Goal: Task Accomplishment & Management: Manage account settings

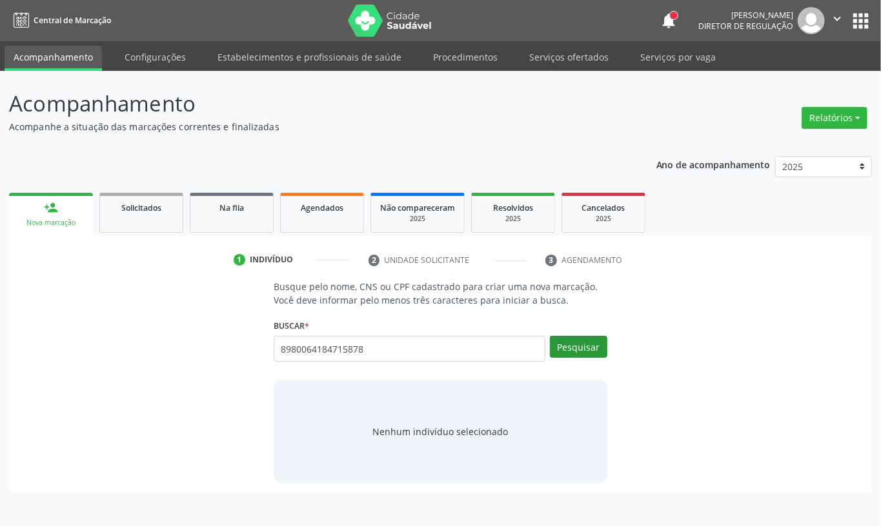
type input "8980064184715878"
click at [561, 352] on button "Pesquisar" at bounding box center [578, 347] width 57 height 22
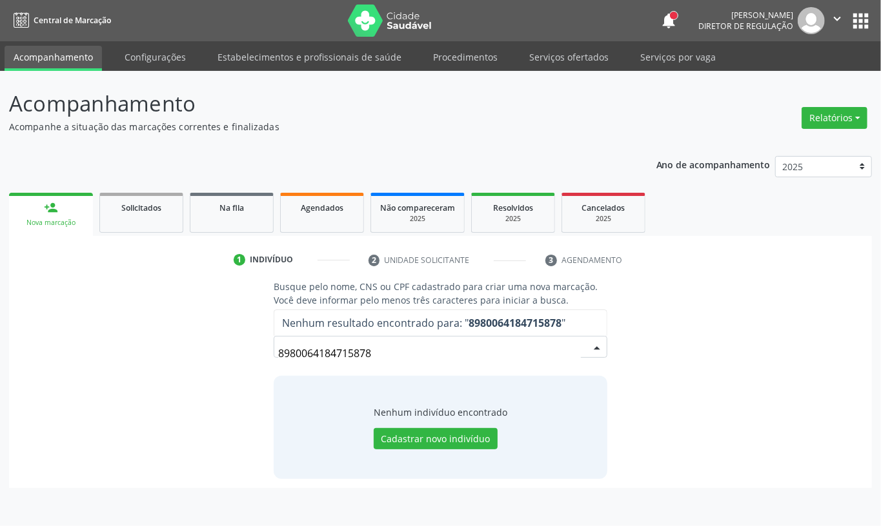
click at [337, 359] on input "8980064184715878" at bounding box center [429, 354] width 303 height 26
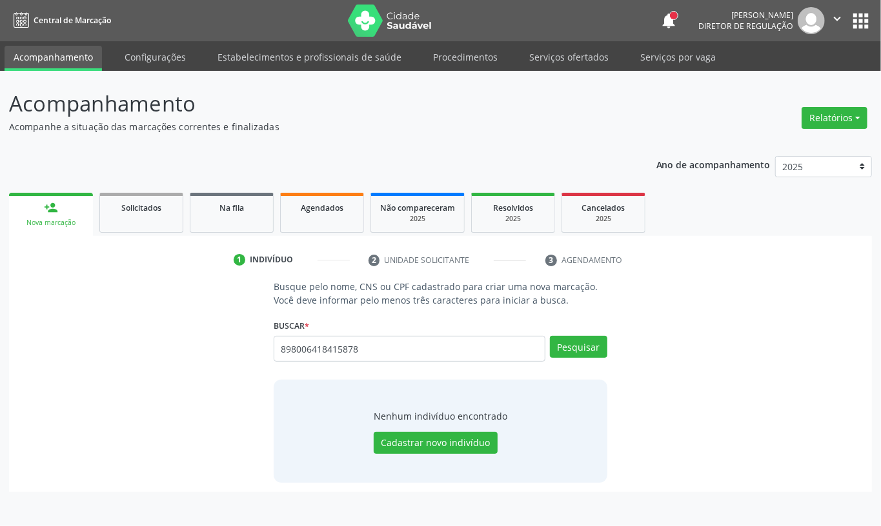
type input "898006418415878"
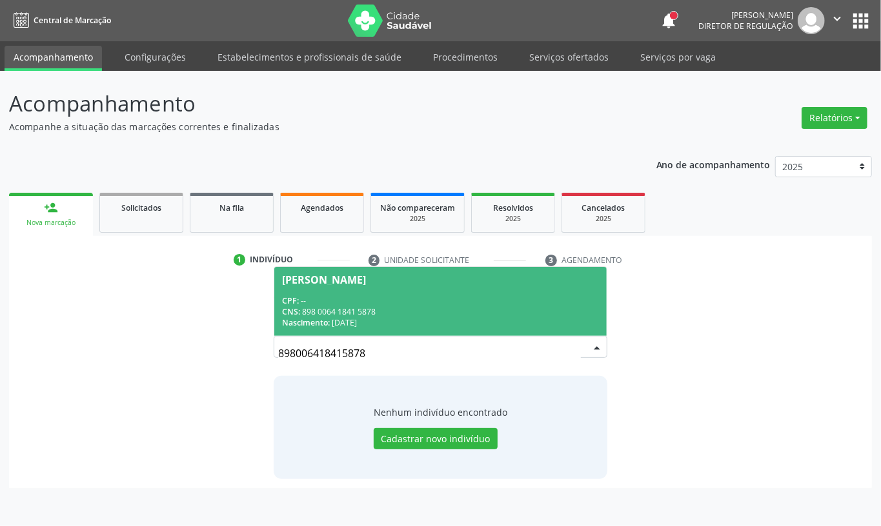
click at [348, 313] on div "CNS: 898 0064 1841 5878" at bounding box center [440, 311] width 317 height 11
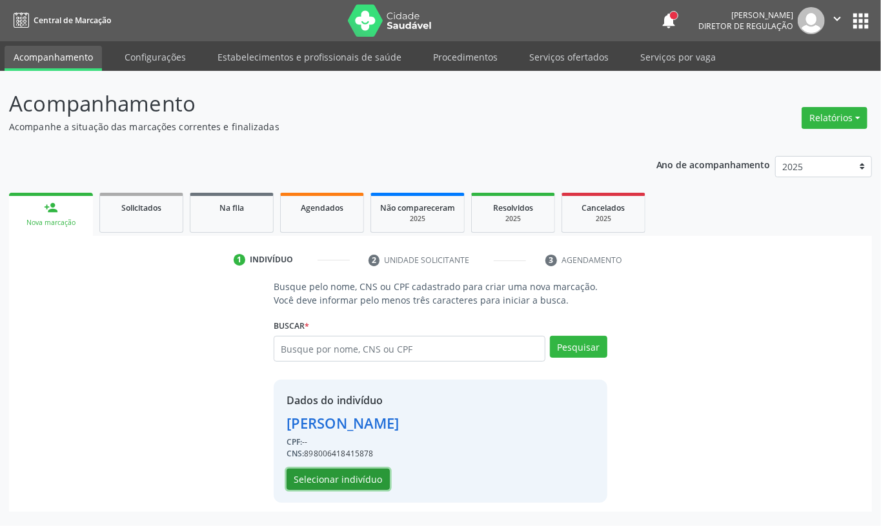
click at [365, 481] on button "Selecionar indivíduo" at bounding box center [337, 480] width 103 height 22
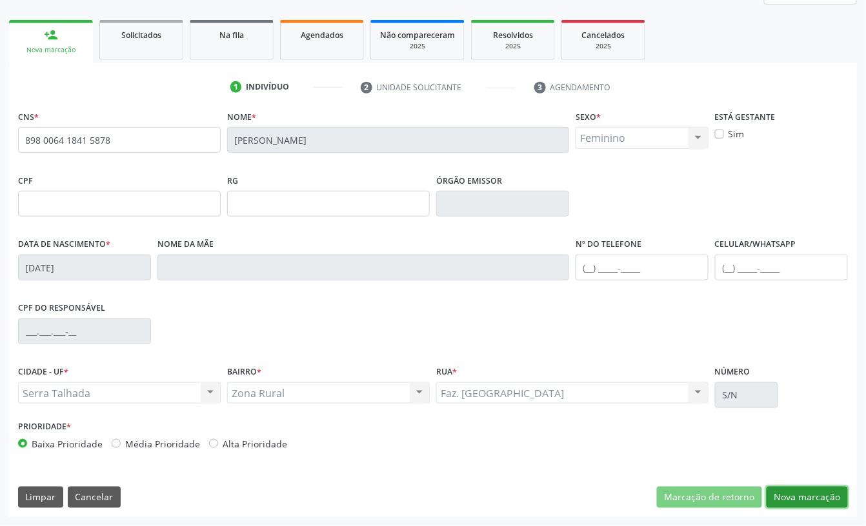
click at [814, 499] on button "Nova marcação" at bounding box center [806, 498] width 81 height 22
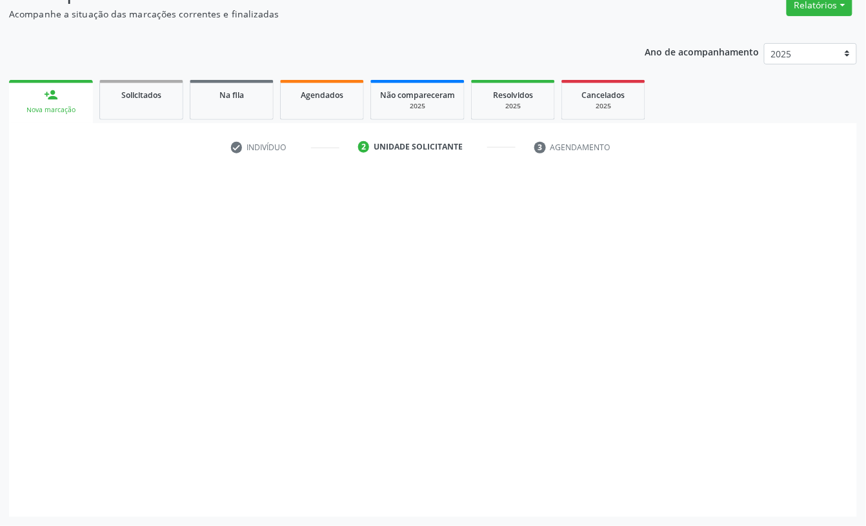
scroll to position [114, 0]
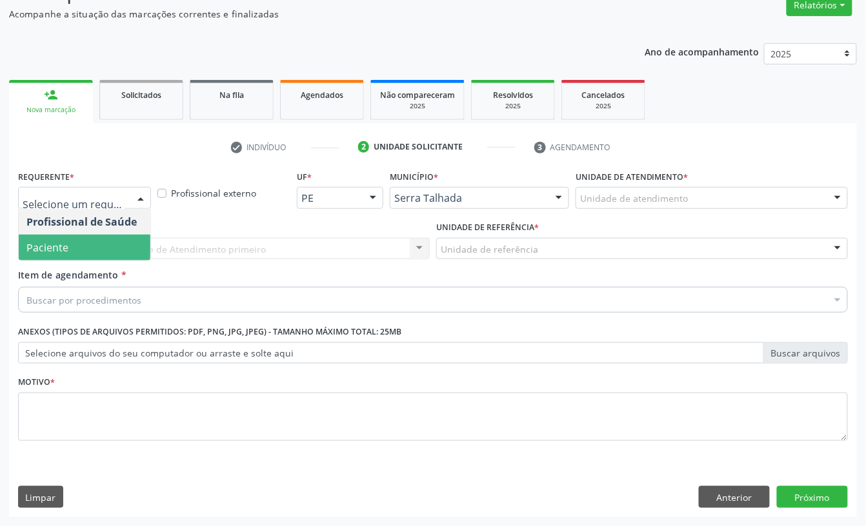
click at [58, 243] on span "Paciente" at bounding box center [47, 248] width 42 height 14
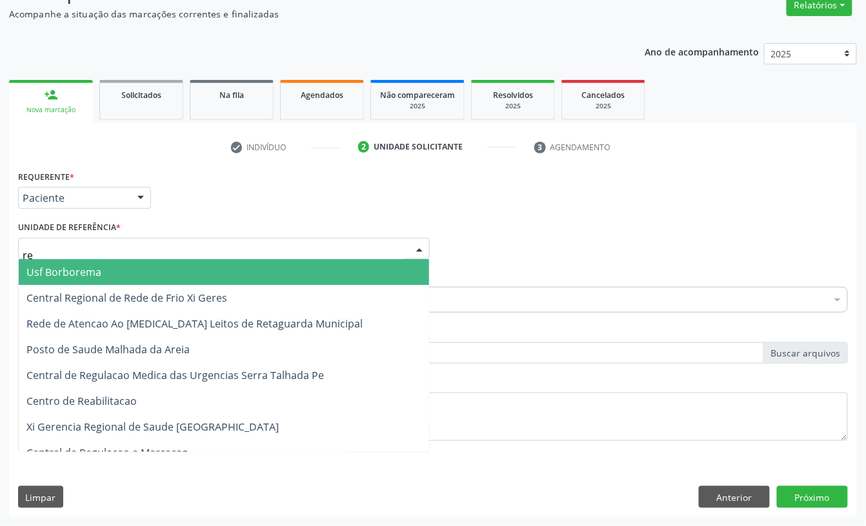
type input "rea"
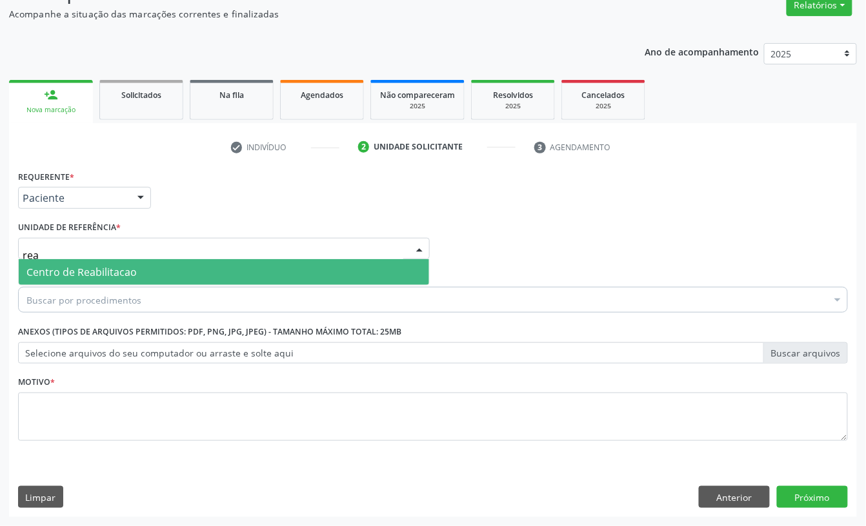
click at [67, 269] on span "Centro de Reabilitacao" at bounding box center [81, 272] width 110 height 14
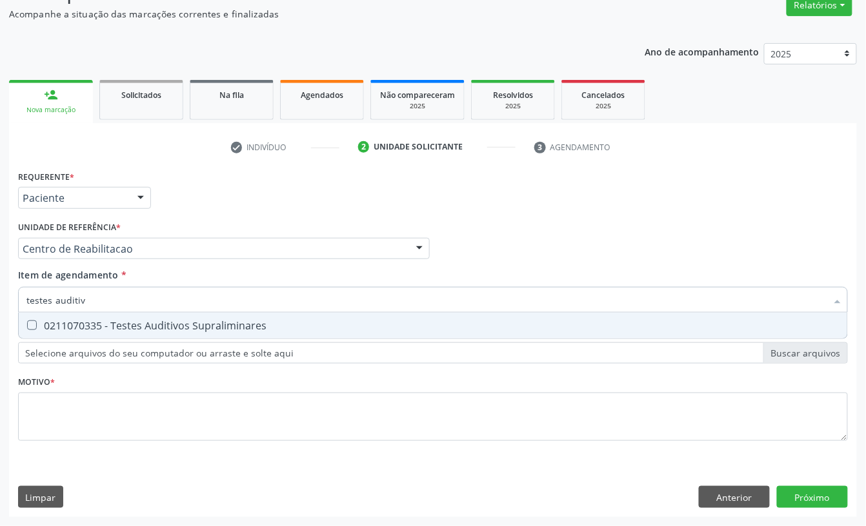
type input "testes auditivo"
click at [75, 328] on div "0211070335 - Testes Auditivos Supraliminares" at bounding box center [432, 326] width 813 height 10
checkbox Supraliminares "true"
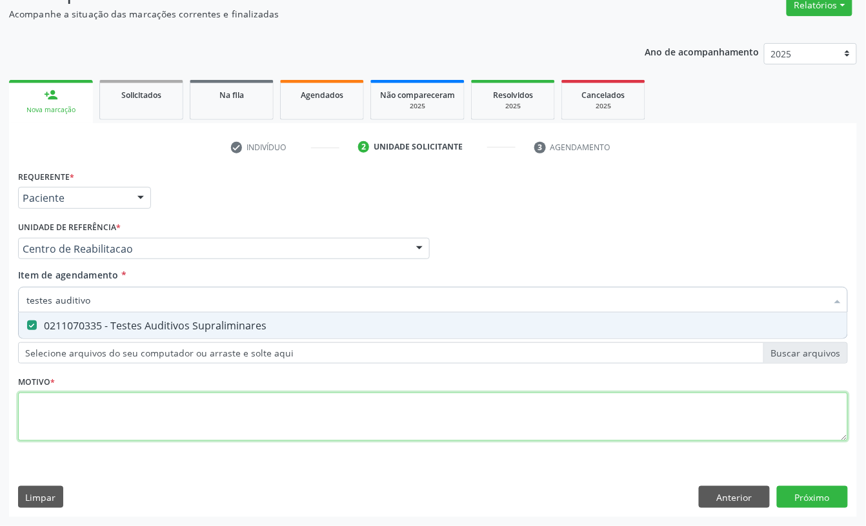
click at [74, 414] on div "Requerente * Paciente Profissional de Saúde Paciente Nenhum resultado encontrad…" at bounding box center [433, 313] width 830 height 292
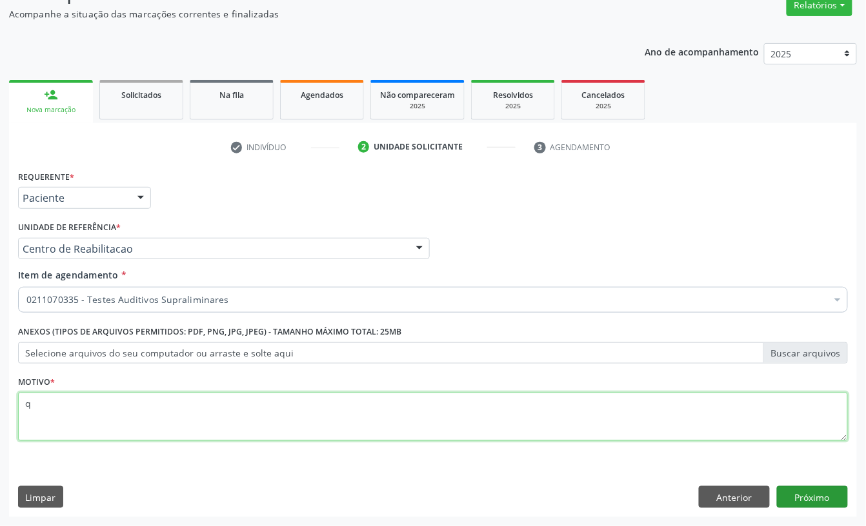
type textarea "q"
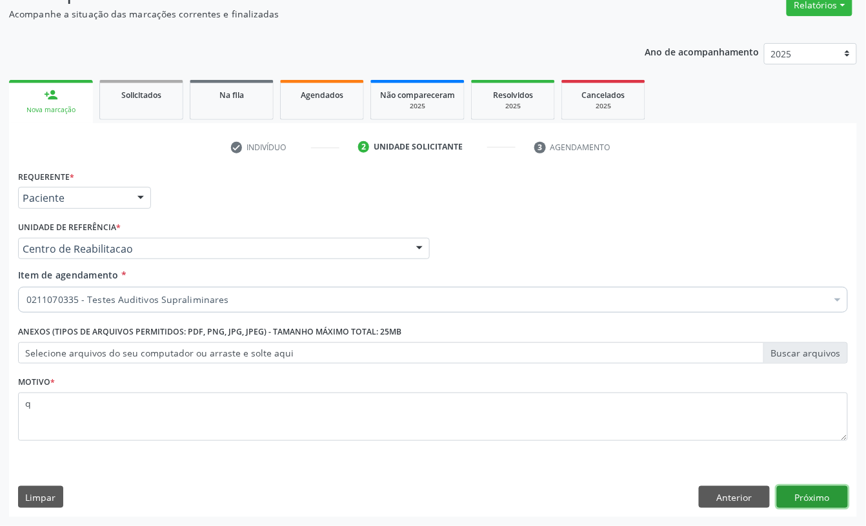
click at [796, 496] on button "Próximo" at bounding box center [812, 497] width 71 height 22
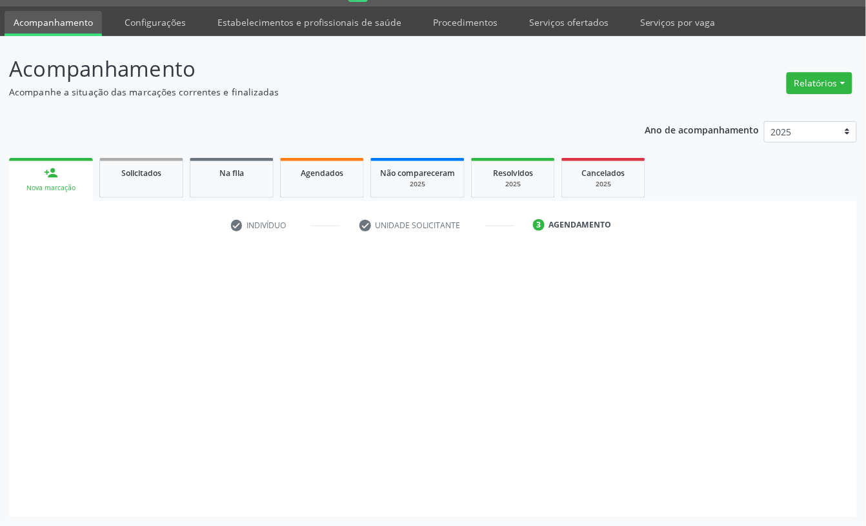
scroll to position [36, 0]
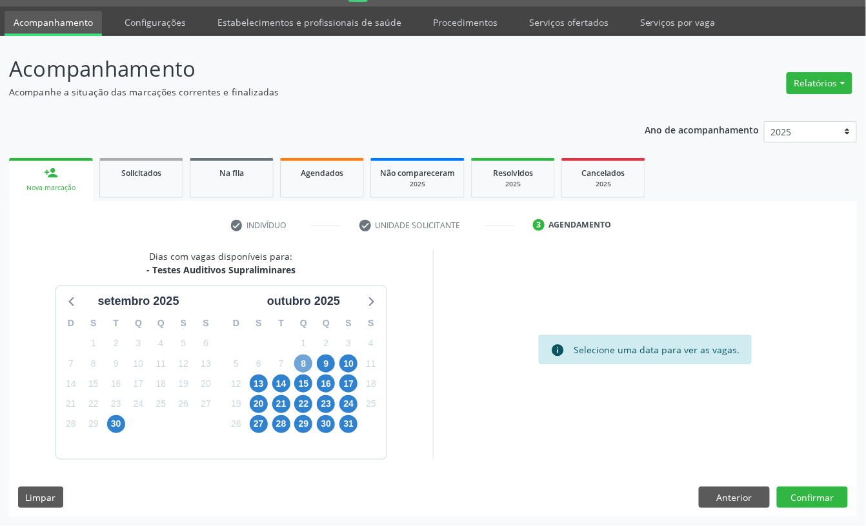
click at [303, 363] on span "8" at bounding box center [303, 364] width 18 height 18
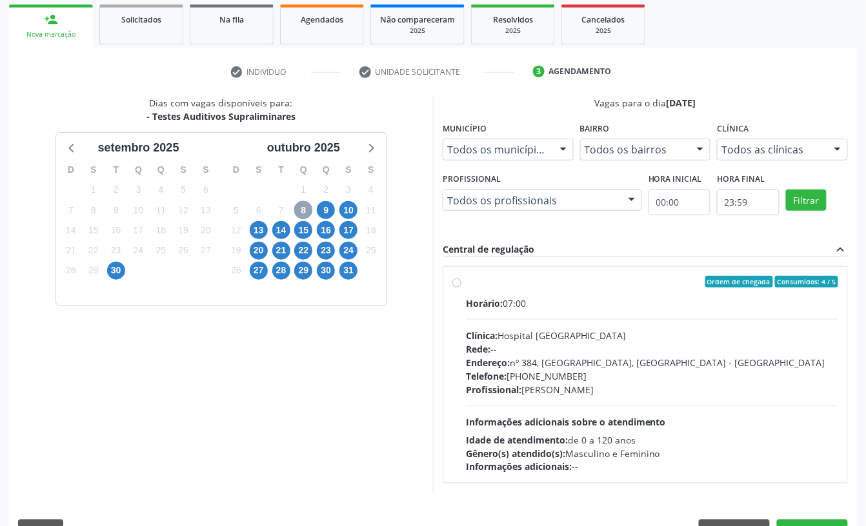
scroll to position [223, 0]
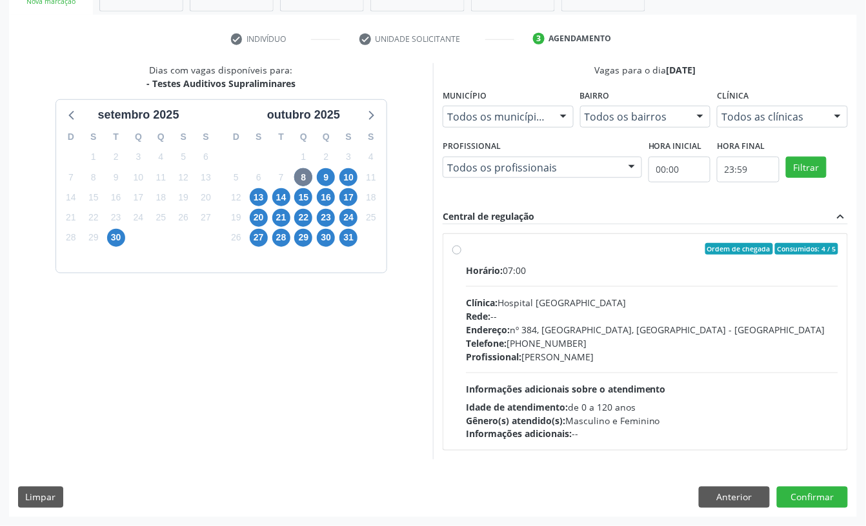
click at [551, 292] on div "Horário: 07:00 Clínica: Hospital [GEOGRAPHIC_DATA] Rede: -- Endereço: [STREET_A…" at bounding box center [652, 352] width 372 height 177
click at [461, 255] on input "Ordem de chegada Consumidos: 4 / 5 Horário: 07:00 Clínica: Hospital [GEOGRAPHIC…" at bounding box center [456, 249] width 9 height 12
radio input "true"
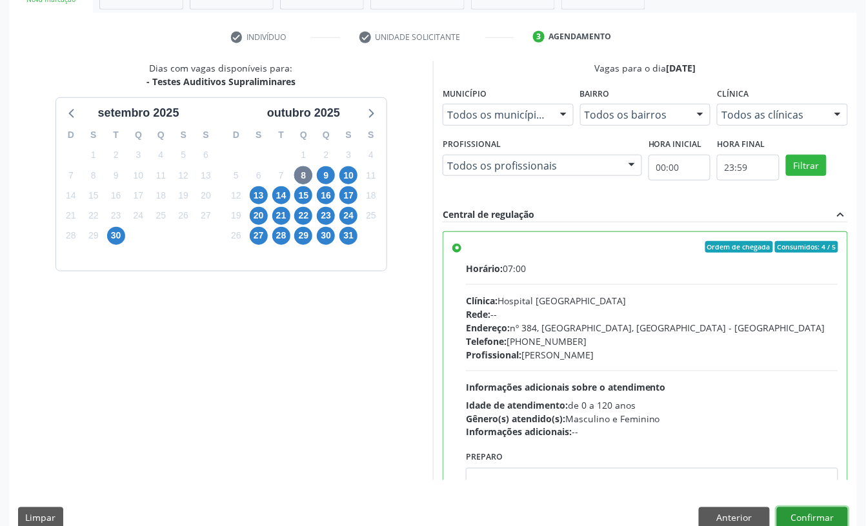
click at [813, 514] on button "Confirmar" at bounding box center [812, 519] width 71 height 22
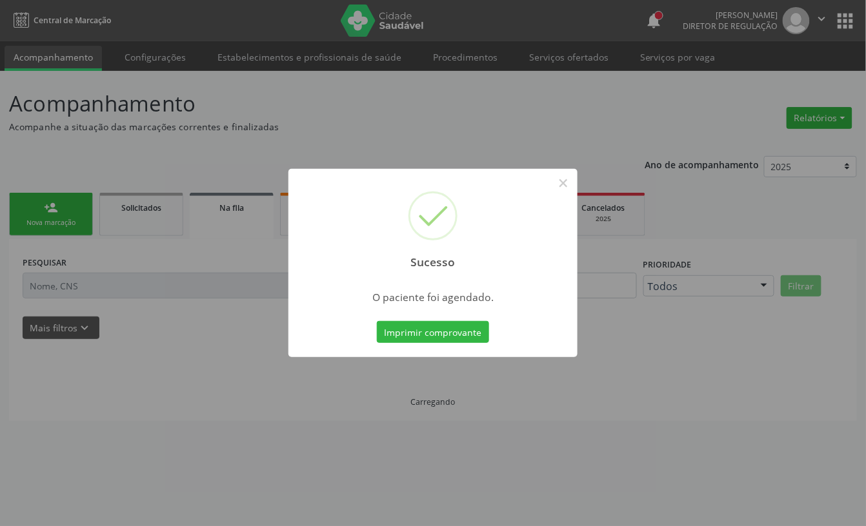
scroll to position [0, 0]
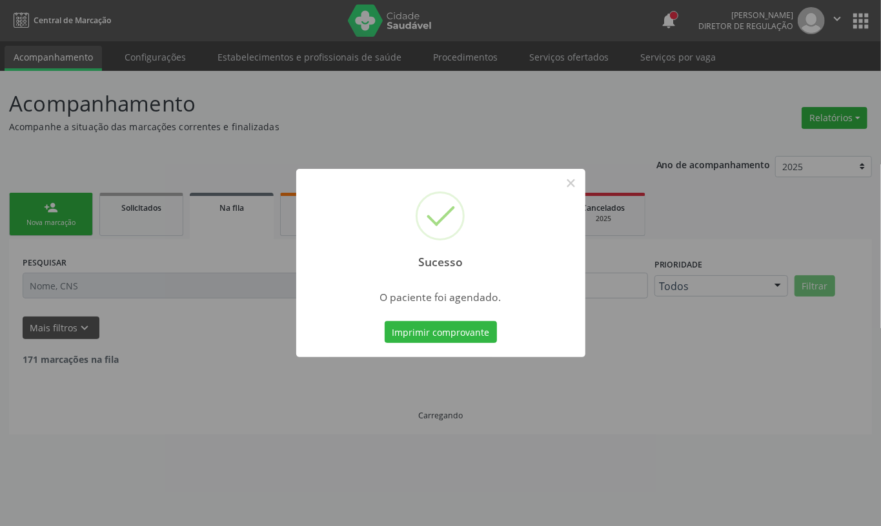
click at [409, 316] on div "Sucesso × O paciente foi agendado. Imprimir comprovante Cancel" at bounding box center [440, 263] width 289 height 188
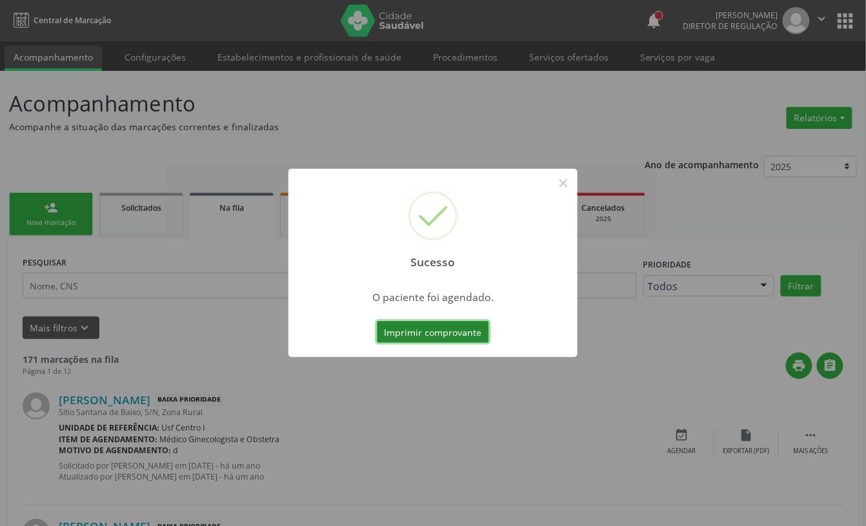
click at [408, 321] on button "Imprimir comprovante" at bounding box center [433, 332] width 112 height 22
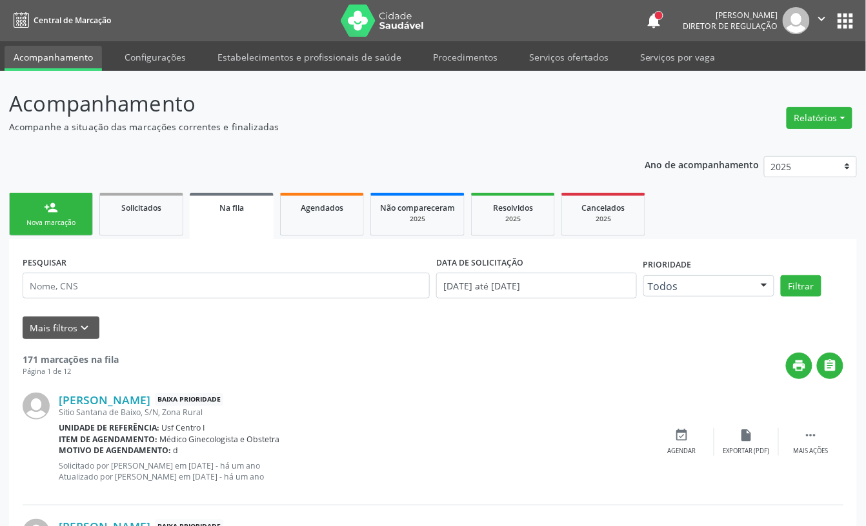
click at [50, 204] on div "person_add" at bounding box center [51, 208] width 14 height 14
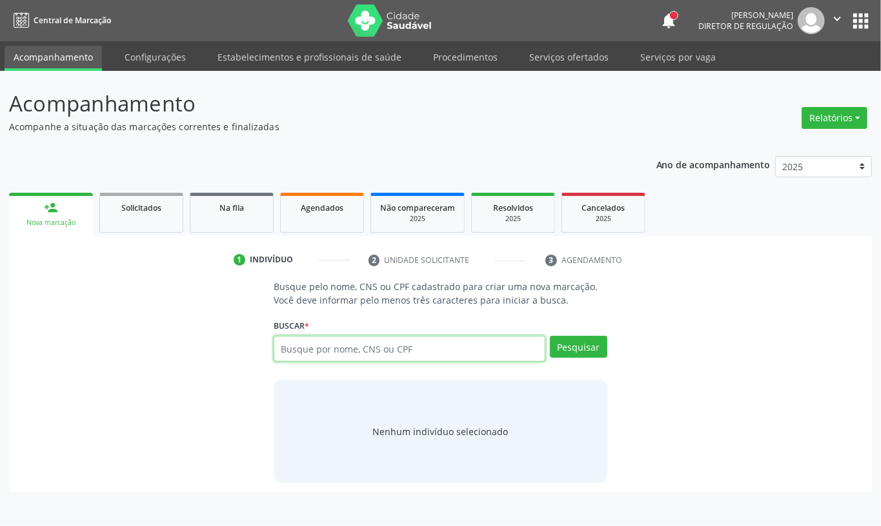
click at [297, 357] on input "text" at bounding box center [410, 349] width 272 height 26
type input "705002292908358"
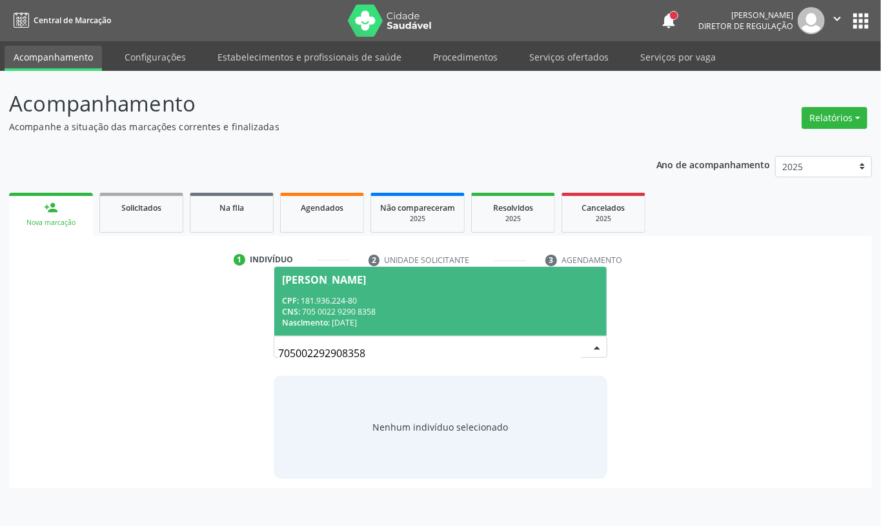
click at [388, 295] on div "CPF: 181.936.224-80" at bounding box center [440, 300] width 317 height 11
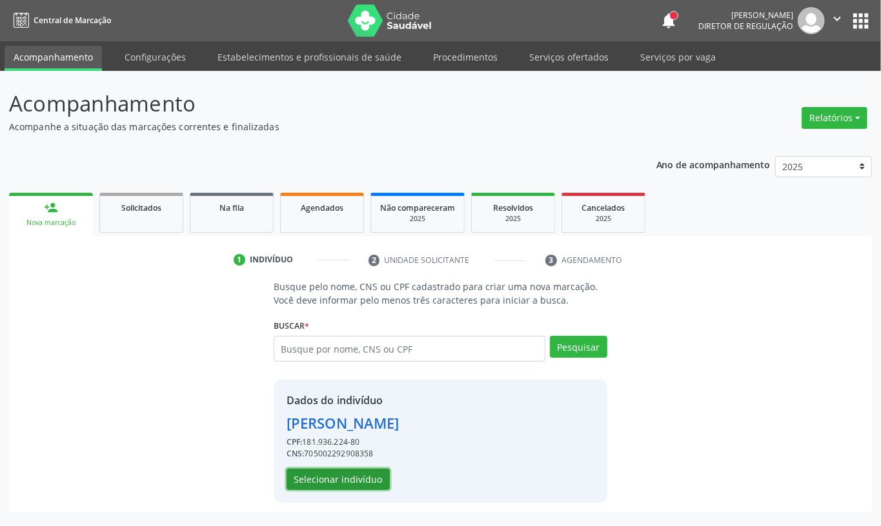
click at [311, 483] on button "Selecionar indivíduo" at bounding box center [337, 480] width 103 height 22
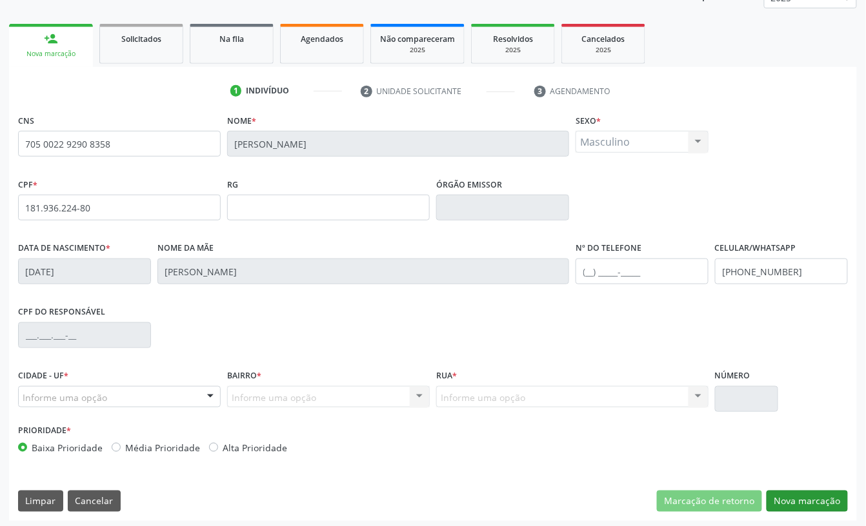
scroll to position [174, 0]
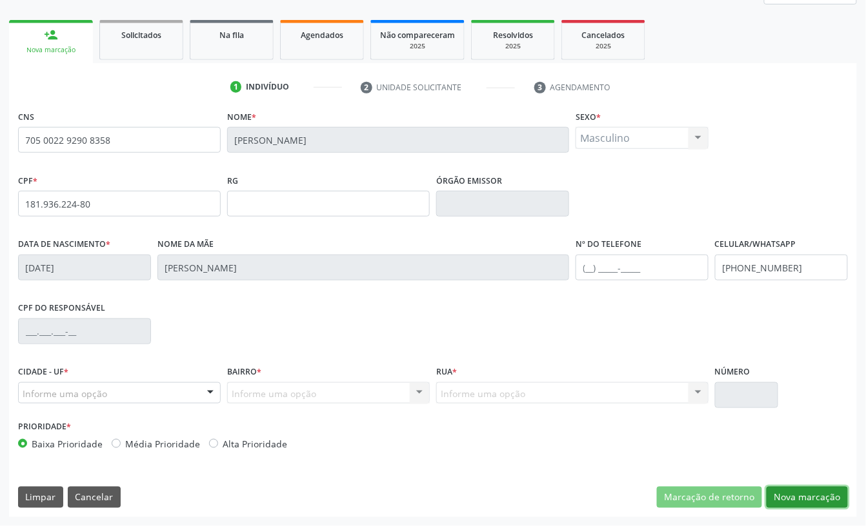
click at [803, 494] on button "Nova marcação" at bounding box center [806, 498] width 81 height 22
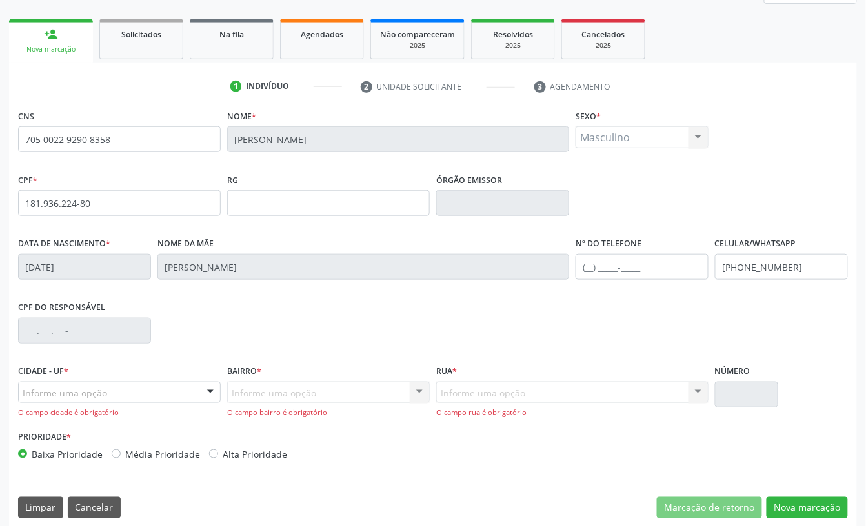
click at [124, 394] on div "Informe uma opção" at bounding box center [119, 393] width 203 height 22
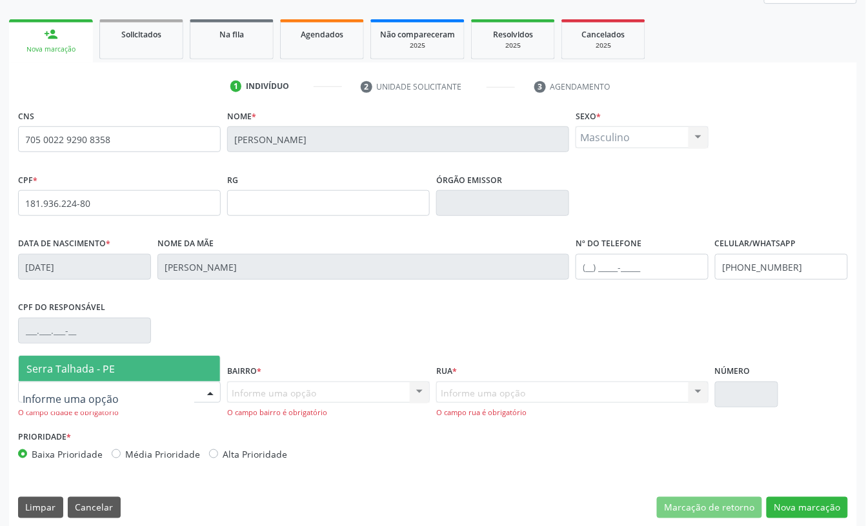
click at [114, 373] on span "Serra Talhada - PE" at bounding box center [70, 369] width 88 height 14
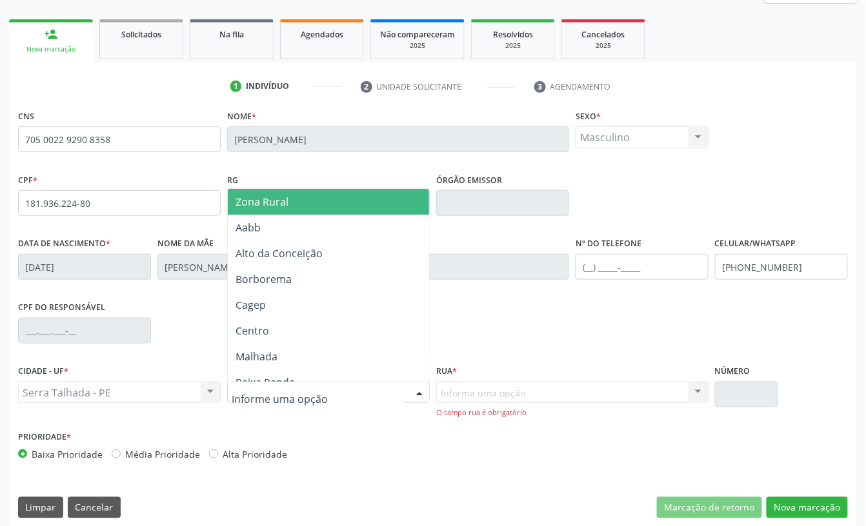
click at [287, 208] on span "Zona Rural" at bounding box center [261, 202] width 53 height 14
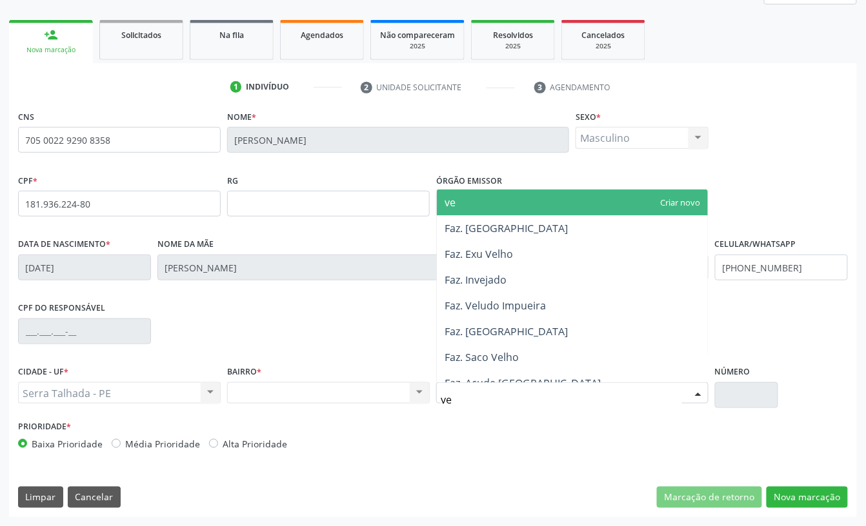
type input "ven"
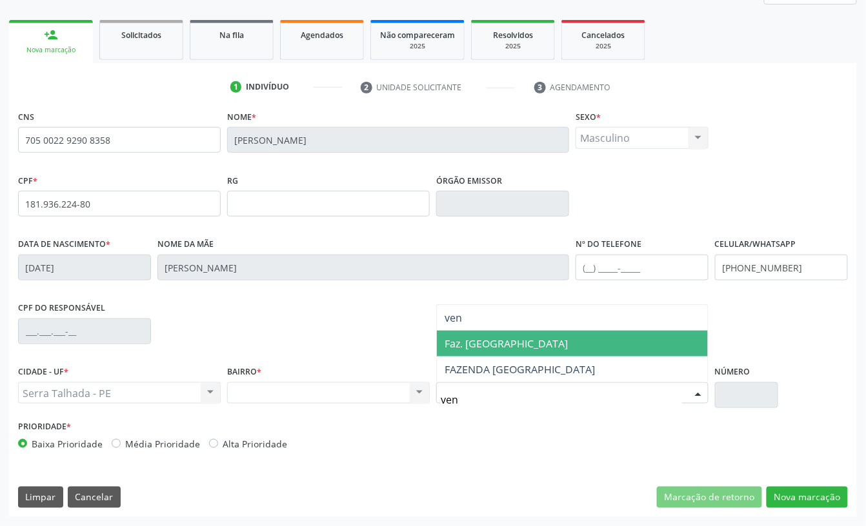
click at [468, 345] on span "Faz. [GEOGRAPHIC_DATA]" at bounding box center [506, 344] width 123 height 14
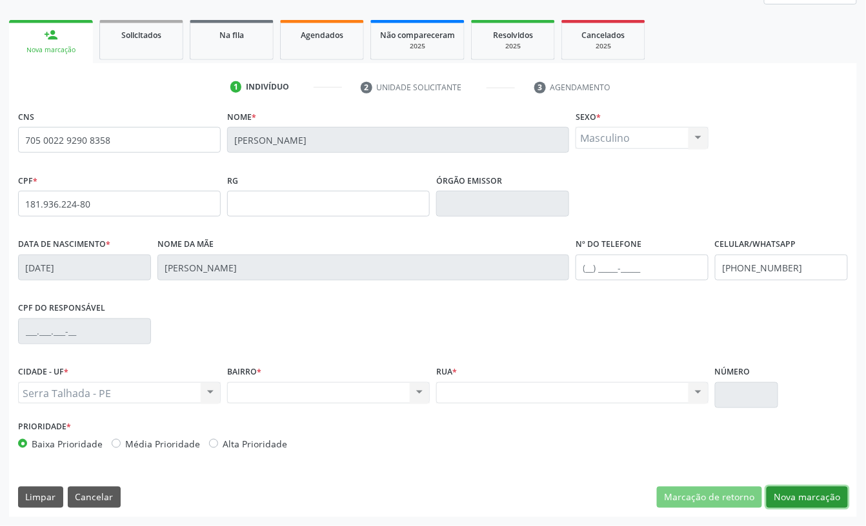
click at [810, 489] on button "Nova marcação" at bounding box center [806, 498] width 81 height 22
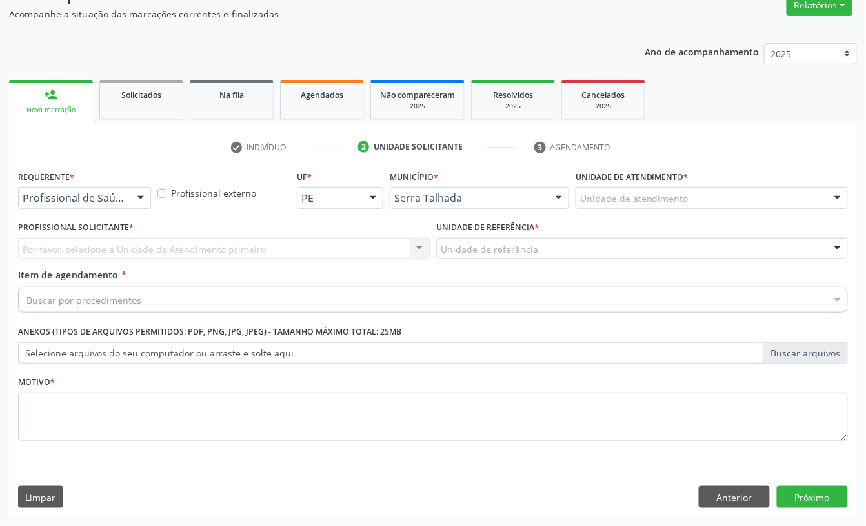
scroll to position [114, 0]
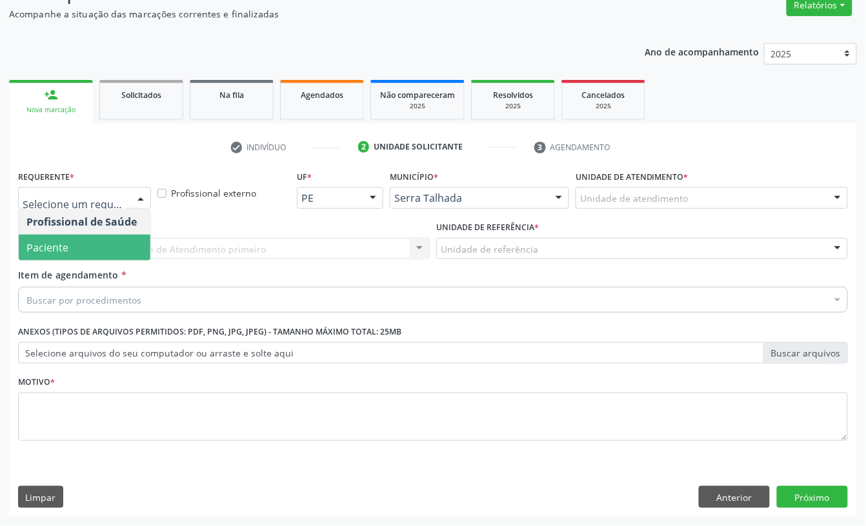
click at [58, 245] on span "Paciente" at bounding box center [47, 248] width 42 height 14
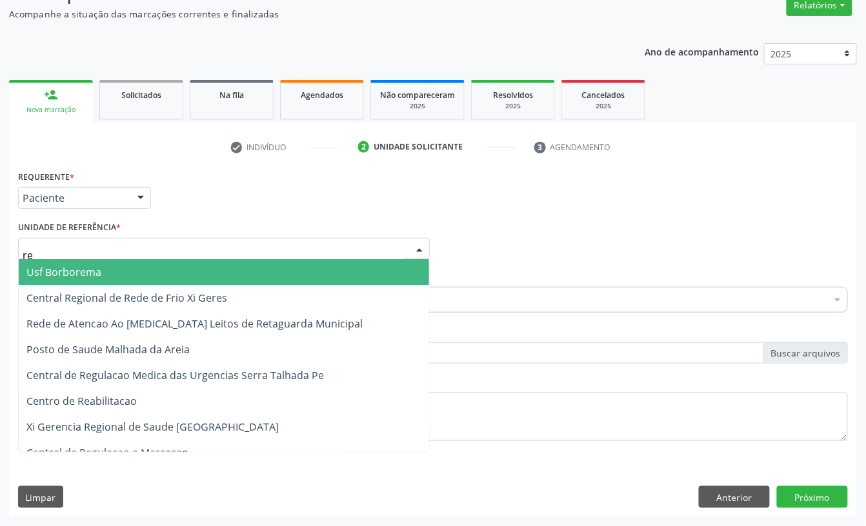
type input "rea"
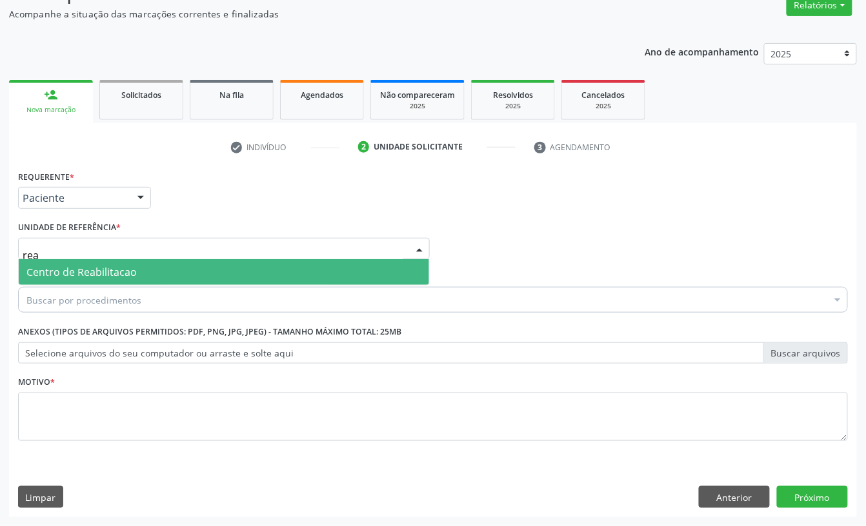
click at [68, 266] on span "Centro de Reabilitacao" at bounding box center [81, 272] width 110 height 14
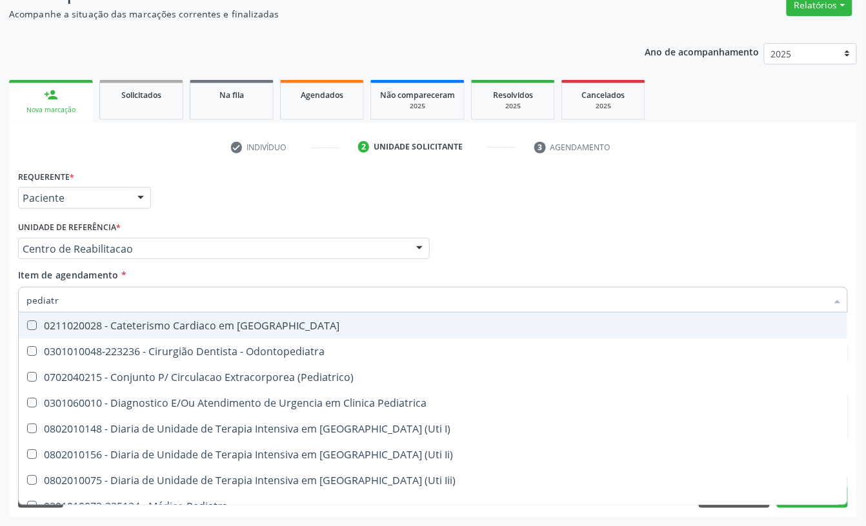
type input "pediatra"
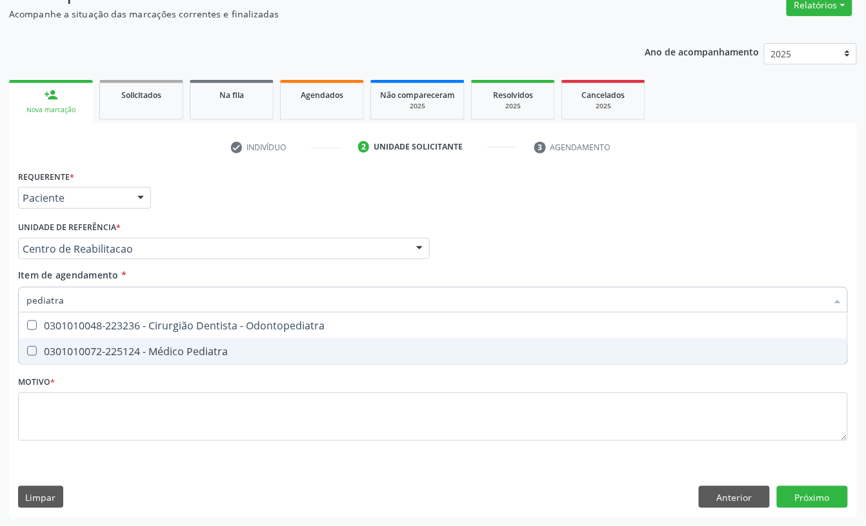
click at [185, 355] on div "0301010072-225124 - Médico Pediatra" at bounding box center [432, 351] width 813 height 10
checkbox Pediatra "true"
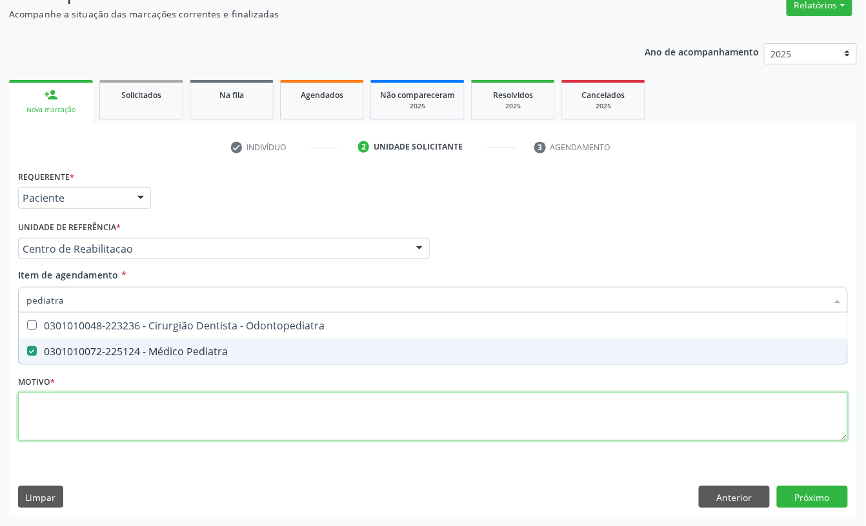
click at [161, 410] on div "Requerente * Paciente Profissional de Saúde Paciente Nenhum resultado encontrad…" at bounding box center [433, 313] width 830 height 292
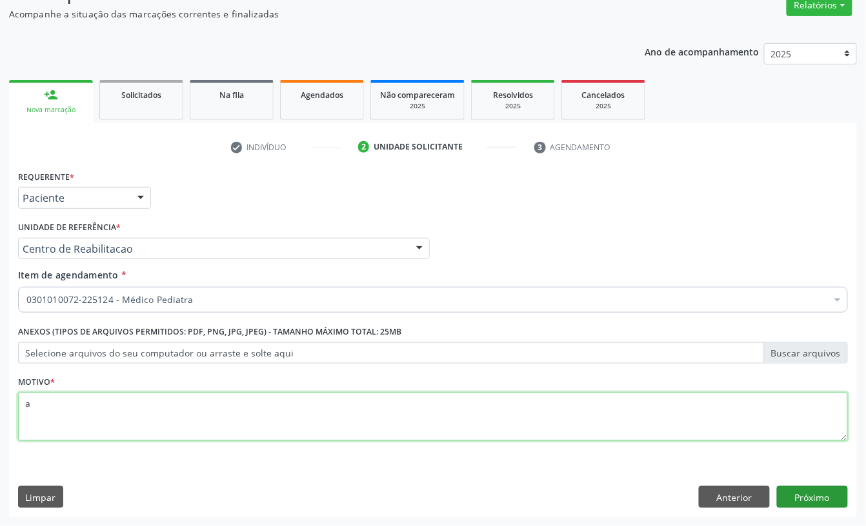
type textarea "a"
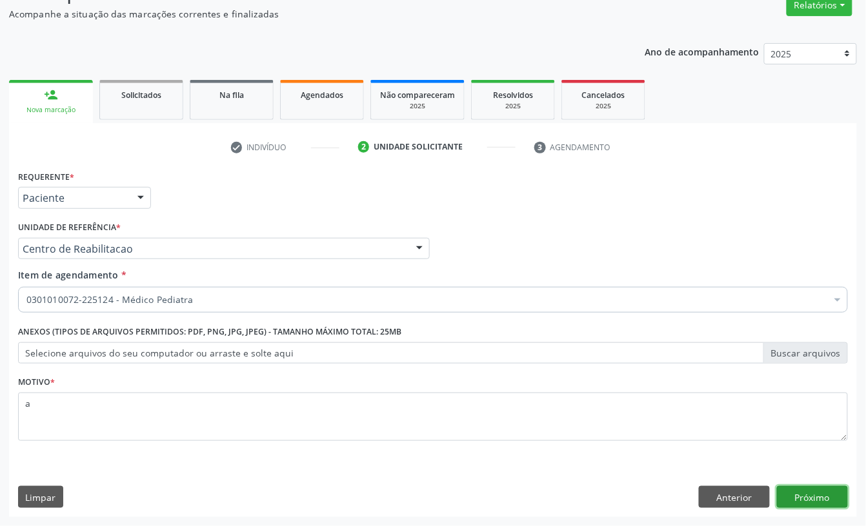
click at [782, 501] on button "Próximo" at bounding box center [812, 497] width 71 height 22
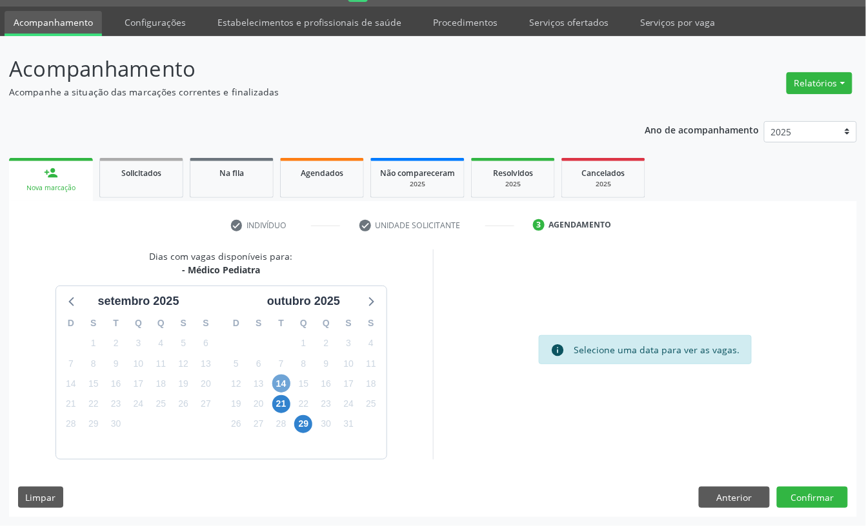
click at [277, 382] on span "14" at bounding box center [281, 384] width 18 height 18
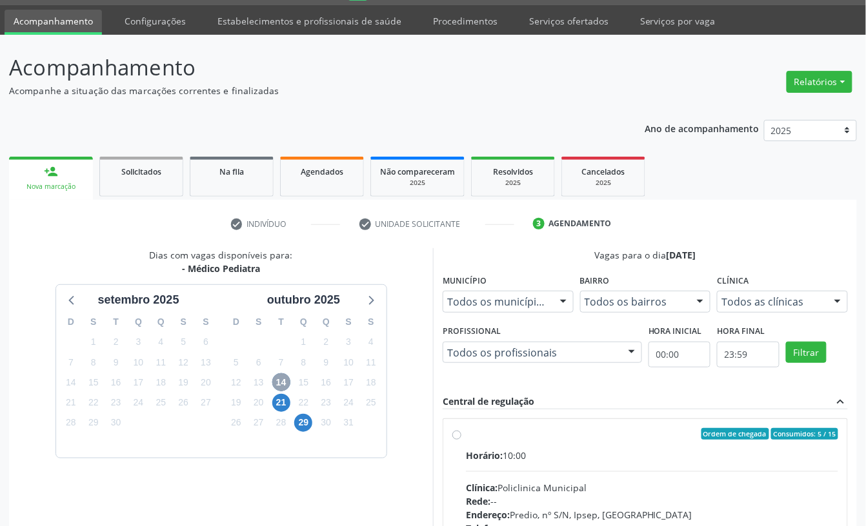
scroll to position [122, 0]
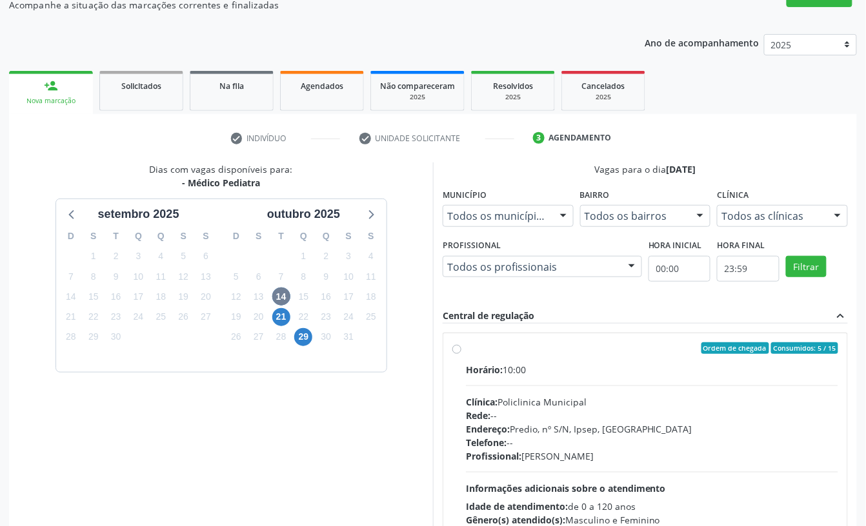
click at [547, 409] on div "Clínica: Policlinica Municipal" at bounding box center [652, 402] width 372 height 14
click at [461, 354] on input "Ordem de chegada Consumidos: 5 / 15 Horário: 10:00 Clínica: Policlinica Municip…" at bounding box center [456, 349] width 9 height 12
radio input "true"
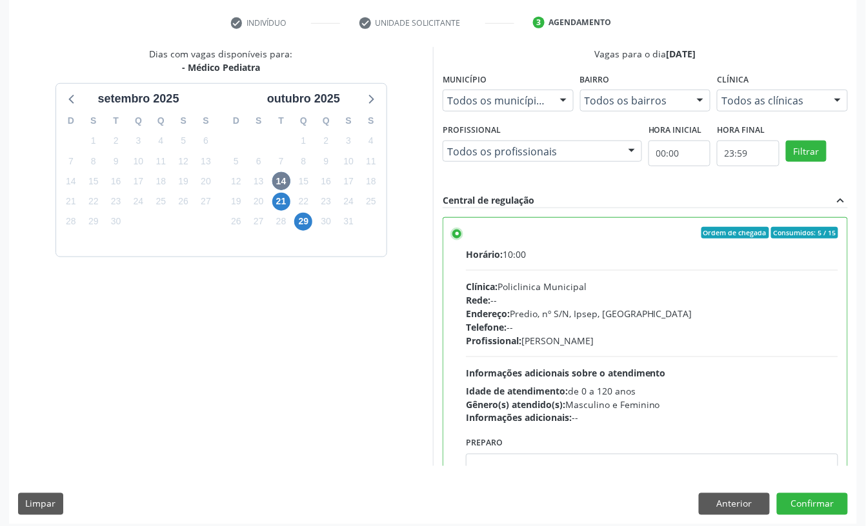
scroll to position [245, 0]
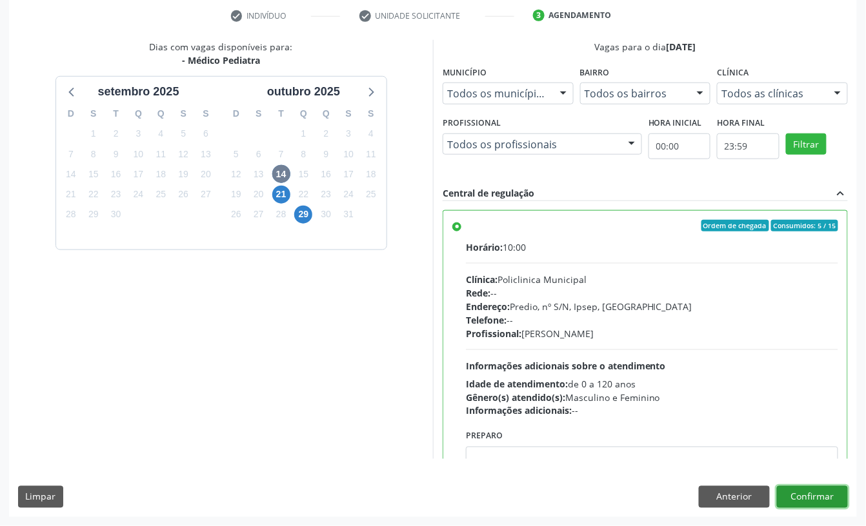
click at [814, 488] on button "Confirmar" at bounding box center [812, 497] width 71 height 22
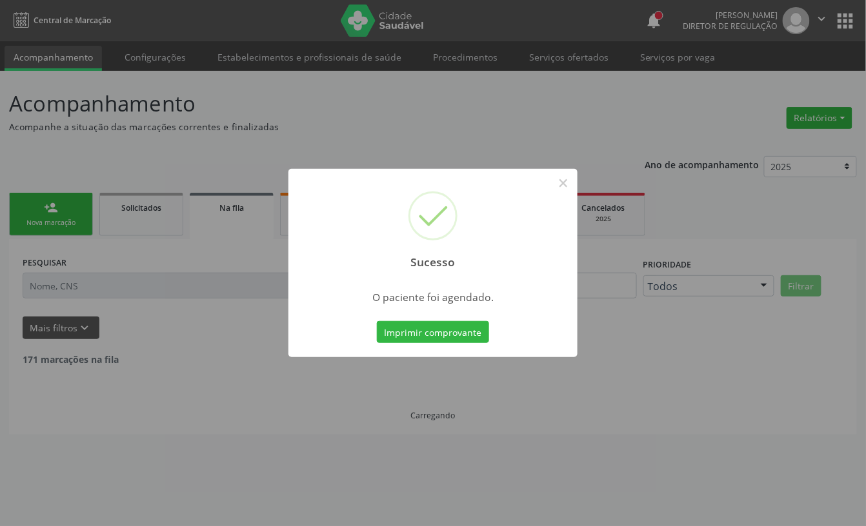
scroll to position [0, 0]
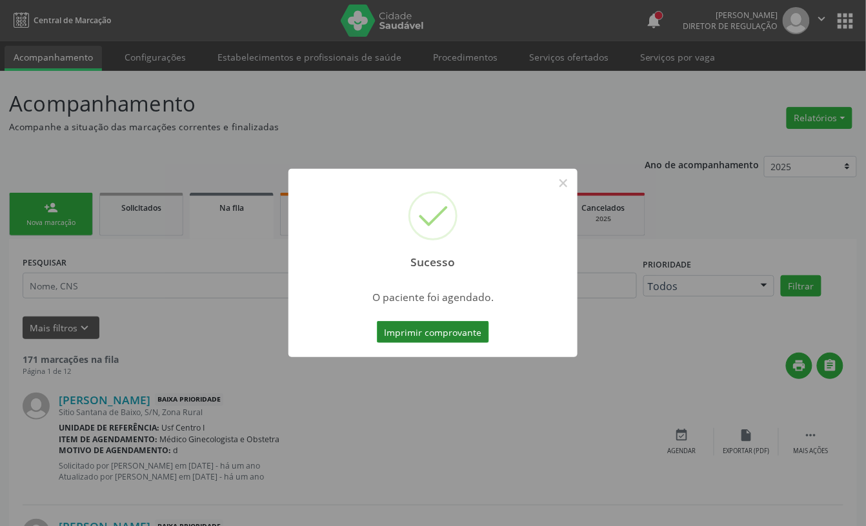
click at [439, 323] on button "Imprimir comprovante" at bounding box center [433, 332] width 112 height 22
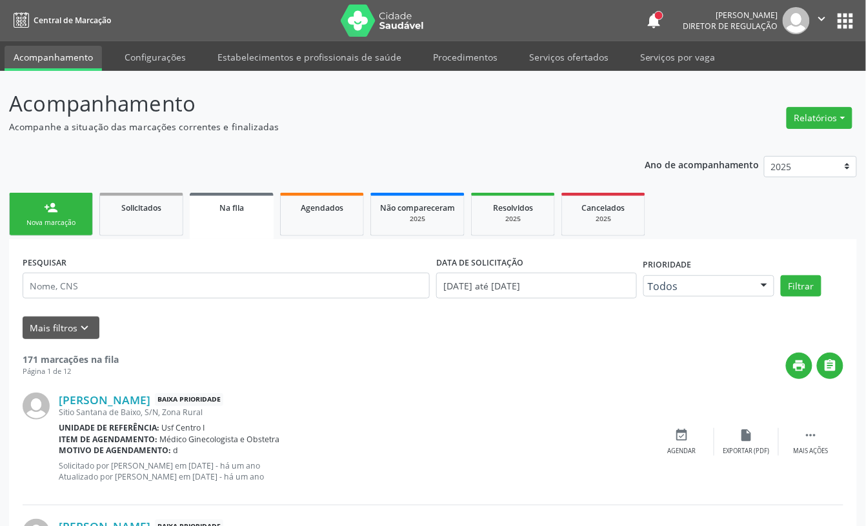
click at [71, 226] on div "Nova marcação" at bounding box center [51, 223] width 65 height 10
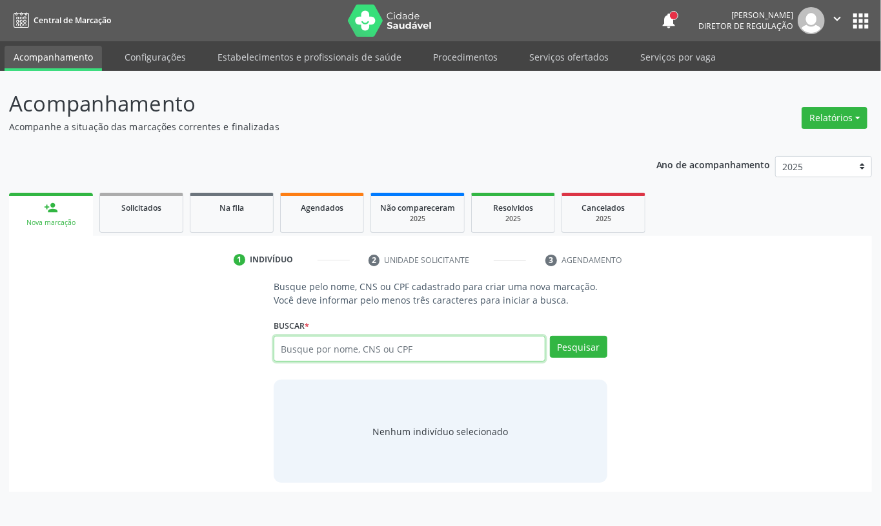
click at [334, 356] on input "text" at bounding box center [410, 349] width 272 height 26
click at [311, 352] on input "text" at bounding box center [410, 349] width 272 height 26
type input "704809588484448"
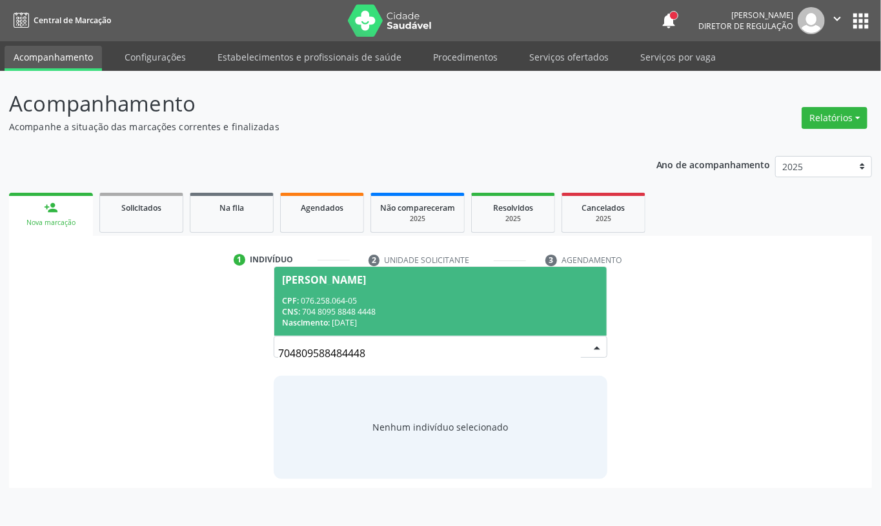
click at [356, 313] on div "CNS: 704 8095 8848 4448" at bounding box center [440, 311] width 317 height 11
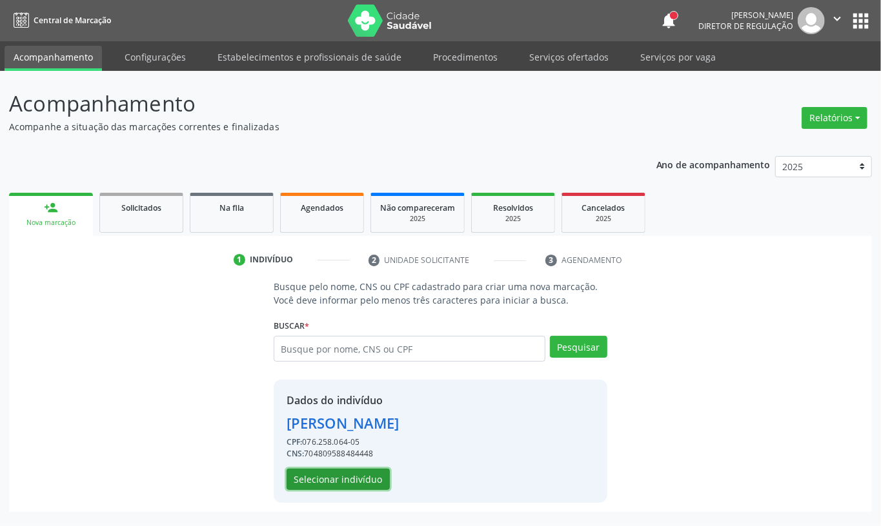
click at [352, 477] on button "Selecionar indivíduo" at bounding box center [337, 480] width 103 height 22
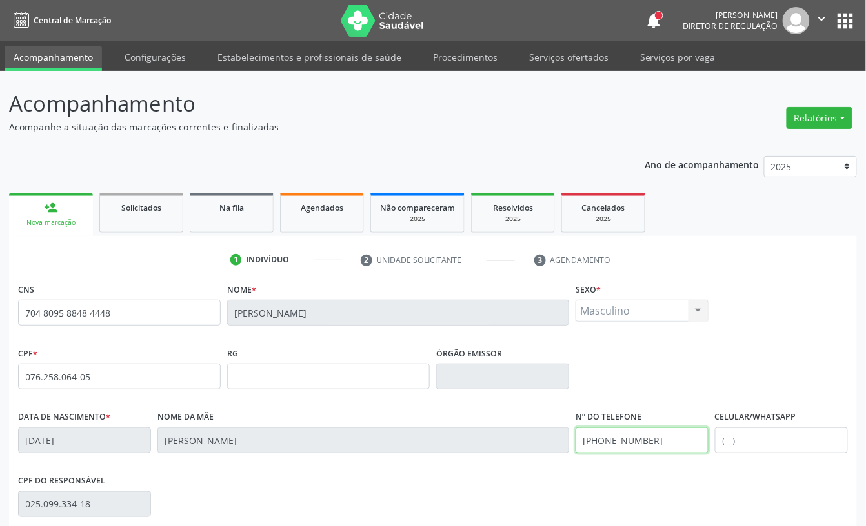
click at [639, 444] on input "[PHONE_NUMBER]" at bounding box center [641, 441] width 133 height 26
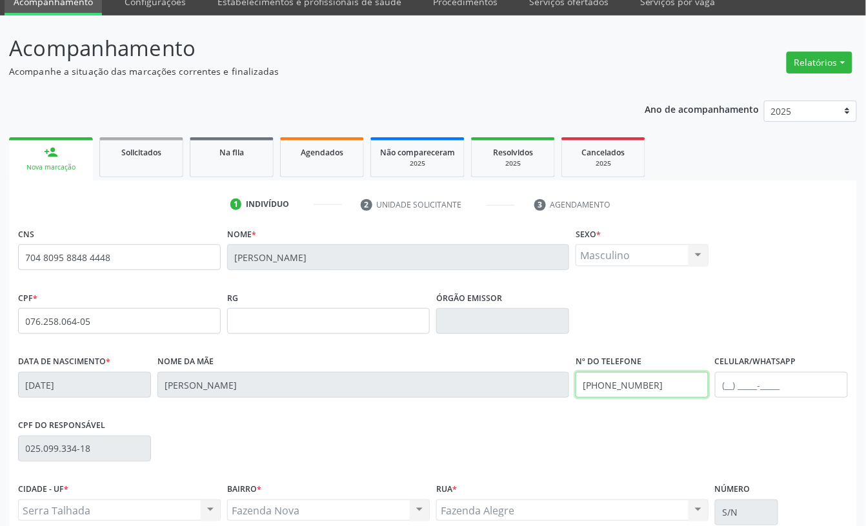
scroll to position [172, 0]
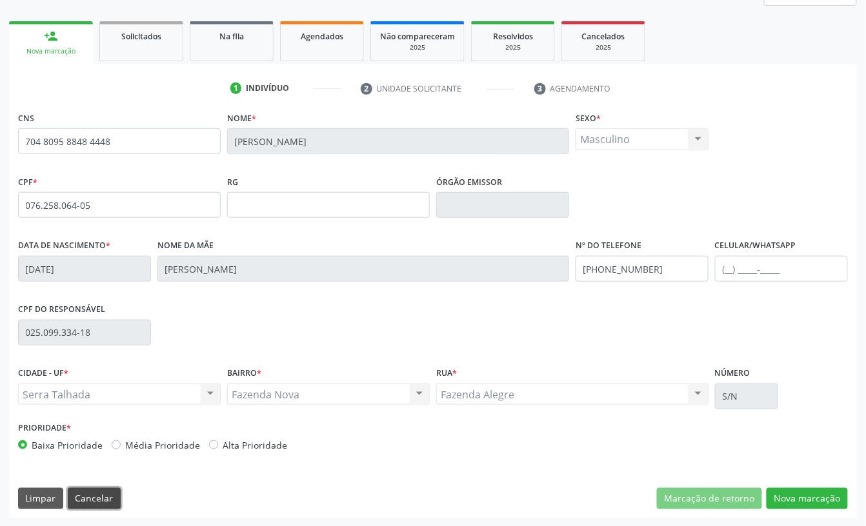
click at [101, 494] on button "Cancelar" at bounding box center [94, 499] width 53 height 22
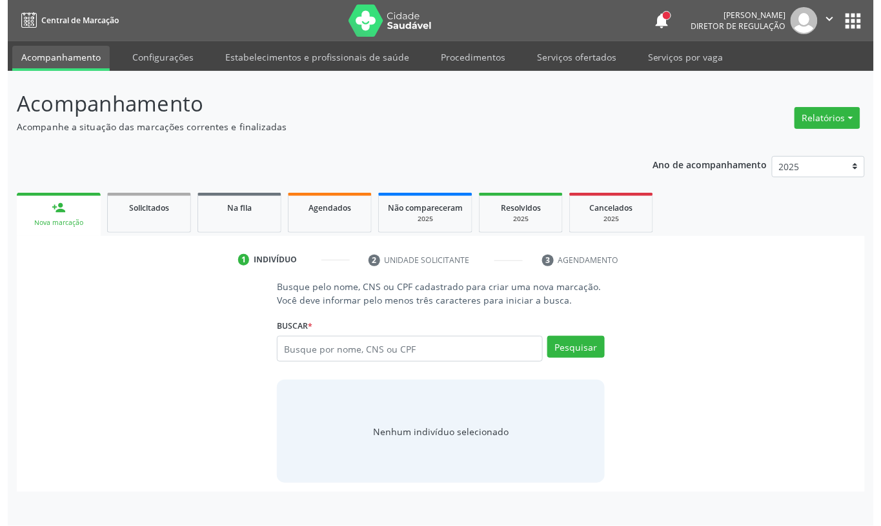
scroll to position [0, 0]
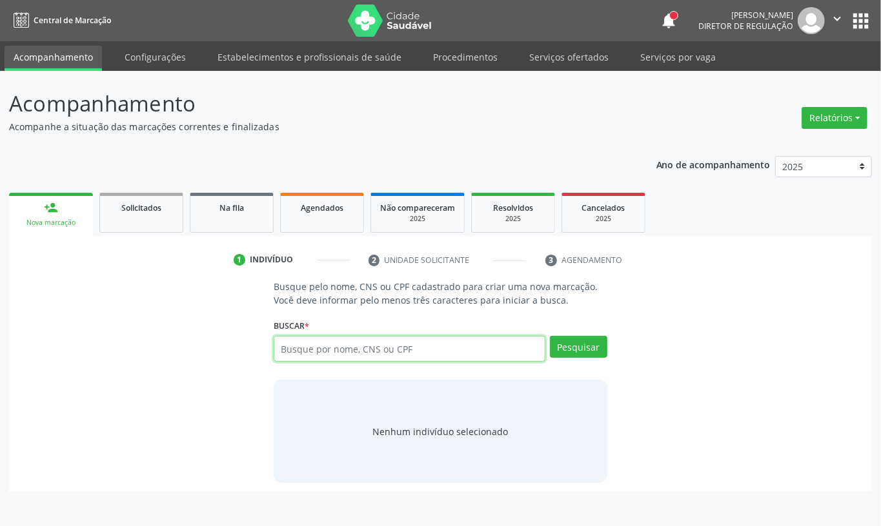
click at [303, 355] on input "text" at bounding box center [410, 349] width 272 height 26
type input "700401413743545"
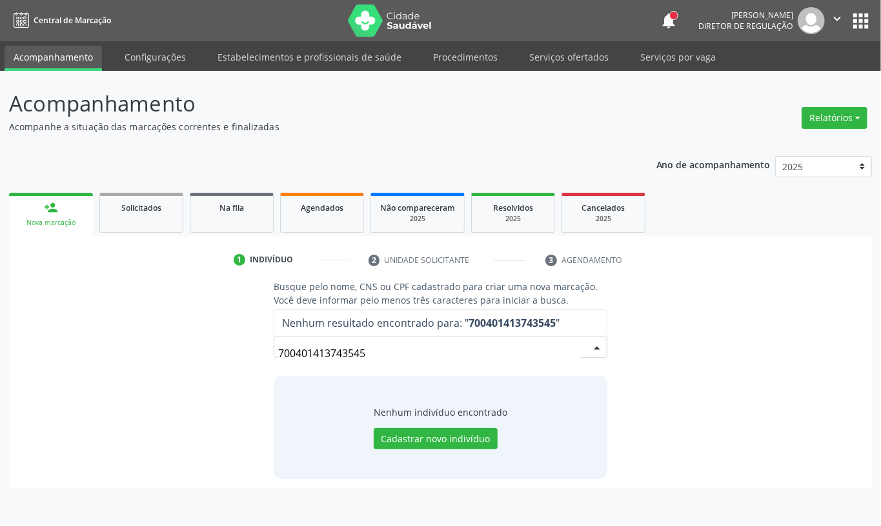
click at [320, 357] on input "700401413743545" at bounding box center [429, 354] width 303 height 26
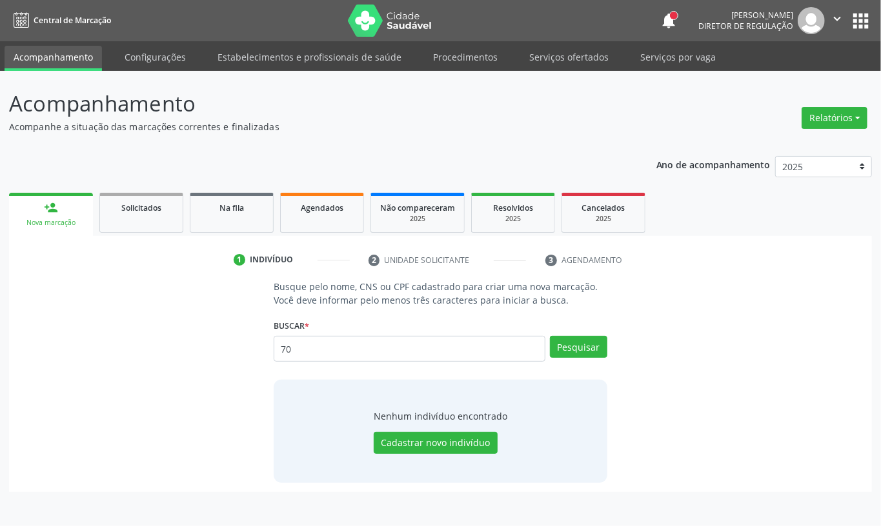
type input "7"
type input "[PERSON_NAME]"
click at [578, 348] on button "Pesquisar" at bounding box center [578, 347] width 57 height 22
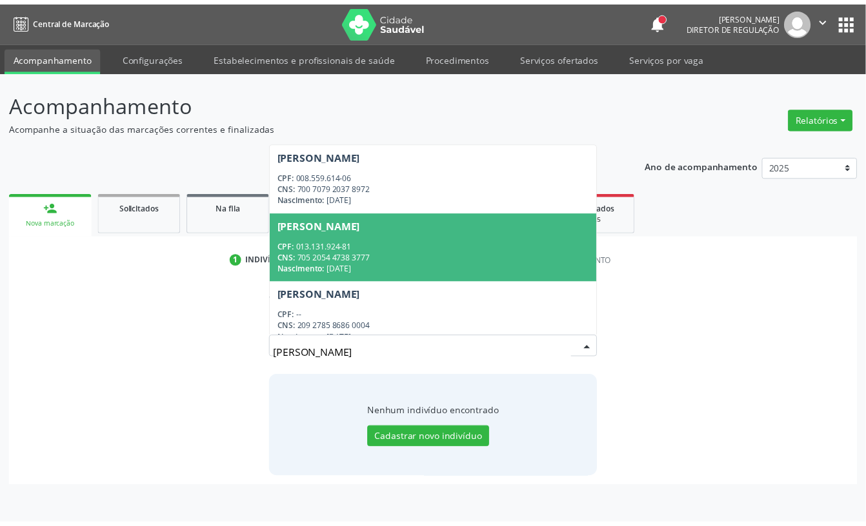
scroll to position [15, 0]
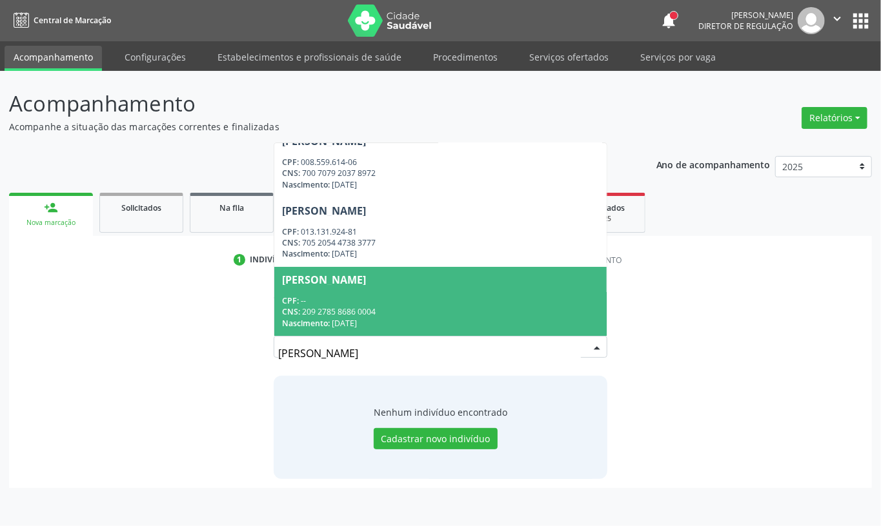
click at [457, 292] on span "[PERSON_NAME] CPF: -- CNS: 209 2785 8686 0004 Nascimento: [DATE]" at bounding box center [440, 301] width 332 height 69
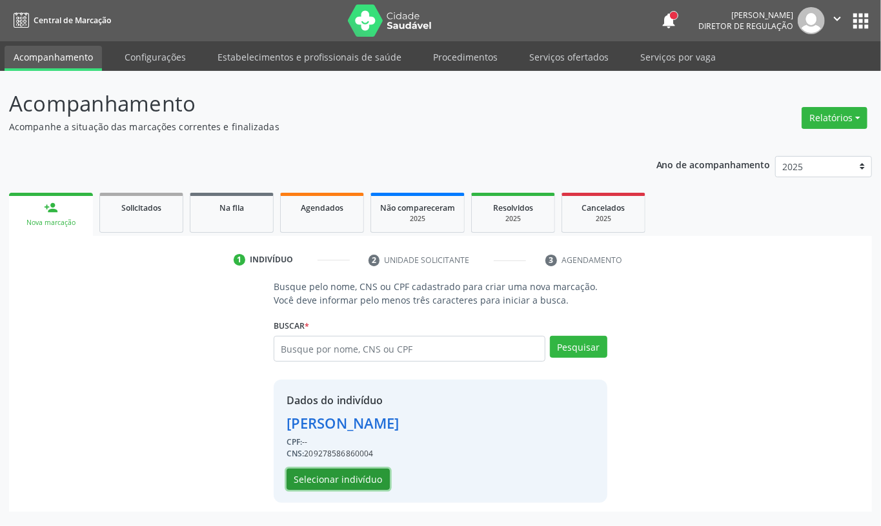
click at [355, 475] on button "Selecionar indivíduo" at bounding box center [337, 480] width 103 height 22
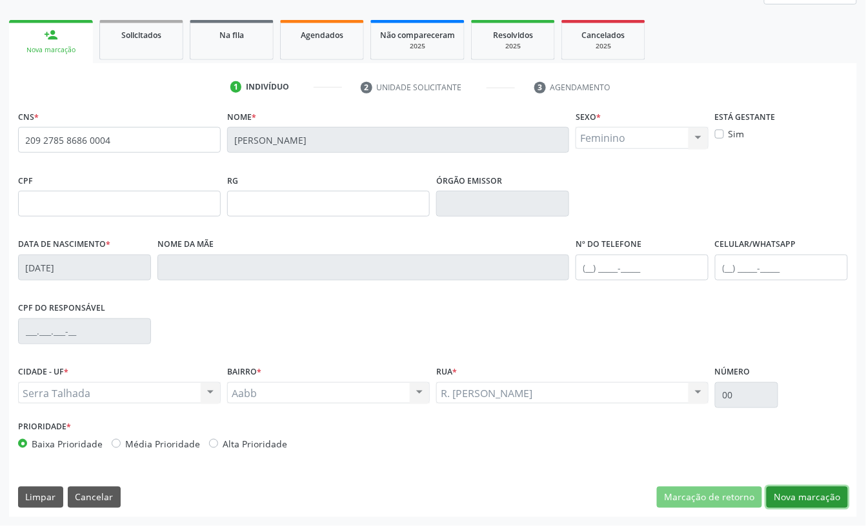
click at [801, 493] on button "Nova marcação" at bounding box center [806, 498] width 81 height 22
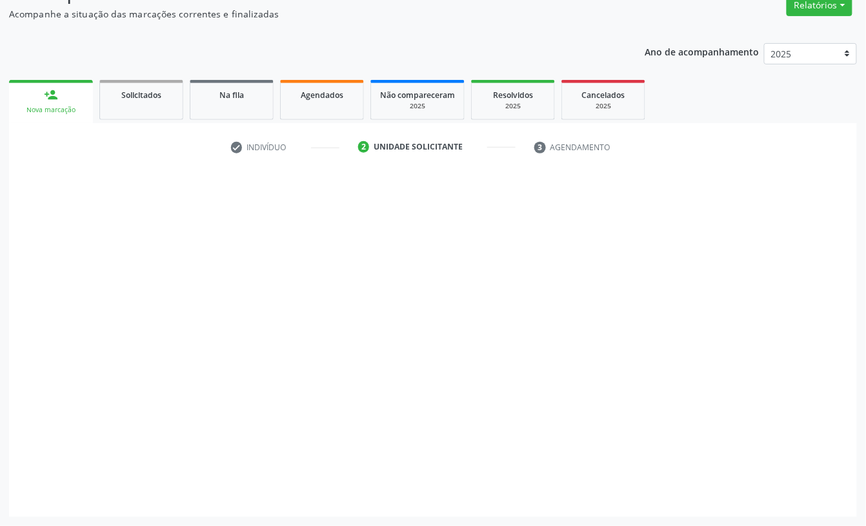
scroll to position [114, 0]
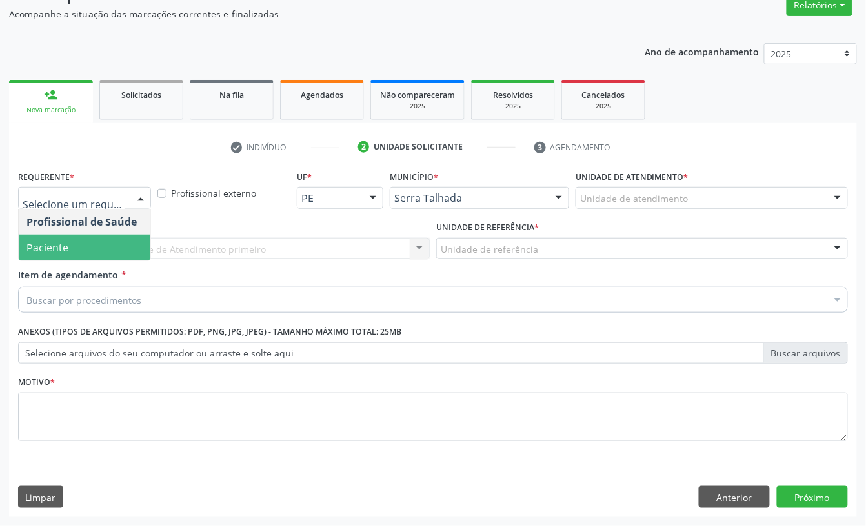
click at [68, 254] on span "Paciente" at bounding box center [85, 248] width 132 height 26
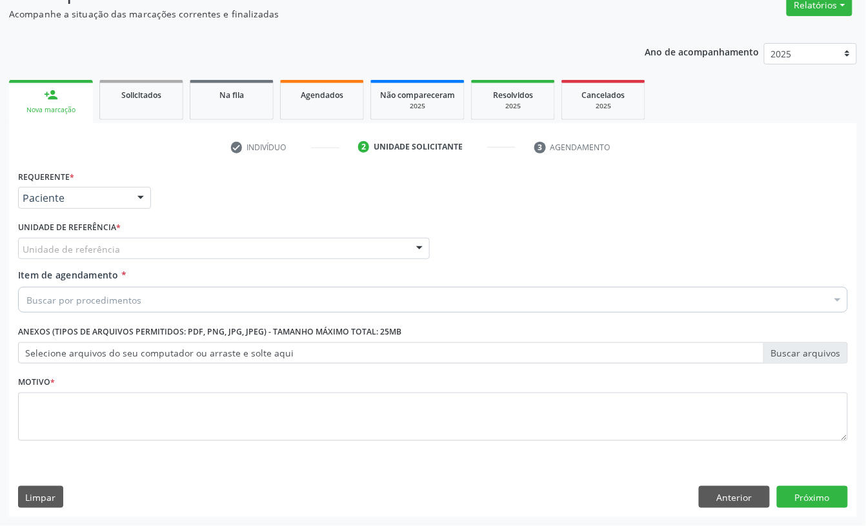
click at [68, 254] on div "Requerente * Paciente Profissional de Saúde Paciente Nenhum resultado encontrad…" at bounding box center [433, 313] width 830 height 292
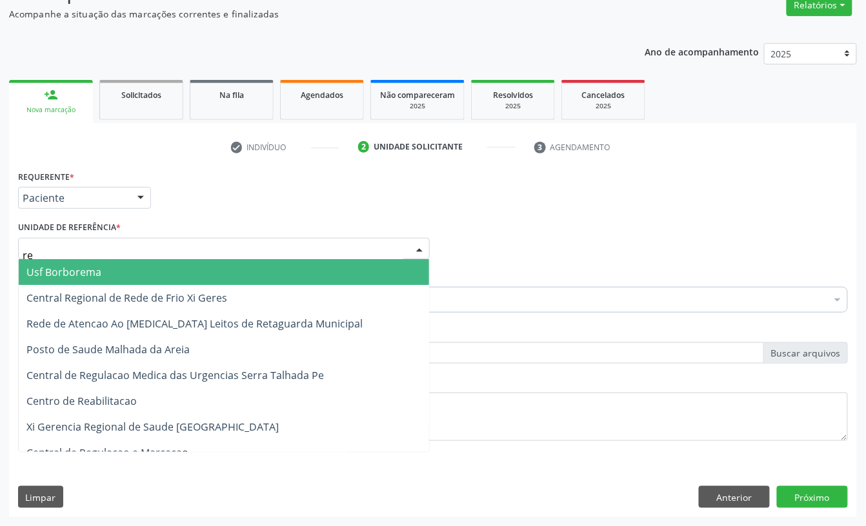
type input "rea"
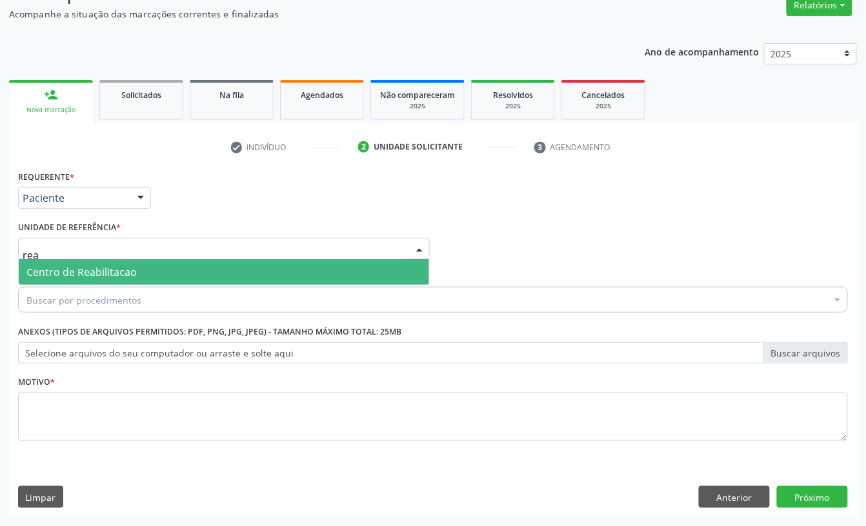
click at [78, 262] on span "Centro de Reabilitacao" at bounding box center [224, 272] width 410 height 26
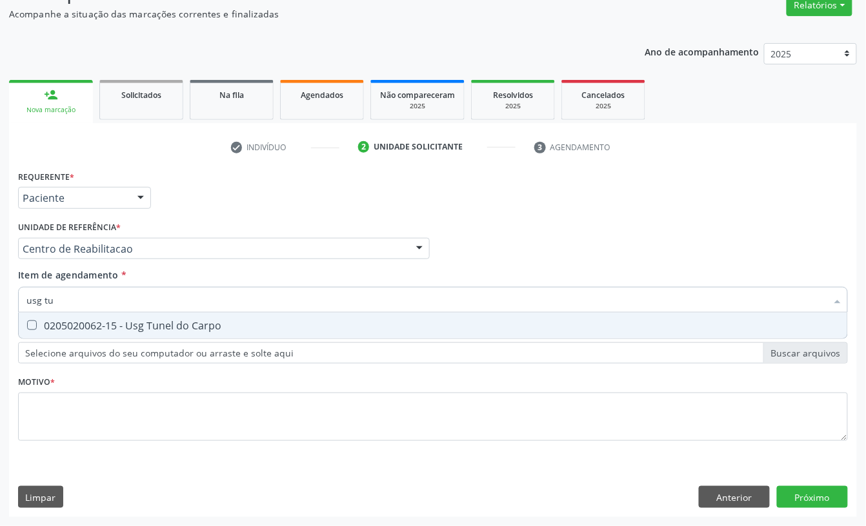
type input "usg tun"
click at [127, 321] on div "0205020062-15 - Usg Tunel do Carpo" at bounding box center [432, 326] width 813 height 10
checkbox Carpo "true"
click at [88, 303] on input "usg tun" at bounding box center [426, 300] width 800 height 26
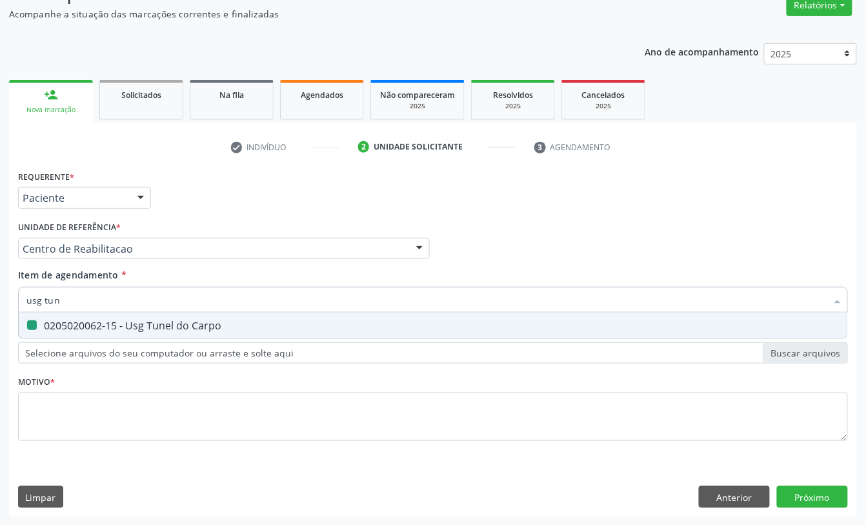
type input "usg p"
checkbox Carpo "false"
type input "usg punh"
click at [91, 314] on span "0205020062-10 - Usg Punho" at bounding box center [433, 326] width 828 height 26
checkbox Punho "true"
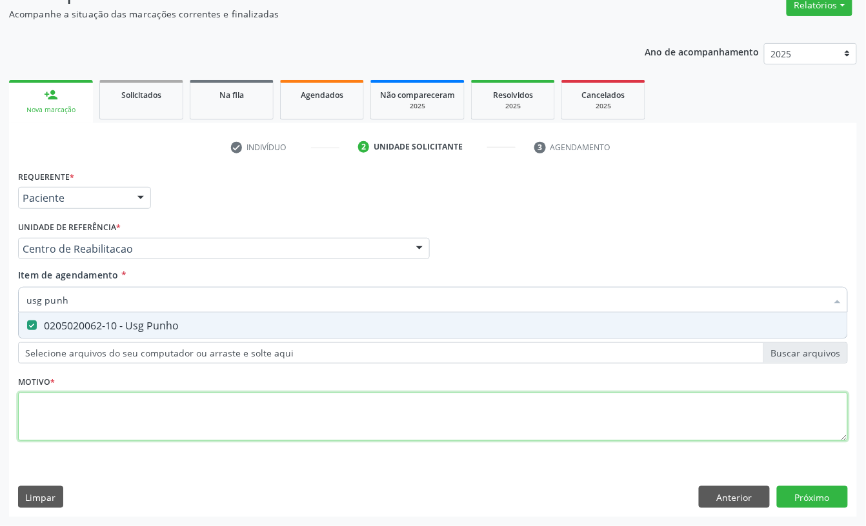
click at [66, 411] on div "Requerente * Paciente Profissional de Saúde Paciente Nenhum resultado encontrad…" at bounding box center [433, 313] width 830 height 292
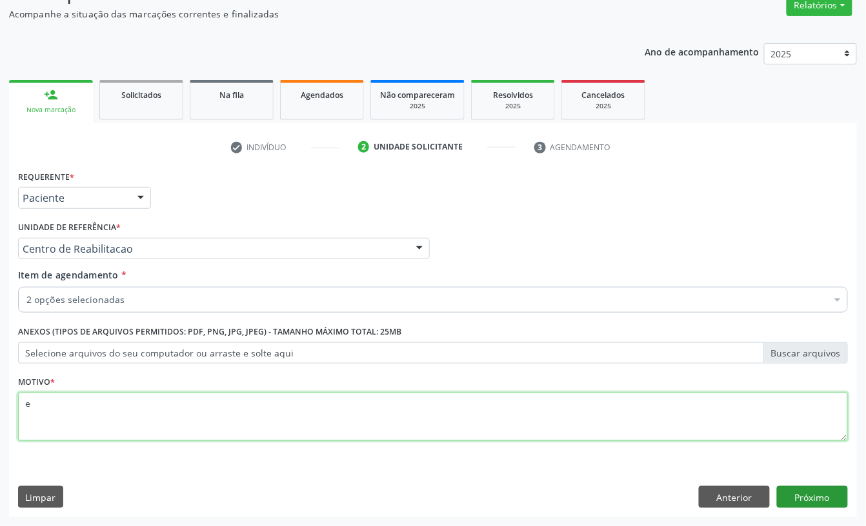
type textarea "e"
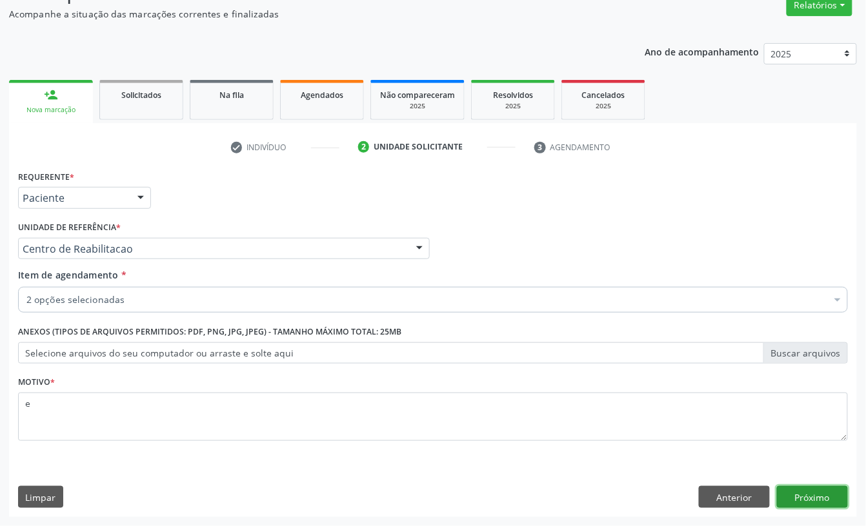
click at [834, 496] on button "Próximo" at bounding box center [812, 497] width 71 height 22
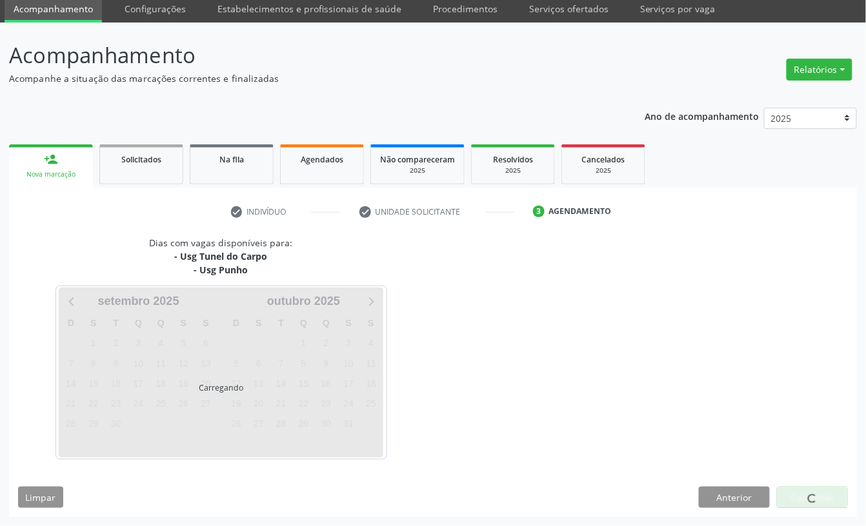
scroll to position [50, 0]
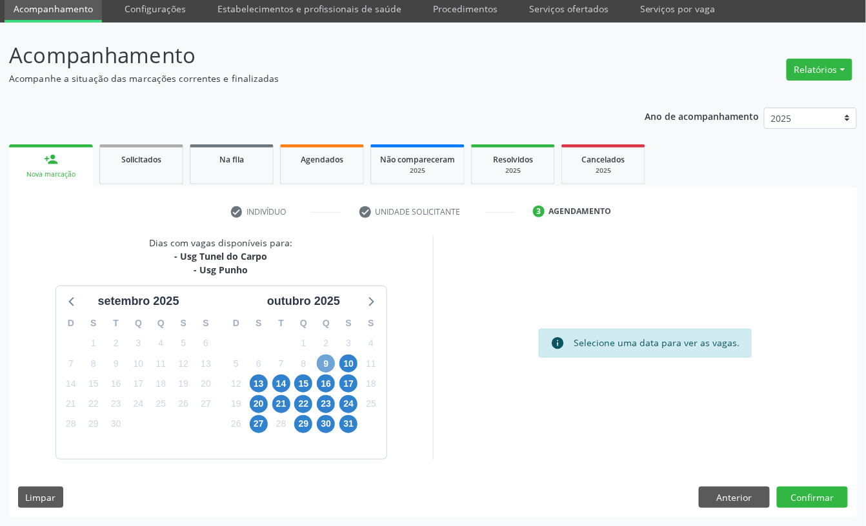
click at [326, 364] on span "9" at bounding box center [326, 364] width 18 height 18
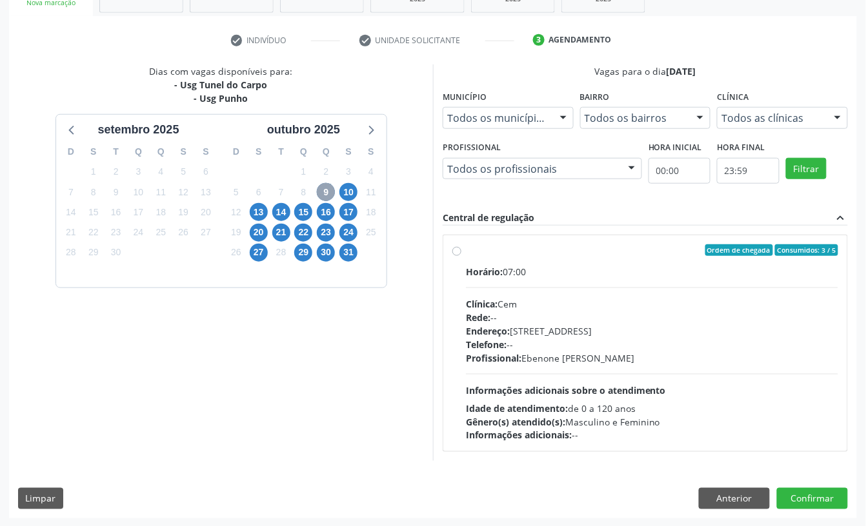
scroll to position [222, 0]
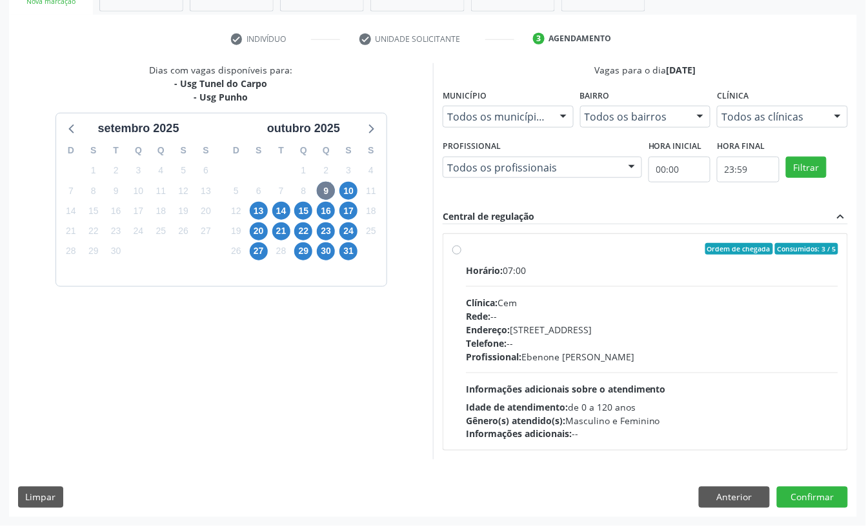
click at [501, 310] on div "Clínica: Cem" at bounding box center [652, 303] width 372 height 14
click at [461, 255] on input "Ordem de chegada Consumidos: 3 / 5 Horário: 07:00 Clínica: Cem Rede: -- Endereç…" at bounding box center [456, 249] width 9 height 12
radio input "true"
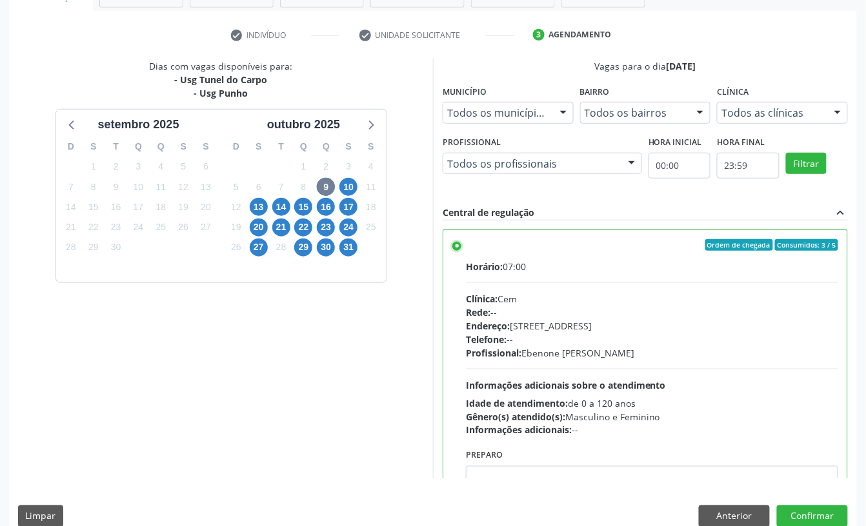
scroll to position [245, 0]
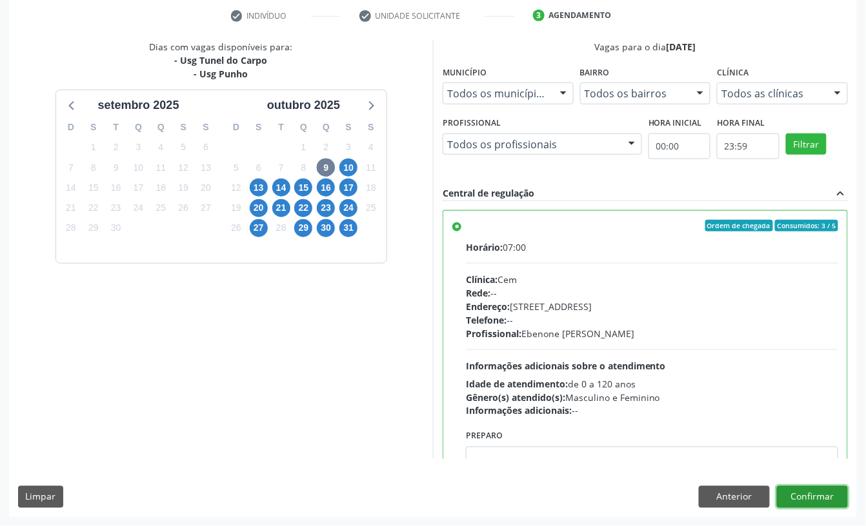
click at [818, 496] on button "Confirmar" at bounding box center [812, 497] width 71 height 22
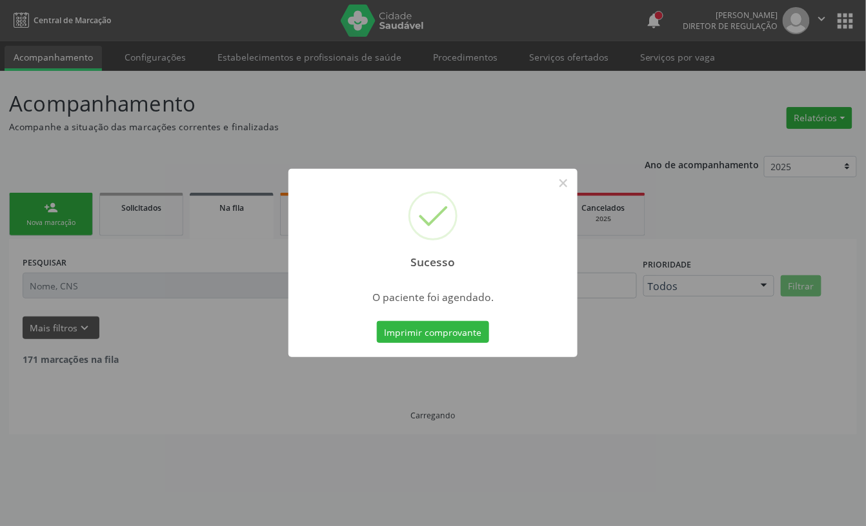
scroll to position [0, 0]
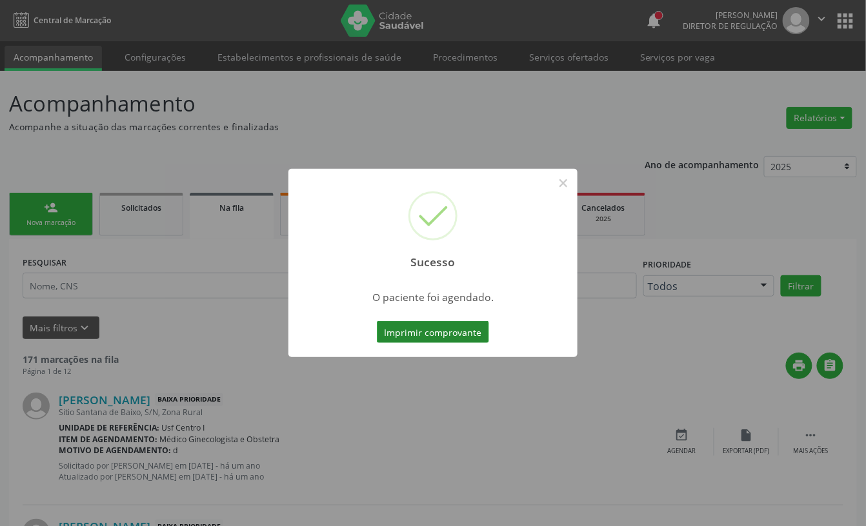
click at [448, 339] on button "Imprimir comprovante" at bounding box center [433, 332] width 112 height 22
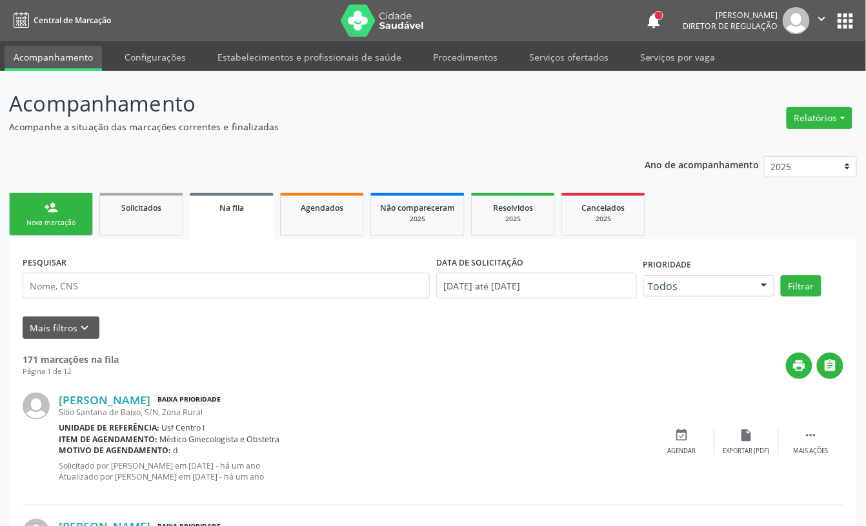
click at [560, 55] on link "Serviços ofertados" at bounding box center [568, 57] width 97 height 23
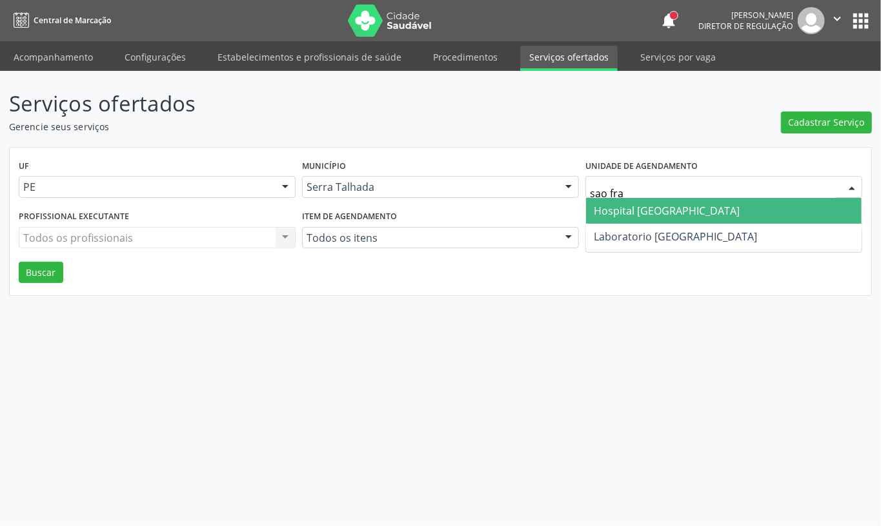
type input "sao fran"
click at [639, 196] on input "sao fran" at bounding box center [713, 194] width 246 height 26
click at [637, 210] on span "Hospital [GEOGRAPHIC_DATA]" at bounding box center [667, 211] width 146 height 14
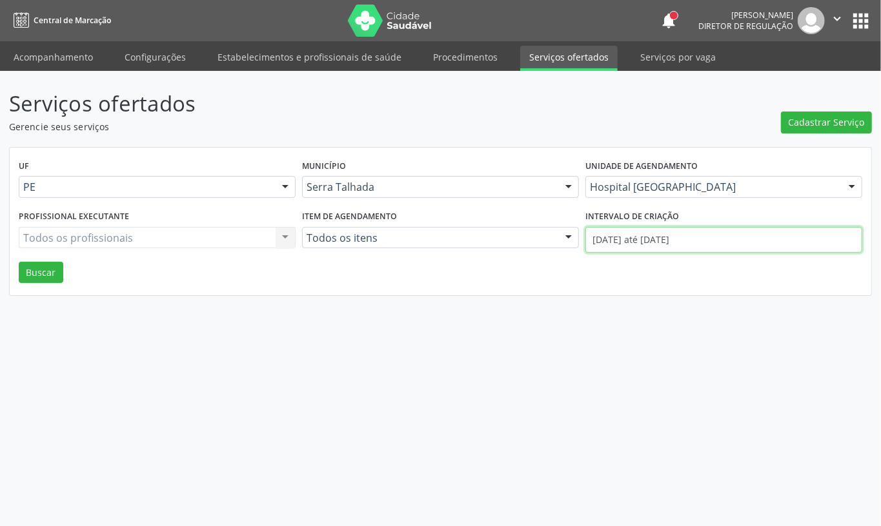
click at [638, 246] on input "[DATE] até [DATE]" at bounding box center [723, 240] width 277 height 26
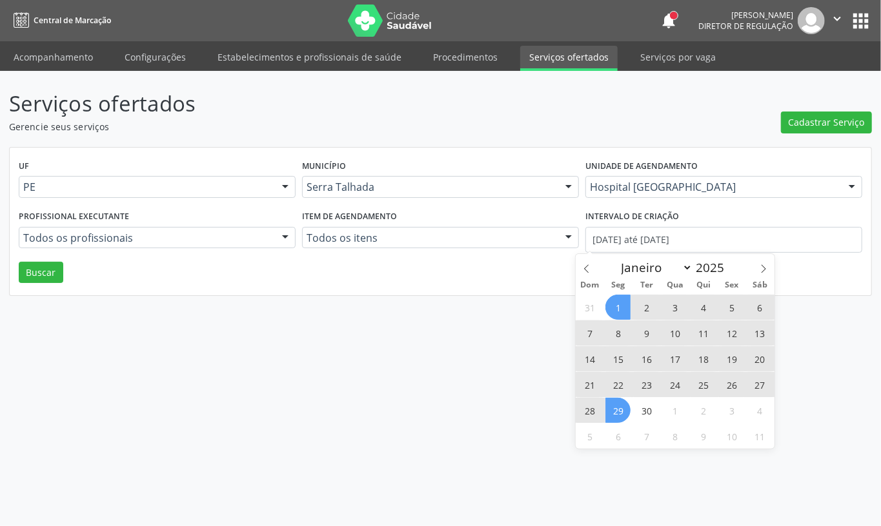
drag, startPoint x: 455, startPoint y: 333, endPoint x: 443, endPoint y: 331, distance: 13.0
click at [455, 333] on div "Serviços ofertados Gerencie seus serviços Cadastrar Serviço UF PE PE Nenhum res…" at bounding box center [440, 298] width 881 height 455
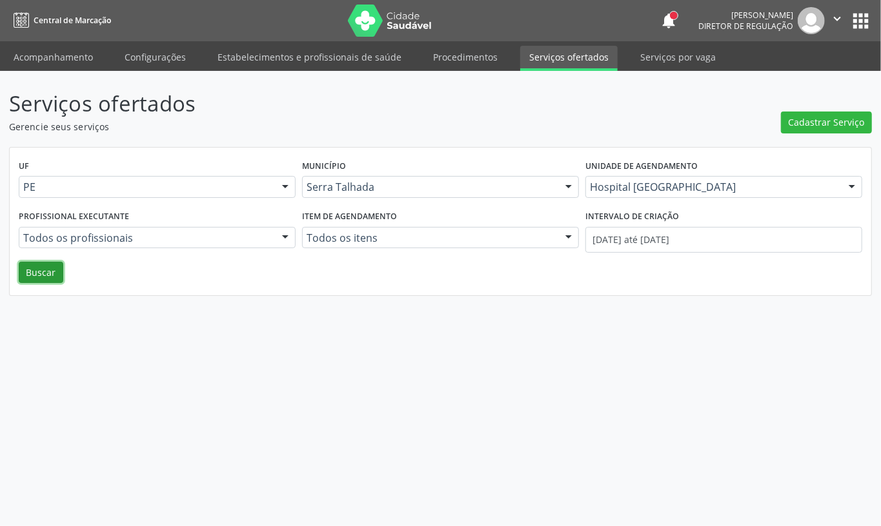
click at [39, 277] on button "Buscar" at bounding box center [41, 273] width 45 height 22
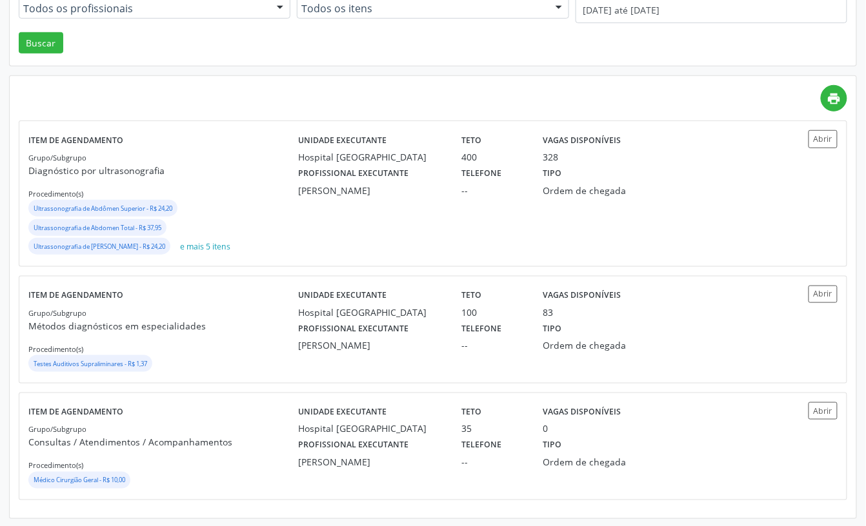
scroll to position [235, 0]
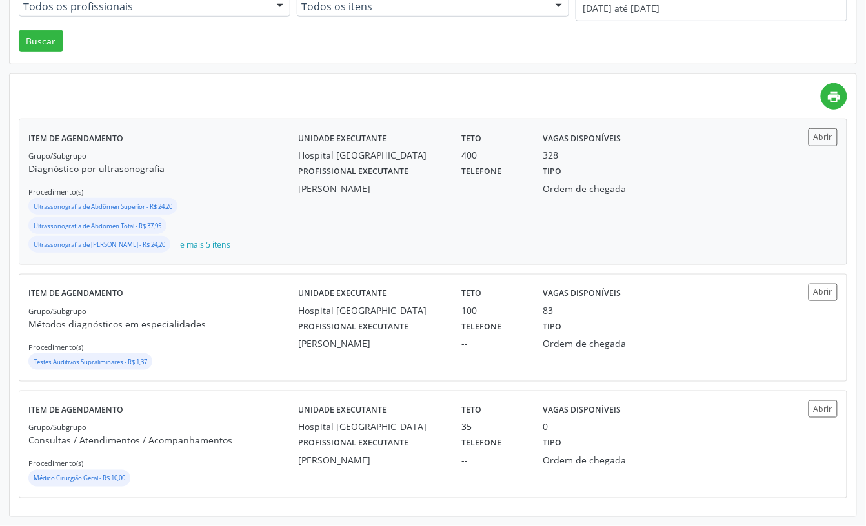
click at [250, 208] on div "Ultrassonografia de Abdômen Superior - R$ 24,20 Ultrassonografia de Abdomen Tot…" at bounding box center [163, 226] width 270 height 57
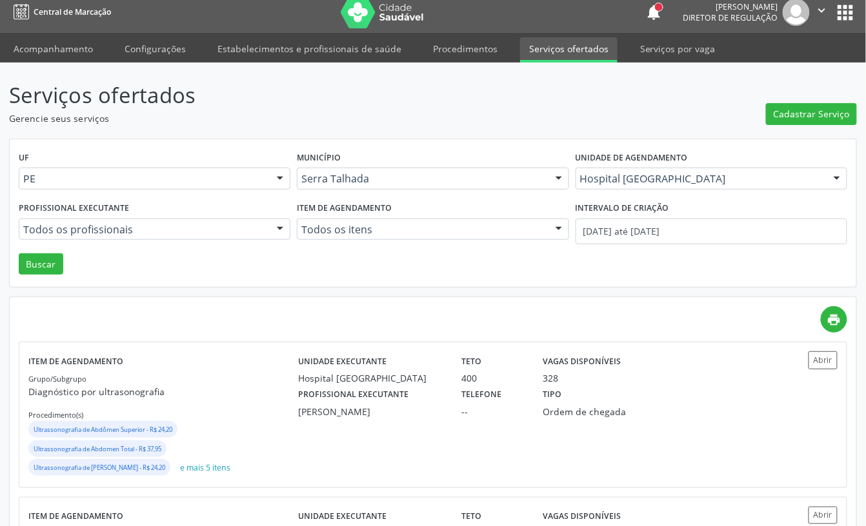
scroll to position [0, 0]
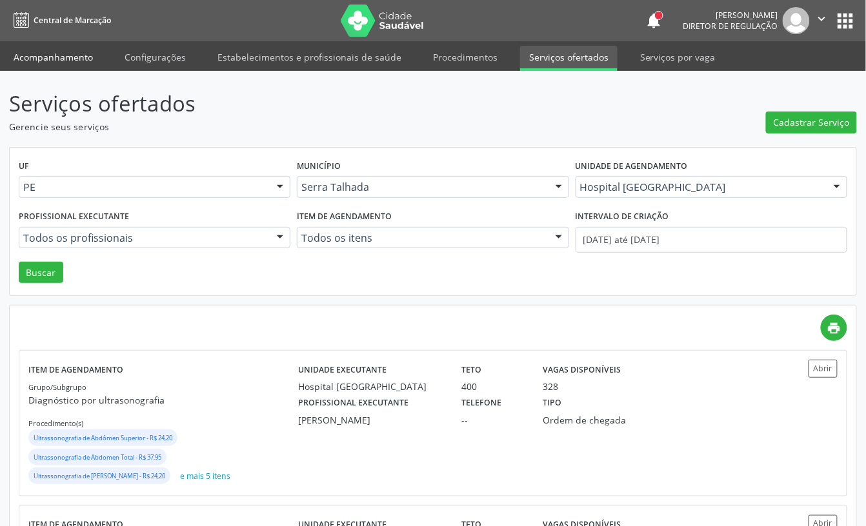
click at [47, 57] on link "Acompanhamento" at bounding box center [53, 57] width 97 height 23
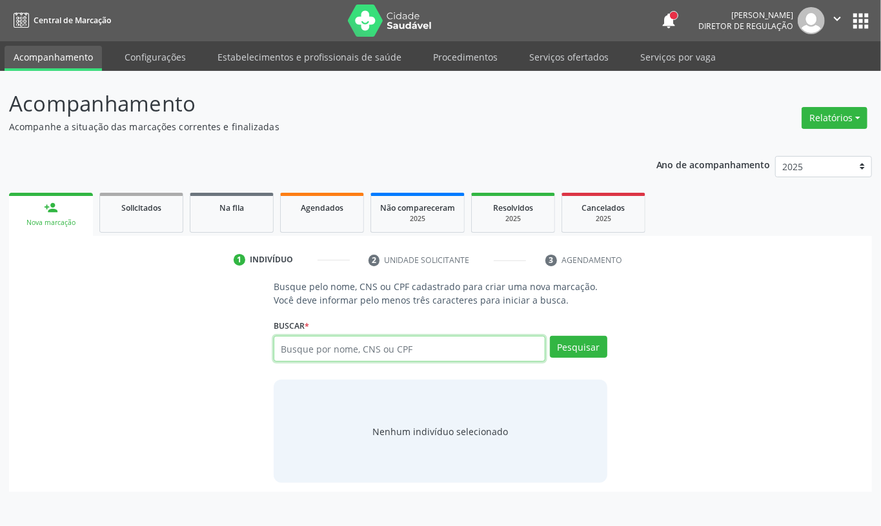
click at [323, 360] on input "text" at bounding box center [410, 349] width 272 height 26
type input "700000060913201"
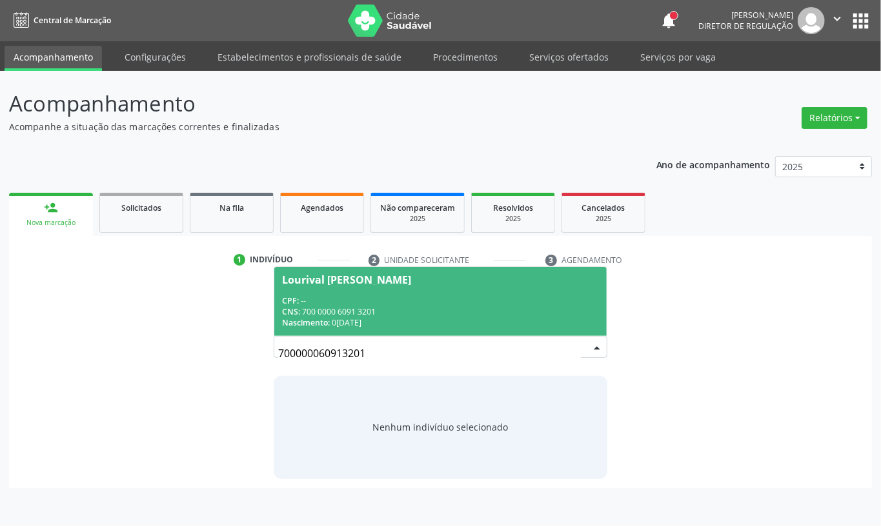
click at [394, 317] on div "Nascimento: [DATE]" at bounding box center [440, 322] width 317 height 11
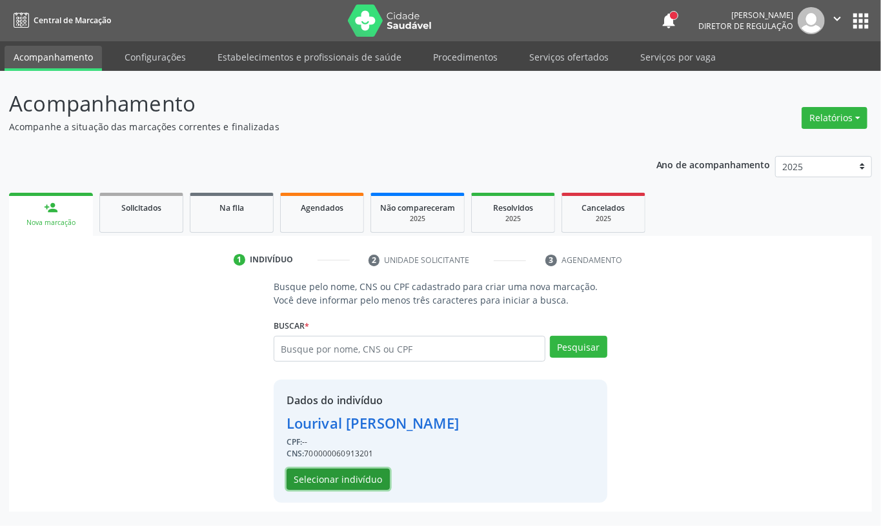
click at [345, 490] on button "Selecionar indivíduo" at bounding box center [337, 480] width 103 height 22
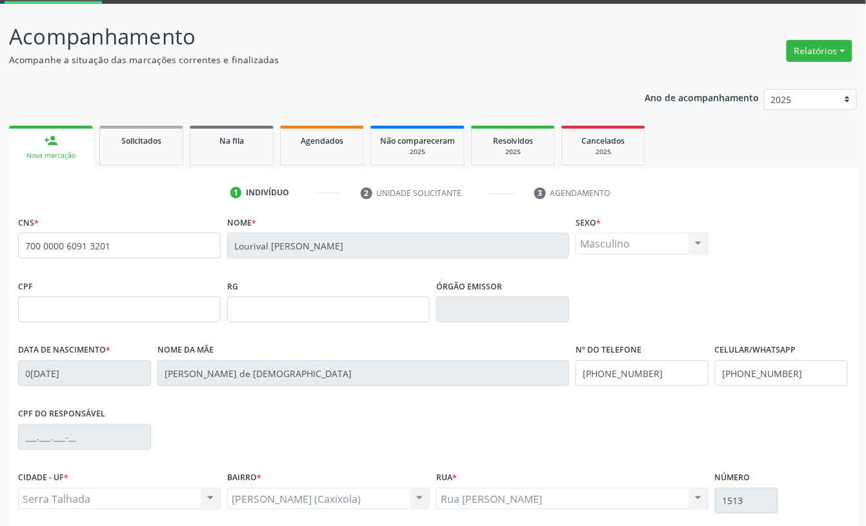
scroll to position [174, 0]
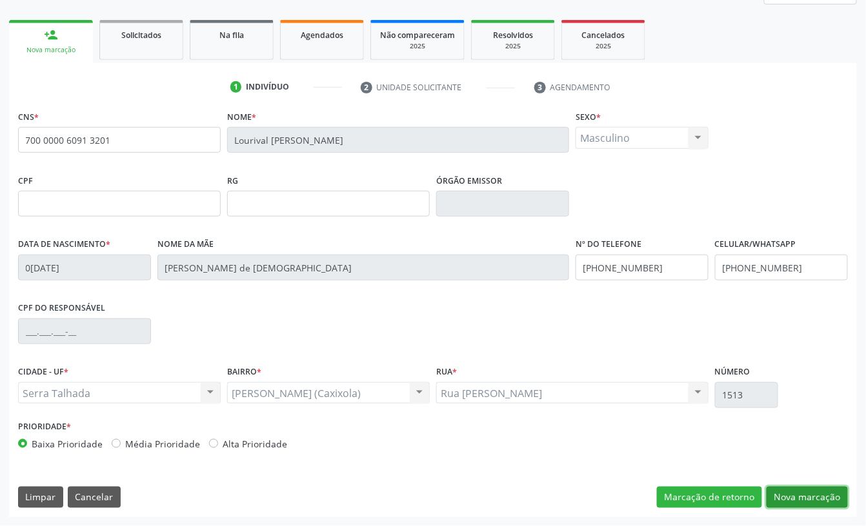
click at [801, 502] on button "Nova marcação" at bounding box center [806, 498] width 81 height 22
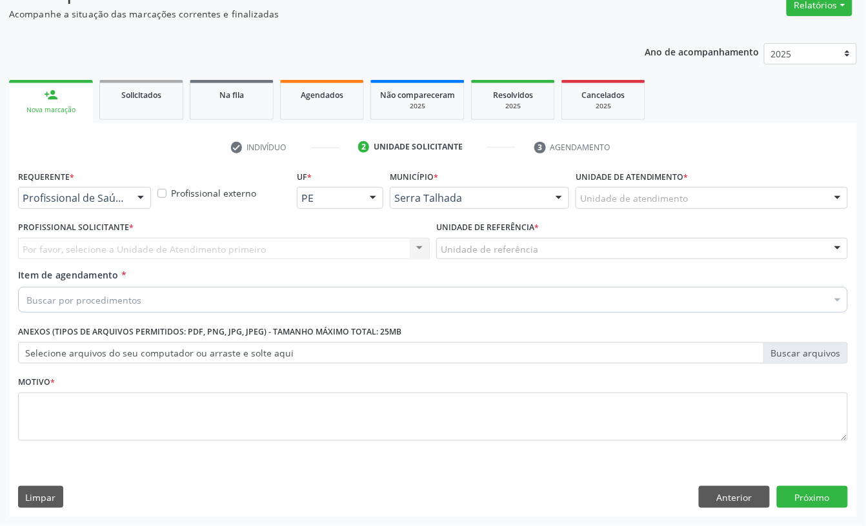
scroll to position [114, 0]
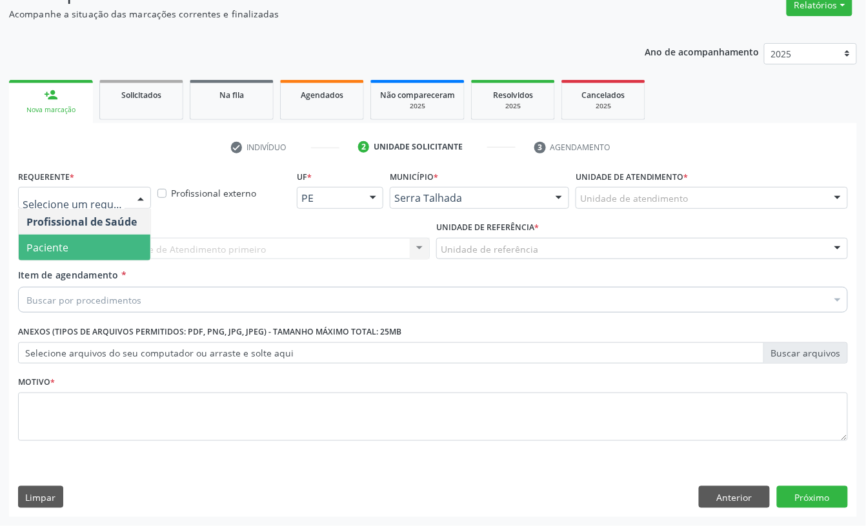
click at [81, 246] on span "Paciente" at bounding box center [85, 248] width 132 height 26
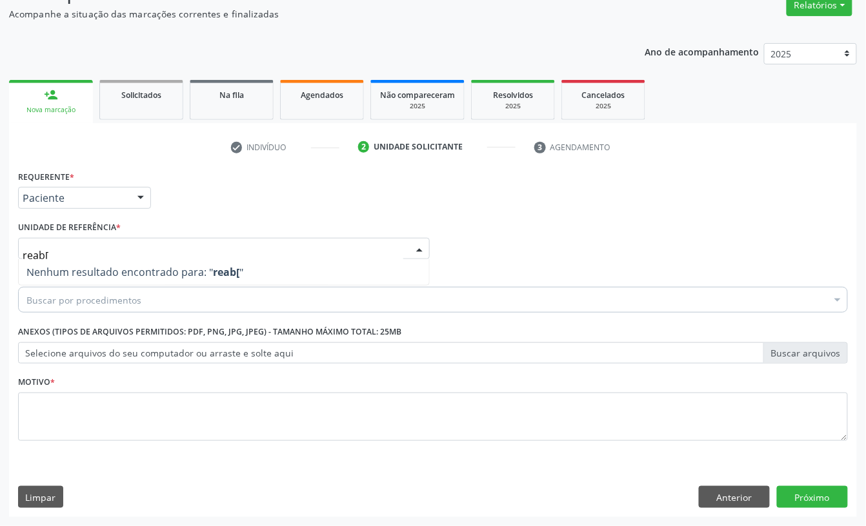
type input "reab"
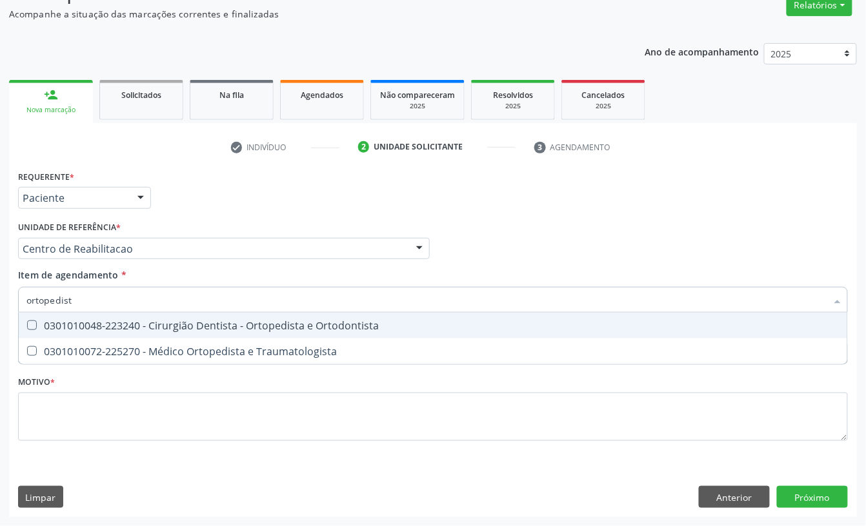
type input "ortopedista"
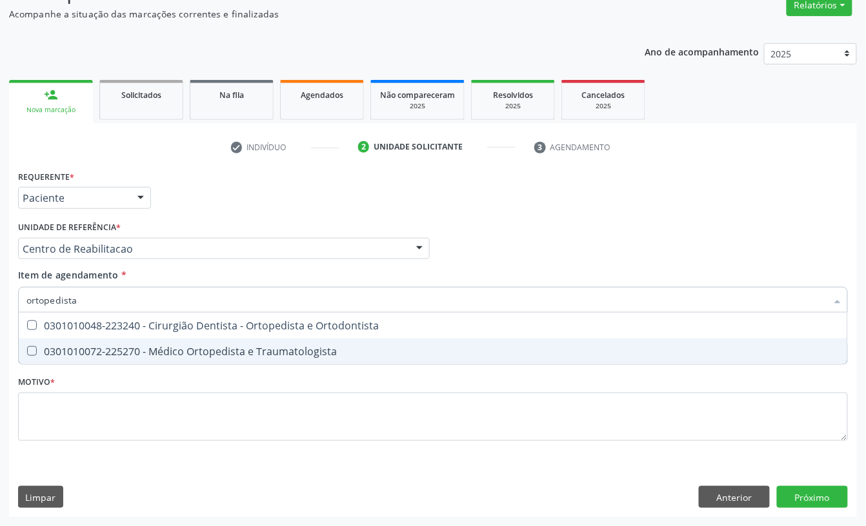
click at [143, 346] on div "0301010072-225270 - Médico Ortopedista e Traumatologista" at bounding box center [432, 351] width 813 height 10
checkbox Traumatologista "true"
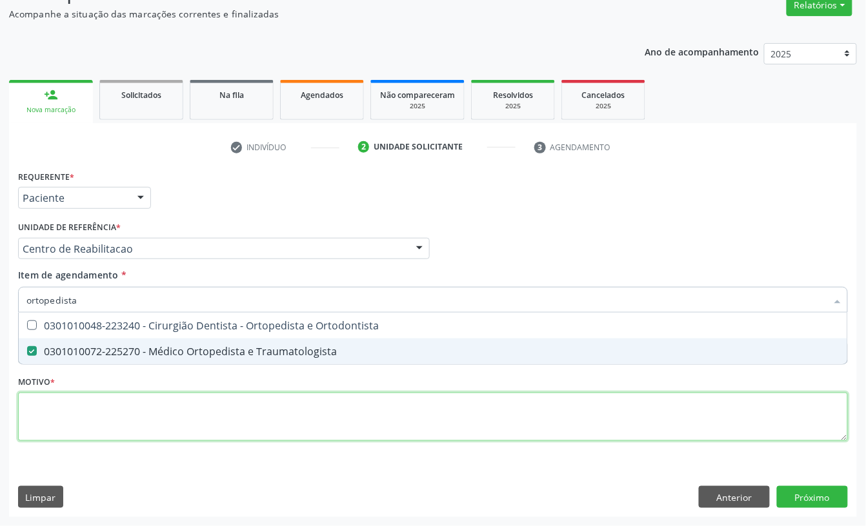
click at [132, 424] on div "Requerente * Paciente Profissional de Saúde Paciente Nenhum resultado encontrad…" at bounding box center [433, 313] width 830 height 292
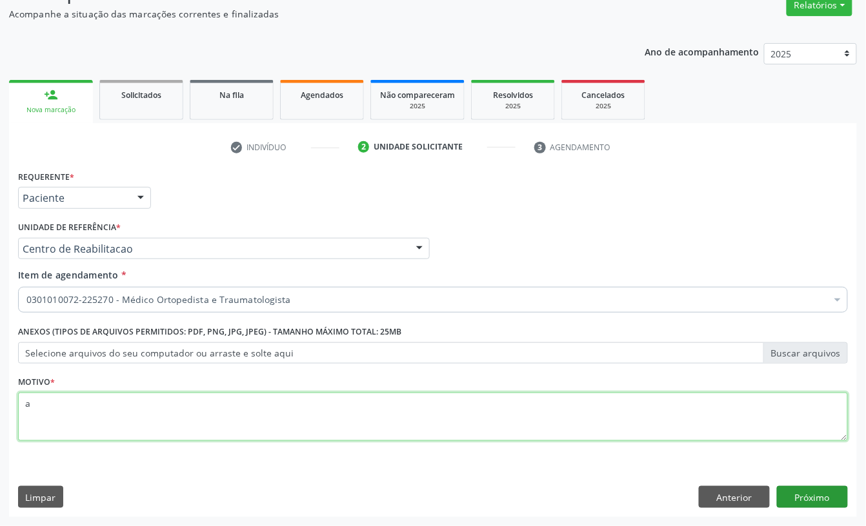
type textarea "a"
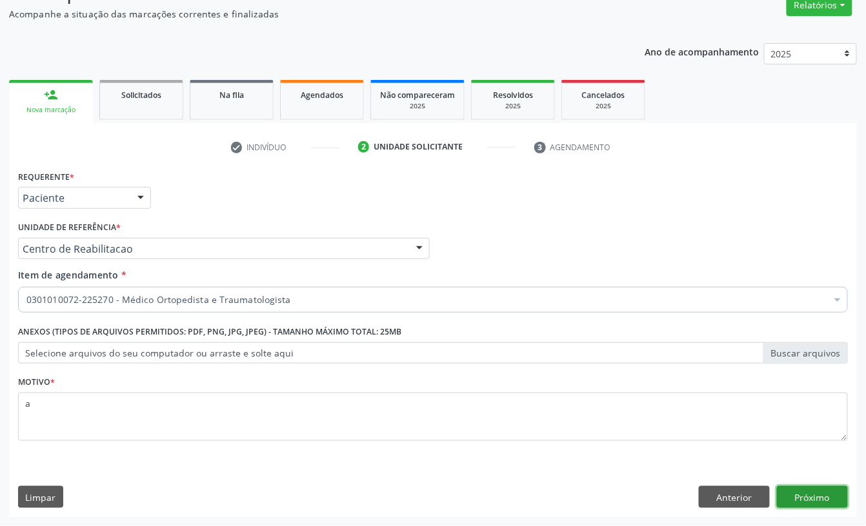
click at [786, 486] on button "Próximo" at bounding box center [812, 497] width 71 height 22
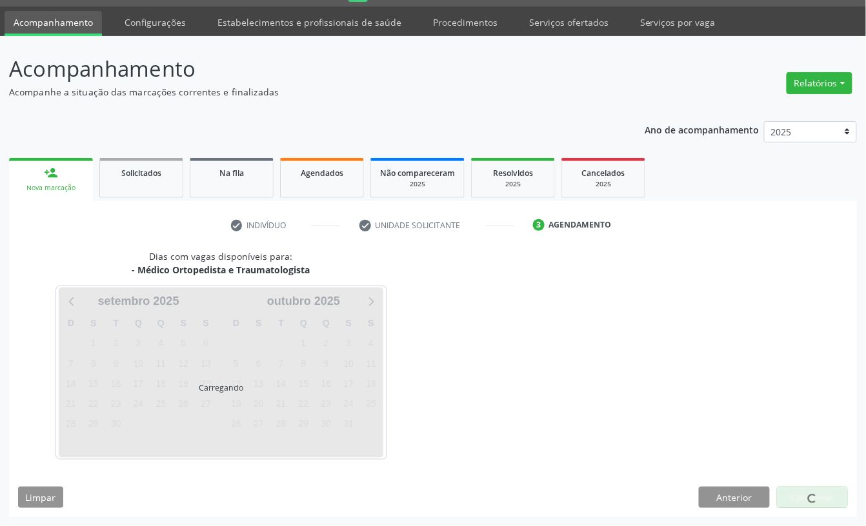
scroll to position [36, 0]
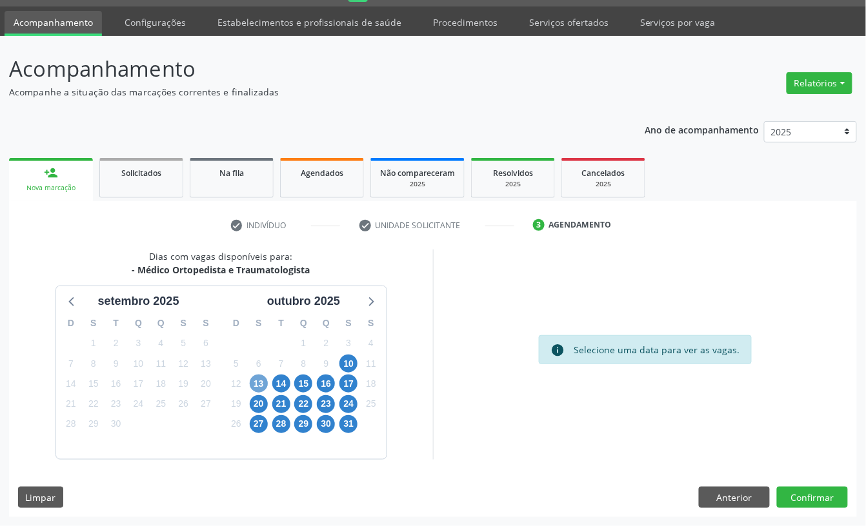
click at [254, 385] on span "13" at bounding box center [259, 384] width 18 height 18
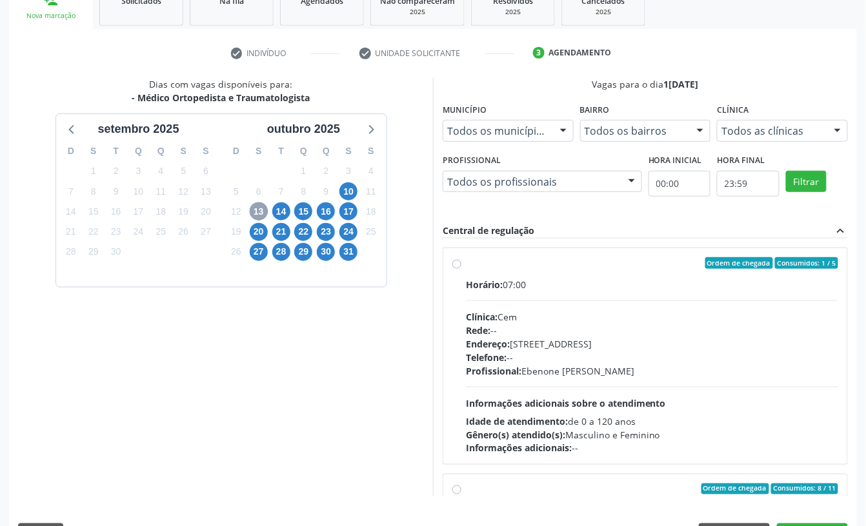
scroll to position [208, 0]
click at [535, 287] on div "Horário: 07:00" at bounding box center [652, 284] width 372 height 14
click at [461, 268] on input "Ordem de chegada Consumidos: 1 / 5 Horário: 07:00 Clínica: Cem Rede: -- Endereç…" at bounding box center [456, 263] width 9 height 12
radio input "true"
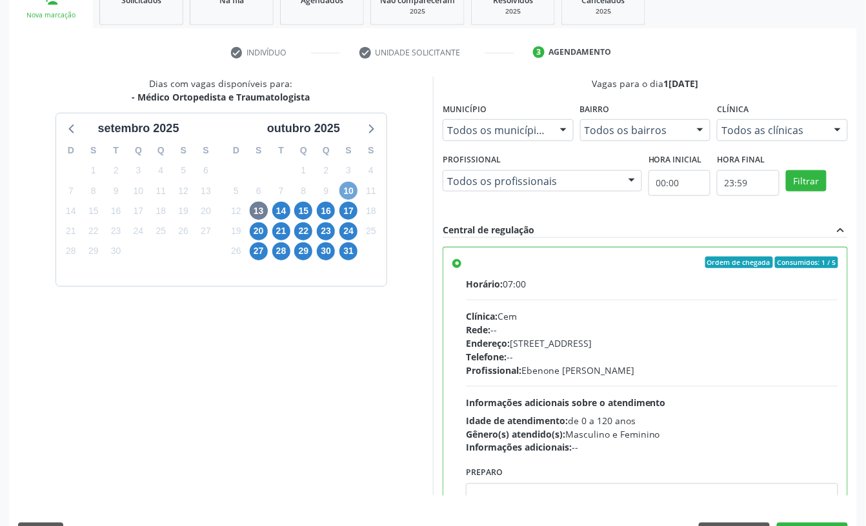
click at [352, 191] on span "10" at bounding box center [348, 191] width 18 height 18
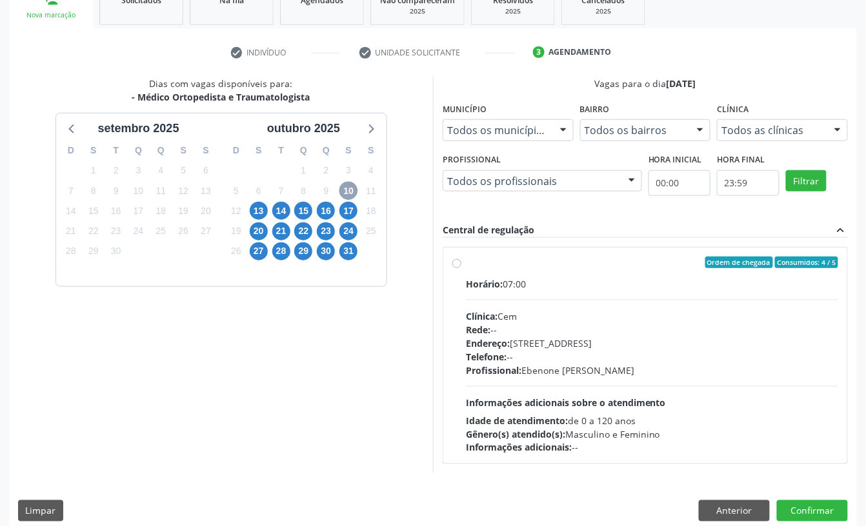
scroll to position [223, 0]
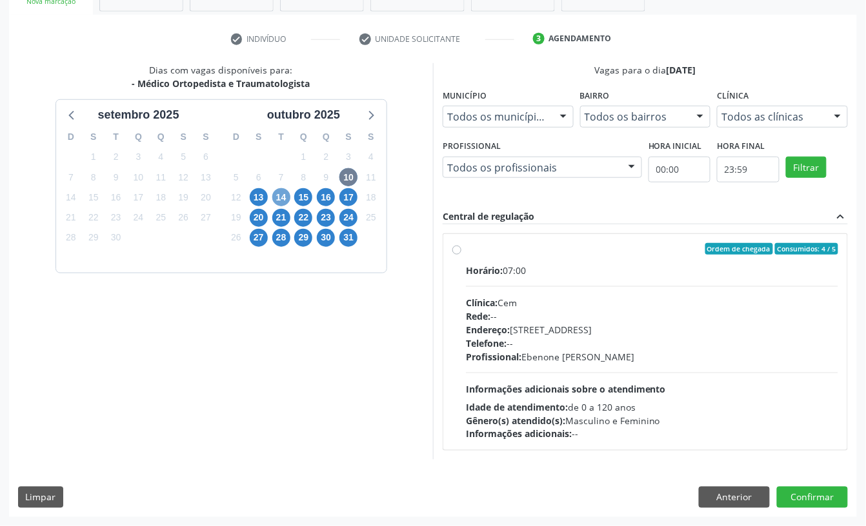
click at [281, 194] on span "14" at bounding box center [281, 197] width 18 height 18
click at [254, 197] on span "13" at bounding box center [259, 197] width 18 height 18
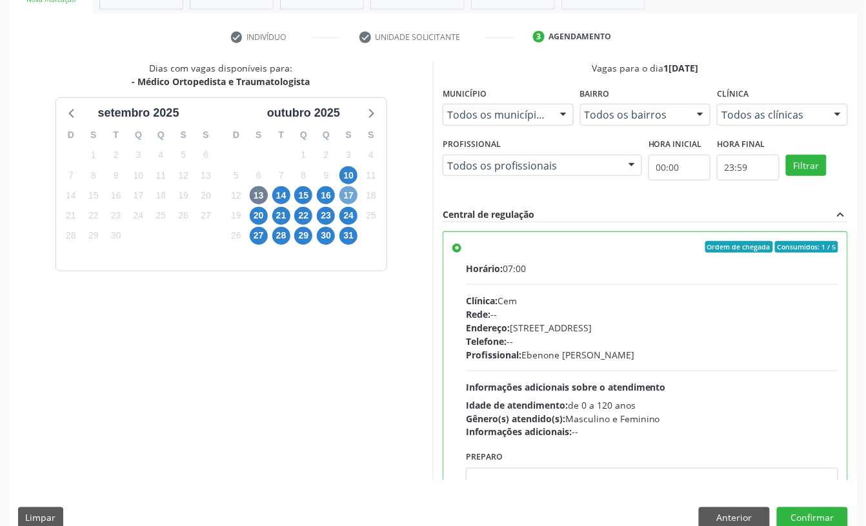
click at [352, 199] on span "17" at bounding box center [348, 195] width 18 height 18
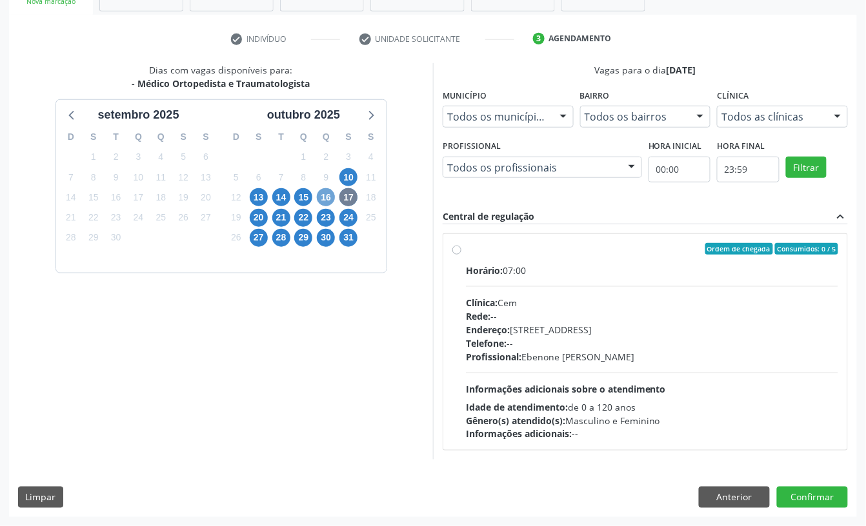
click at [328, 204] on span "16" at bounding box center [326, 197] width 18 height 18
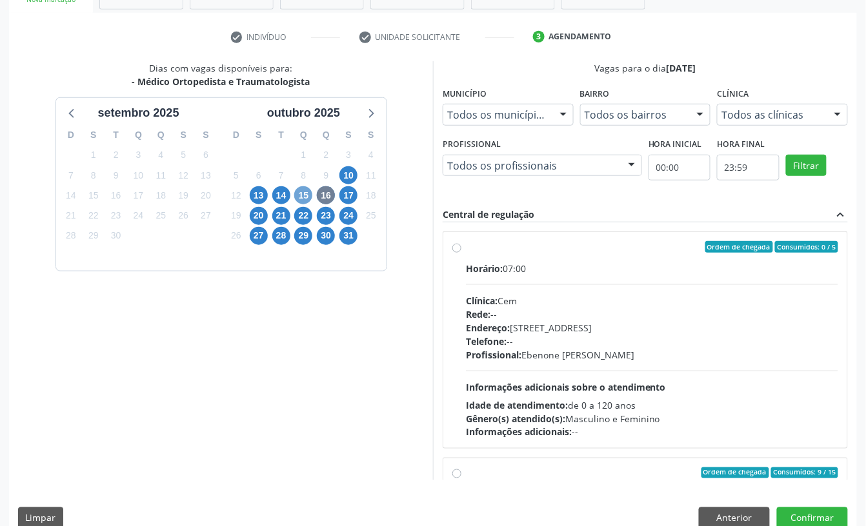
click at [302, 199] on span "15" at bounding box center [303, 195] width 18 height 18
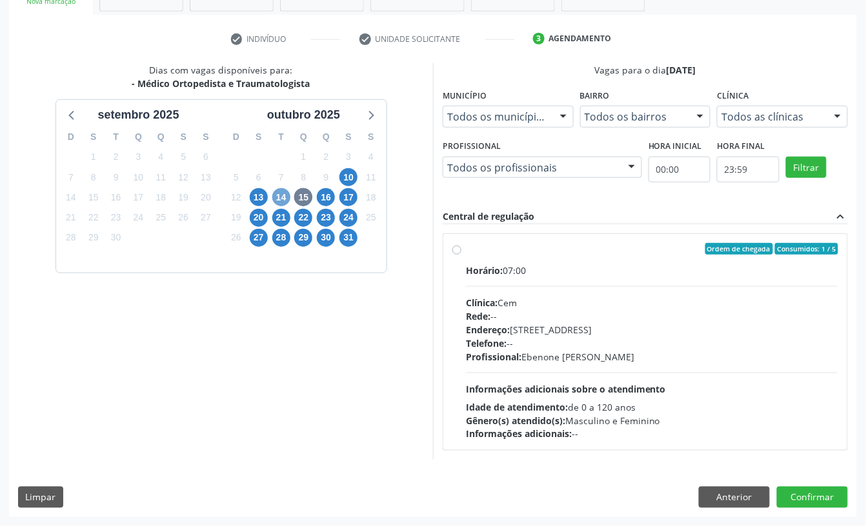
click at [282, 191] on span "14" at bounding box center [281, 197] width 18 height 18
click at [248, 217] on div "20" at bounding box center [258, 218] width 23 height 20
click at [259, 217] on span "20" at bounding box center [259, 218] width 18 height 18
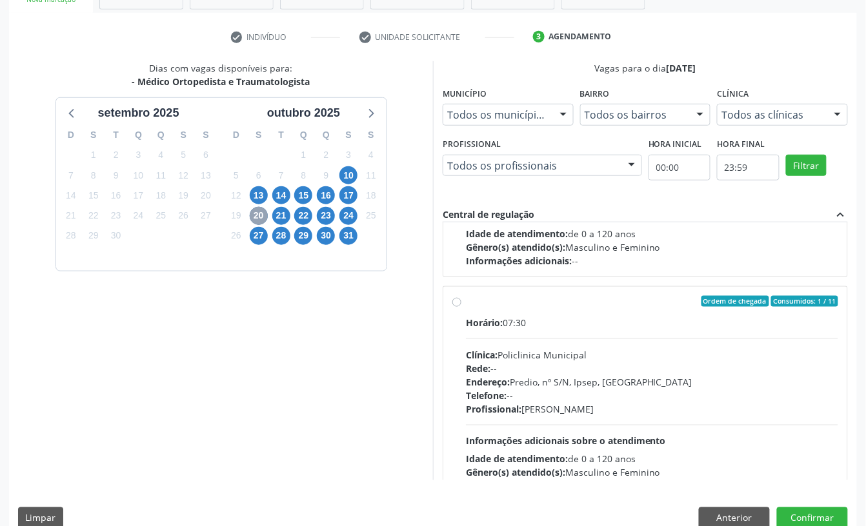
scroll to position [258, 0]
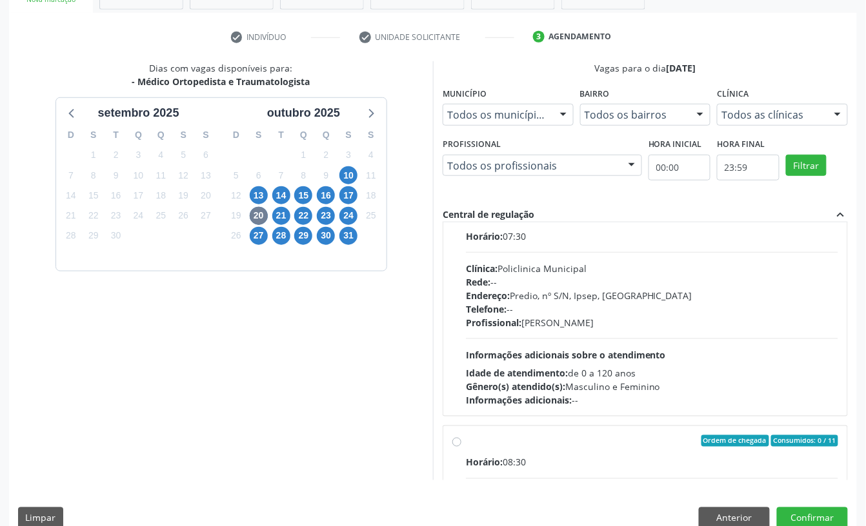
click at [535, 312] on div "Telefone: --" at bounding box center [652, 310] width 372 height 14
click at [461, 221] on input "Ordem de chegada Consumidos: 1 / 11 Horário: 07:30 Clínica: Policlinica Municip…" at bounding box center [456, 216] width 9 height 12
radio input "true"
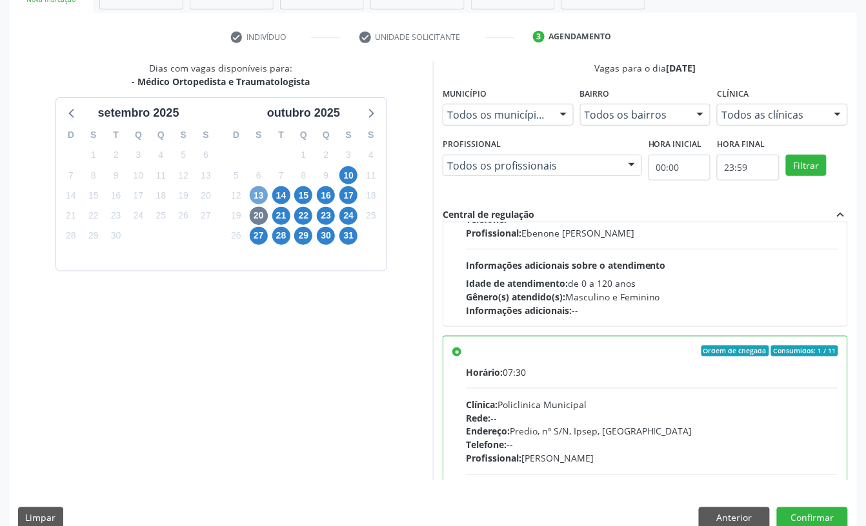
click at [261, 197] on span "13" at bounding box center [259, 195] width 18 height 18
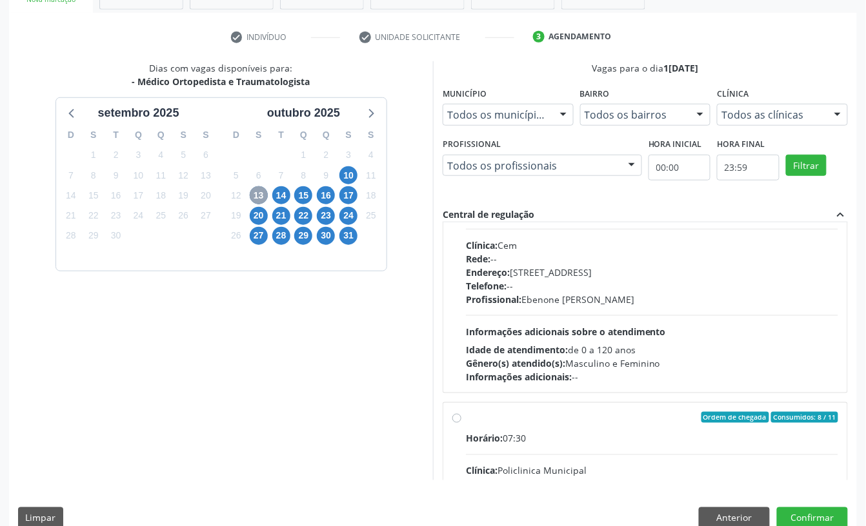
scroll to position [172, 0]
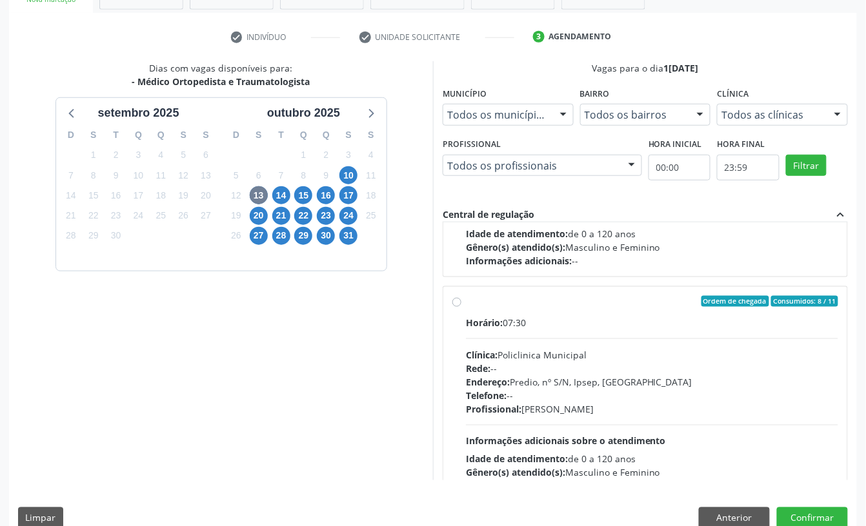
click at [632, 365] on div "Rede: --" at bounding box center [652, 369] width 372 height 14
click at [461, 308] on input "Ordem de chegada Consumidos: 8 / 11 Horário: 07:30 Clínica: Policlinica Municip…" at bounding box center [456, 302] width 9 height 12
radio input "true"
click at [815, 516] on button "Confirmar" at bounding box center [812, 519] width 71 height 22
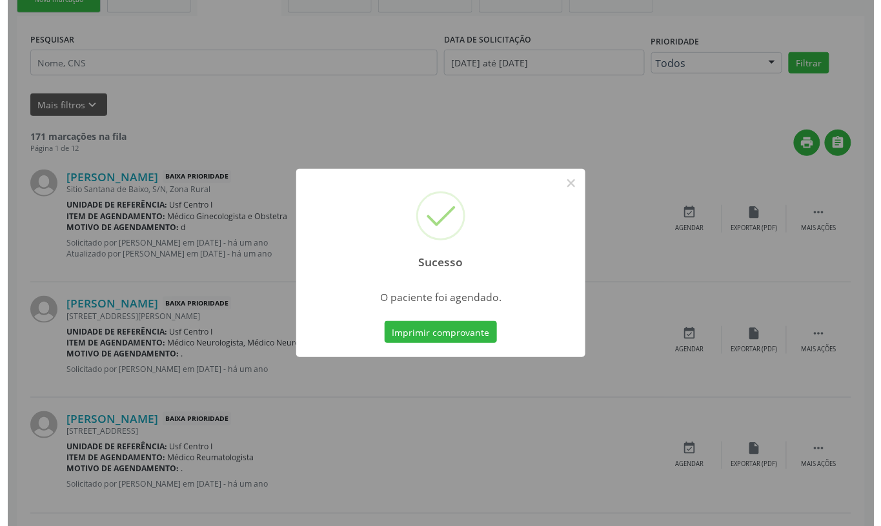
scroll to position [0, 0]
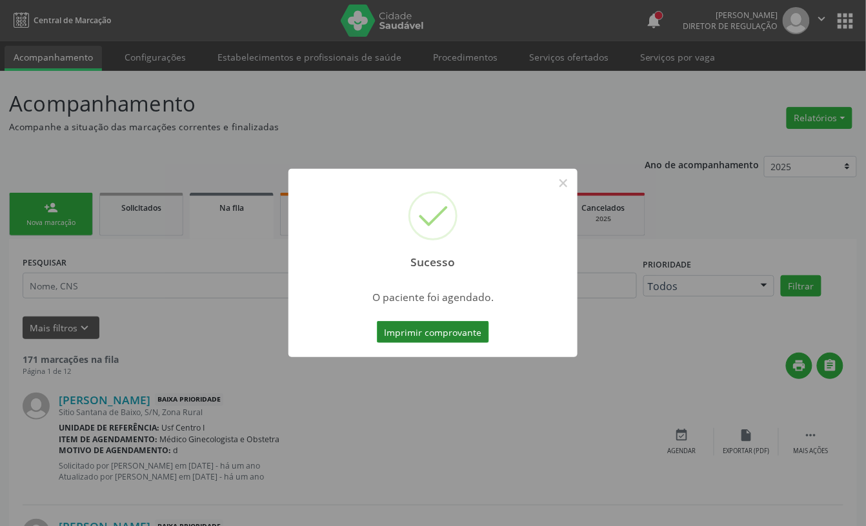
click at [455, 332] on button "Imprimir comprovante" at bounding box center [433, 332] width 112 height 22
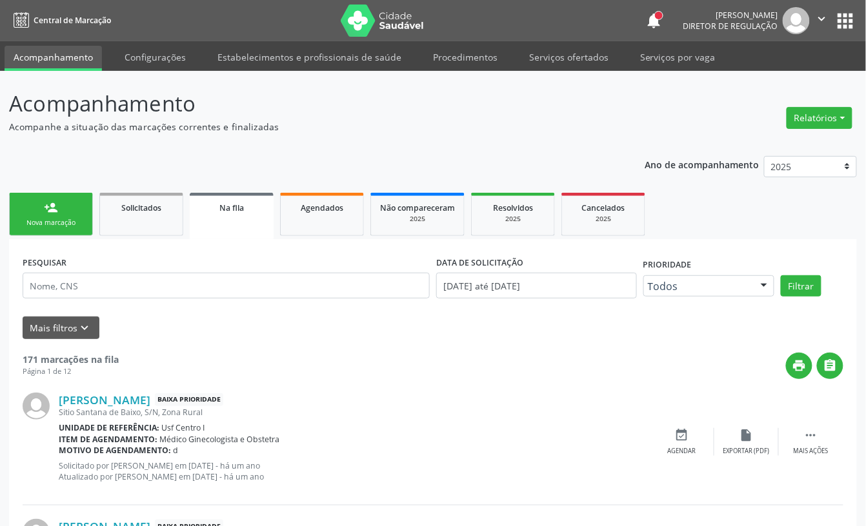
click at [70, 225] on div "Nova marcação" at bounding box center [51, 223] width 65 height 10
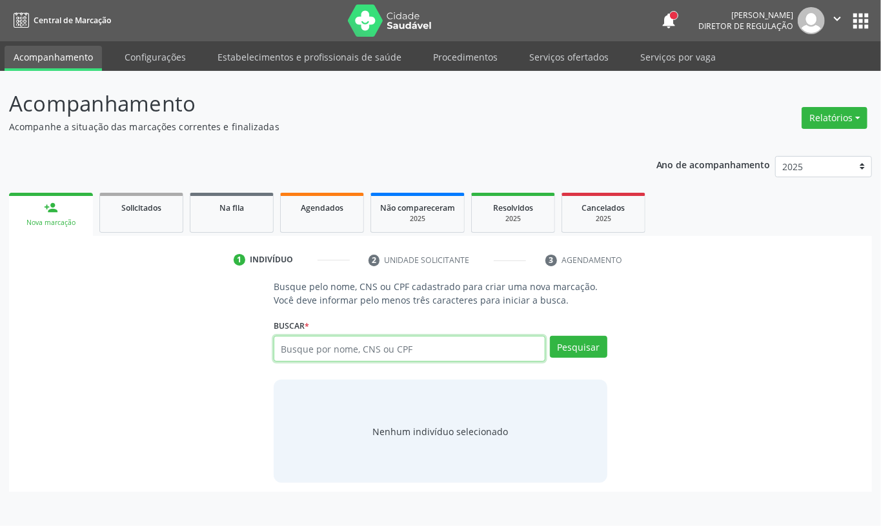
click at [324, 354] on input "text" at bounding box center [410, 349] width 272 height 26
type input "[PERSON_NAME]"
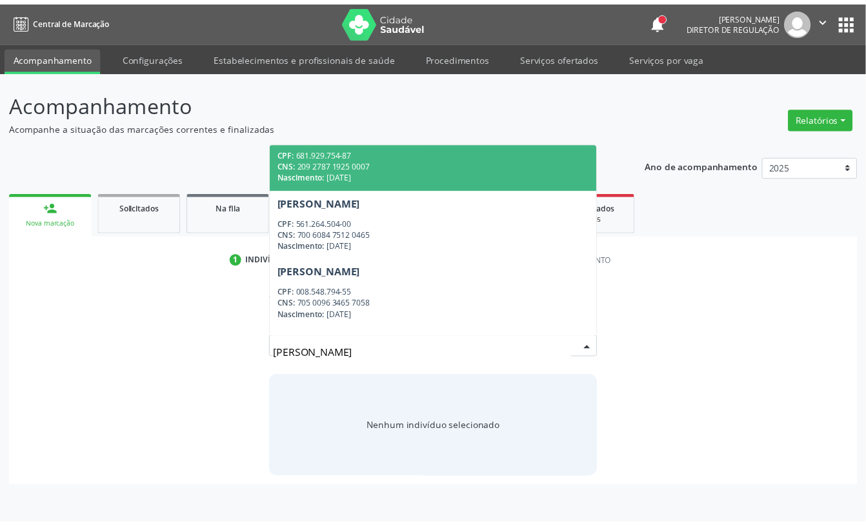
scroll to position [34, 0]
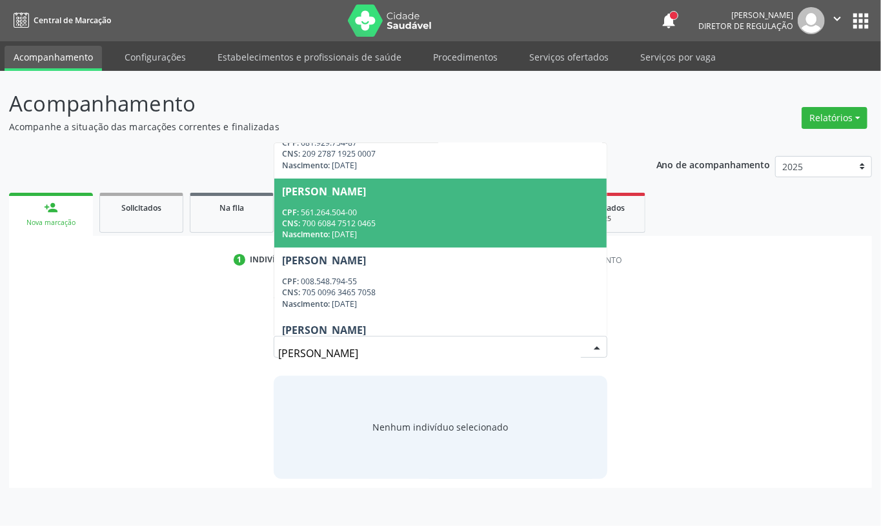
click at [377, 225] on div "CNS: 700 6084 7512 0465" at bounding box center [440, 223] width 317 height 11
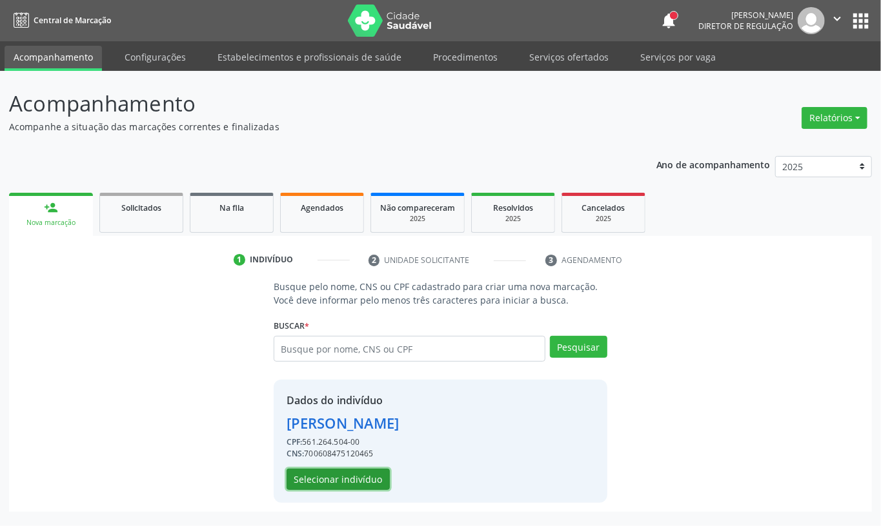
click at [364, 481] on button "Selecionar indivíduo" at bounding box center [337, 480] width 103 height 22
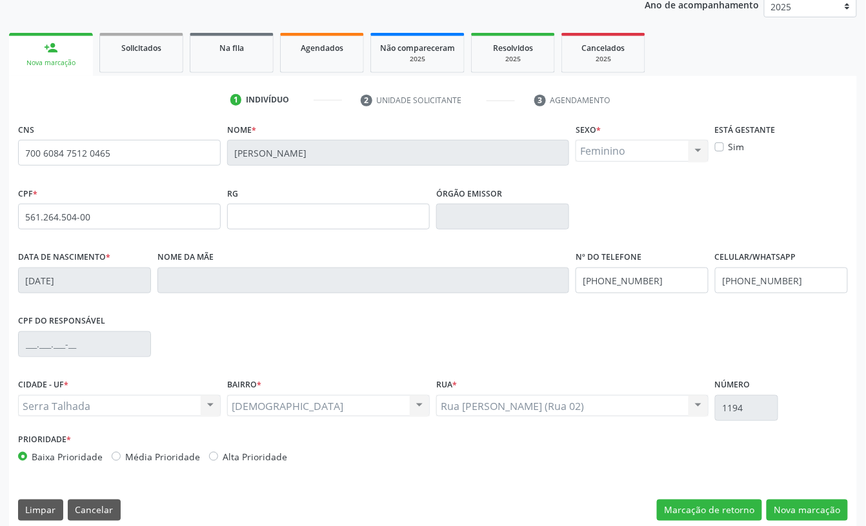
scroll to position [174, 0]
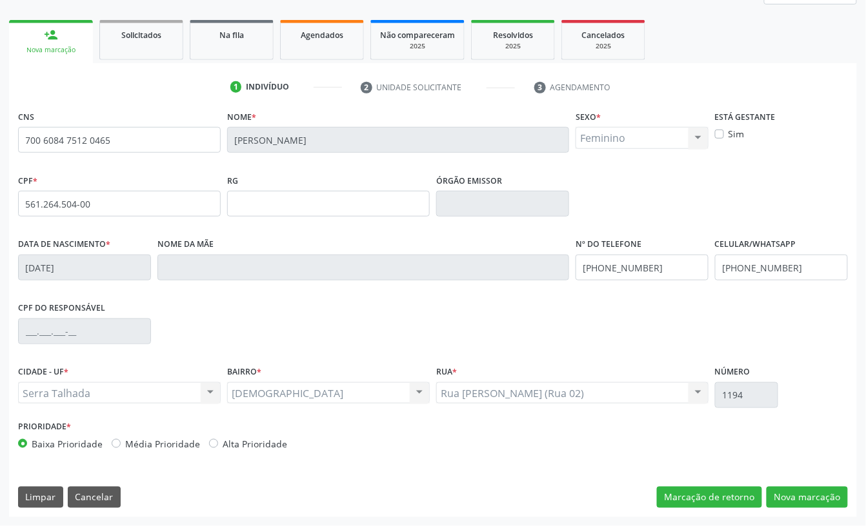
click at [302, 133] on input "[PERSON_NAME]" at bounding box center [398, 140] width 342 height 26
click at [301, 135] on input "[PERSON_NAME]" at bounding box center [398, 140] width 342 height 26
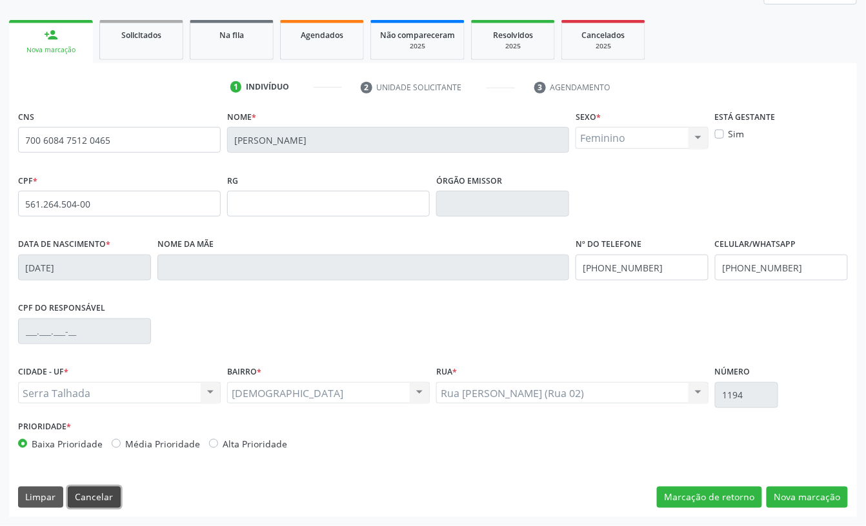
click at [102, 501] on button "Cancelar" at bounding box center [94, 498] width 53 height 22
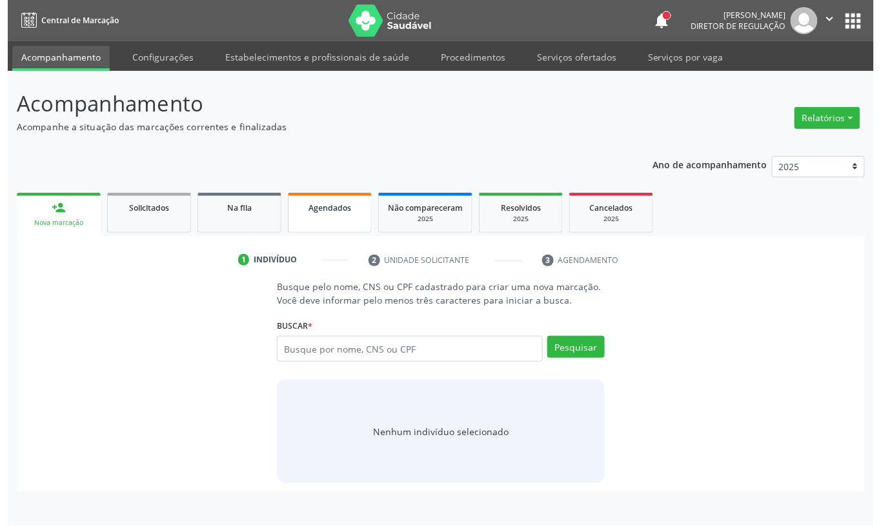
scroll to position [0, 0]
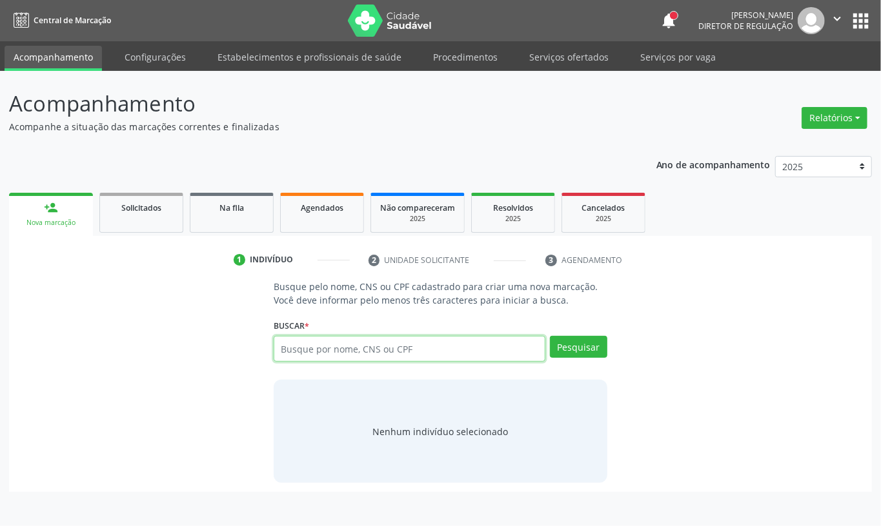
click at [351, 346] on input "text" at bounding box center [410, 349] width 272 height 26
paste input "[PERSON_NAME]"
type input "[PERSON_NAME]"
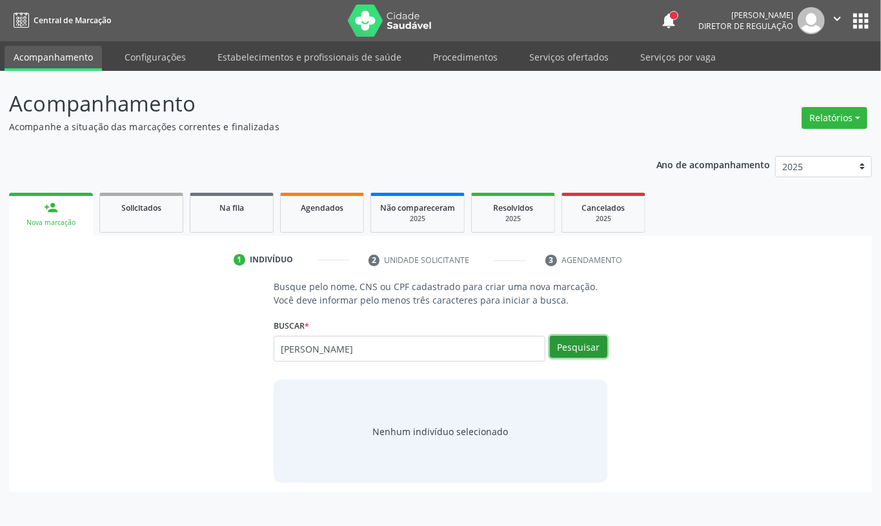
click at [560, 348] on button "Pesquisar" at bounding box center [578, 347] width 57 height 22
type input "[PERSON_NAME]"
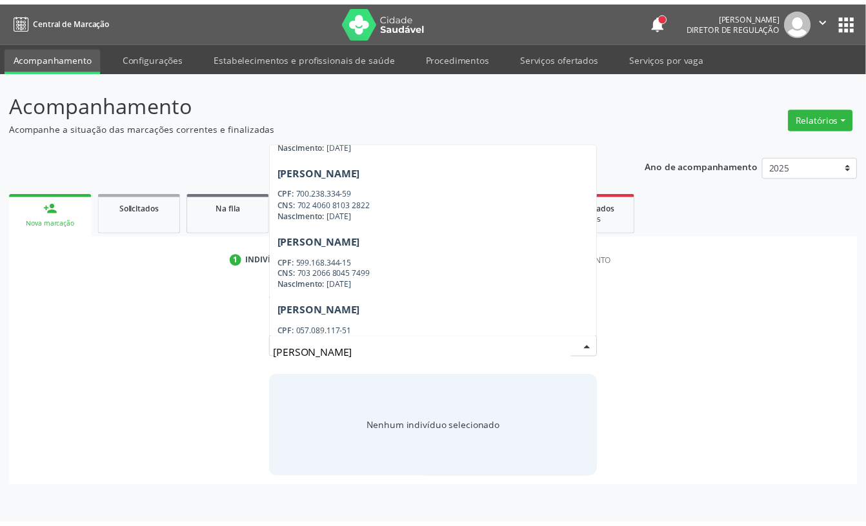
scroll to position [619, 0]
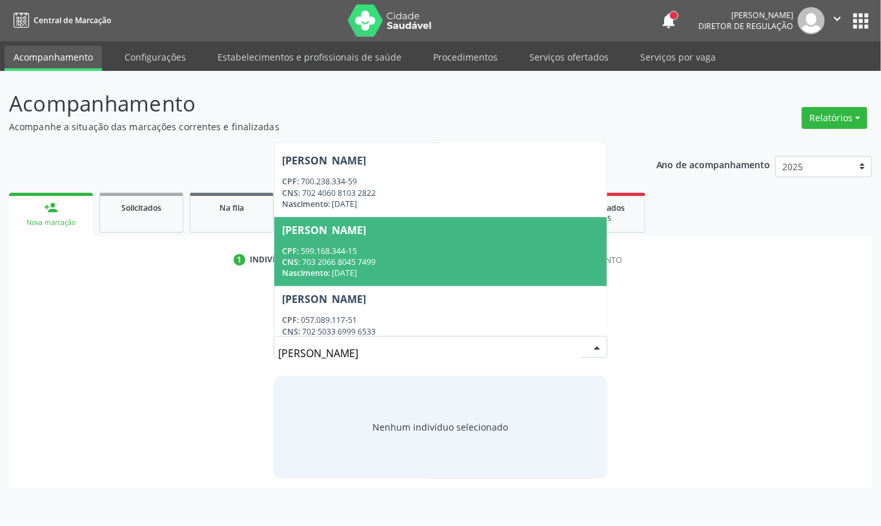
click at [426, 235] on span "[PERSON_NAME] CPF: 599.168.344-15 CNS: 703 2066 8045 7499 Nascimento: [DATE]" at bounding box center [440, 251] width 332 height 69
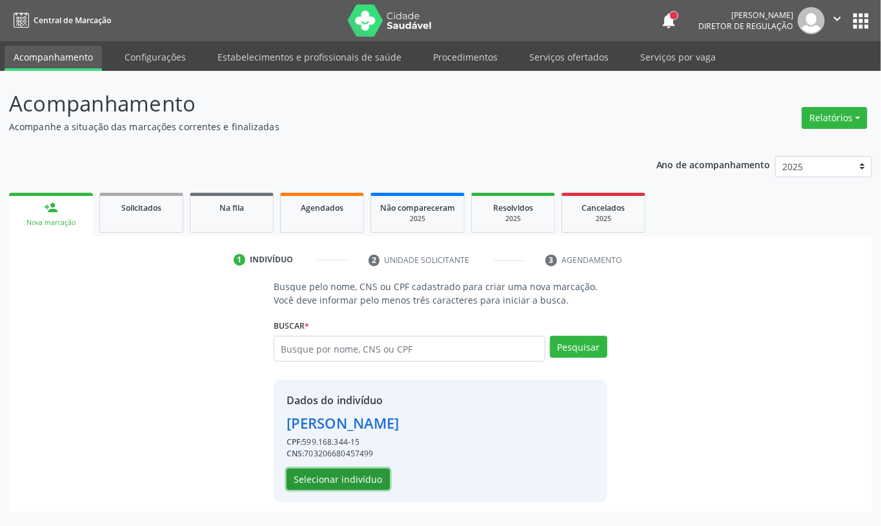
click at [336, 477] on button "Selecionar indivíduo" at bounding box center [337, 480] width 103 height 22
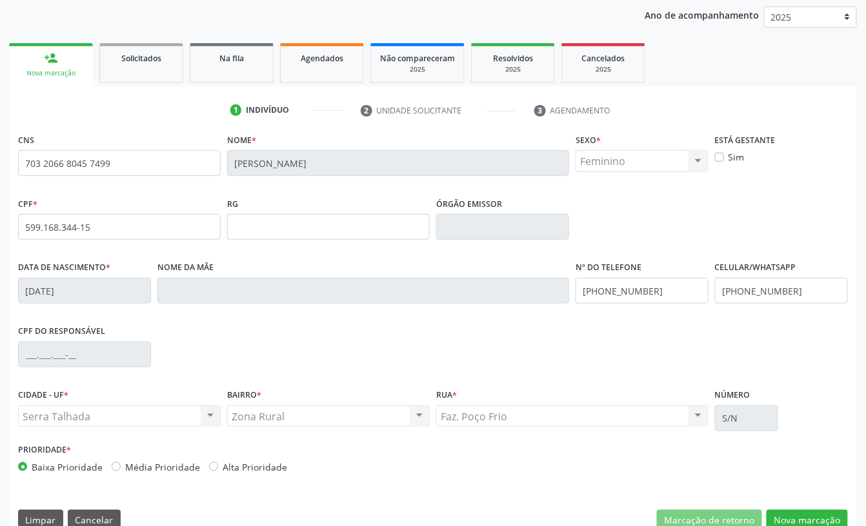
scroll to position [172, 0]
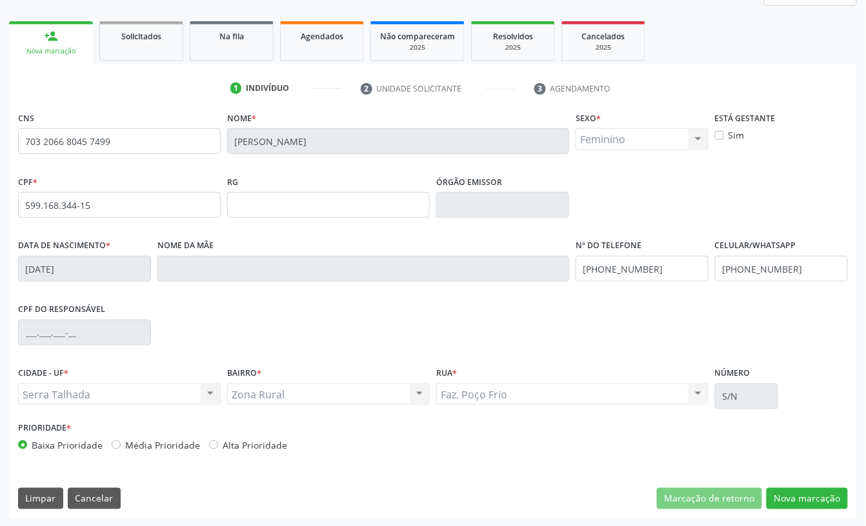
click at [274, 143] on input "[PERSON_NAME]" at bounding box center [398, 141] width 342 height 26
click at [95, 501] on button "Cancelar" at bounding box center [94, 499] width 53 height 22
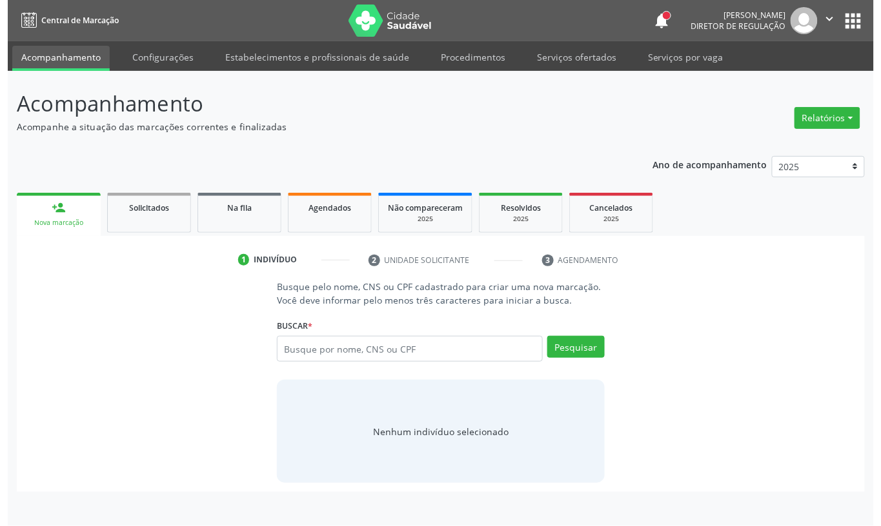
scroll to position [0, 0]
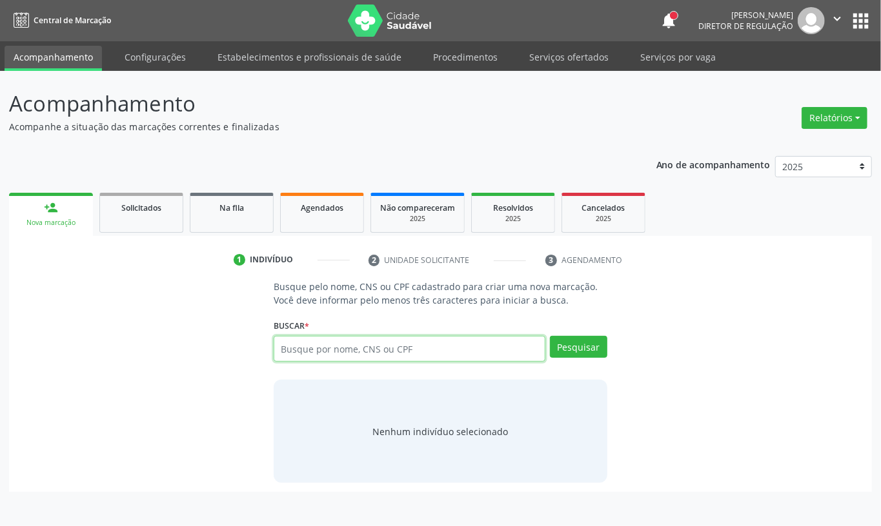
click at [321, 346] on input "text" at bounding box center [410, 349] width 272 height 26
paste input "[PERSON_NAME]"
type input "[PERSON_NAME]"
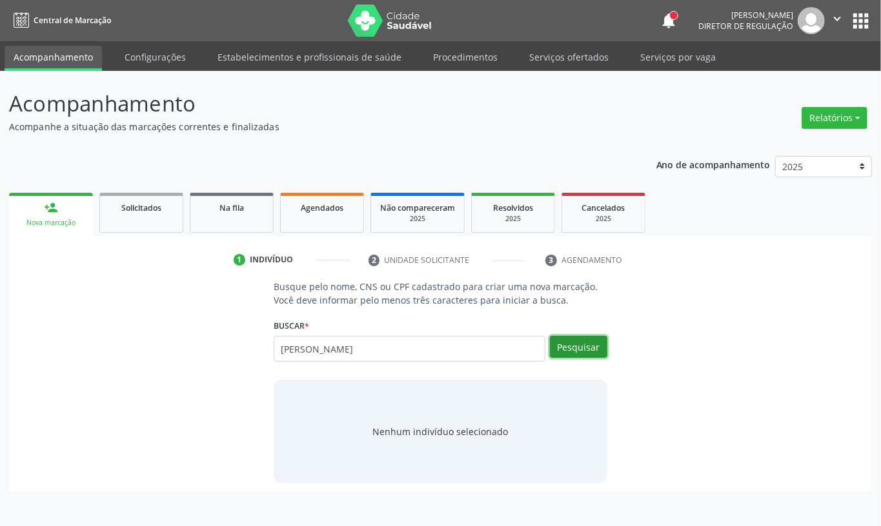
click at [577, 356] on button "Pesquisar" at bounding box center [578, 347] width 57 height 22
type input "[PERSON_NAME]"
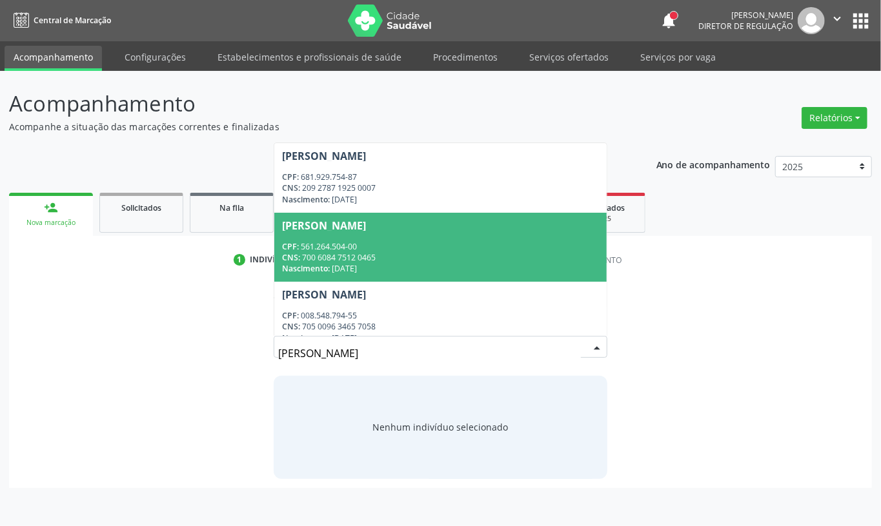
click at [372, 243] on div "CPF: 561.264.504-00" at bounding box center [440, 246] width 317 height 11
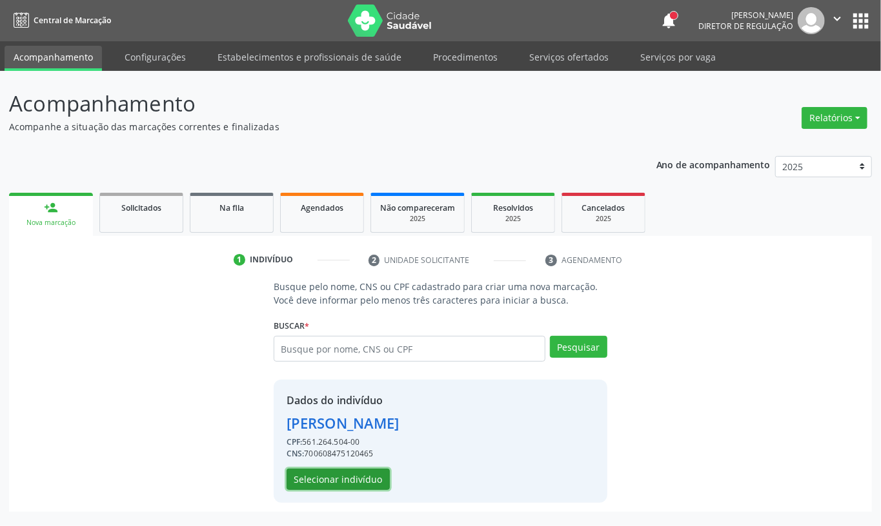
click at [346, 489] on button "Selecionar indivíduo" at bounding box center [337, 480] width 103 height 22
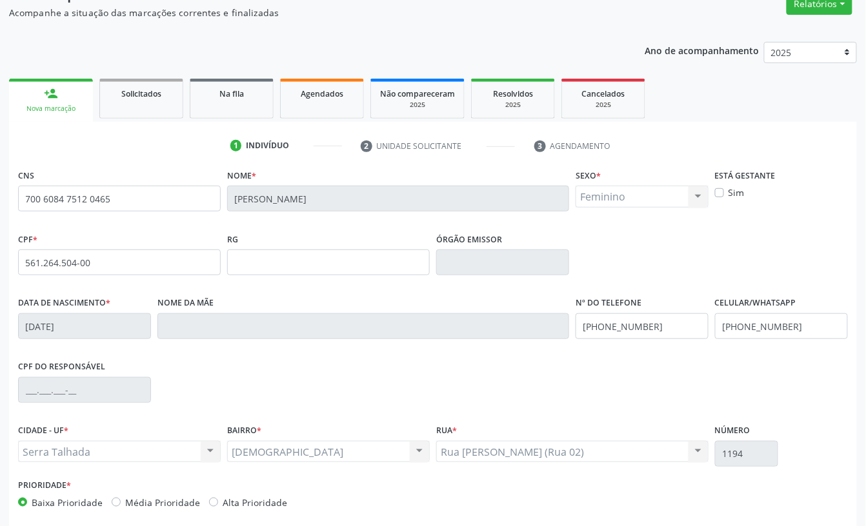
scroll to position [174, 0]
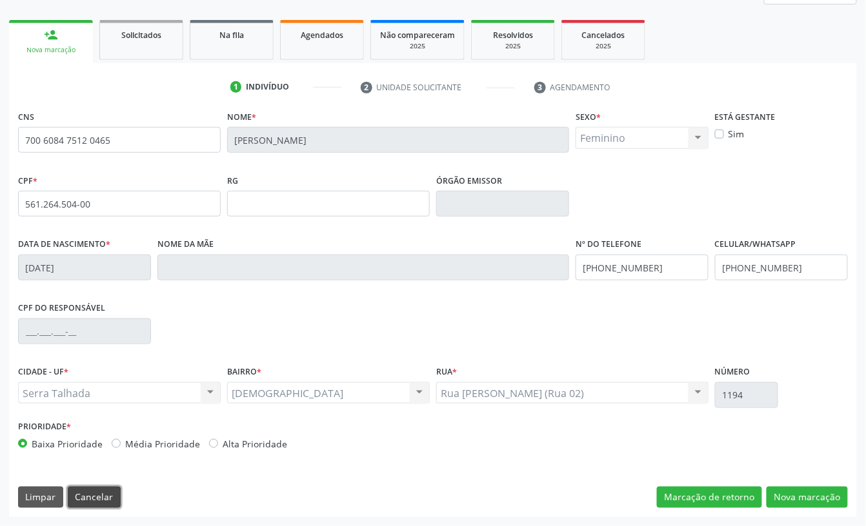
click at [86, 497] on button "Cancelar" at bounding box center [94, 498] width 53 height 22
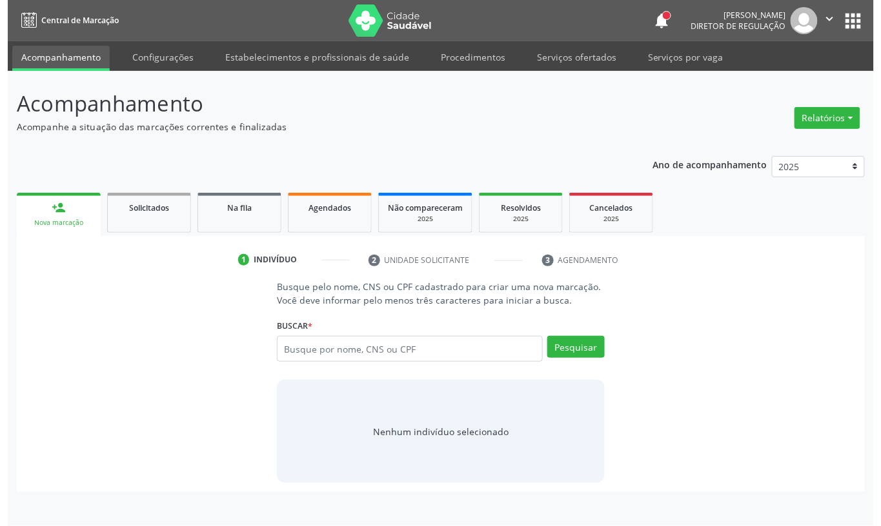
scroll to position [0, 0]
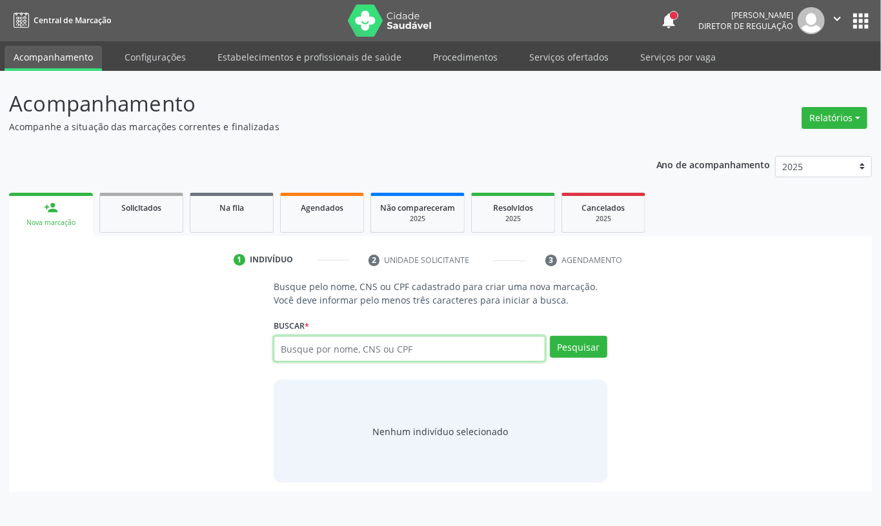
click at [310, 346] on input "text" at bounding box center [410, 349] width 272 height 26
paste input "[PERSON_NAME]"
type input "[PERSON_NAME]"
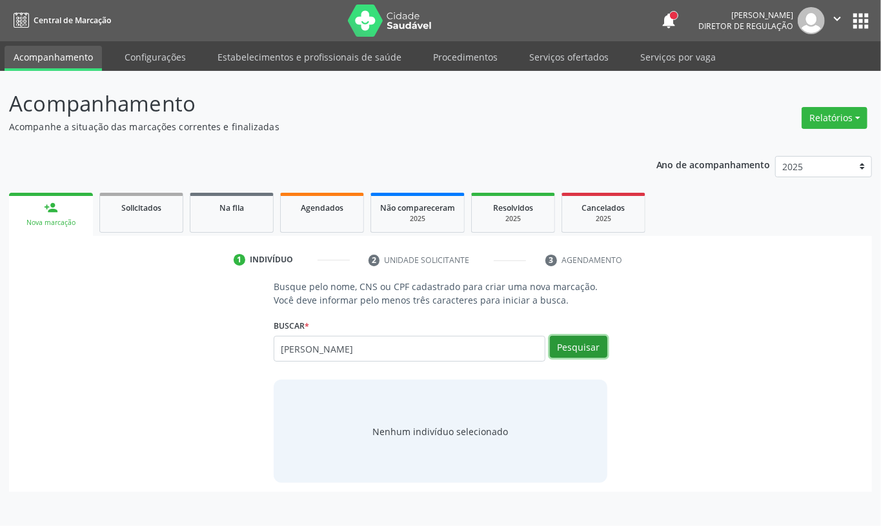
click at [575, 351] on button "Pesquisar" at bounding box center [578, 347] width 57 height 22
type input "[PERSON_NAME]"
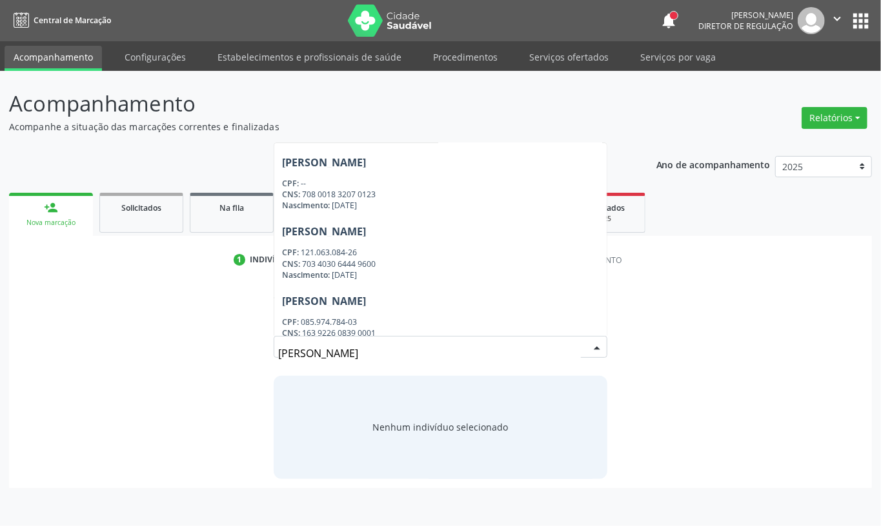
scroll to position [847, 0]
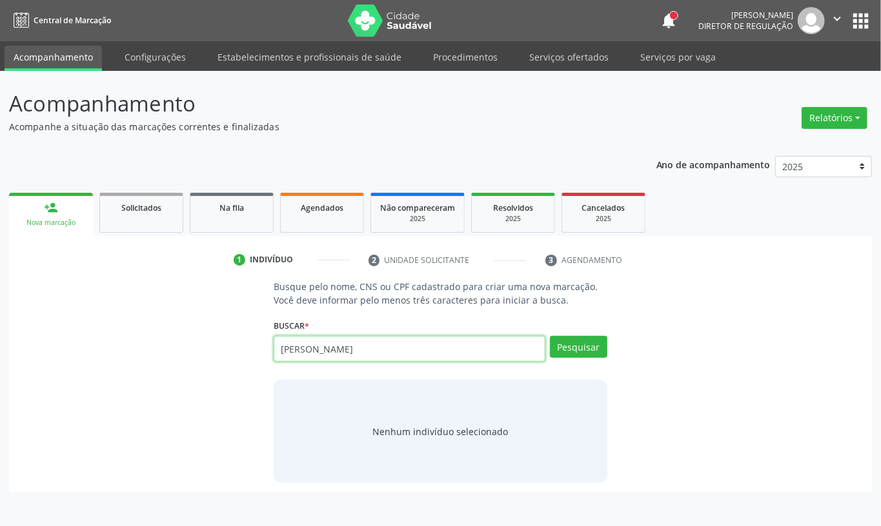
click at [329, 341] on input "[PERSON_NAME]" at bounding box center [410, 349] width 272 height 26
click at [337, 342] on input "[PERSON_NAME]" at bounding box center [410, 349] width 272 height 26
paste input "203188343100006"
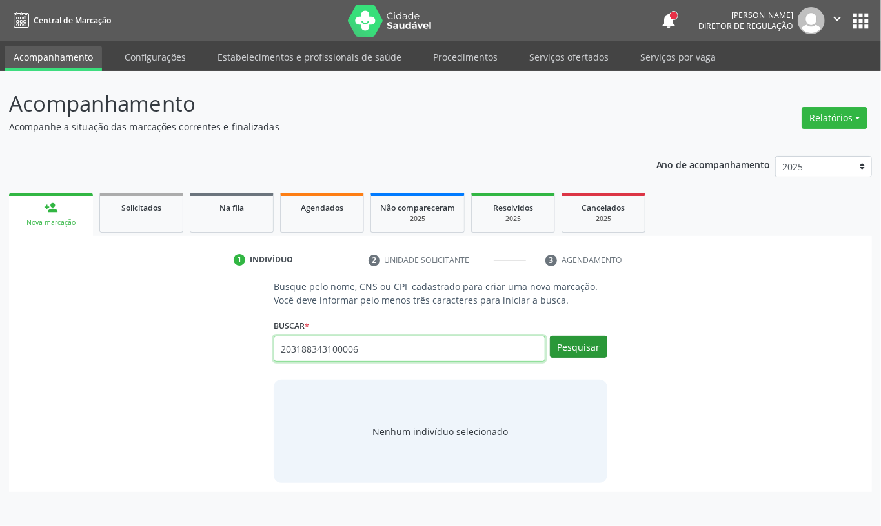
type input "203188343100006"
click at [557, 343] on button "Pesquisar" at bounding box center [578, 347] width 57 height 22
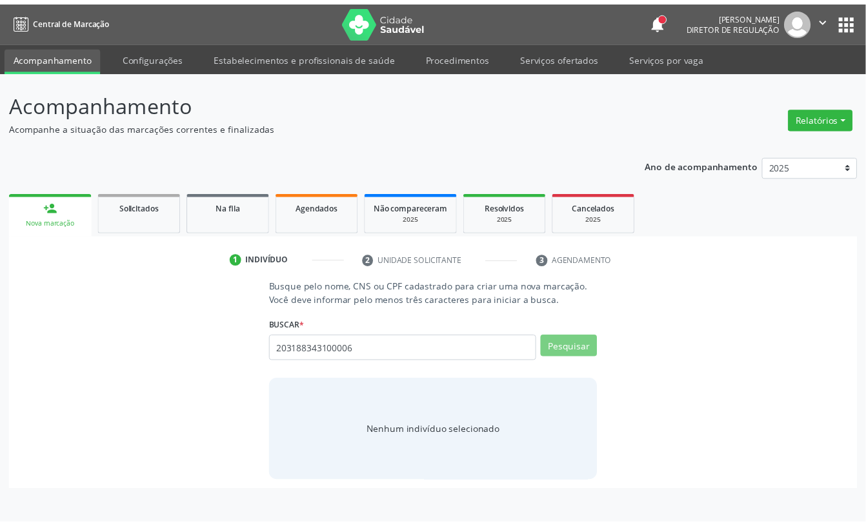
scroll to position [0, 0]
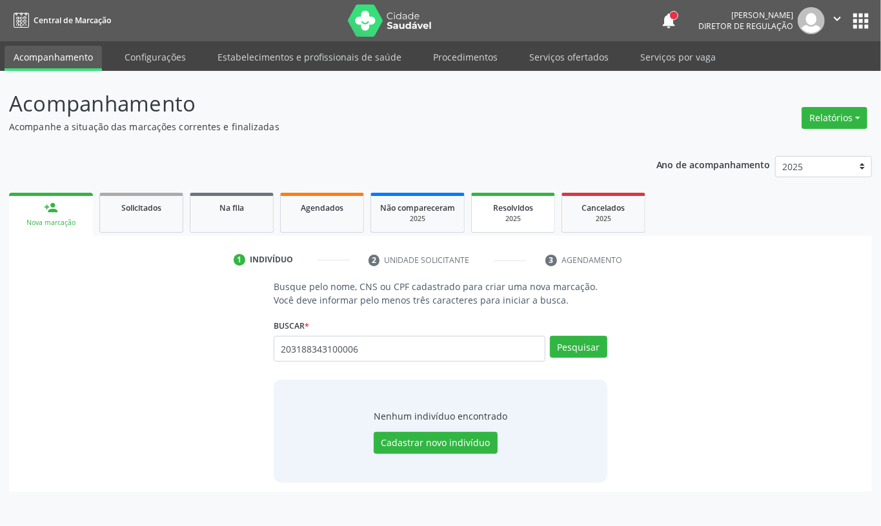
click at [495, 210] on span "Resolvidos" at bounding box center [513, 208] width 40 height 11
select select "8"
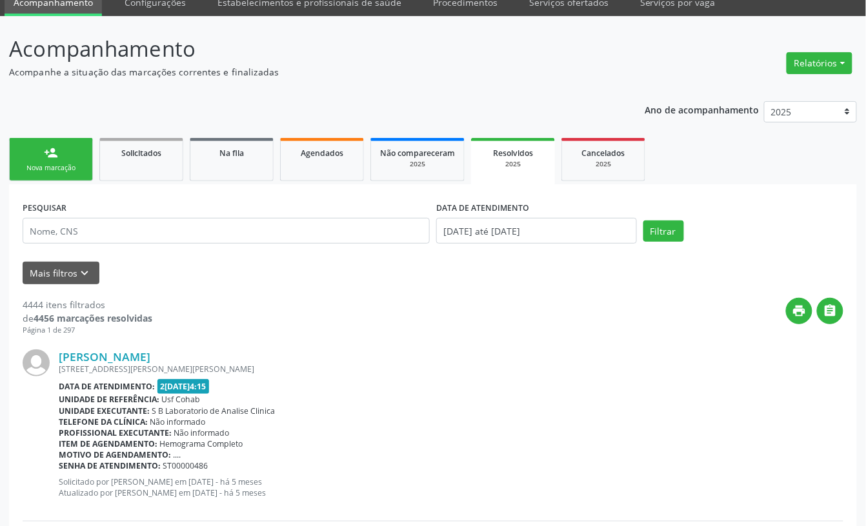
scroll to position [86, 0]
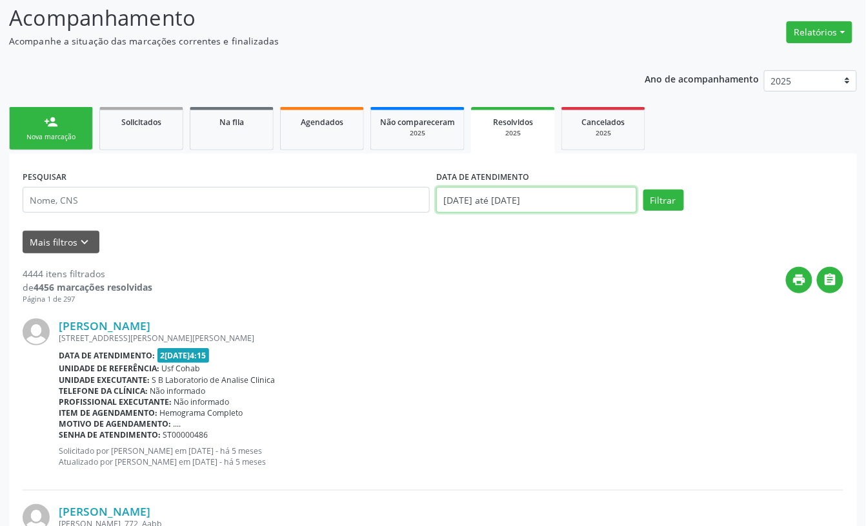
click at [519, 200] on body "Central de Marcação notifications [PERSON_NAME] Diretor de regulação  Configur…" at bounding box center [433, 177] width 866 height 526
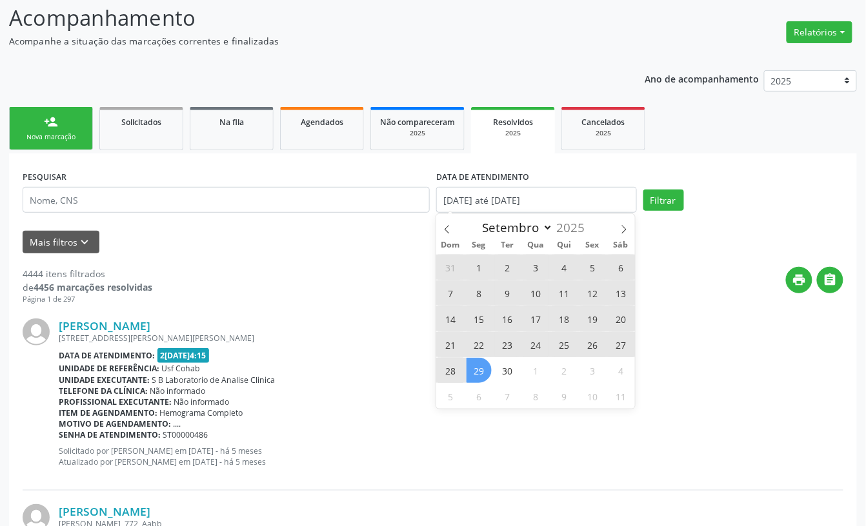
click at [480, 264] on span "1" at bounding box center [478, 267] width 25 height 25
type input "[DATE]"
click at [511, 372] on span "30" at bounding box center [507, 370] width 25 height 25
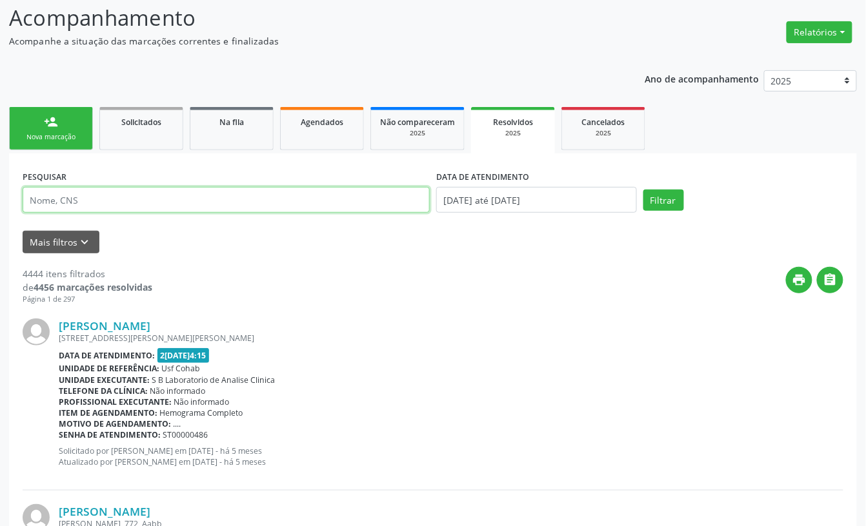
click at [142, 197] on input "text" at bounding box center [226, 200] width 407 height 26
type input "[PERSON_NAME]"
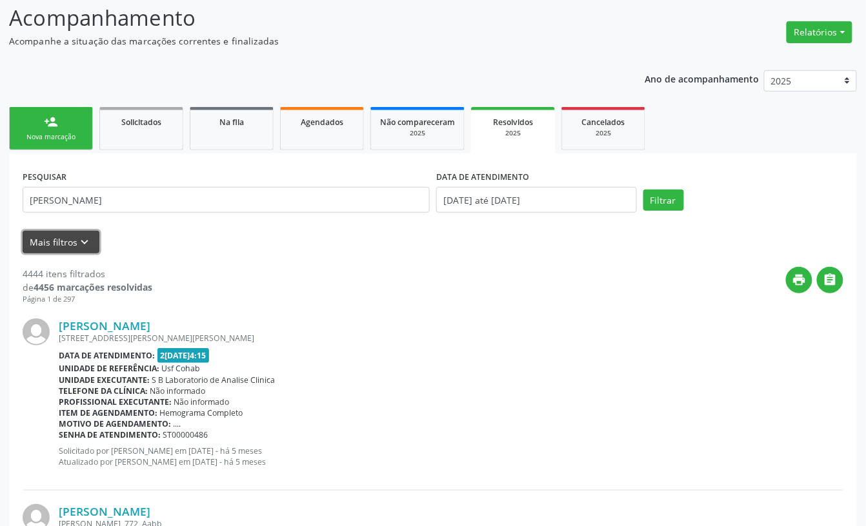
click at [84, 243] on icon "keyboard_arrow_down" at bounding box center [85, 242] width 14 height 14
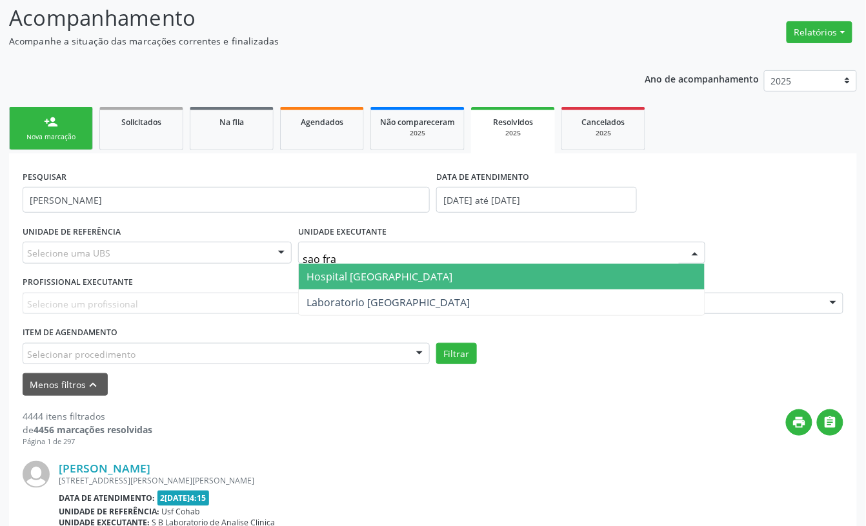
type input "sao fran"
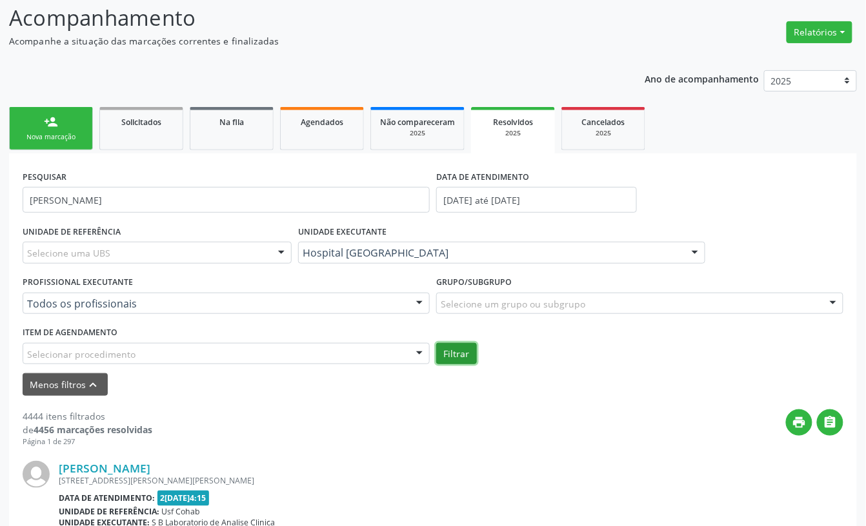
click at [460, 356] on button "Filtrar" at bounding box center [456, 354] width 41 height 22
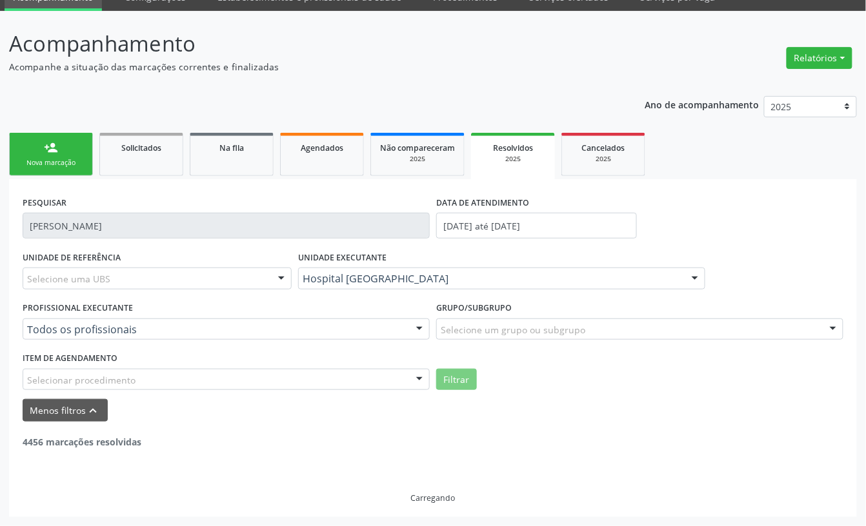
scroll to position [60, 0]
click at [86, 94] on div "Ano de acompanhamento 2025 2024 person_add Nova marcação Solicitados Na fila Ag…" at bounding box center [433, 302] width 848 height 431
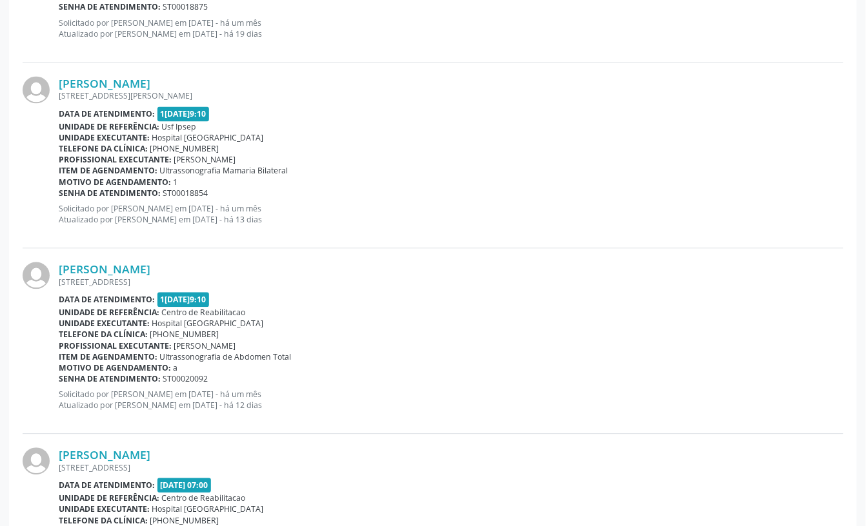
scroll to position [688, 0]
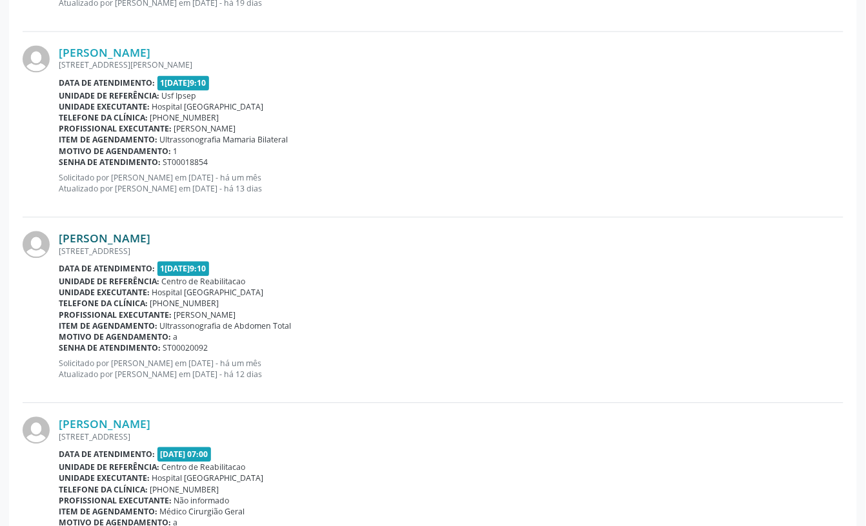
click at [75, 243] on link "[PERSON_NAME]" at bounding box center [105, 238] width 92 height 14
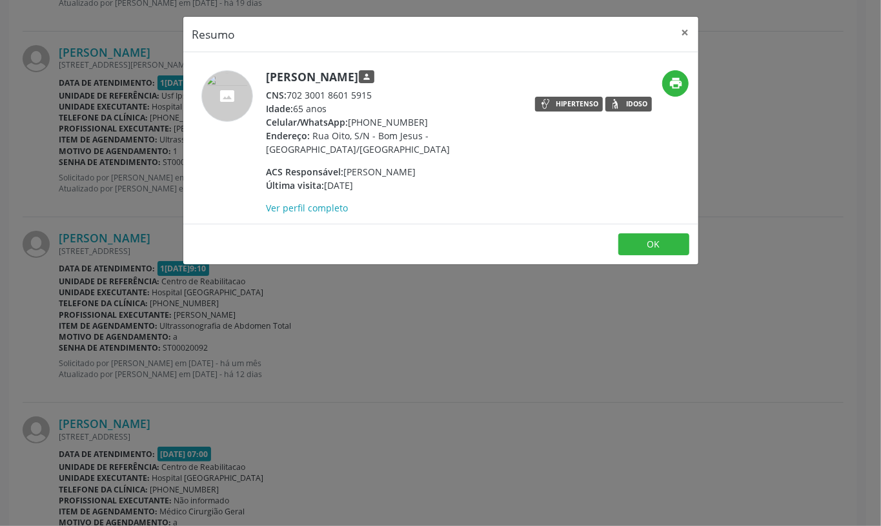
click at [321, 93] on div "CNS: 702 3001 8601 5915" at bounding box center [391, 95] width 251 height 14
copy div "CNS: 702 3001 8601 5915"
click at [681, 31] on button "×" at bounding box center [685, 33] width 26 height 32
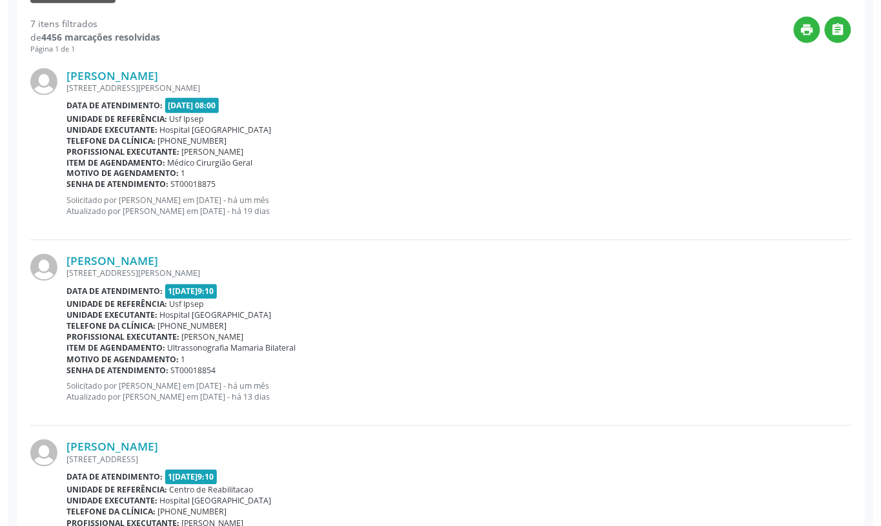
scroll to position [0, 0]
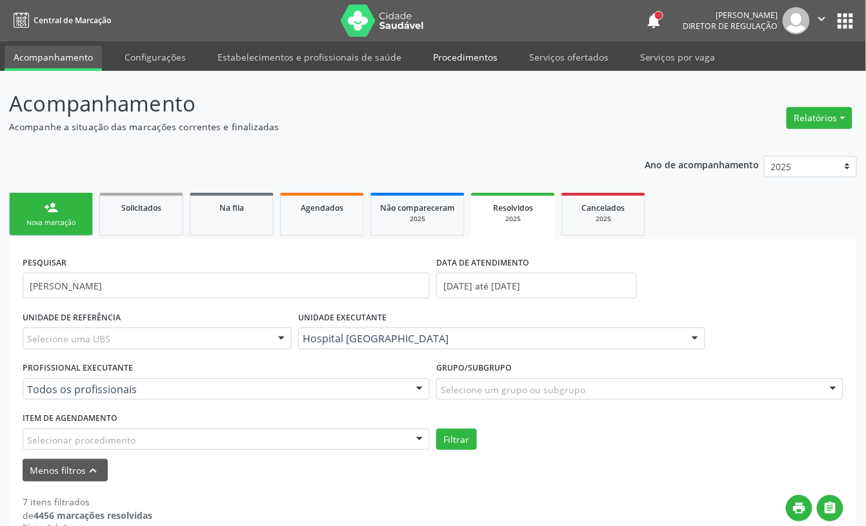
click at [463, 61] on link "Procedimentos" at bounding box center [465, 57] width 83 height 23
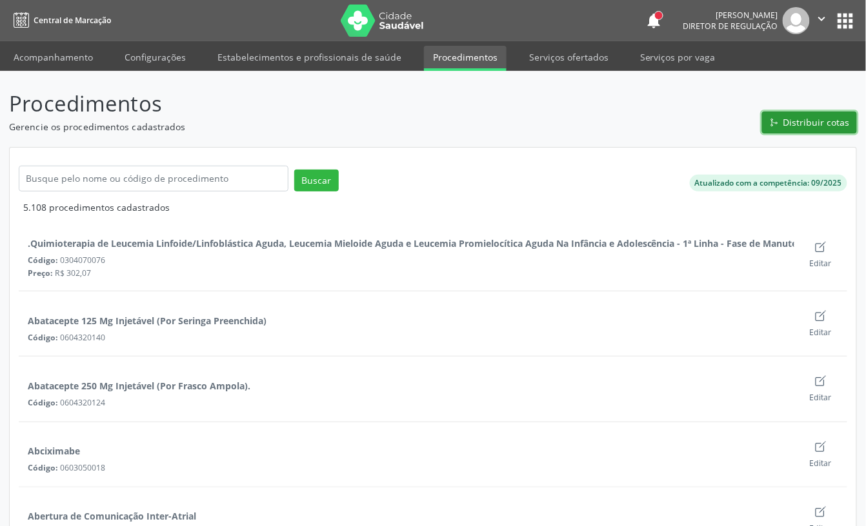
click at [805, 124] on span "Distribuir cotas" at bounding box center [816, 122] width 66 height 14
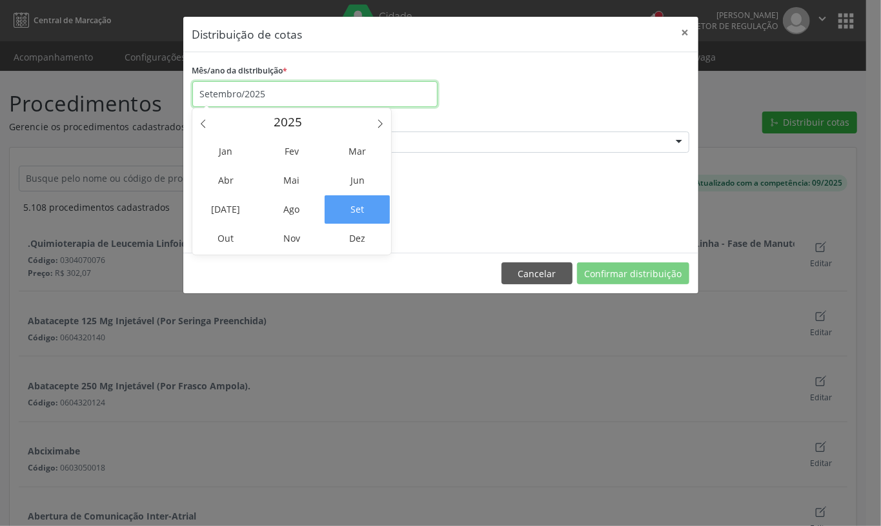
click at [259, 99] on input "Setembro/2025" at bounding box center [314, 94] width 245 height 26
click at [484, 102] on div "Mês/ano da distribuição * Setembro/2025" at bounding box center [440, 84] width 503 height 46
click at [250, 99] on input "Setembro/2025" at bounding box center [314, 94] width 245 height 26
click at [231, 235] on span "Out" at bounding box center [226, 239] width 65 height 28
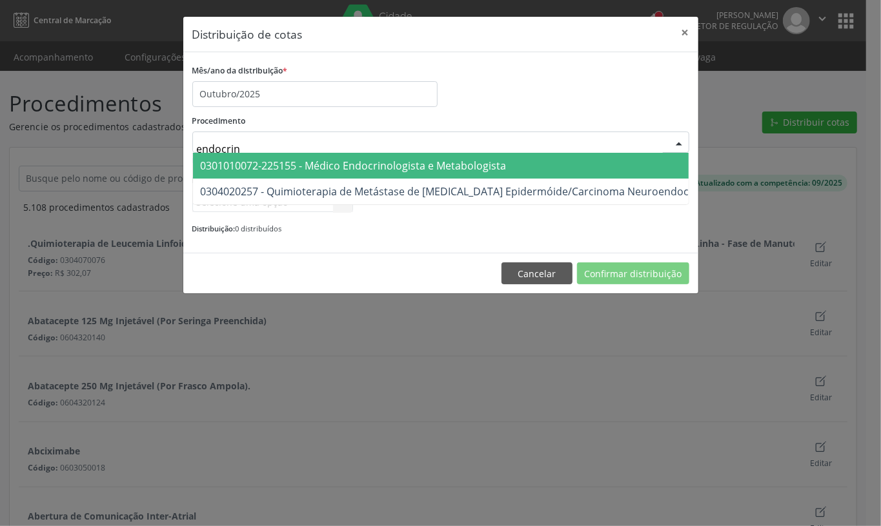
type input "endocrino"
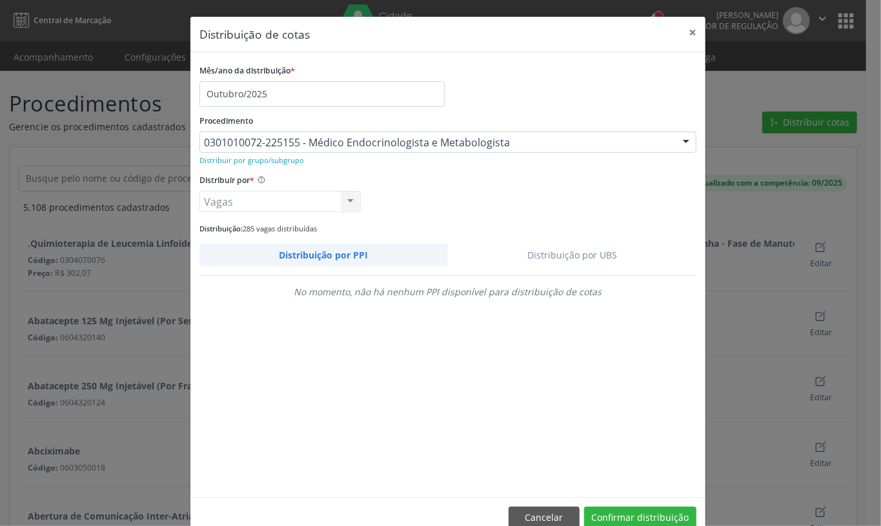
click at [561, 255] on link "Distribuição por UBS" at bounding box center [572, 255] width 249 height 23
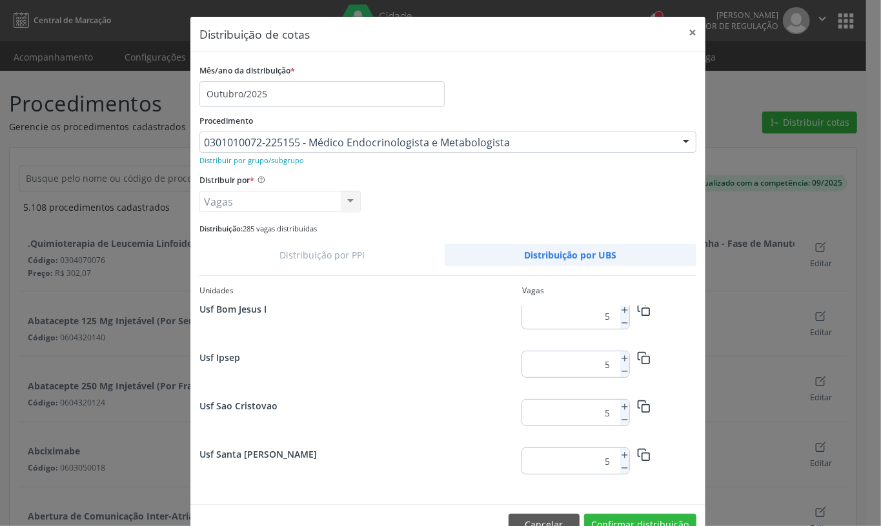
scroll to position [408, 0]
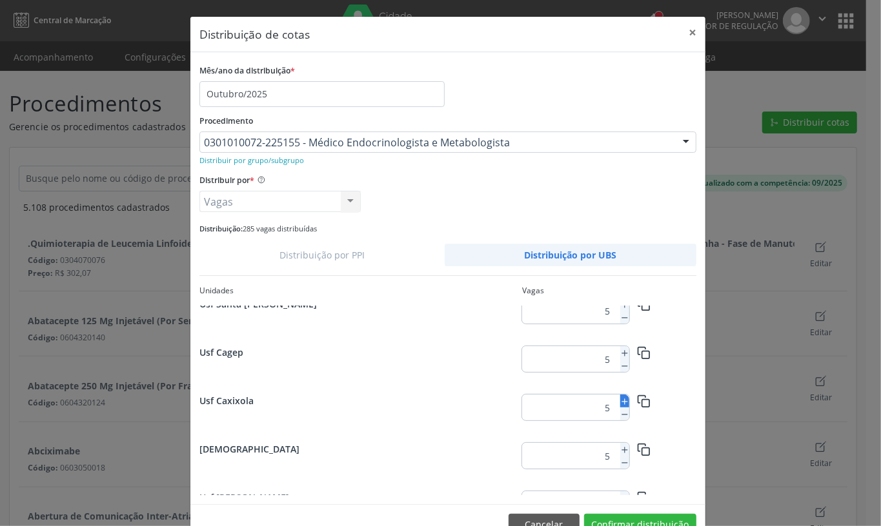
click at [622, 402] on line at bounding box center [624, 402] width 5 height 0
type input "6"
click at [648, 519] on button "Confirmar distribuição" at bounding box center [640, 525] width 112 height 22
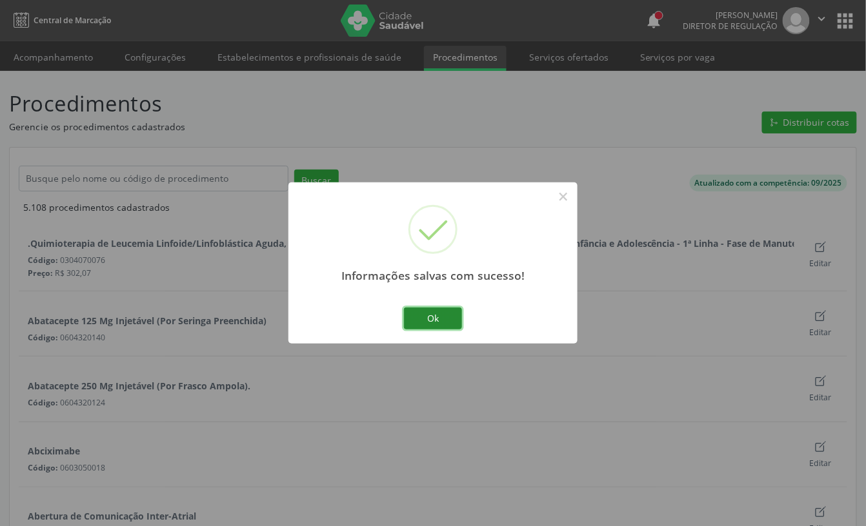
click at [444, 312] on button "Ok" at bounding box center [433, 319] width 58 height 22
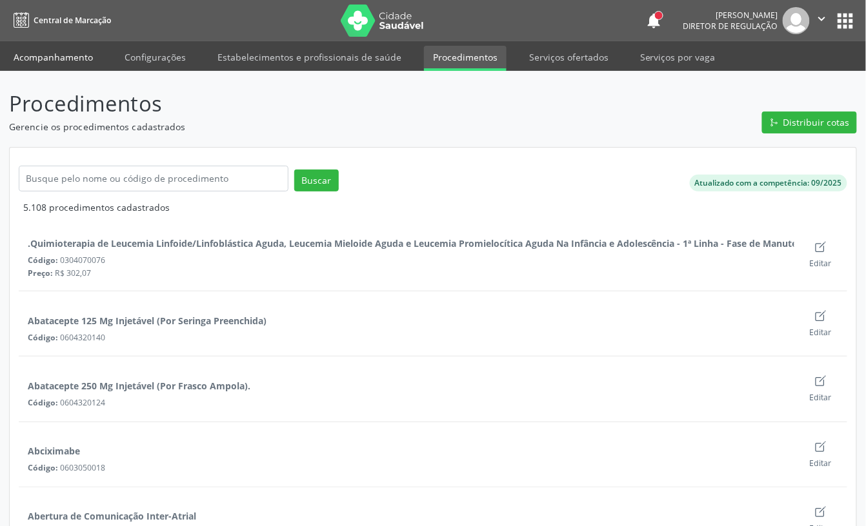
click at [59, 62] on link "Acompanhamento" at bounding box center [53, 57] width 97 height 23
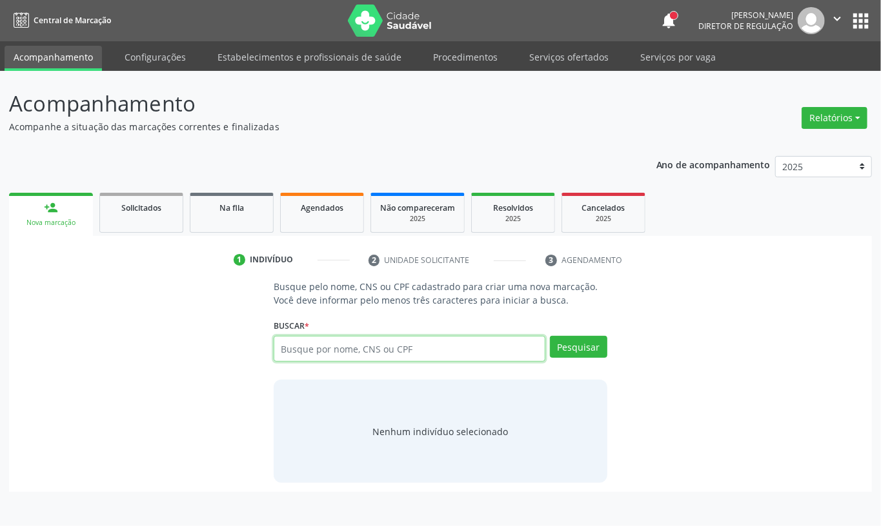
click at [319, 344] on input "text" at bounding box center [410, 349] width 272 height 26
click at [302, 156] on div "Ano de acompanhamento 2025 2024 person_add Nova marcação Solicitados Na fila Ag…" at bounding box center [440, 320] width 863 height 346
click at [320, 352] on input "text" at bounding box center [410, 349] width 272 height 26
click at [294, 352] on input "text" at bounding box center [410, 349] width 272 height 26
type input "[PERSON_NAME]"
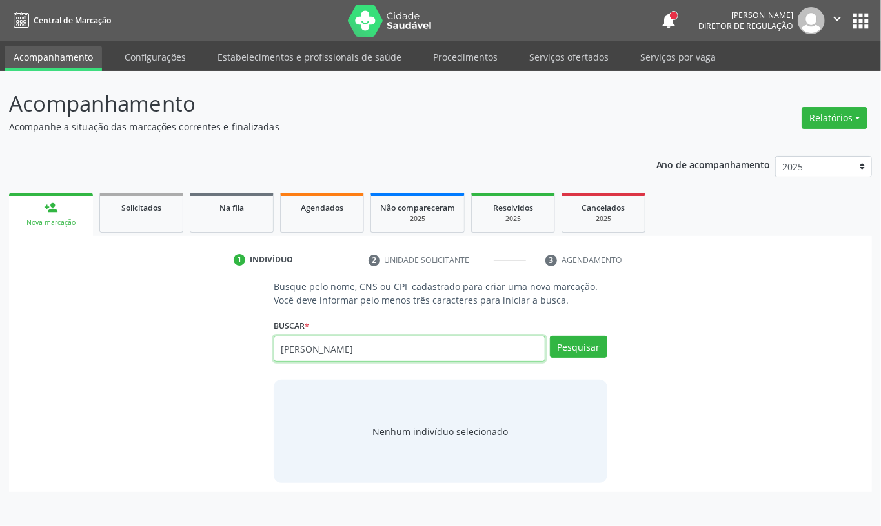
type input "[PERSON_NAME]"
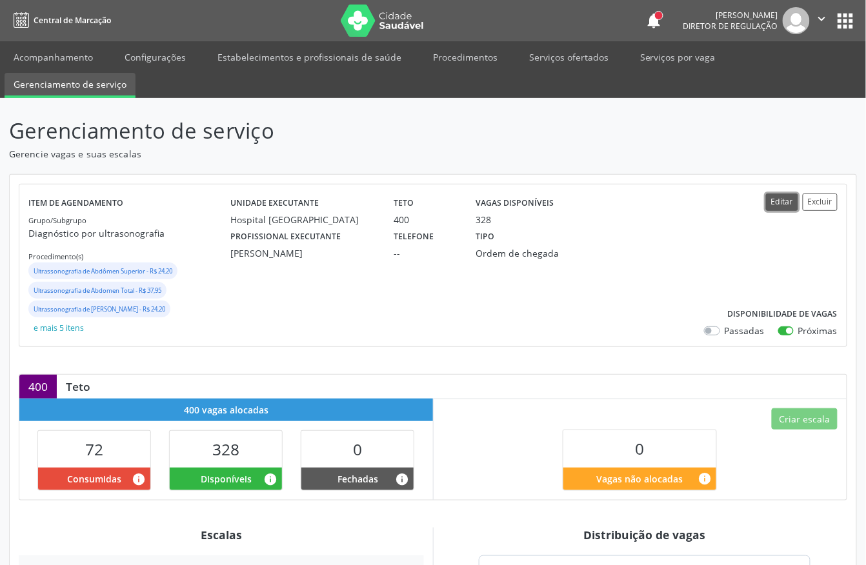
click at [777, 199] on button "Editar" at bounding box center [782, 202] width 32 height 17
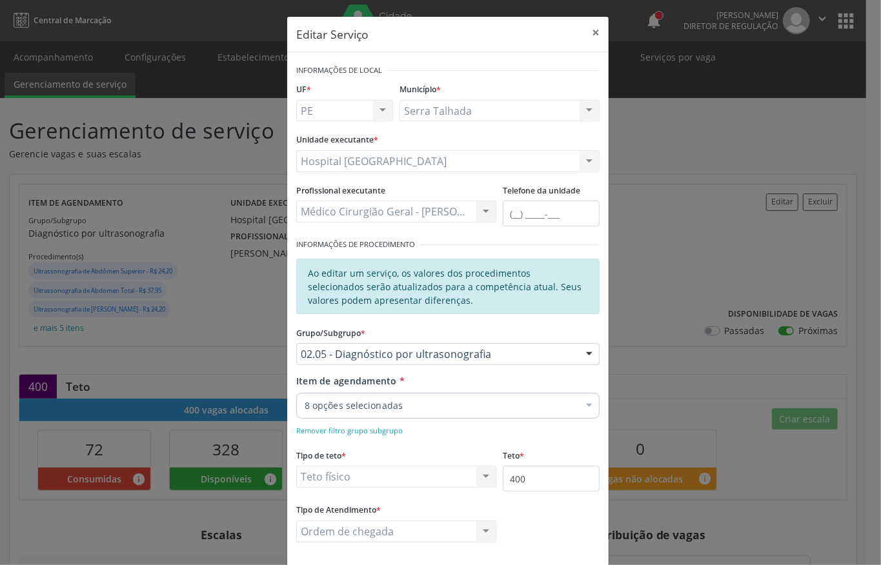
click at [397, 399] on div "8 opções selecionadas" at bounding box center [447, 406] width 303 height 26
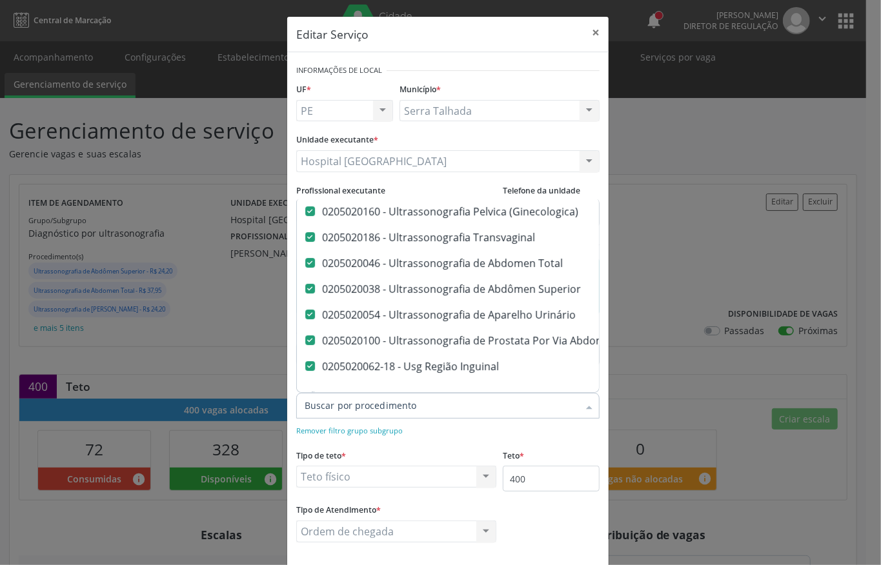
scroll to position [103, 0]
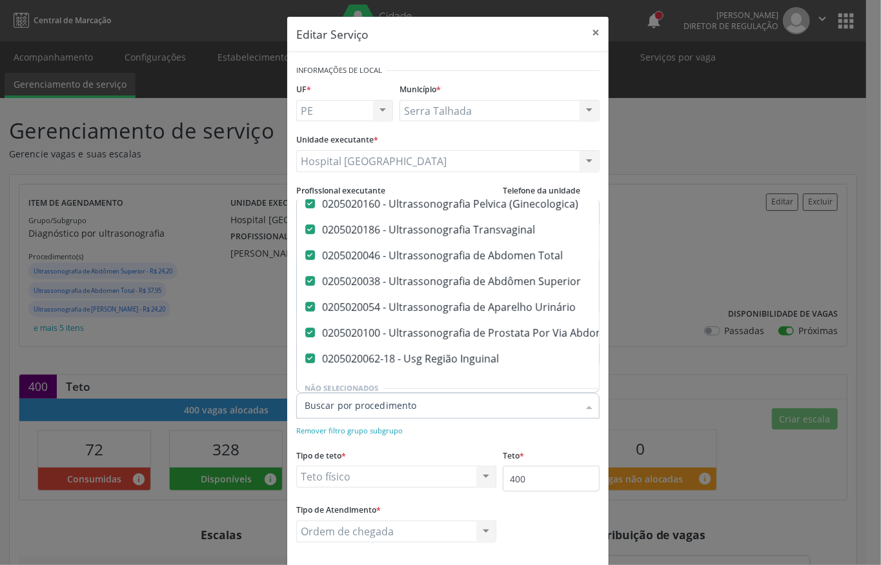
click at [662, 266] on div "Editar Serviço × Informações de Local UF * PE PE Nenhum resultado encontrado pa…" at bounding box center [440, 282] width 881 height 565
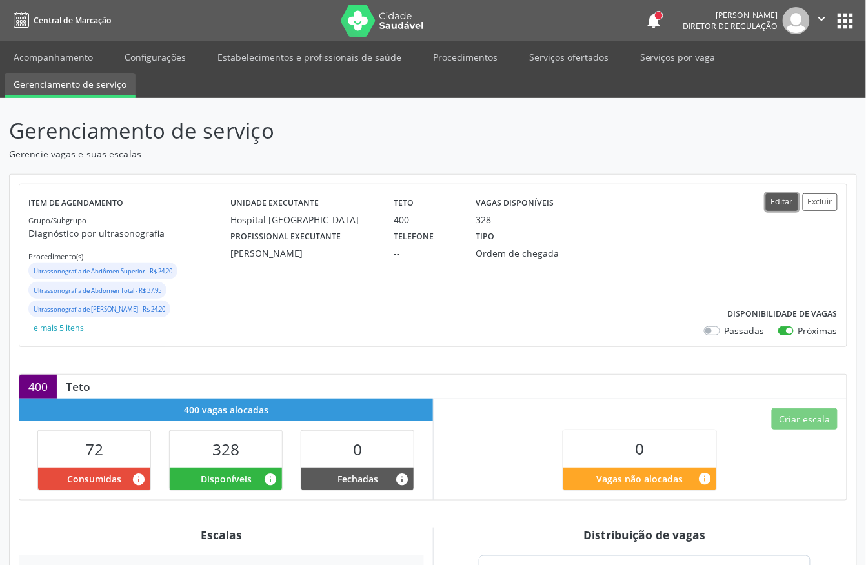
click at [779, 206] on button "Editar" at bounding box center [782, 202] width 32 height 17
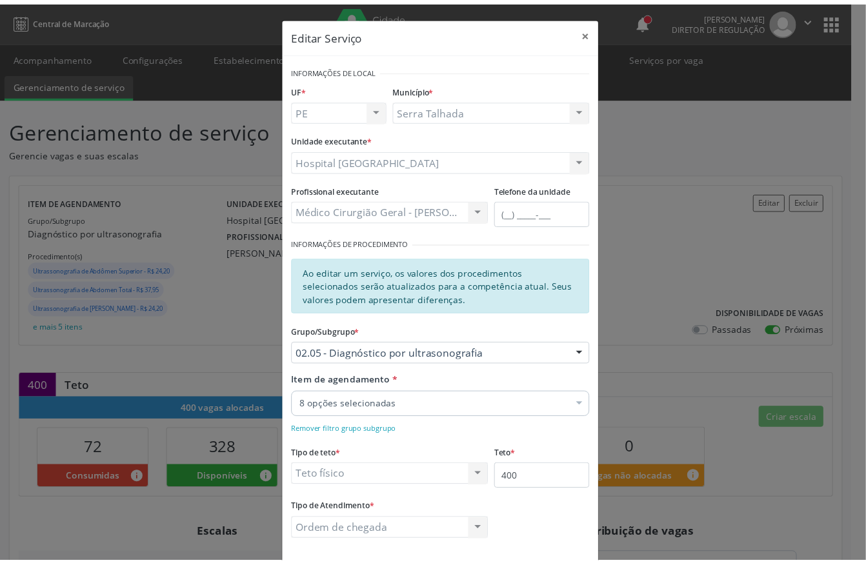
scroll to position [0, 0]
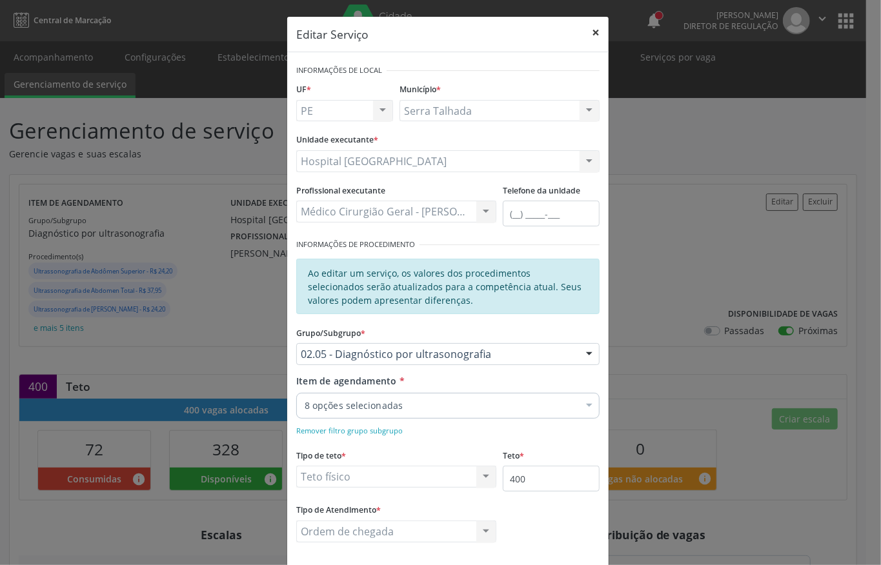
click at [583, 32] on button "×" at bounding box center [596, 33] width 26 height 32
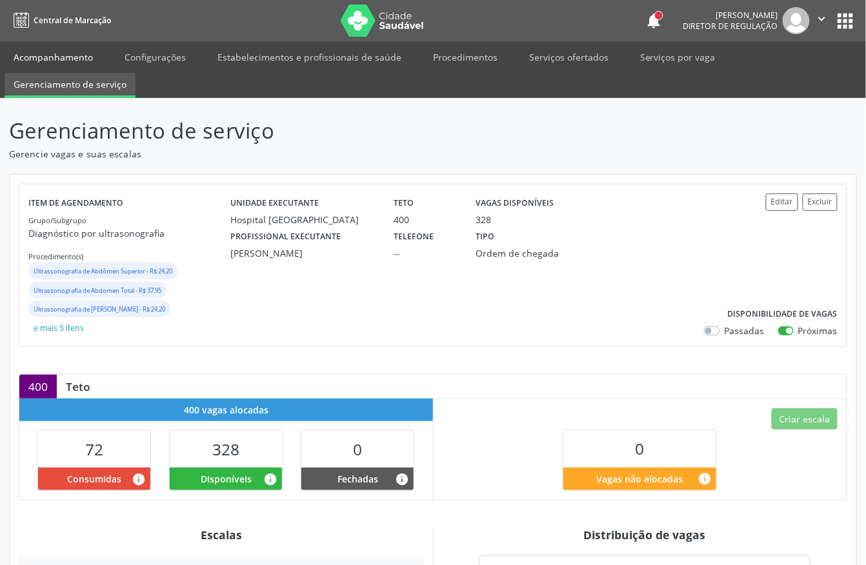
click at [80, 54] on link "Acompanhamento" at bounding box center [53, 57] width 97 height 23
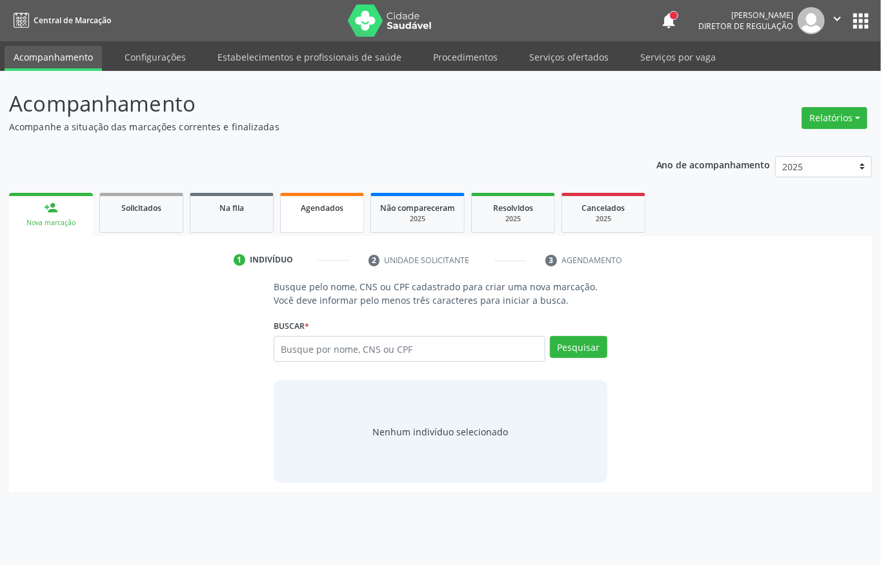
click at [316, 209] on span "Agendados" at bounding box center [322, 208] width 43 height 11
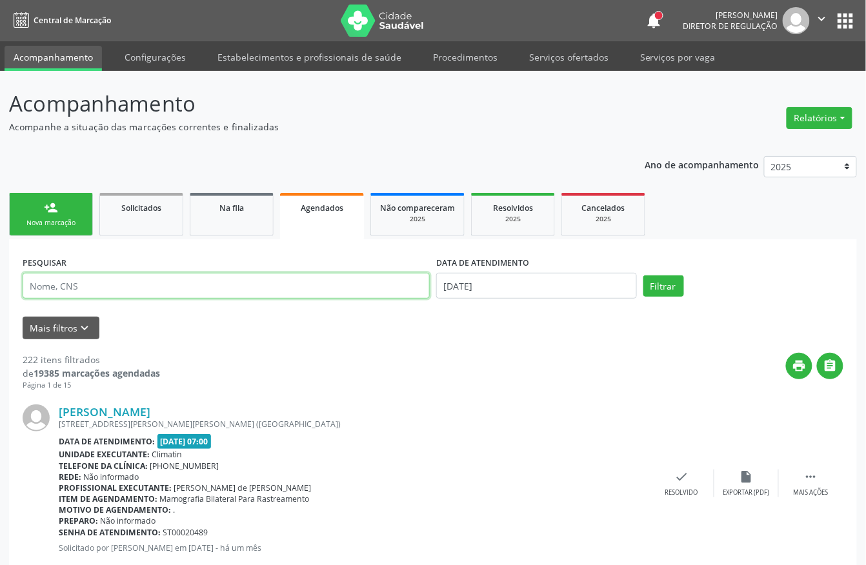
click at [124, 285] on input "text" at bounding box center [226, 286] width 407 height 26
type input "[PERSON_NAME]"
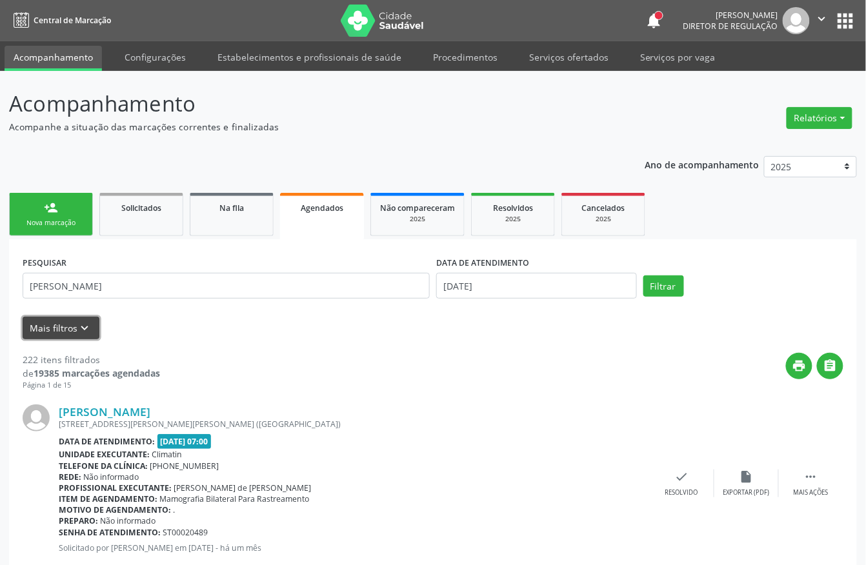
click at [86, 329] on icon "keyboard_arrow_down" at bounding box center [85, 328] width 14 height 14
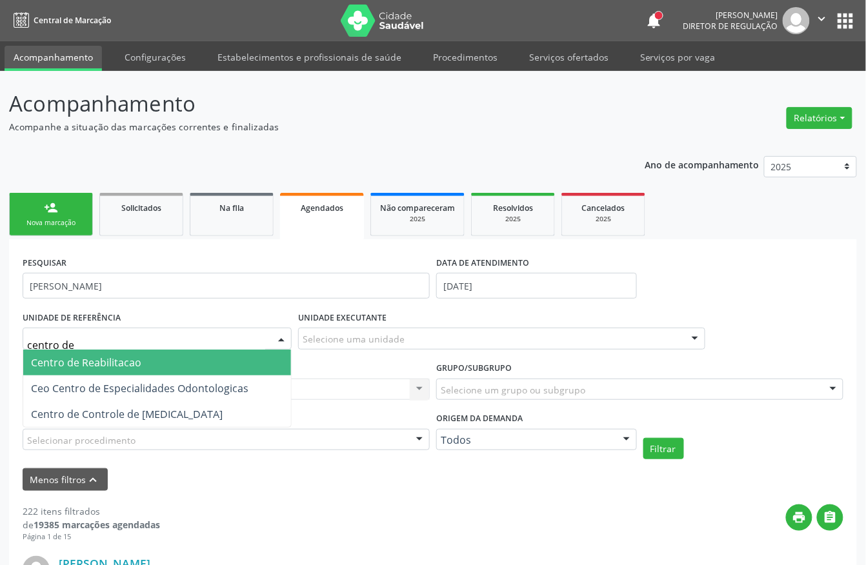
type input "centro de r"
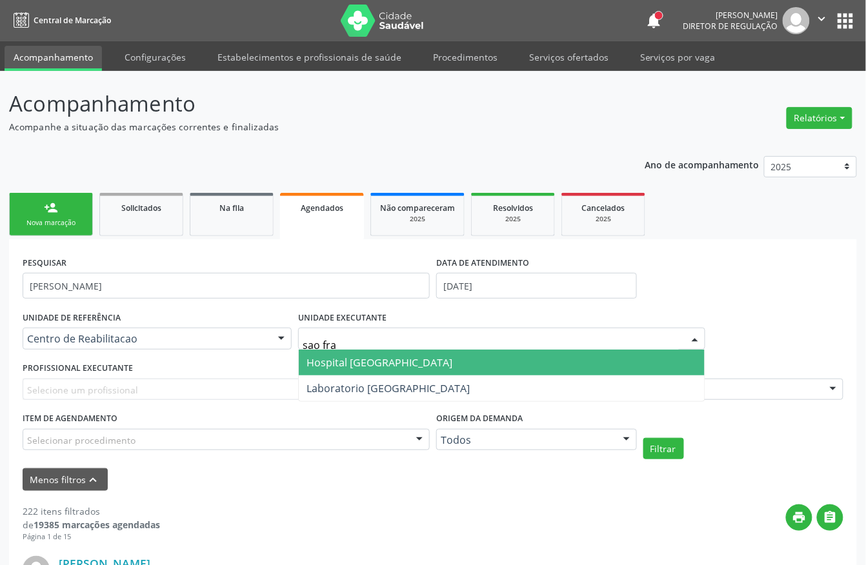
type input "sao fran"
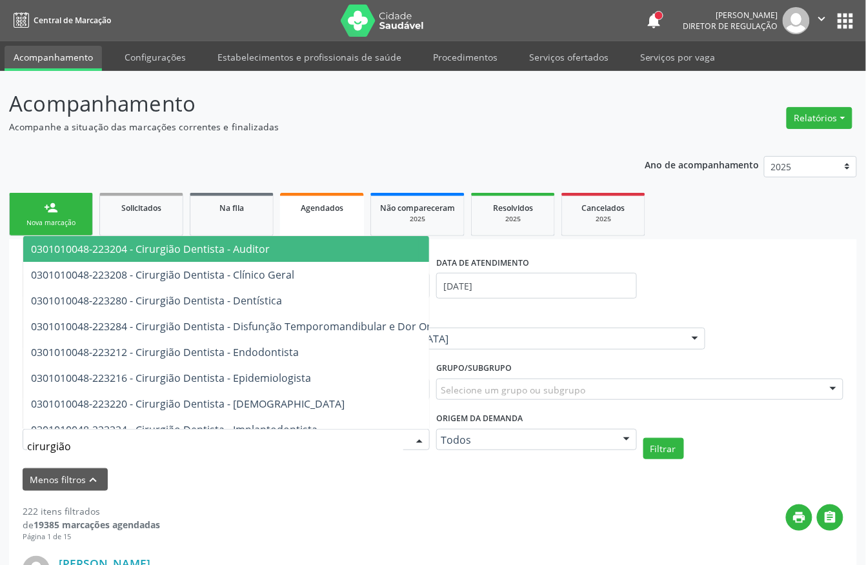
type input "cirurgião g"
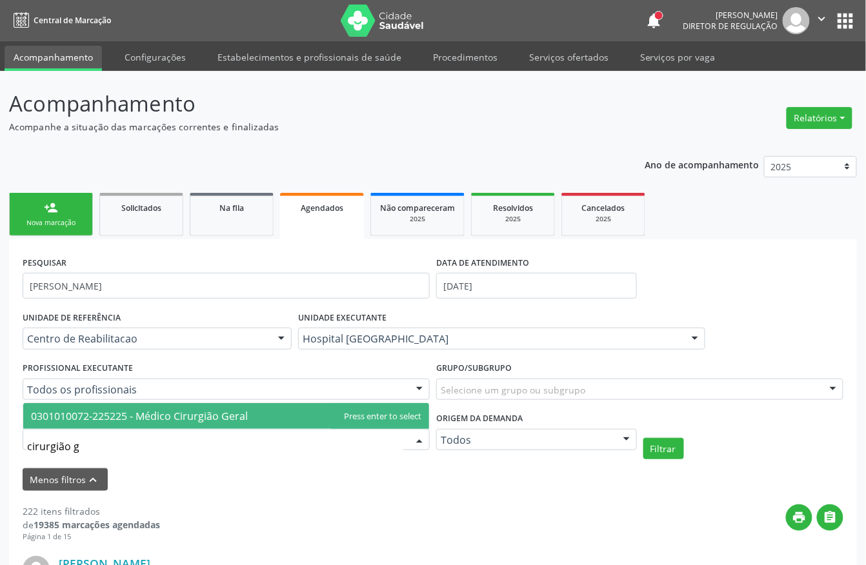
click at [103, 421] on span "0301010072-225225 - Médico Cirurgião Geral" at bounding box center [139, 416] width 217 height 14
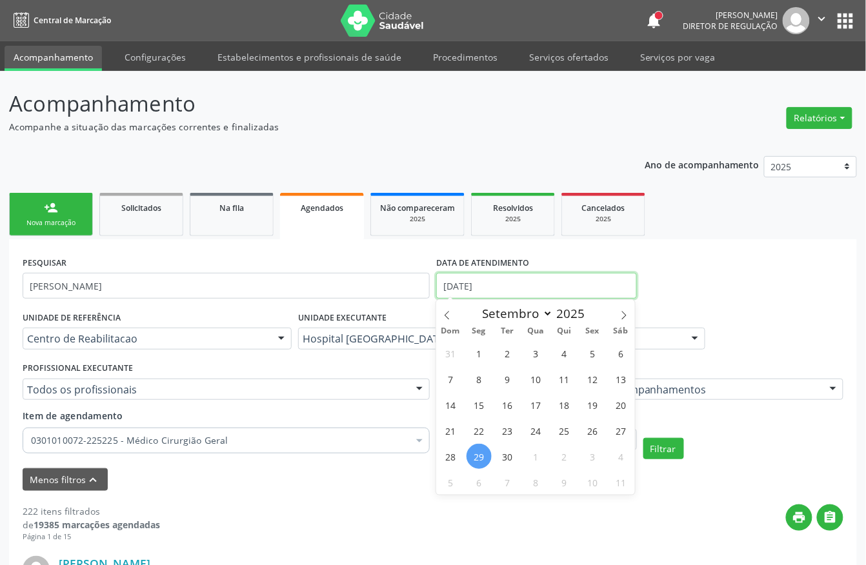
click at [506, 283] on input "29/09/2025" at bounding box center [536, 286] width 201 height 26
click at [475, 357] on span "1" at bounding box center [478, 353] width 25 height 25
type input "[DATE]"
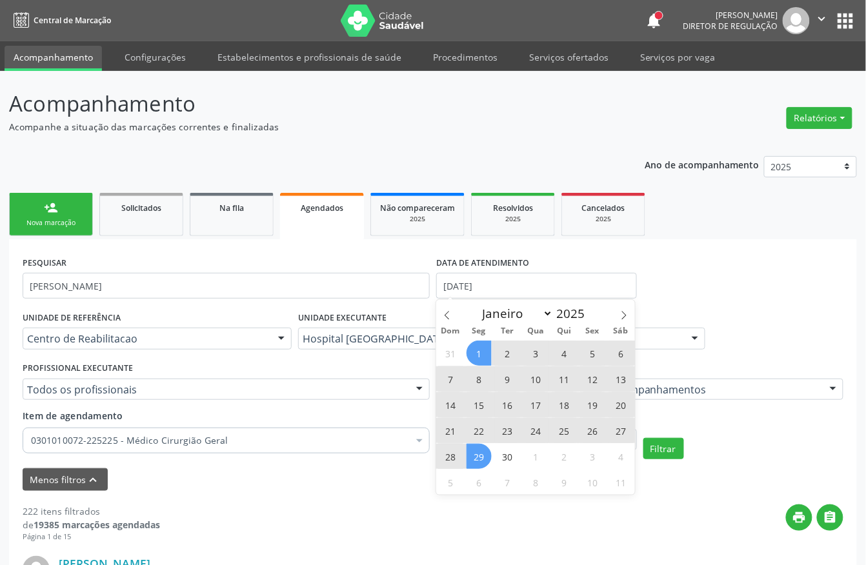
click at [483, 449] on span "29" at bounding box center [478, 456] width 25 height 25
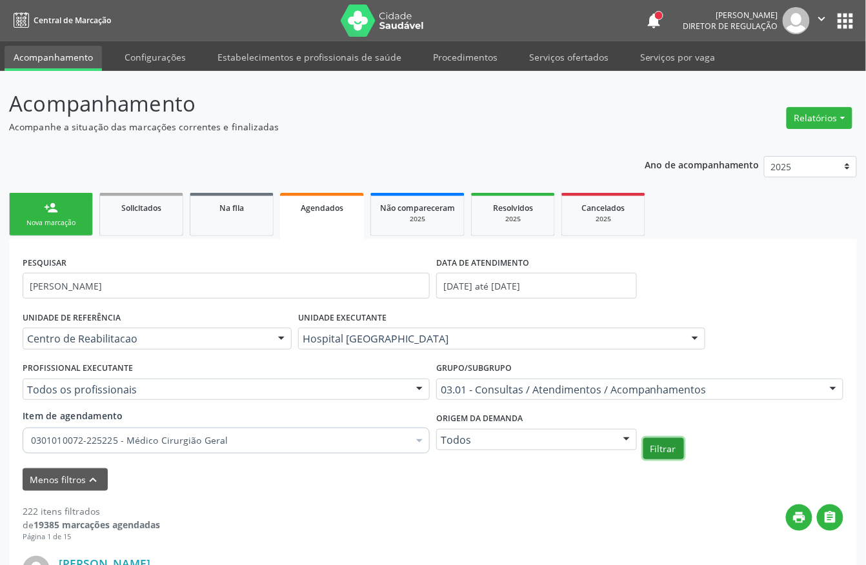
click at [661, 450] on button "Filtrar" at bounding box center [663, 449] width 41 height 22
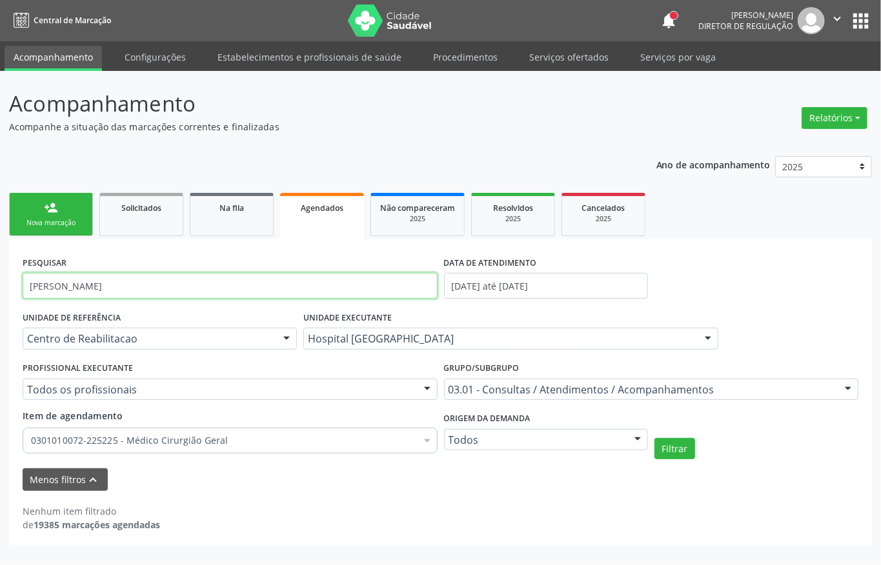
click at [129, 287] on input "maria do socorro da silva" at bounding box center [230, 286] width 415 height 26
type input "[PERSON_NAME]"
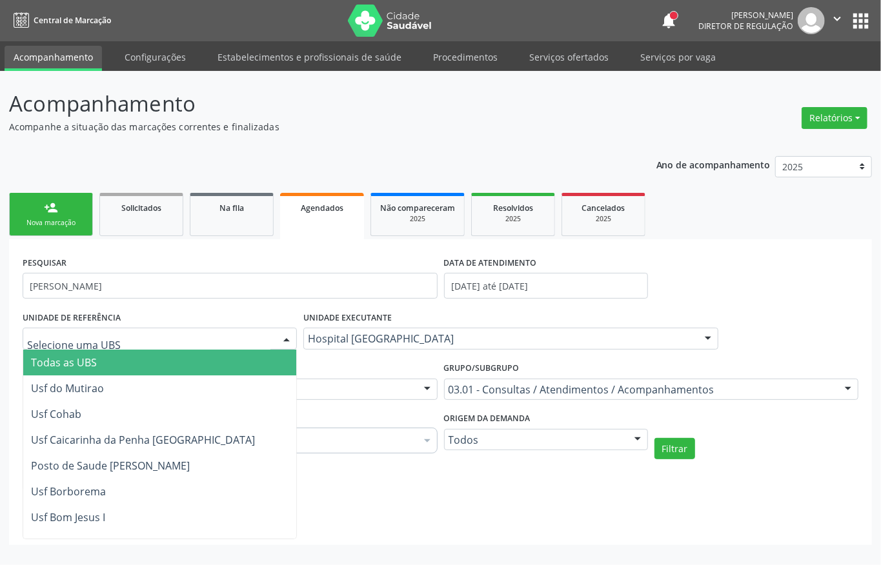
click at [86, 363] on span "Todas as UBS" at bounding box center [64, 362] width 66 height 14
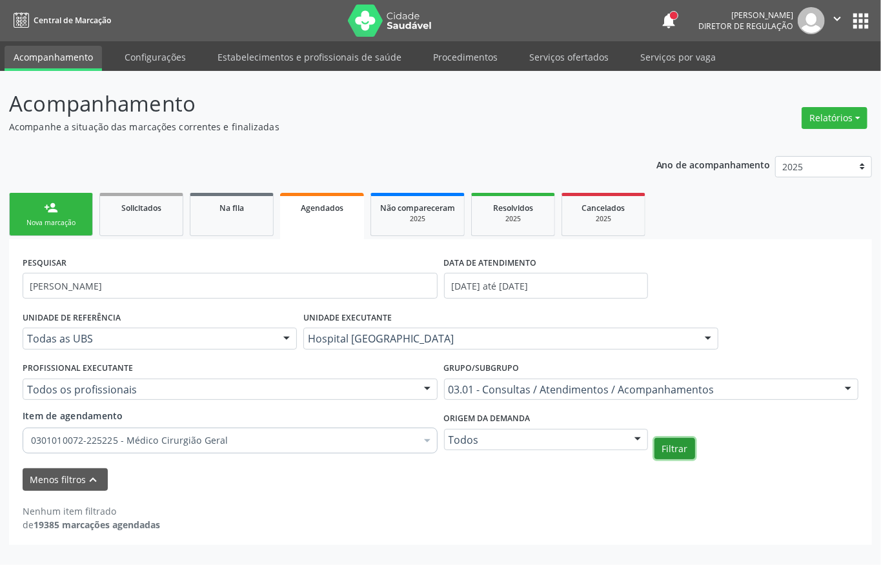
click at [672, 441] on button "Filtrar" at bounding box center [674, 449] width 41 height 22
click at [491, 288] on input "[DATE] até [DATE]" at bounding box center [546, 286] width 204 height 26
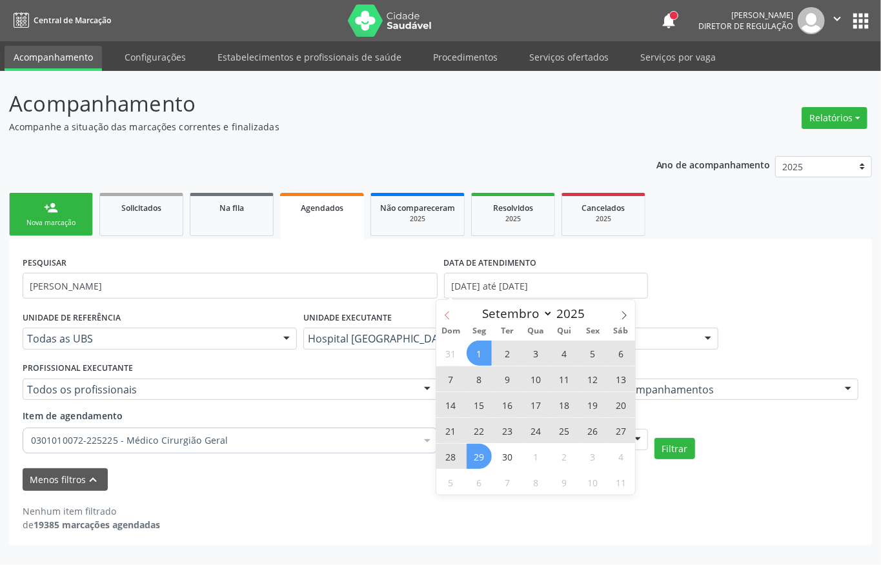
click at [447, 313] on icon at bounding box center [447, 315] width 5 height 8
select select "7"
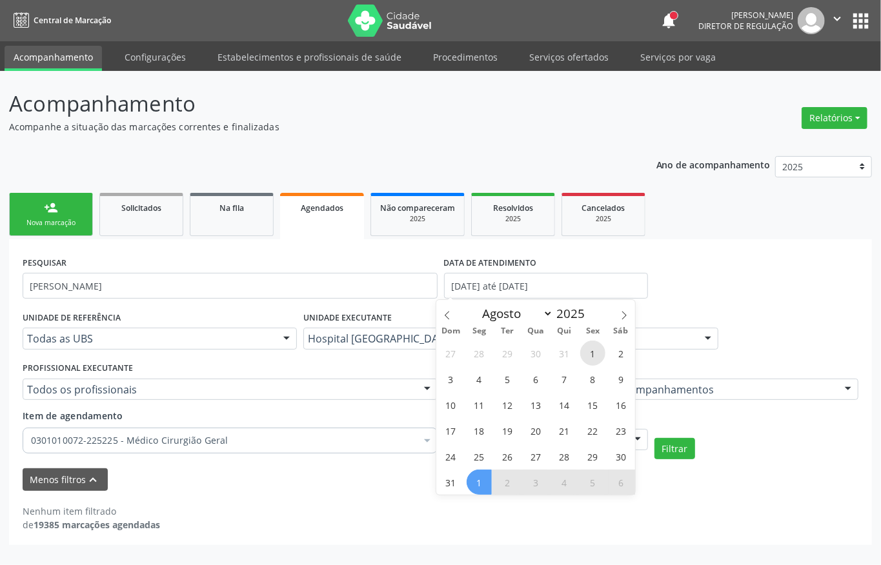
click at [590, 352] on span "1" at bounding box center [592, 353] width 25 height 25
type input "01/08/2025"
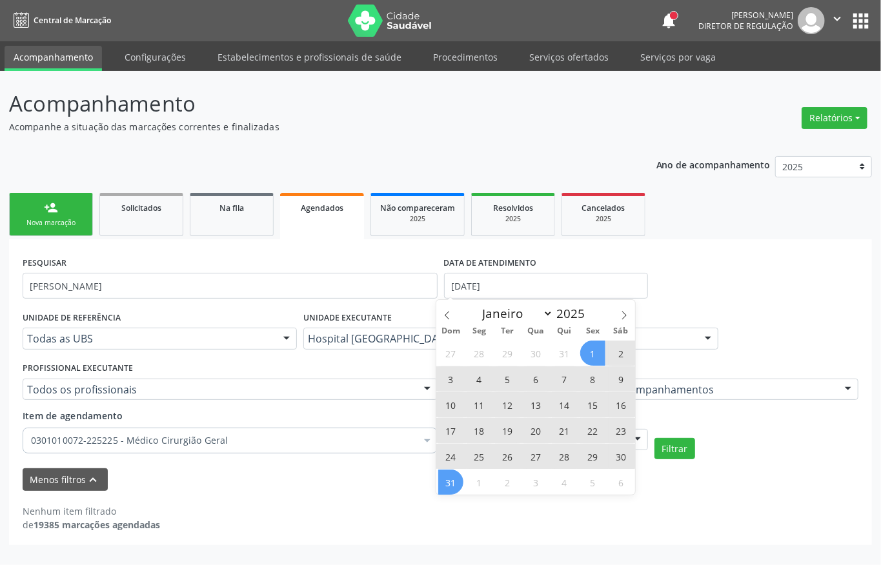
click at [452, 478] on span "31" at bounding box center [450, 482] width 25 height 25
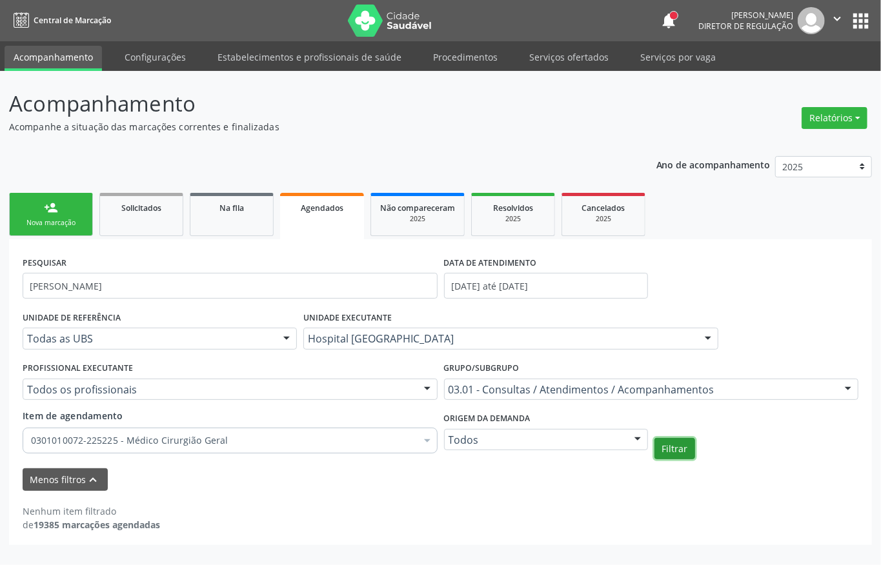
click at [670, 444] on button "Filtrar" at bounding box center [674, 449] width 41 height 22
click at [483, 290] on input "01/08/2025 até 31/08/2025" at bounding box center [546, 286] width 204 height 26
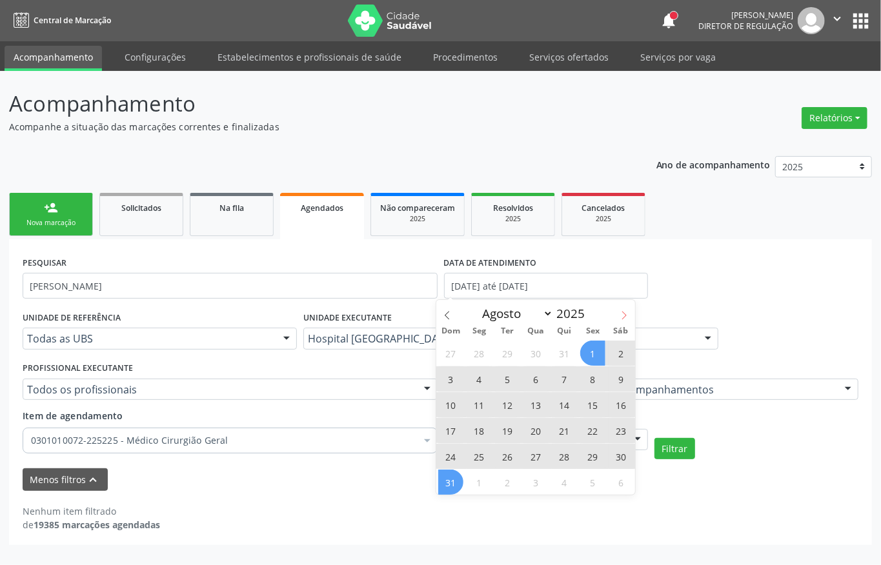
click at [620, 311] on icon at bounding box center [623, 315] width 9 height 9
select select "8"
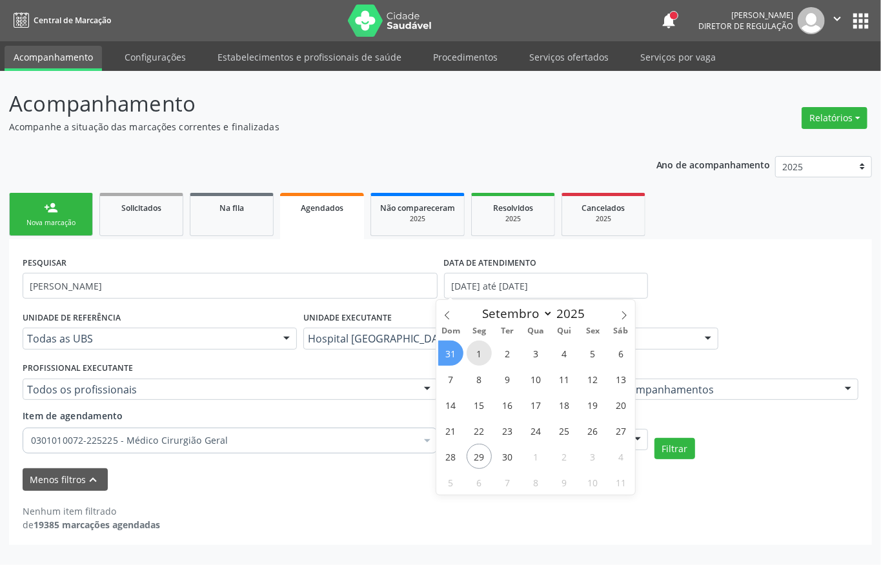
click at [480, 352] on span "1" at bounding box center [478, 353] width 25 height 25
type input "[DATE]"
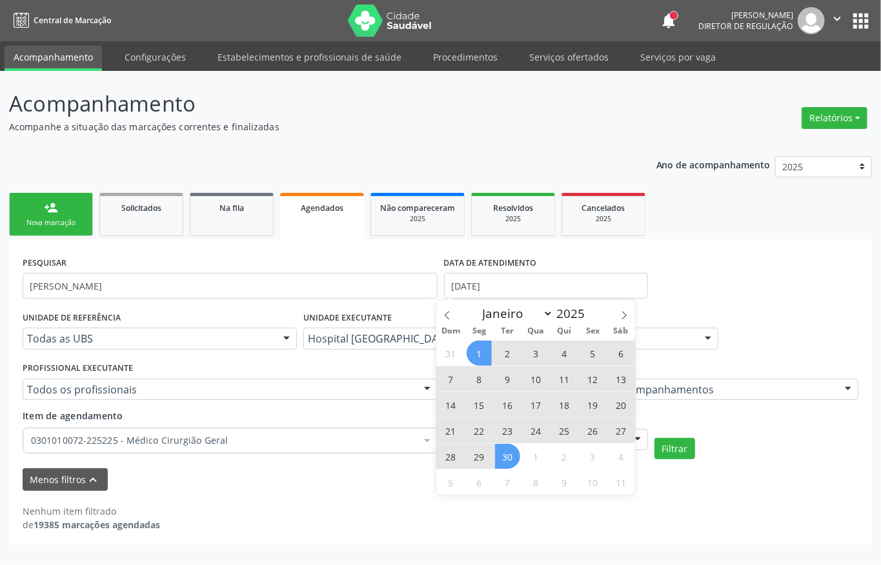
click at [502, 449] on span "30" at bounding box center [507, 456] width 25 height 25
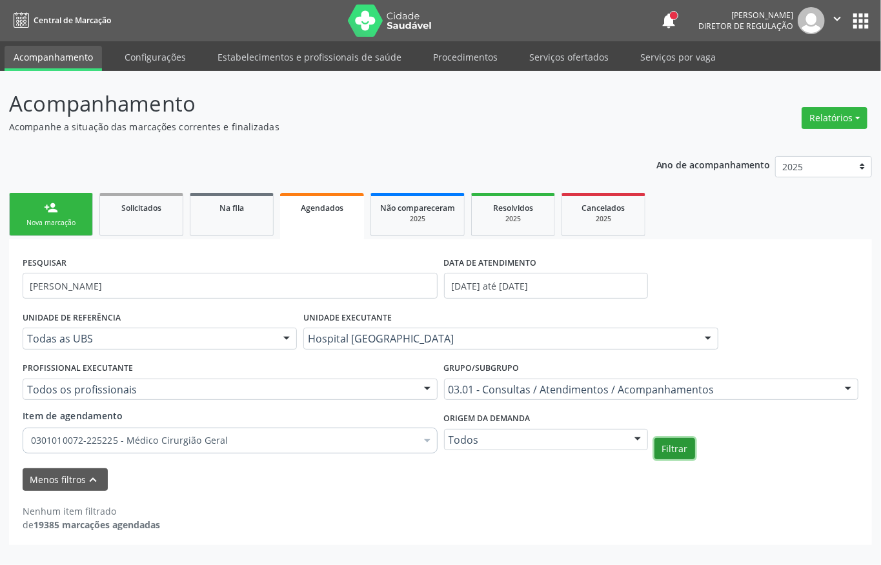
click at [677, 449] on button "Filtrar" at bounding box center [674, 449] width 41 height 22
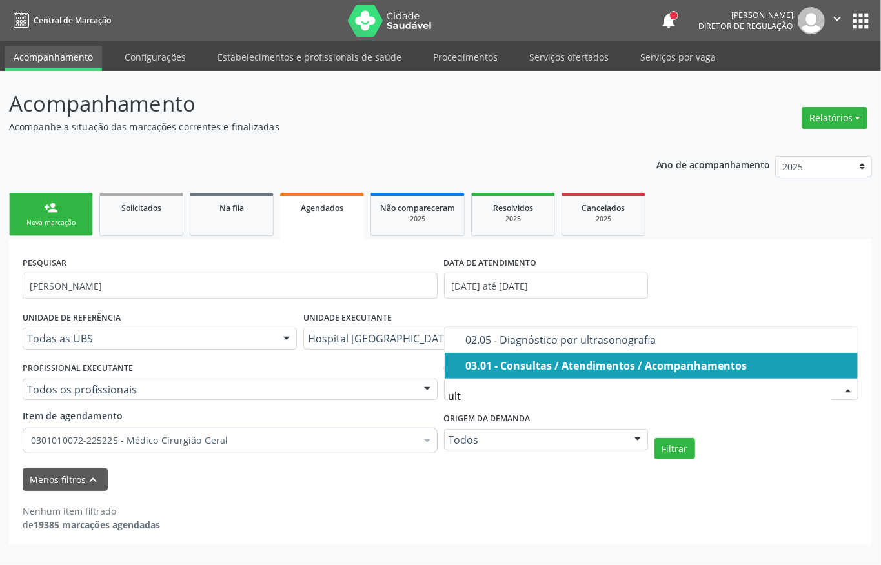
type input "ultr"
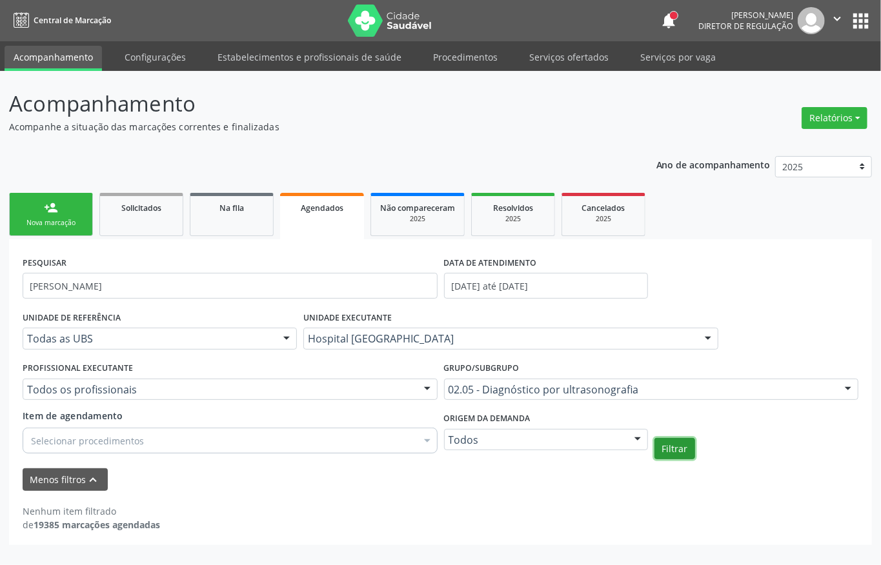
click at [674, 445] on button "Filtrar" at bounding box center [674, 449] width 41 height 22
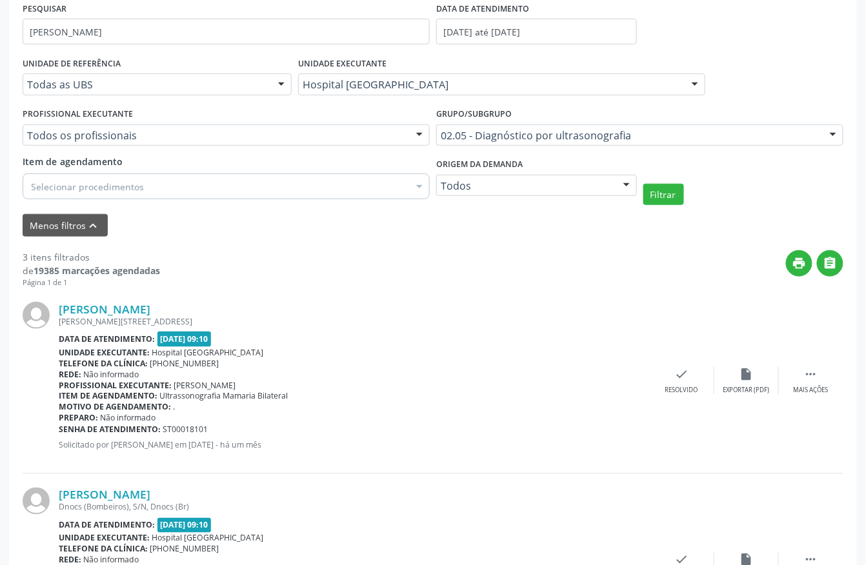
scroll to position [127, 0]
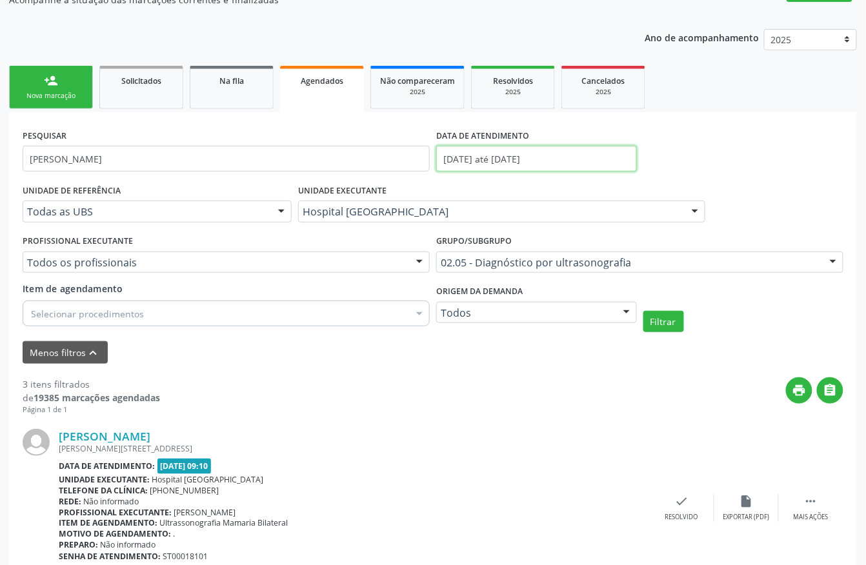
click at [484, 163] on input "[DATE] até [DATE]" at bounding box center [536, 159] width 201 height 26
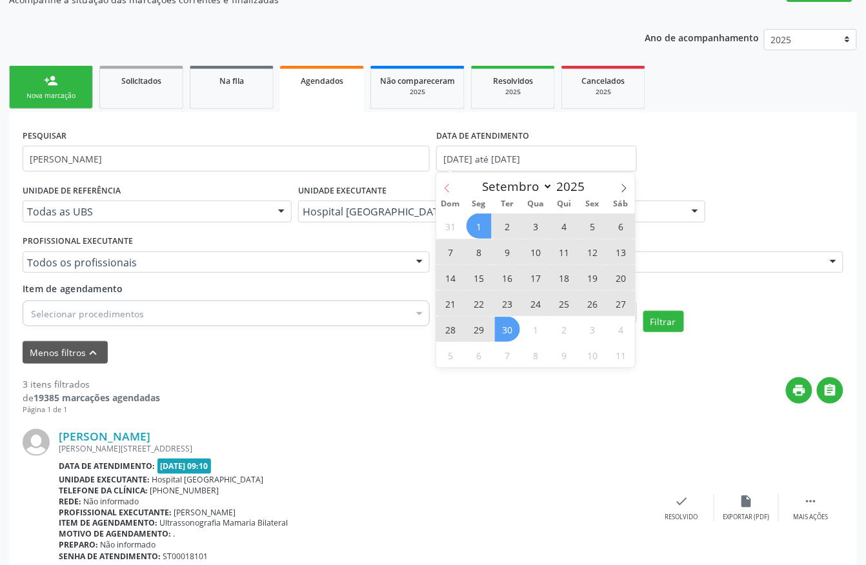
click at [447, 186] on icon at bounding box center [447, 188] width 5 height 8
select select "7"
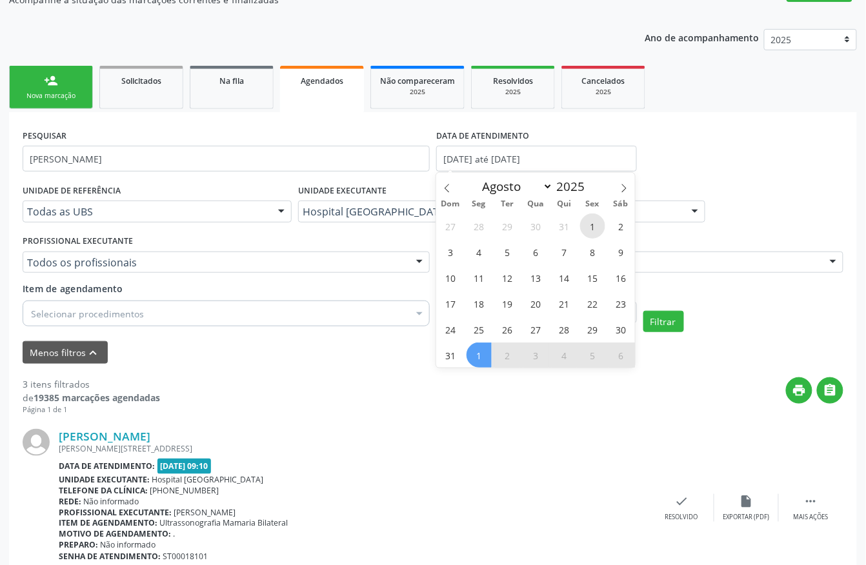
click at [587, 223] on span "1" at bounding box center [592, 226] width 25 height 25
type input "01/08/2025"
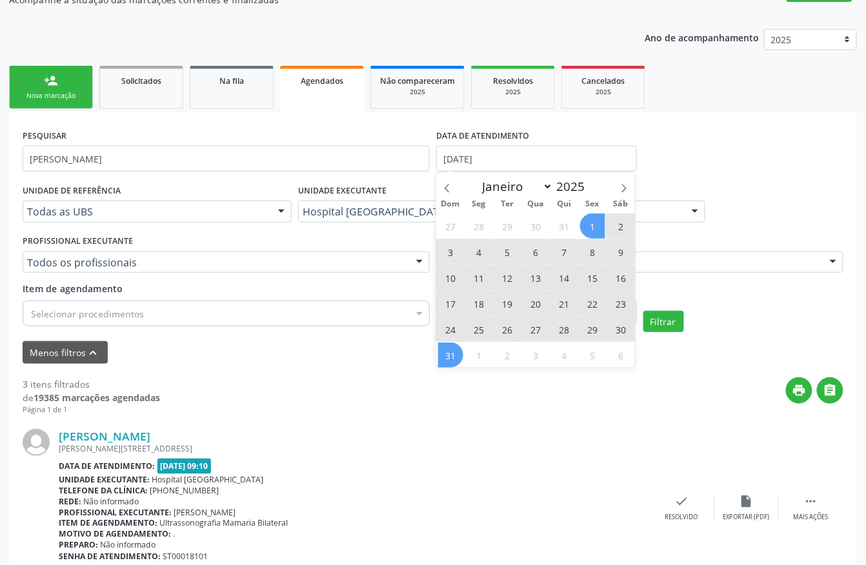
click at [455, 346] on span "31" at bounding box center [450, 355] width 25 height 25
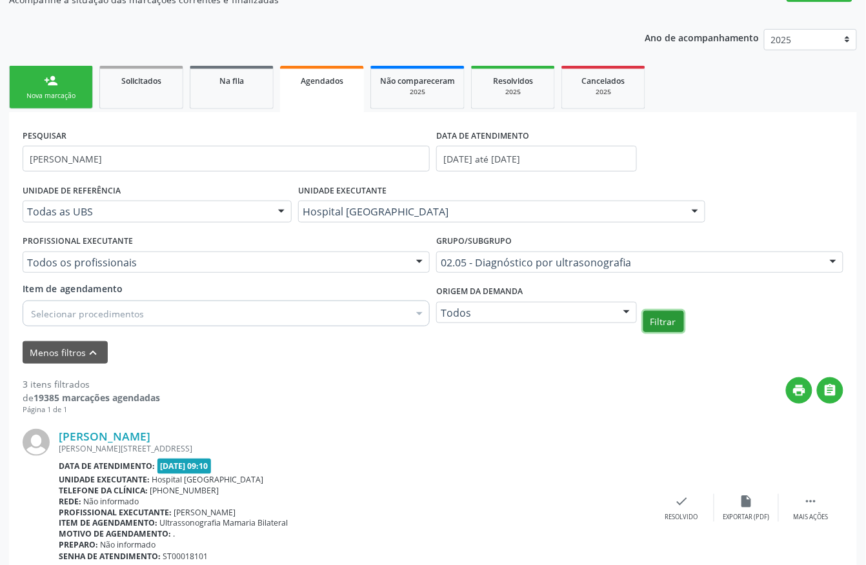
click at [665, 312] on button "Filtrar" at bounding box center [663, 322] width 41 height 22
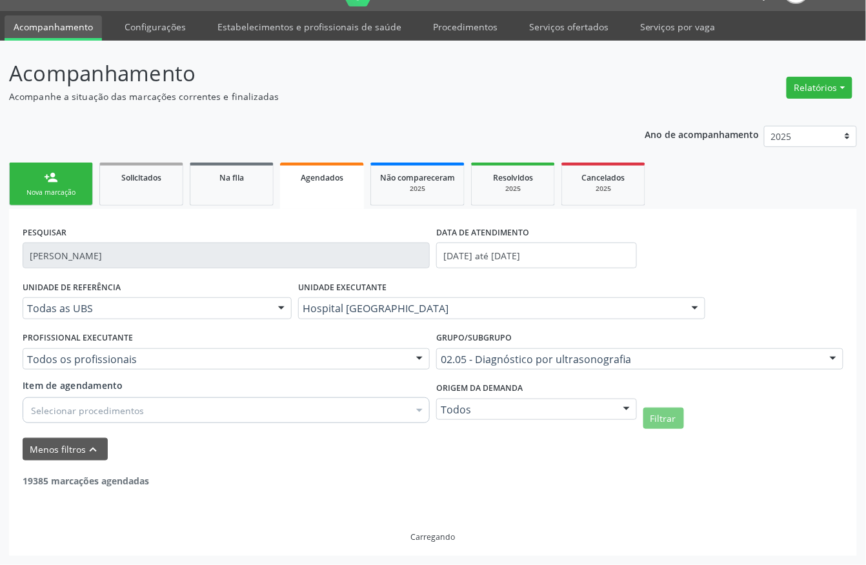
scroll to position [0, 0]
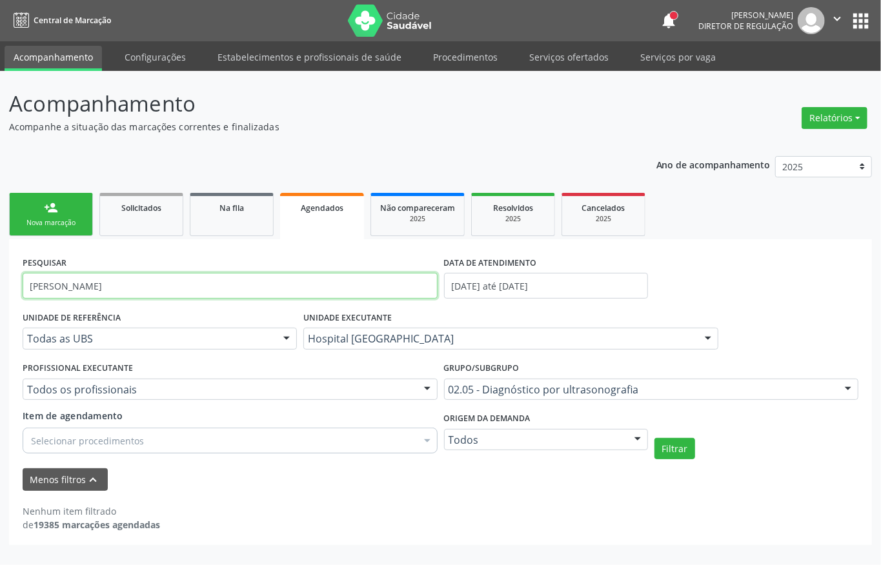
click at [106, 287] on input "[PERSON_NAME]" at bounding box center [230, 286] width 415 height 26
type input "maria do"
click at [654, 438] on button "Filtrar" at bounding box center [674, 449] width 41 height 22
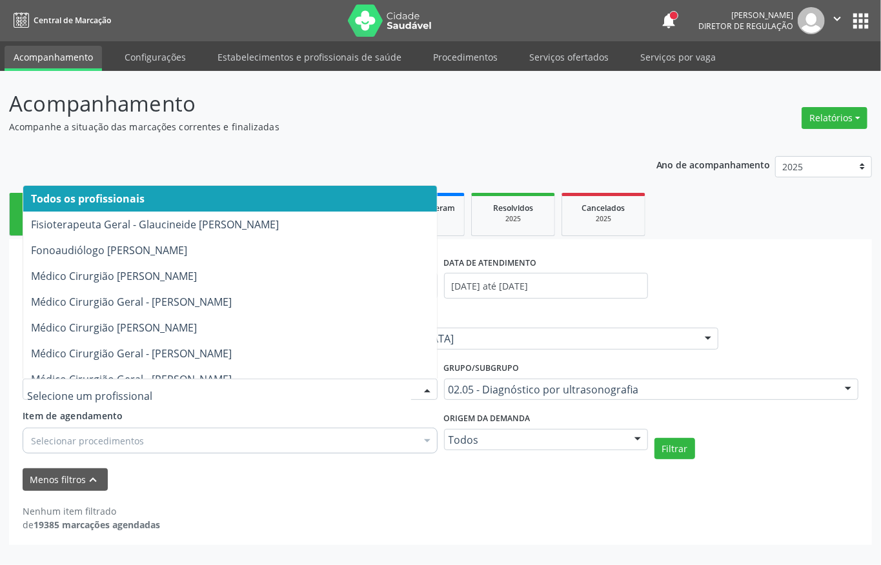
click at [163, 415] on div "Item de agendamento Selecionar procedimentos Selecionar todos 0205010024 - Ecoc…" at bounding box center [230, 429] width 415 height 41
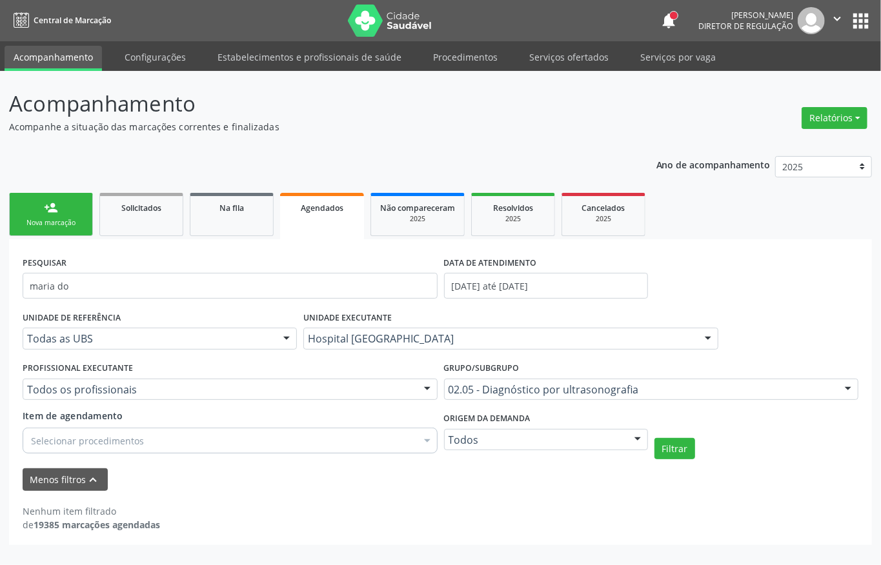
click at [679, 463] on form "PESQUISAR maria do DATA DE ATENDIMENTO 01/08/2025 até 31/08/2025 UNIDADE DE REF…" at bounding box center [440, 372] width 835 height 238
click at [677, 455] on button "Filtrar" at bounding box center [674, 449] width 41 height 22
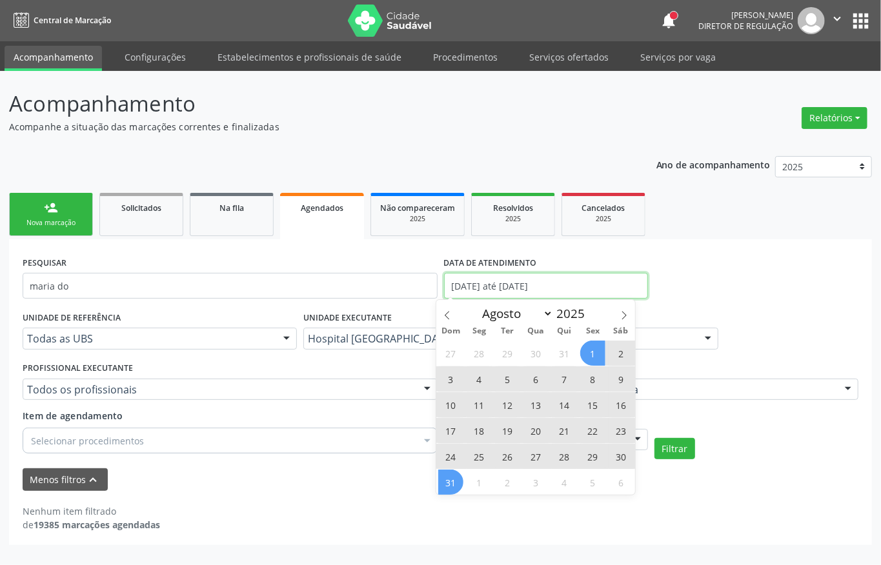
click at [474, 290] on input "01/08/2025 até 31/08/2025" at bounding box center [546, 286] width 204 height 26
click at [590, 348] on span "1" at bounding box center [592, 353] width 25 height 25
type input "01/08/2025"
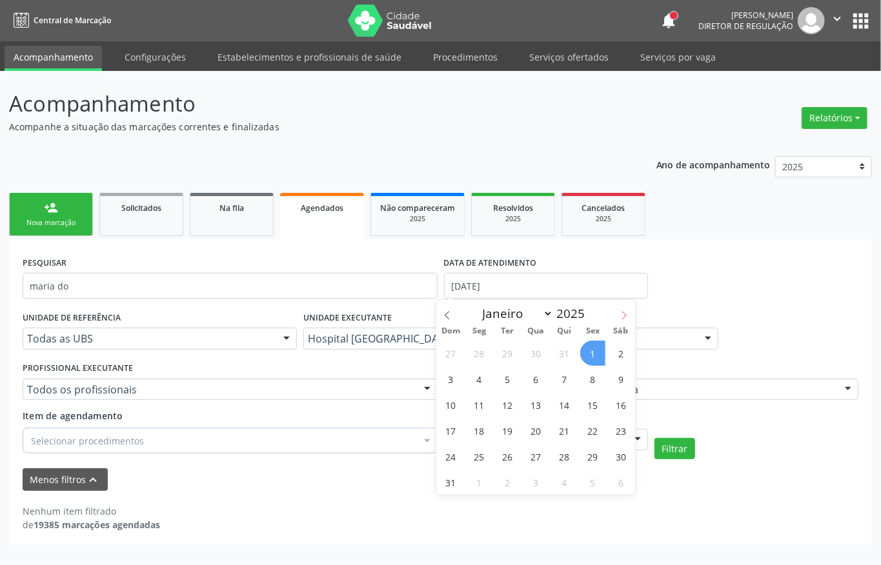
click at [623, 313] on icon at bounding box center [623, 315] width 9 height 9
select select "8"
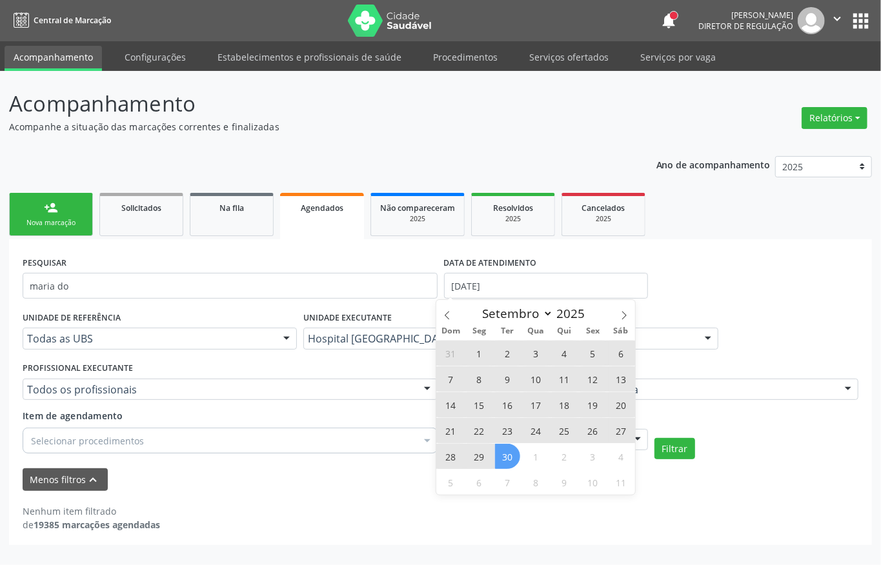
click at [499, 452] on span "30" at bounding box center [507, 456] width 25 height 25
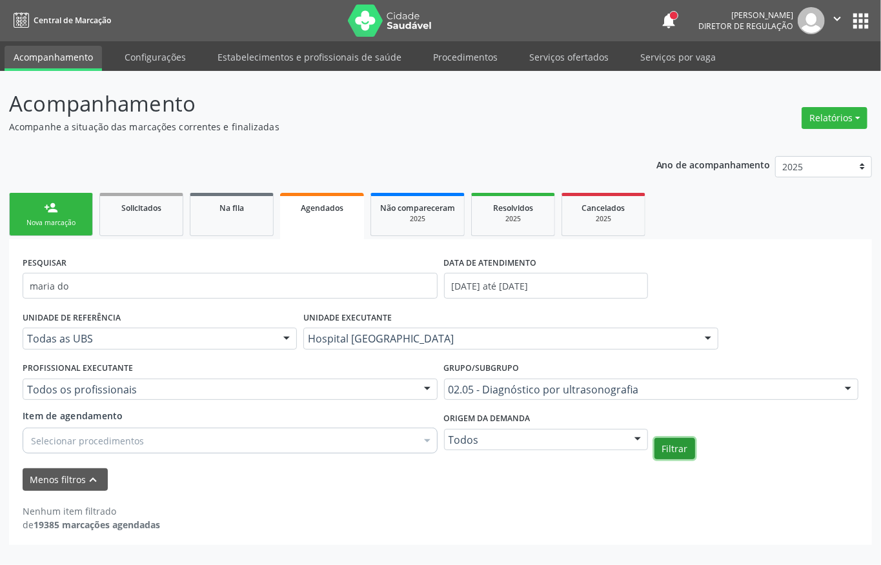
click at [667, 455] on button "Filtrar" at bounding box center [674, 449] width 41 height 22
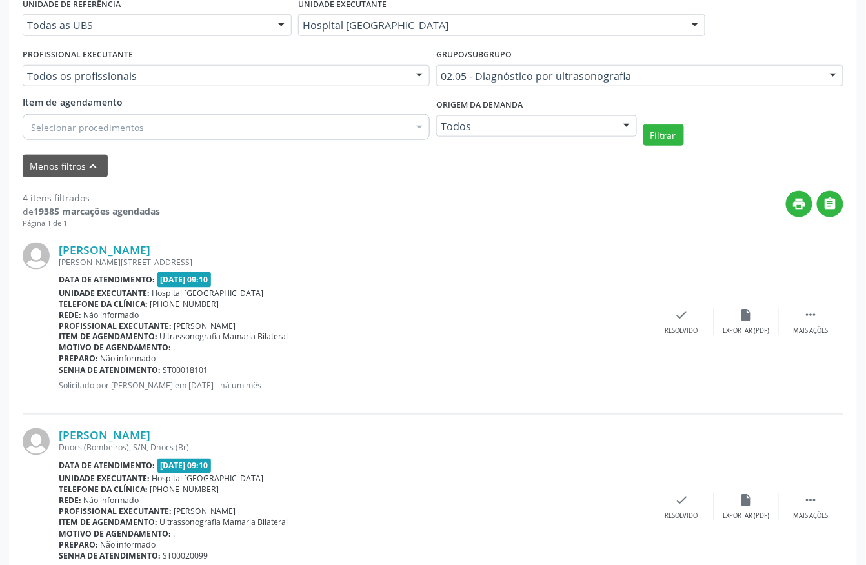
scroll to position [228, 0]
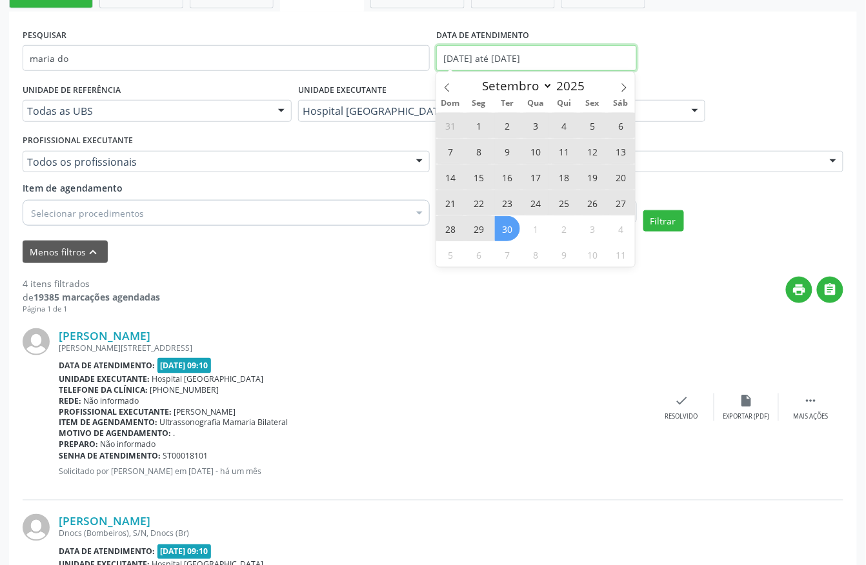
click at [460, 60] on input "01/08/2025 até 30/09/2025" at bounding box center [536, 58] width 201 height 26
click at [502, 228] on span "30" at bounding box center [507, 228] width 25 height 25
type input "30/09/2025"
click at [441, 81] on span at bounding box center [447, 83] width 22 height 22
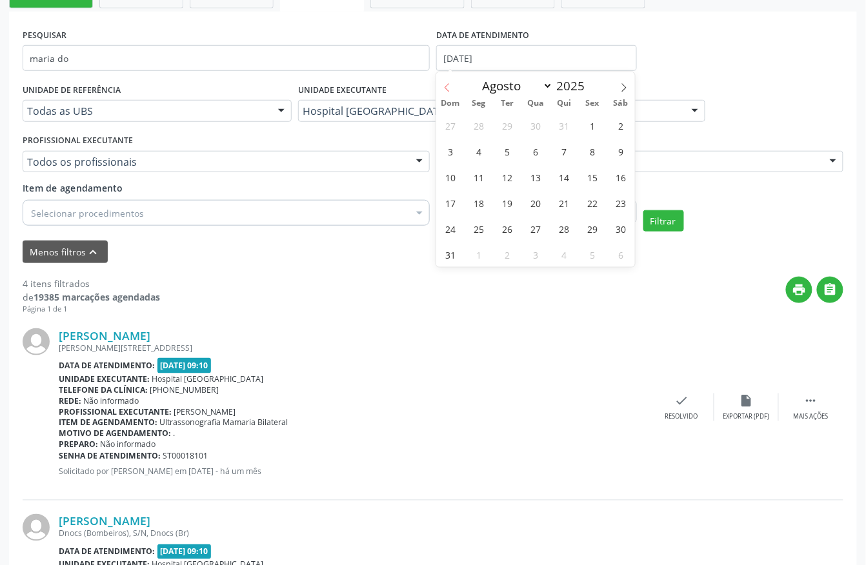
click at [441, 81] on span at bounding box center [447, 83] width 22 height 22
select select "6"
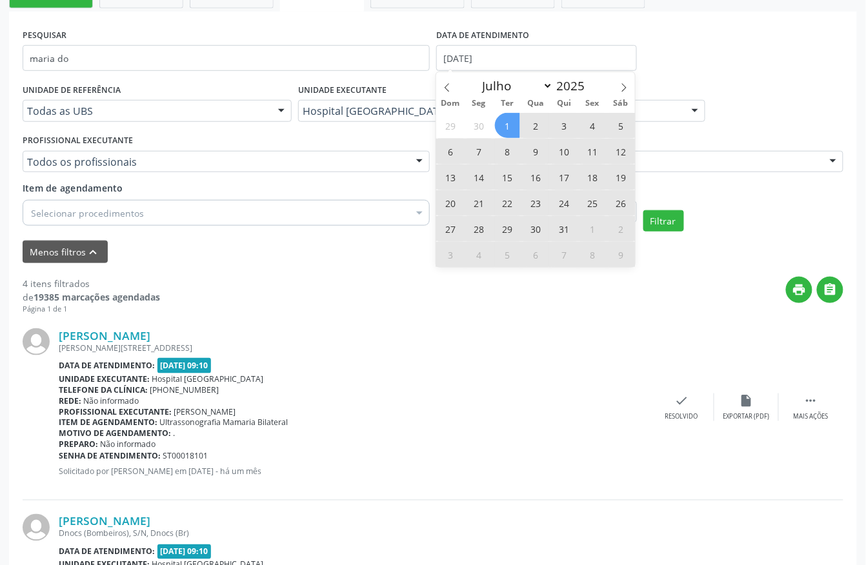
click at [505, 122] on span "1" at bounding box center [507, 125] width 25 height 25
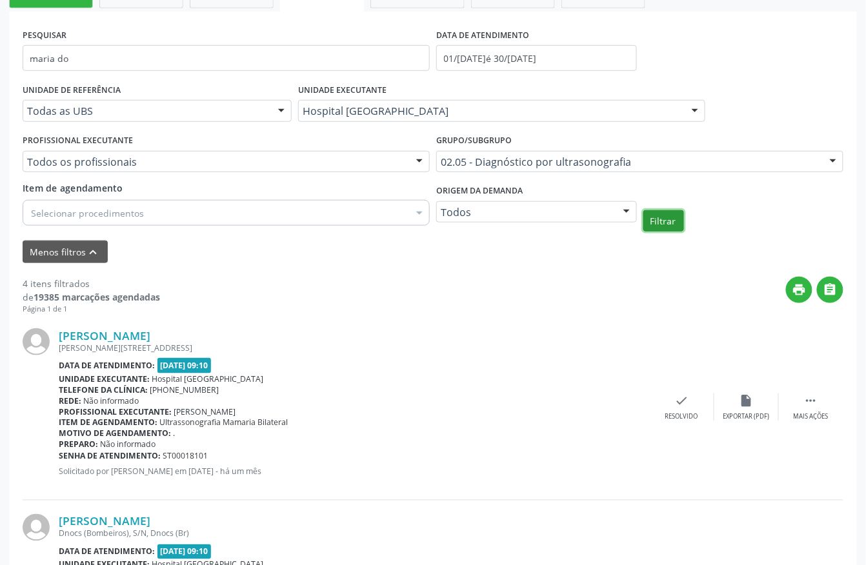
click at [658, 222] on button "Filtrar" at bounding box center [663, 221] width 41 height 22
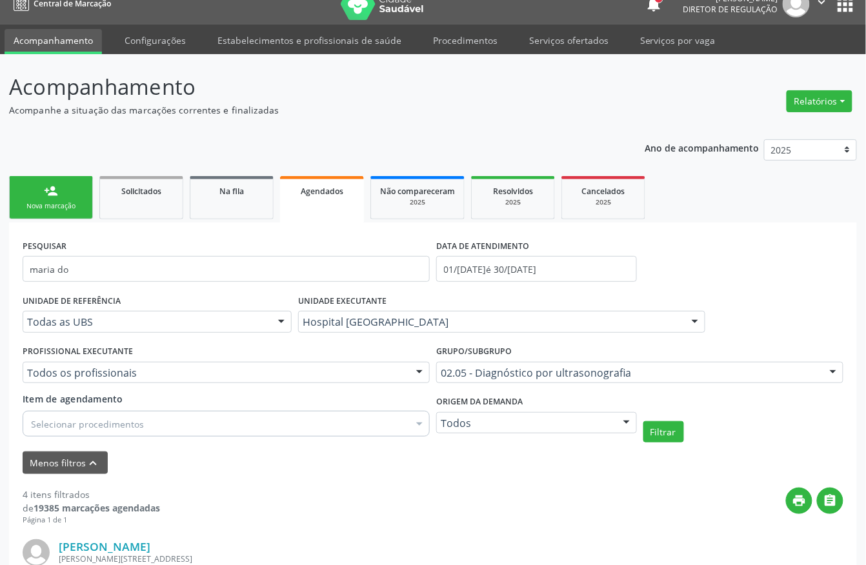
scroll to position [0, 0]
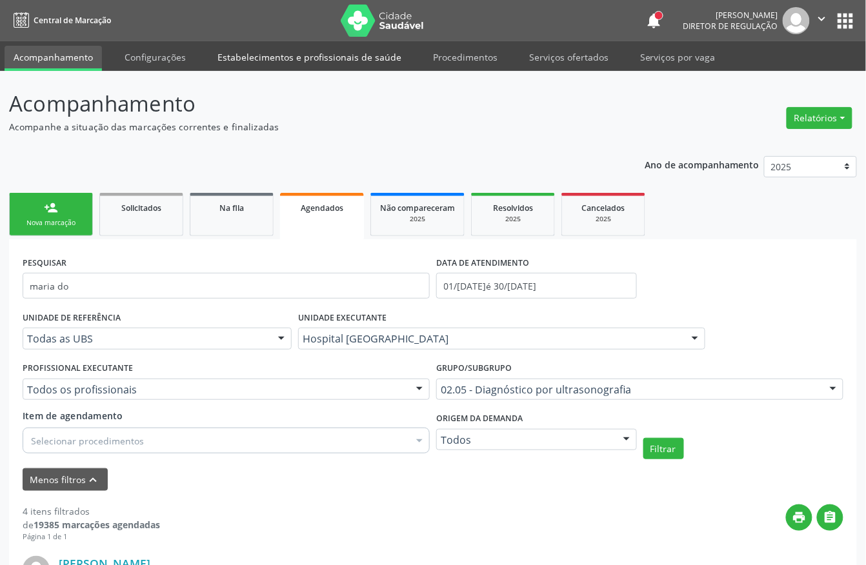
click at [350, 58] on link "Estabelecimentos e profissionais de saúde" at bounding box center [309, 57] width 202 height 23
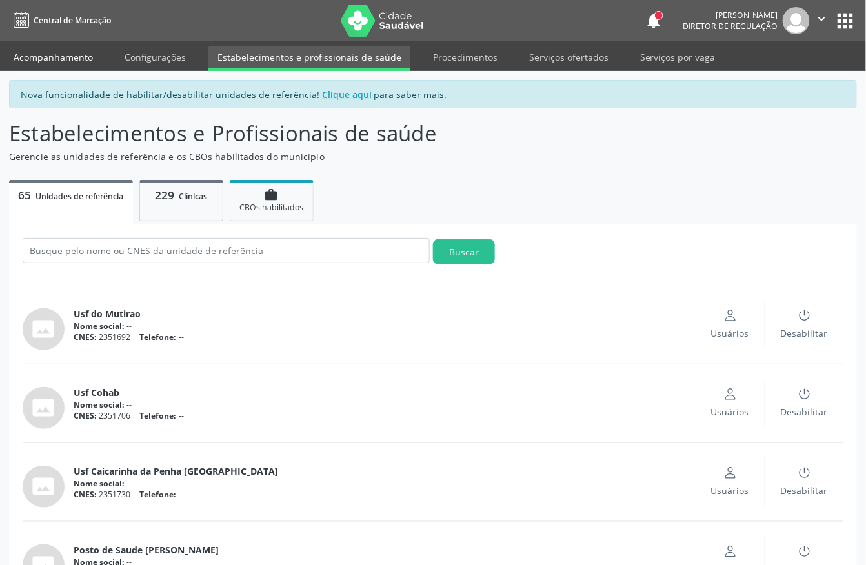
click at [77, 50] on link "Acompanhamento" at bounding box center [53, 57] width 97 height 23
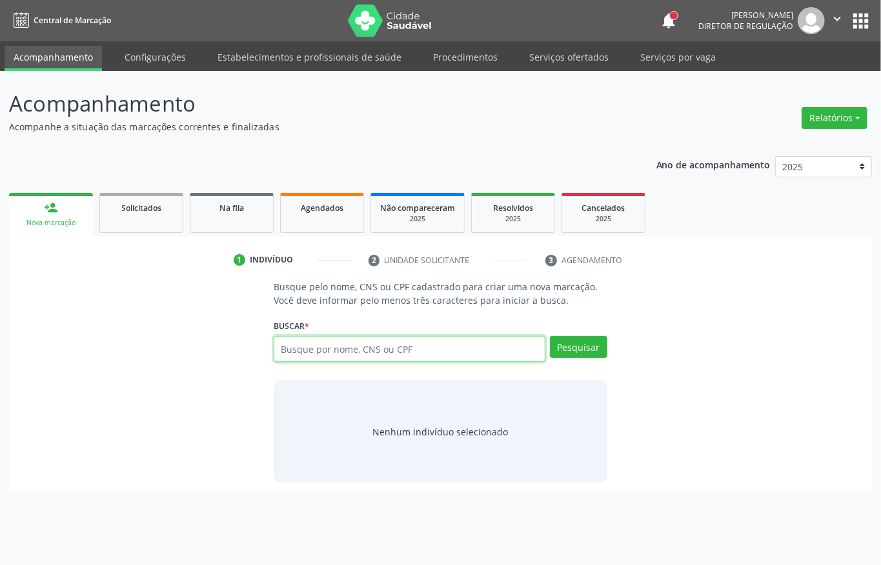
click at [319, 345] on input "text" at bounding box center [410, 349] width 272 height 26
paste input "CNS: 702 3001 8601 5915"
type input "CNS: 702 3001 8601 5915"
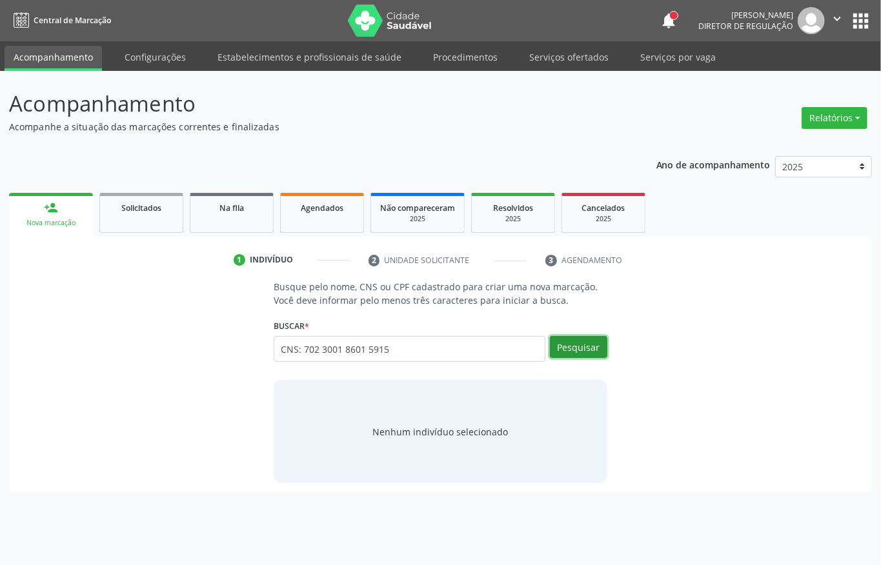
click at [592, 348] on button "Pesquisar" at bounding box center [578, 347] width 57 height 22
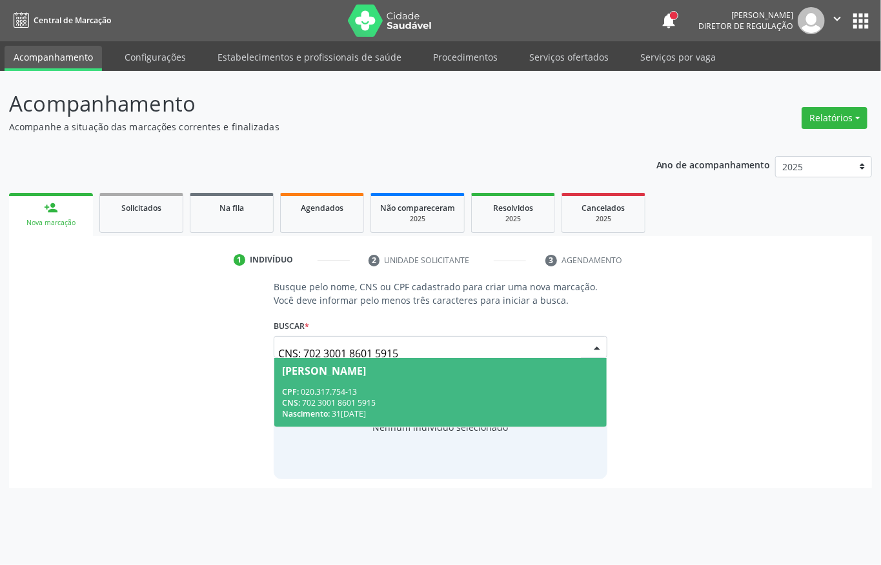
click at [414, 408] on div "CNS: 702 3001 8601 5915" at bounding box center [440, 402] width 317 height 11
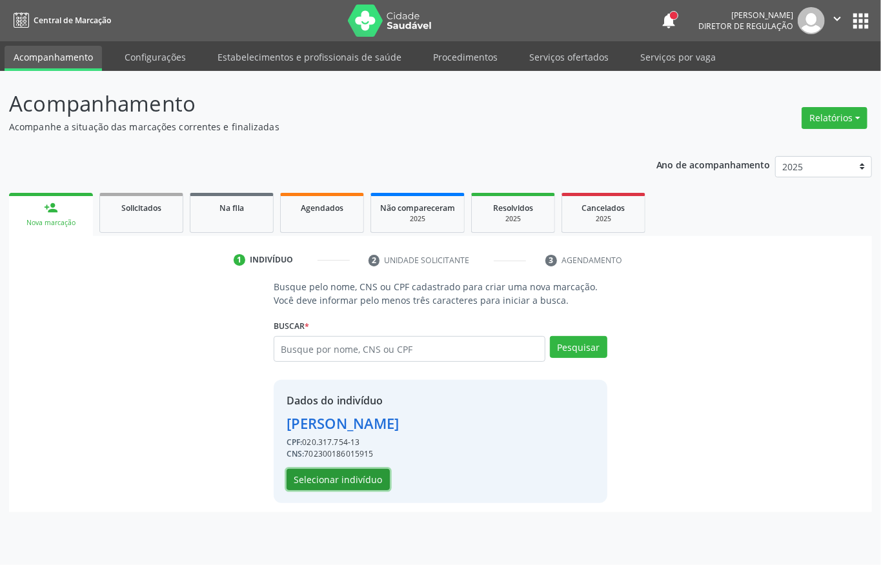
click at [360, 481] on button "Selecionar indivíduo" at bounding box center [337, 480] width 103 height 22
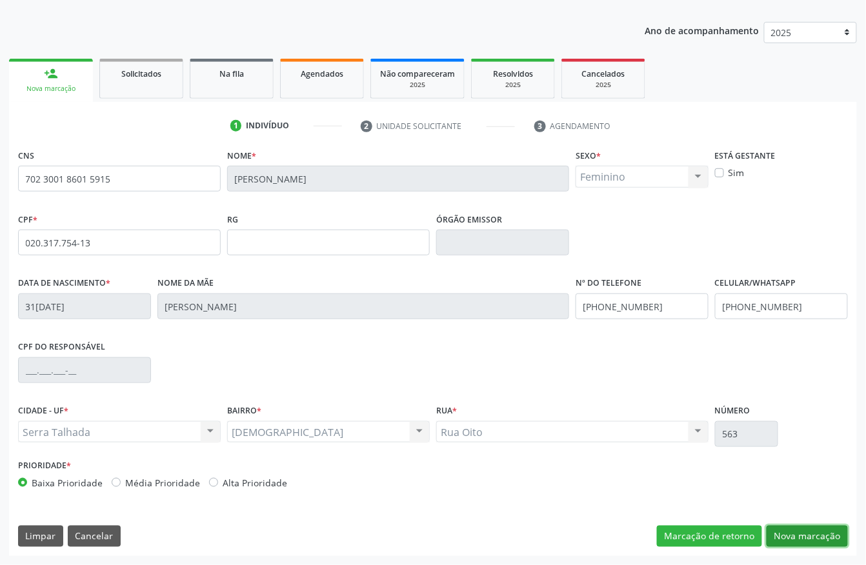
click at [803, 535] on button "Nova marcação" at bounding box center [806, 537] width 81 height 22
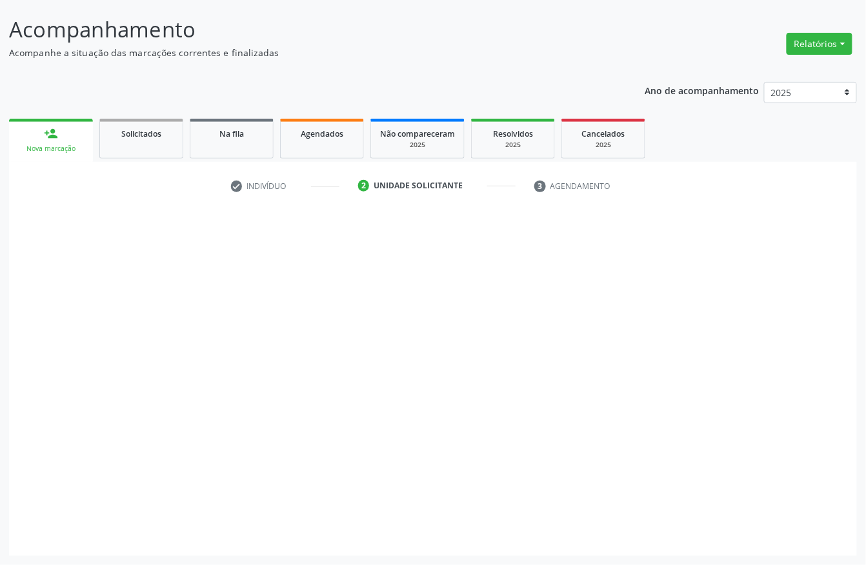
scroll to position [75, 0]
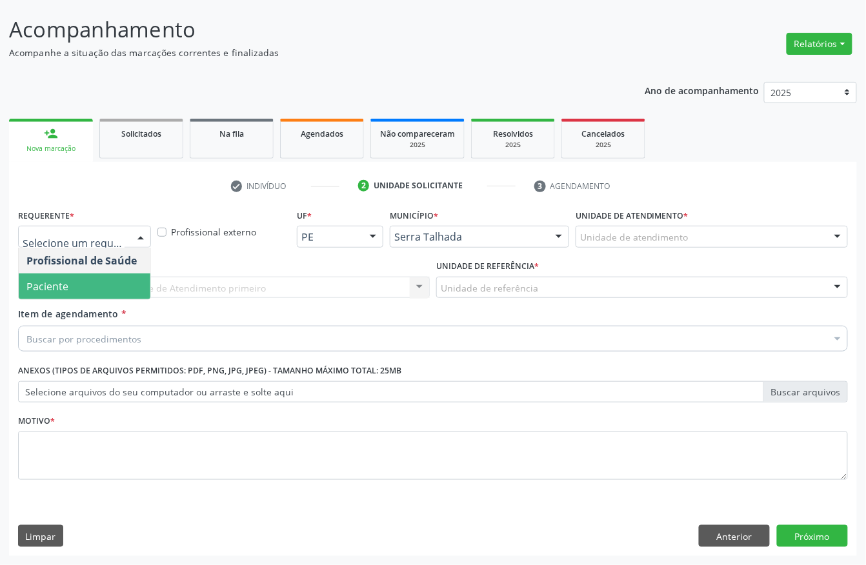
click at [92, 286] on span "Paciente" at bounding box center [85, 287] width 132 height 26
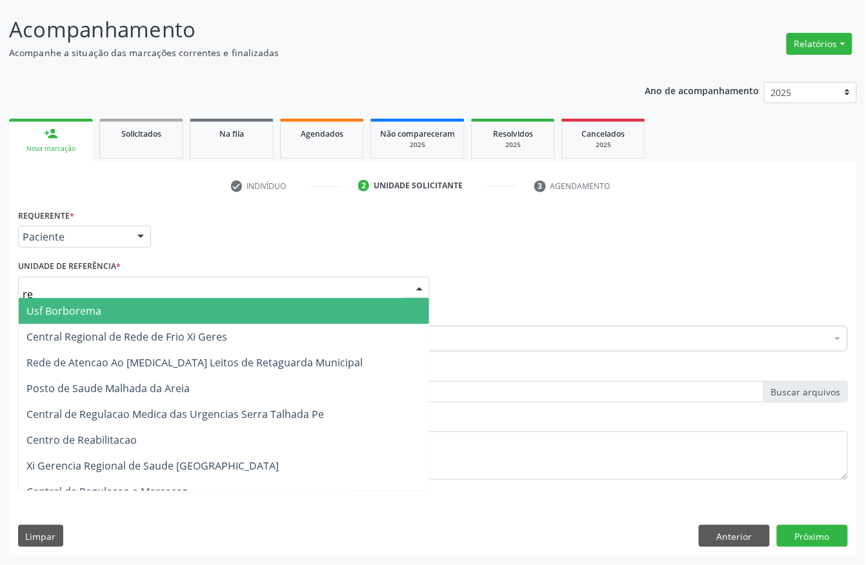
type input "rea"
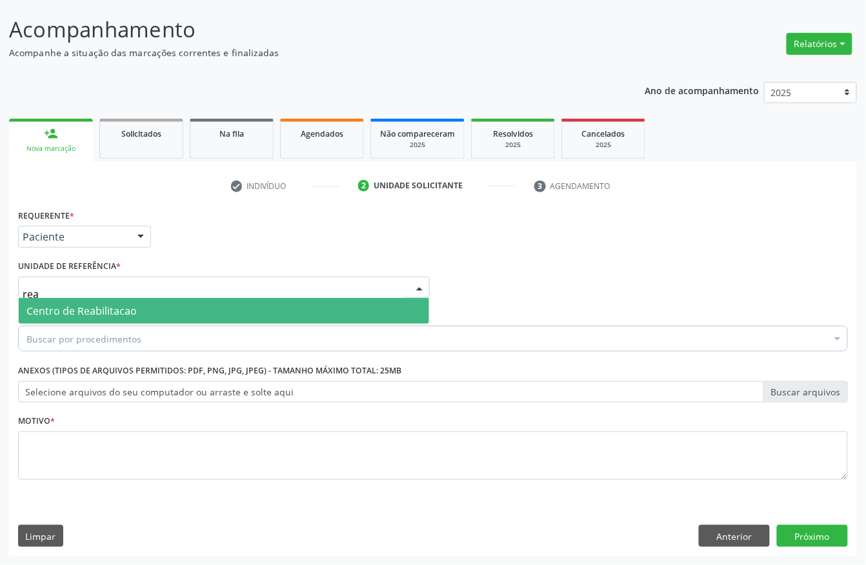
click at [99, 305] on span "Centro de Reabilitacao" at bounding box center [81, 311] width 110 height 14
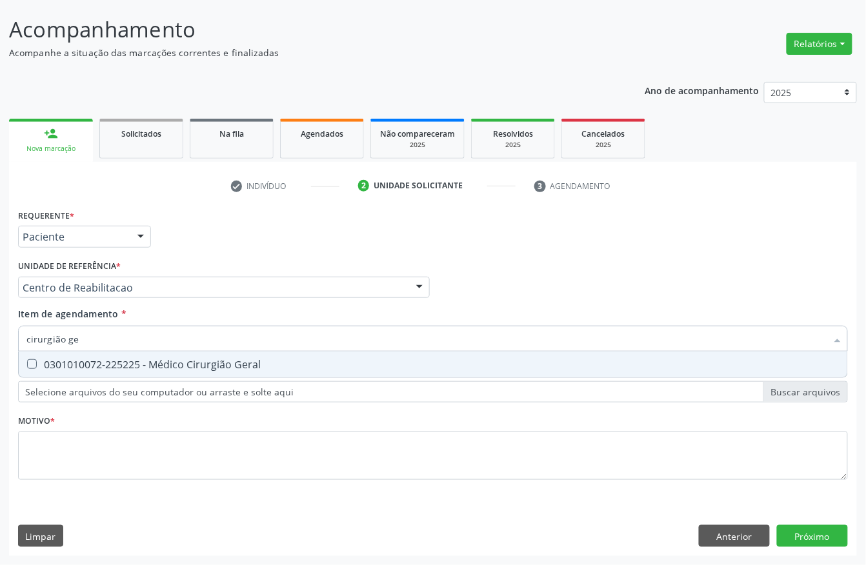
type input "cirurgião ger"
click at [114, 366] on div "0301010072-225225 - Médico Cirurgião Geral" at bounding box center [432, 364] width 813 height 10
checkbox Geral "true"
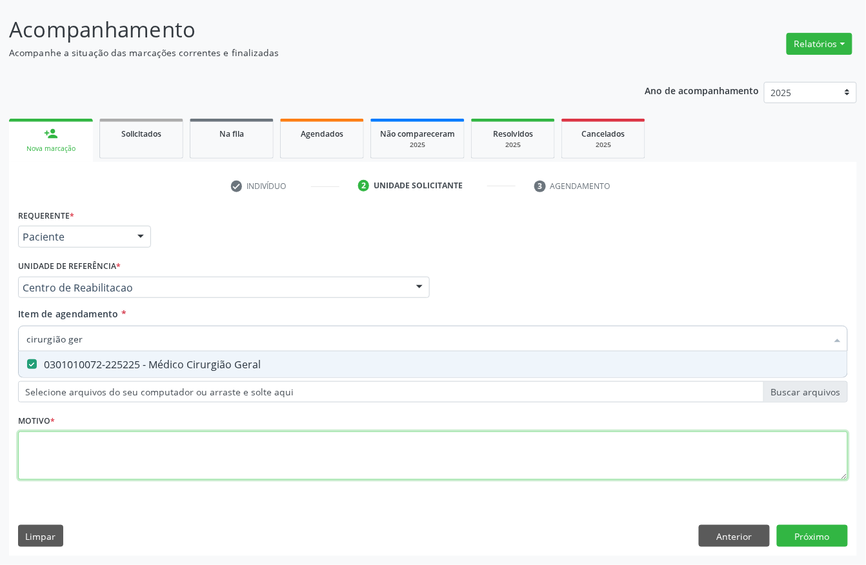
click at [77, 457] on div "Requerente * Paciente Profissional de Saúde Paciente Nenhum resultado encontrad…" at bounding box center [433, 352] width 830 height 292
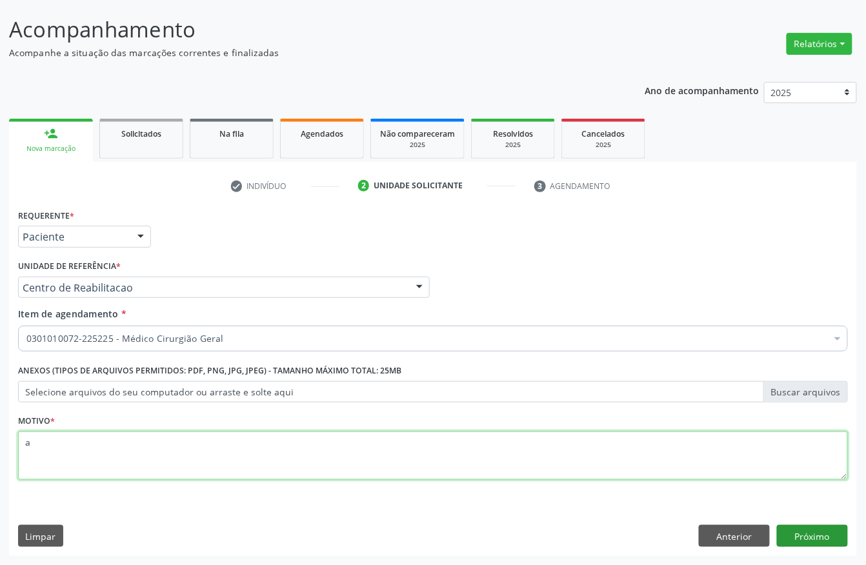
type textarea "a"
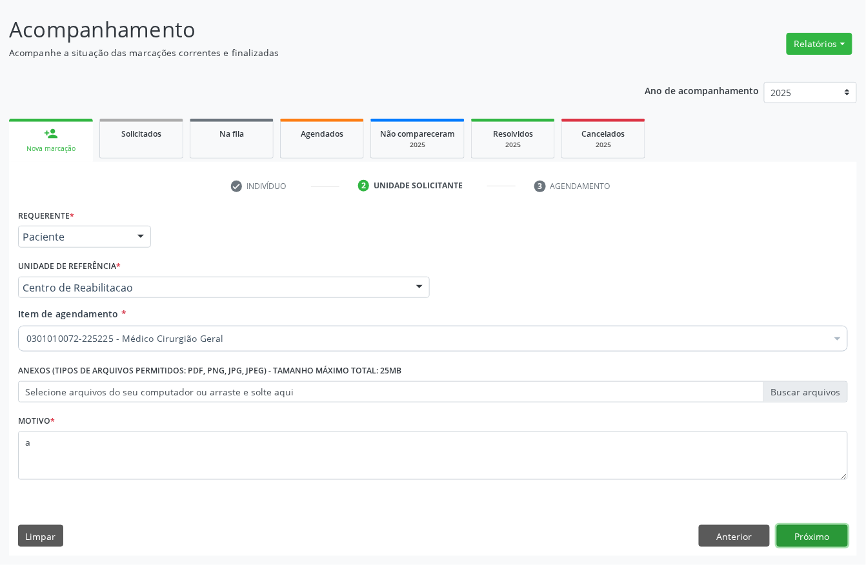
click at [821, 537] on button "Próximo" at bounding box center [812, 536] width 71 height 22
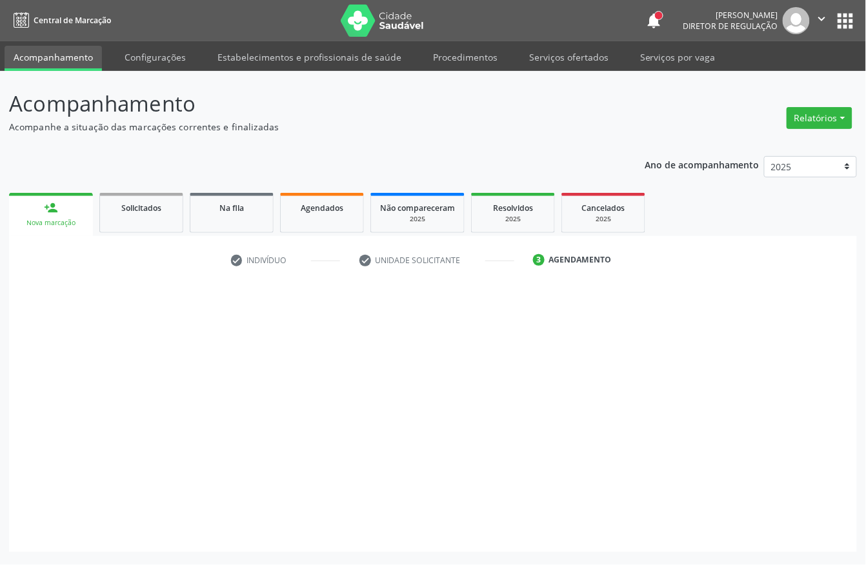
scroll to position [0, 0]
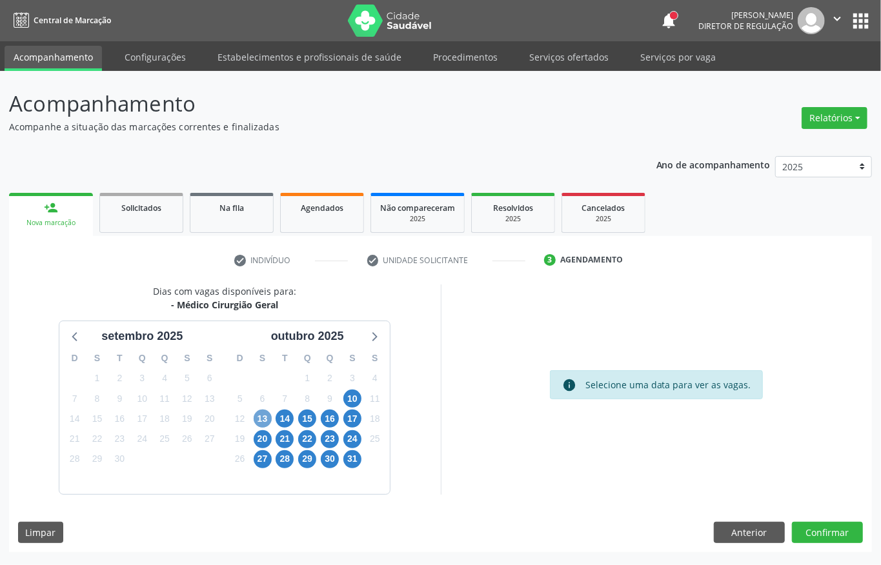
click at [259, 419] on span "13" at bounding box center [263, 419] width 18 height 18
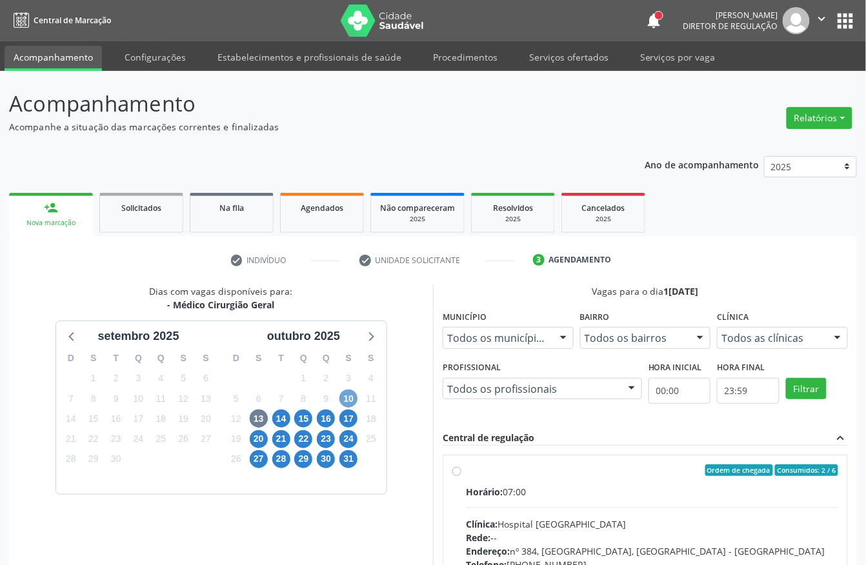
click at [342, 396] on span "10" at bounding box center [348, 399] width 18 height 18
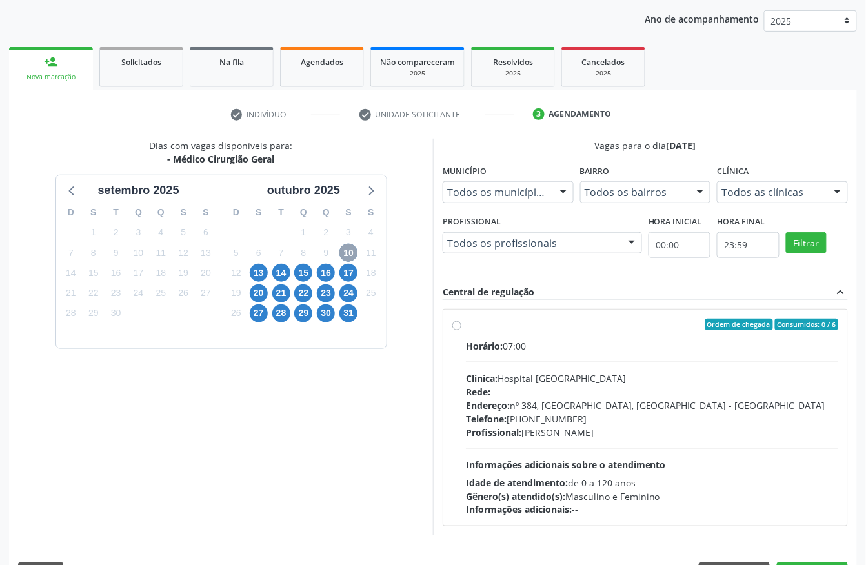
scroll to position [172, 0]
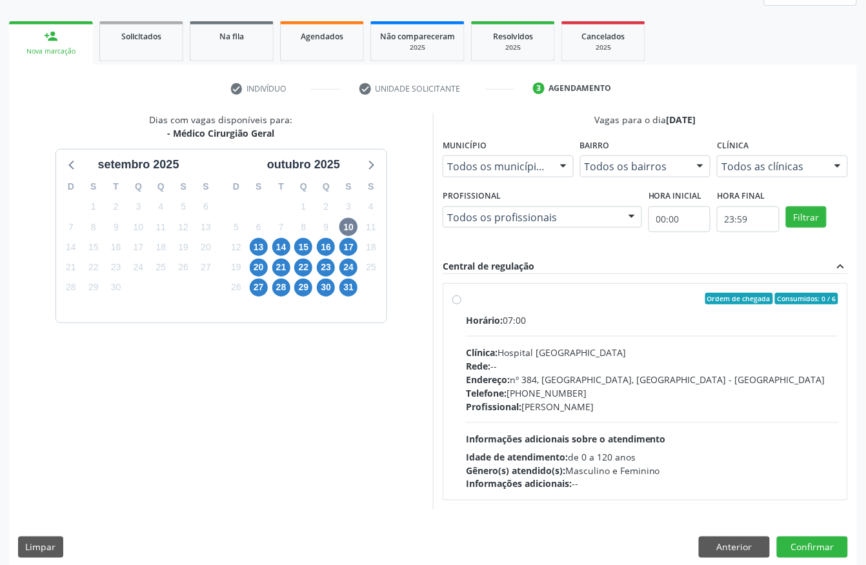
click at [586, 334] on div "Horário: 07:00 Clínica: Hospital Sao Francisco Rede: -- Endereço: nº 384, Varze…" at bounding box center [652, 402] width 372 height 177
click at [461, 305] on input "Ordem de chegada Consumidos: 0 / 6 Horário: 07:00 Clínica: Hospital Sao Francis…" at bounding box center [456, 299] width 9 height 12
radio input "true"
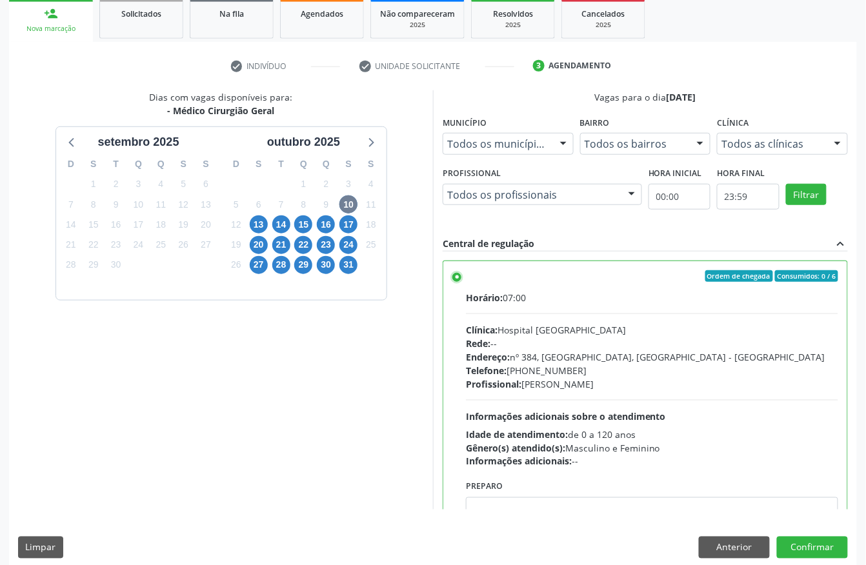
scroll to position [206, 0]
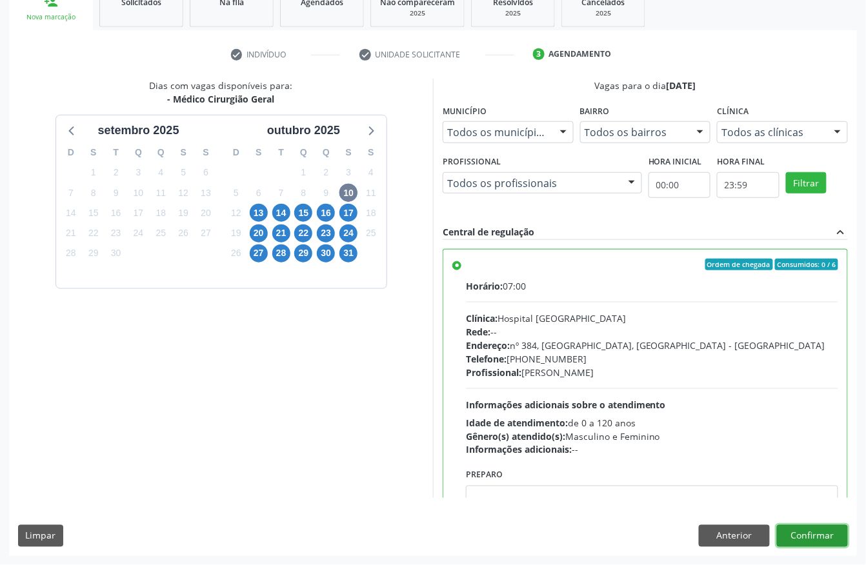
click at [817, 534] on button "Confirmar" at bounding box center [812, 536] width 71 height 22
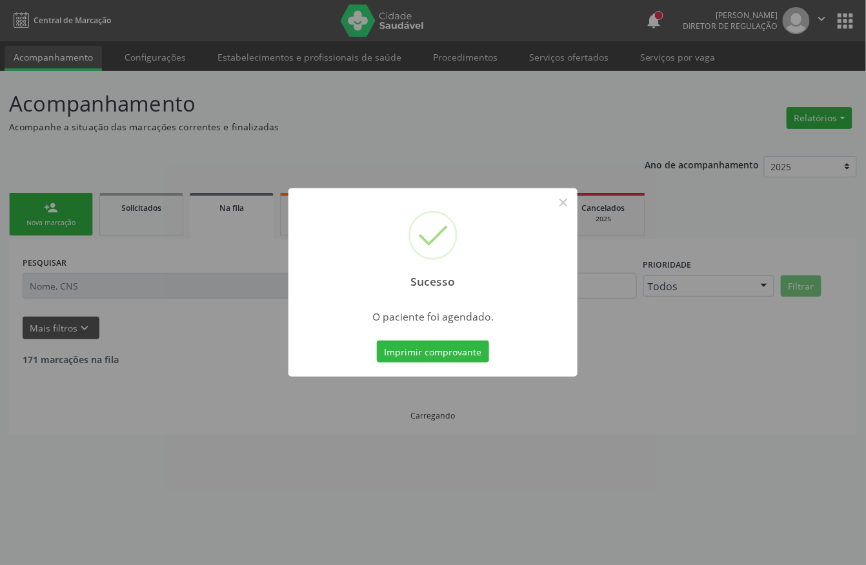
scroll to position [0, 0]
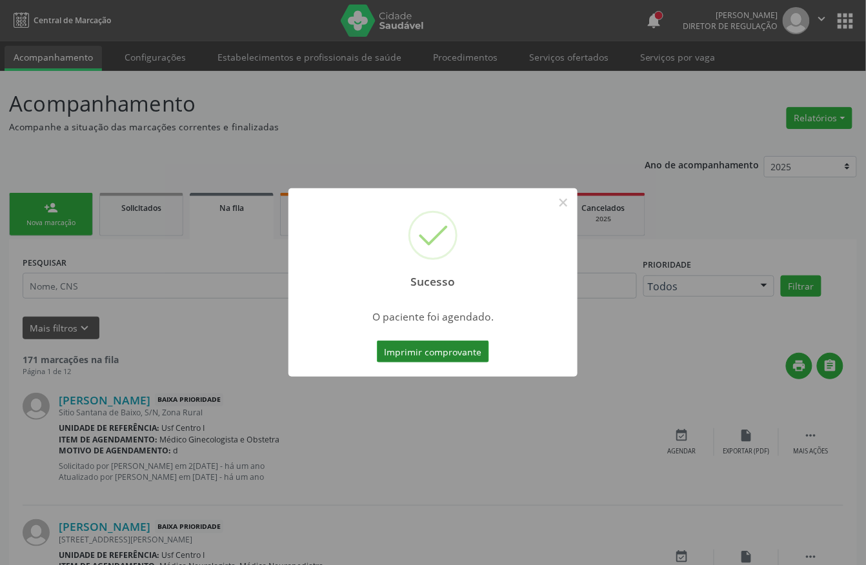
click at [437, 346] on button "Imprimir comprovante" at bounding box center [433, 352] width 112 height 22
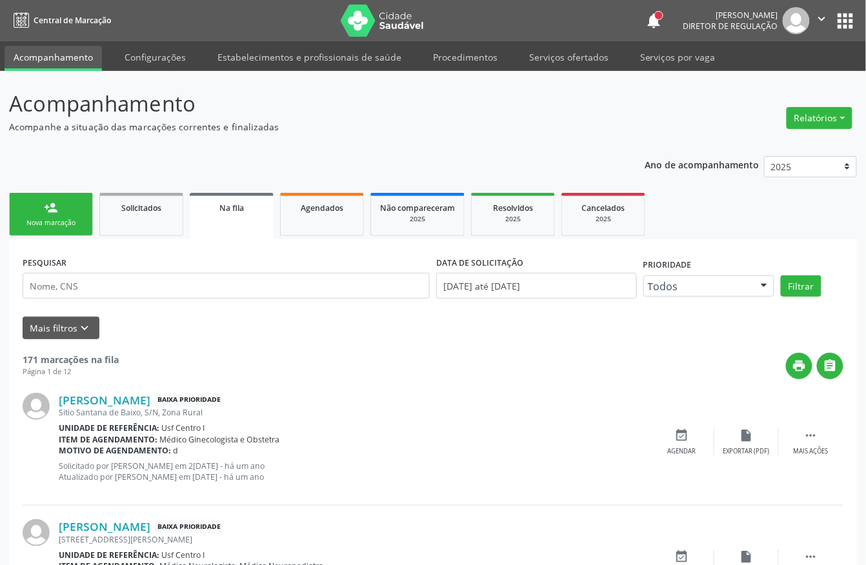
click at [66, 227] on div "Nova marcação" at bounding box center [51, 223] width 65 height 10
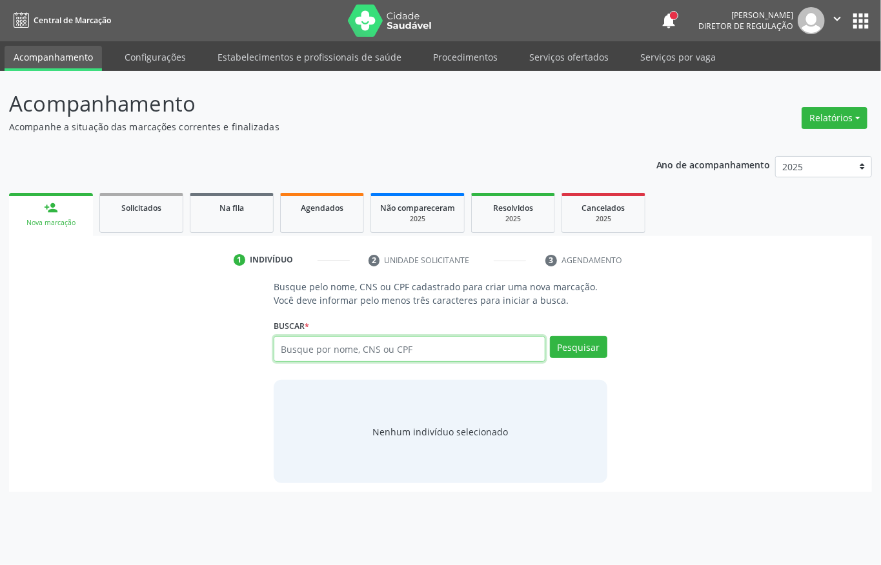
click at [321, 349] on input "text" at bounding box center [410, 349] width 272 height 26
paste input "CNS: 702 3001 8601 5915"
type input "CNS: 702 3001 8601 5915"
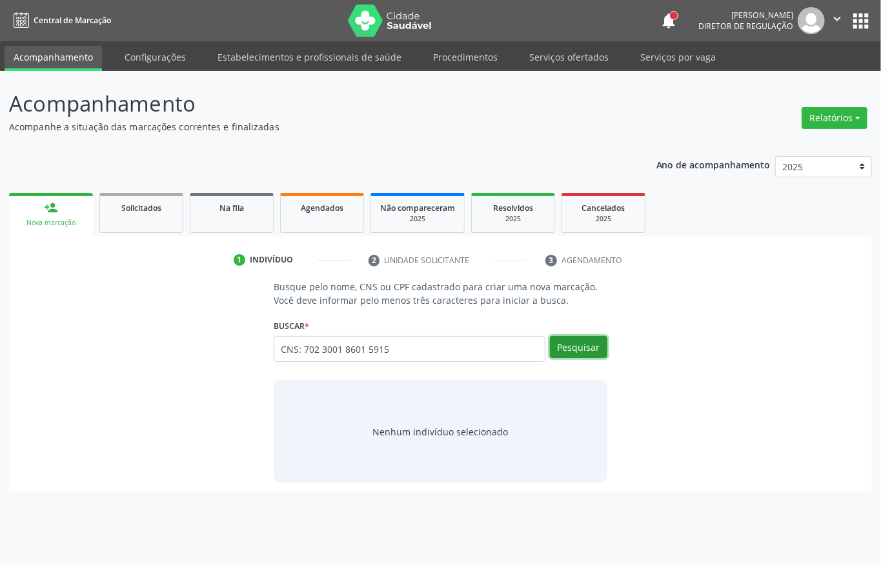
click at [557, 350] on button "Pesquisar" at bounding box center [578, 347] width 57 height 22
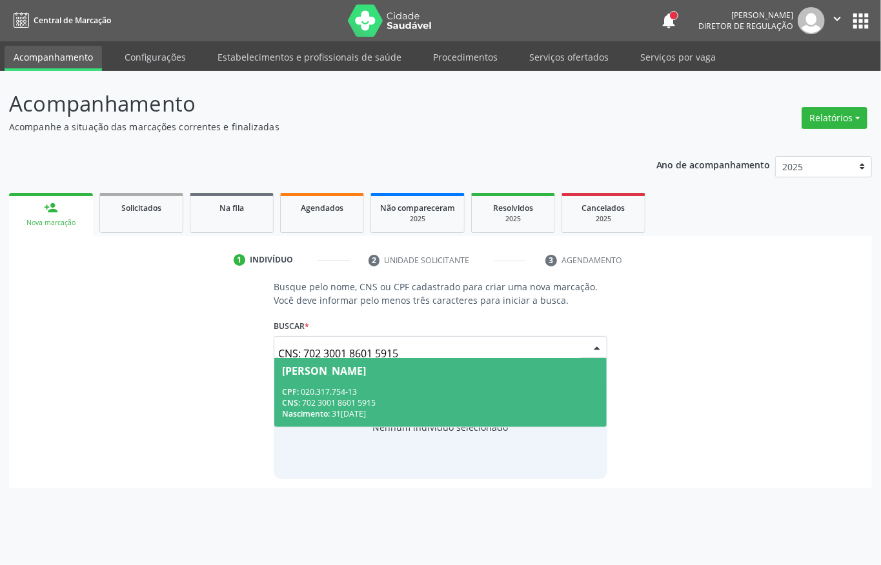
click at [403, 388] on div "CPF: 020.317.754-13" at bounding box center [440, 391] width 317 height 11
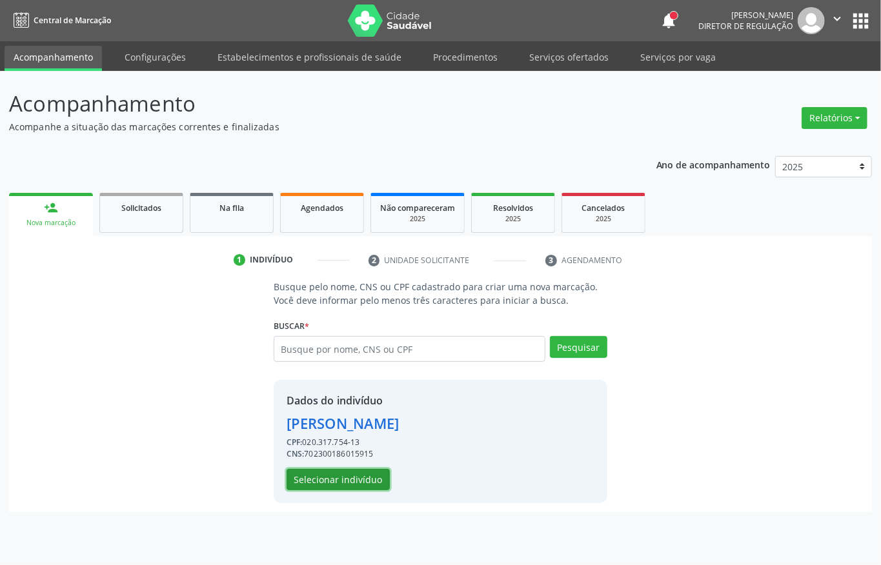
click at [354, 483] on button "Selecionar indivíduo" at bounding box center [337, 480] width 103 height 22
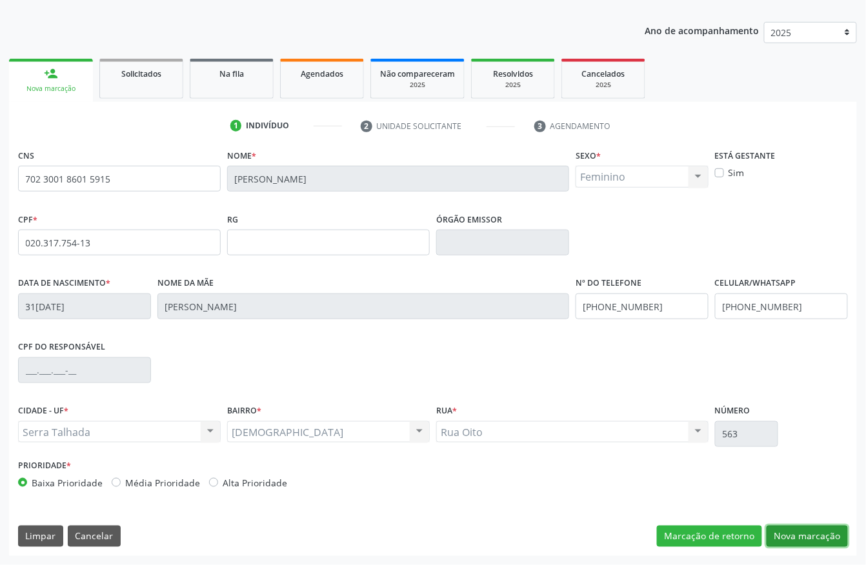
click at [809, 530] on button "Nova marcação" at bounding box center [806, 537] width 81 height 22
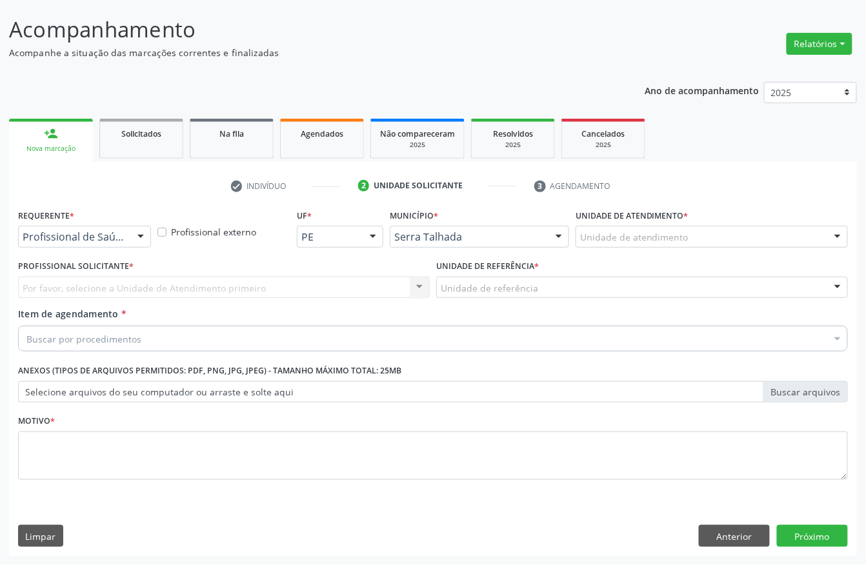
scroll to position [75, 0]
click at [70, 243] on div "Profissional de Saúde" at bounding box center [84, 237] width 133 height 22
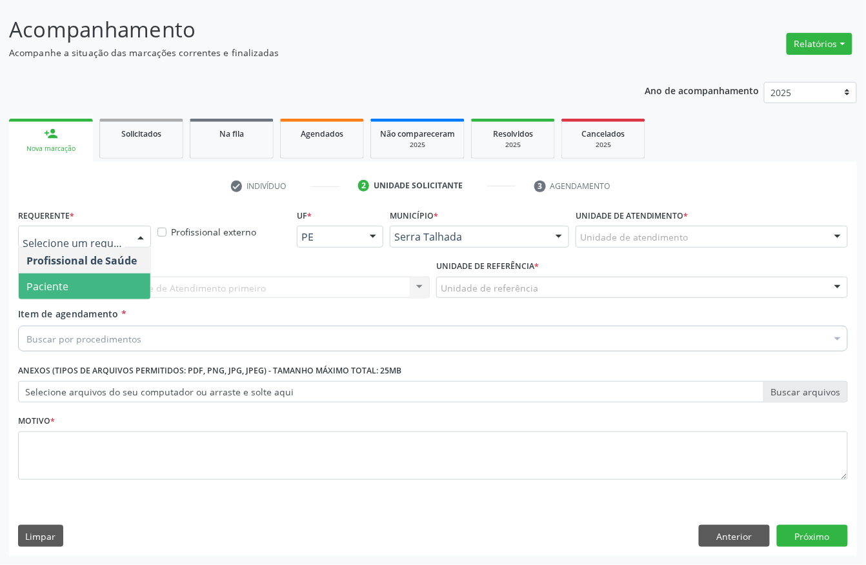
click at [57, 286] on span "Paciente" at bounding box center [47, 286] width 42 height 14
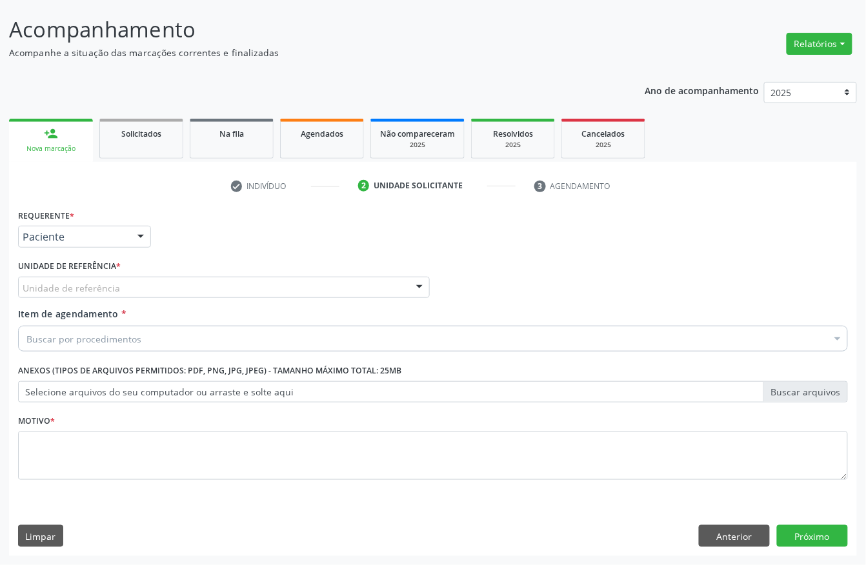
click at [57, 277] on div "Unidade de referência" at bounding box center [224, 288] width 412 height 22
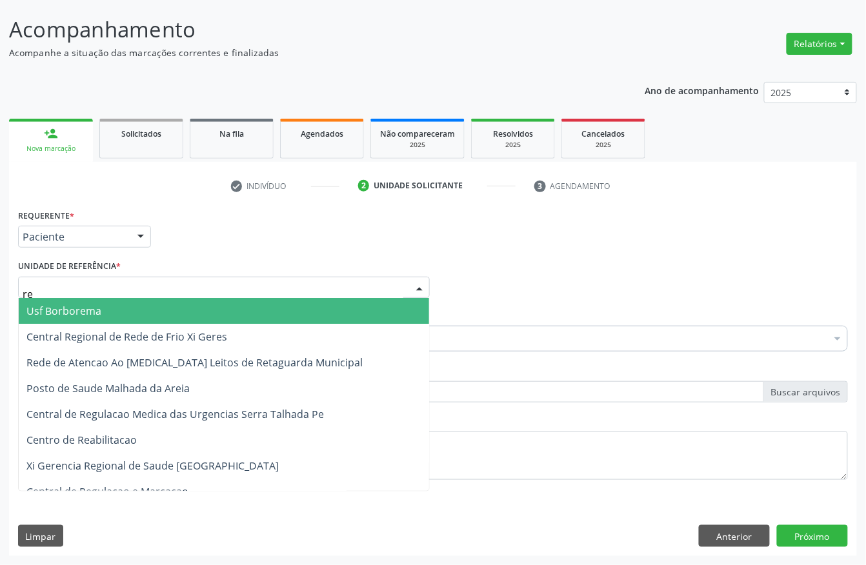
type input "rea"
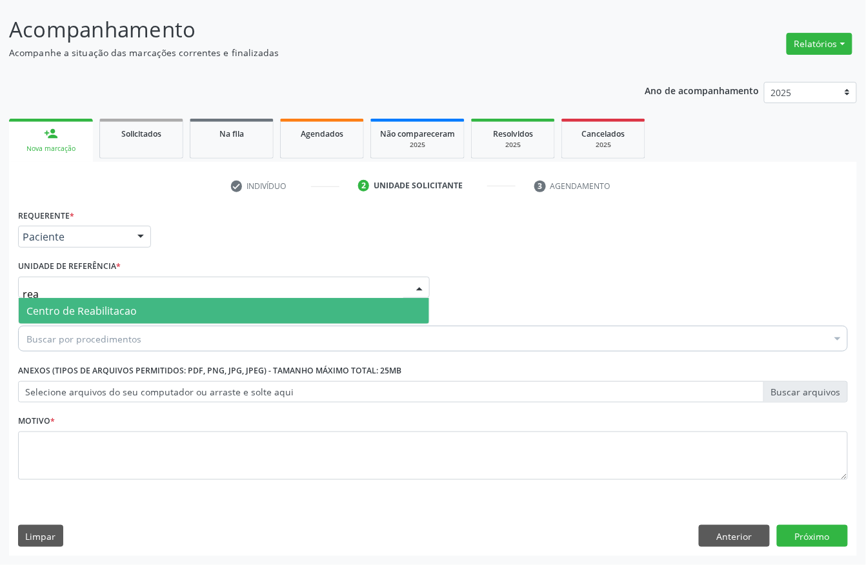
click at [79, 300] on span "Centro de Reabilitacao" at bounding box center [224, 311] width 410 height 26
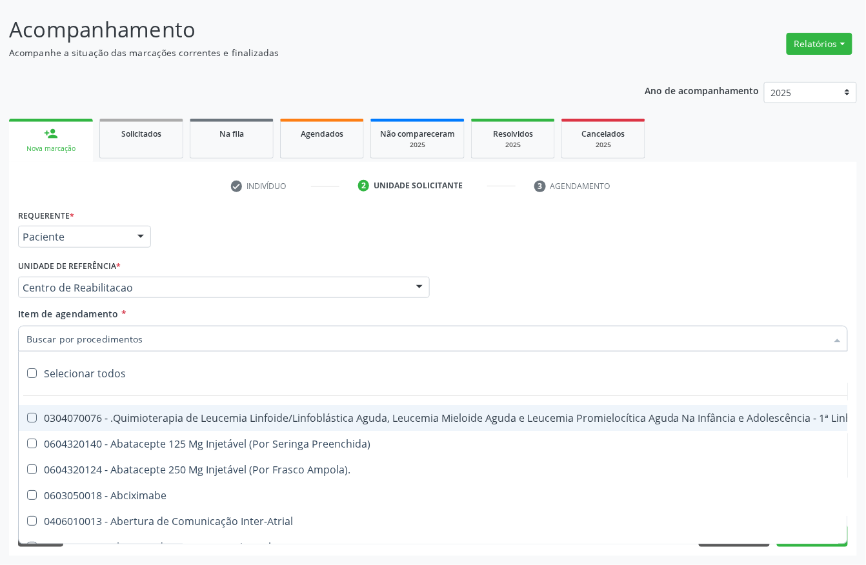
click at [75, 341] on input "Item de agendamento *" at bounding box center [426, 339] width 800 height 26
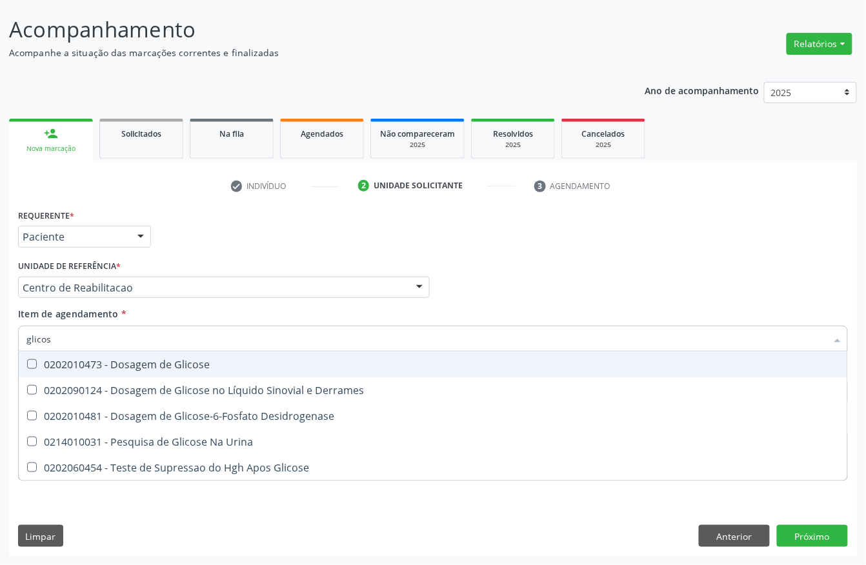
type input "glicose"
click at [109, 372] on span "0202010473 - Dosagem de Glicose" at bounding box center [433, 365] width 828 height 26
checkbox Glicose "true"
click at [92, 341] on input "glicose" at bounding box center [426, 339] width 800 height 26
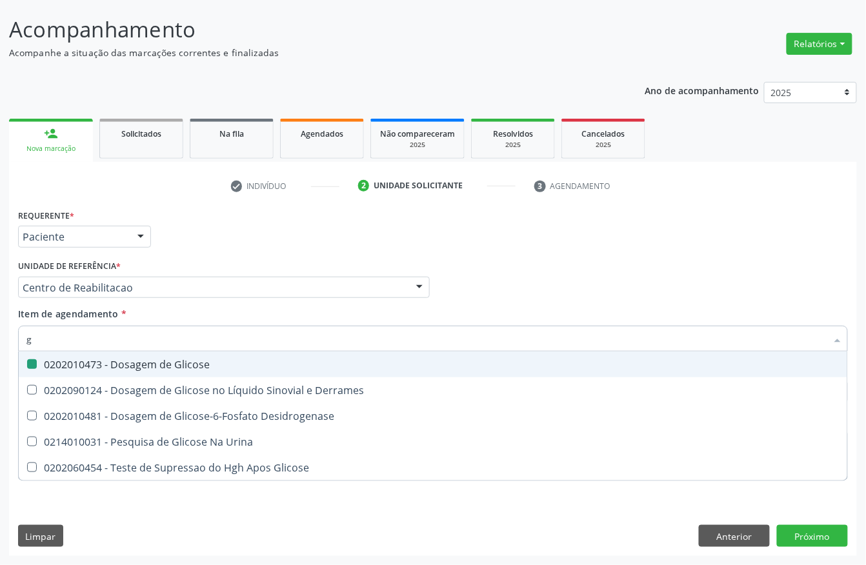
type input "gl"
checkbox Glicose "false"
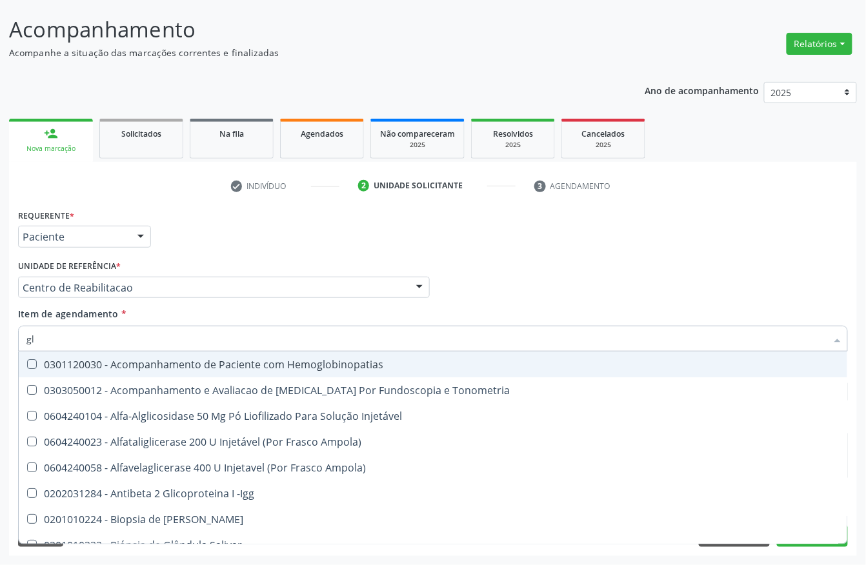
type input "gli"
checkbox \(Confirmatorio\) "true"
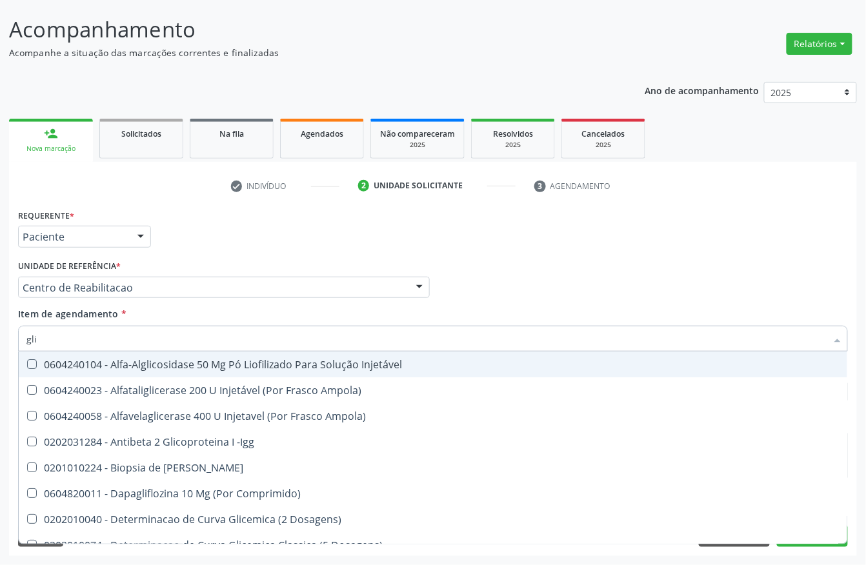
type input "glic"
checkbox Aminoglicosideos "true"
checkbox Glicose "false"
type input "glico"
checkbox Comprimido\) "true"
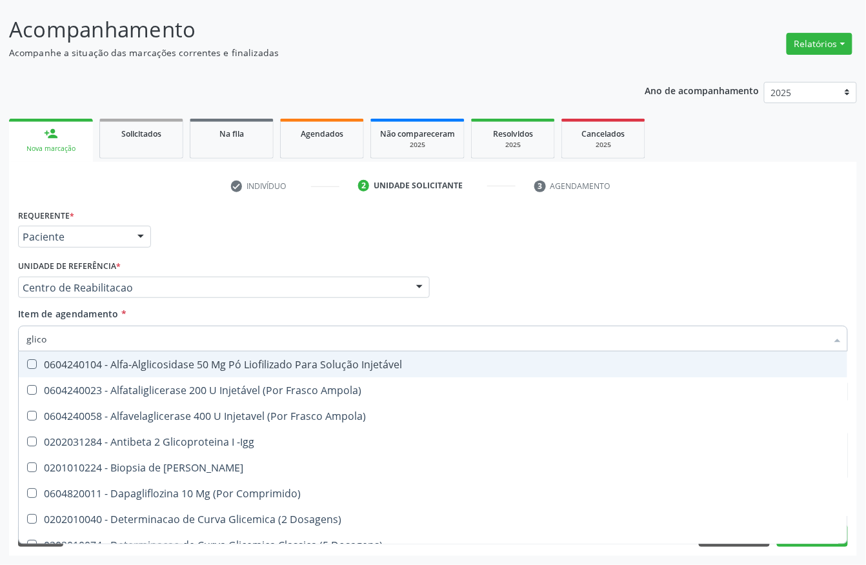
checkbox Aminoglicosideos "false"
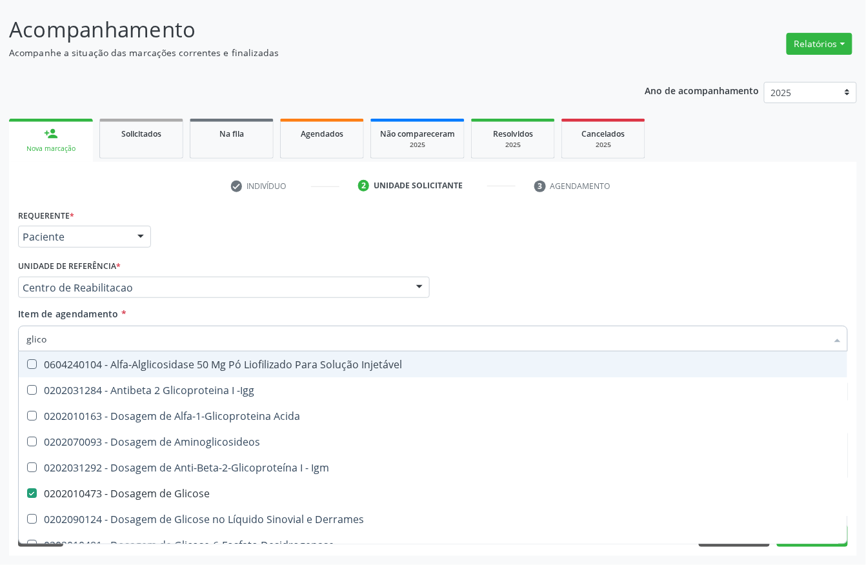
type input "glicos"
checkbox Acida "true"
checkbox Glicose "false"
type input "glicosi"
checkbox Acida "false"
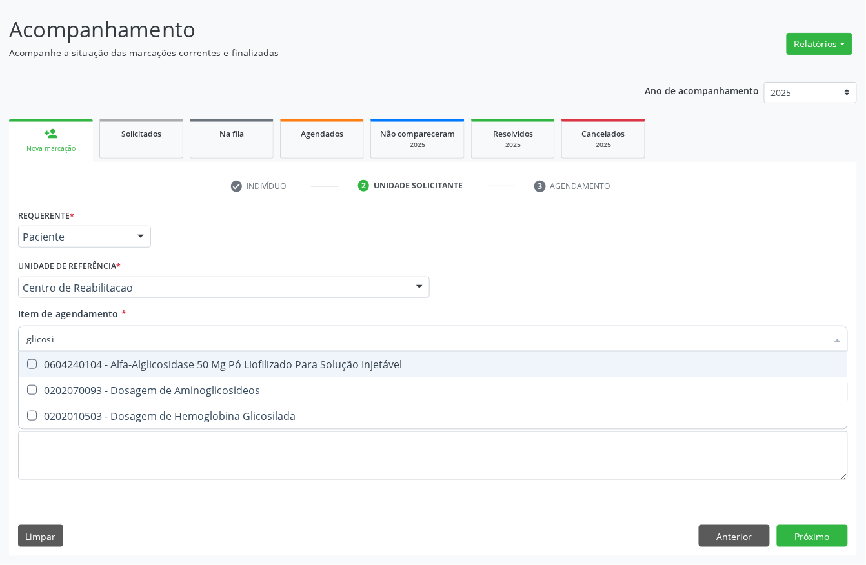
type input "glicosil"
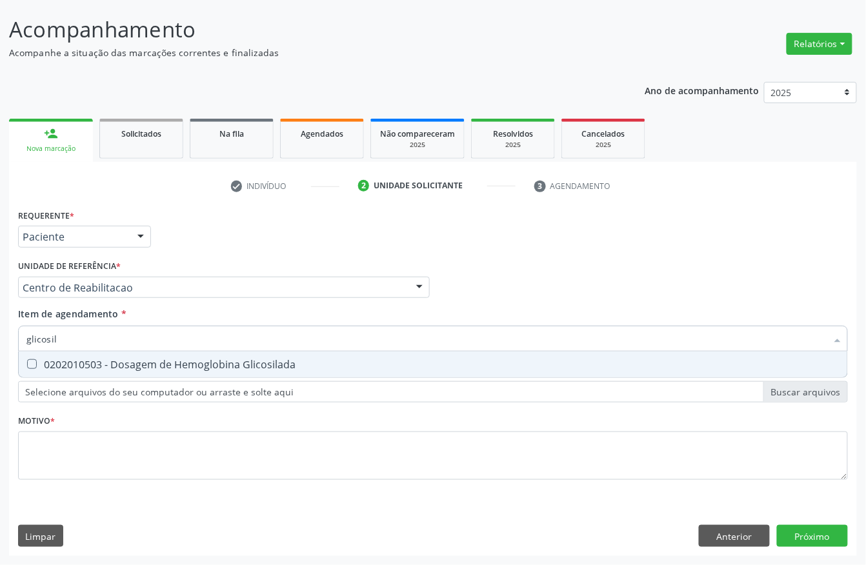
click at [97, 352] on span "0202010503 - Dosagem de Hemoglobina Glicosilada" at bounding box center [433, 365] width 828 height 26
checkbox Glicosilada "true"
click at [83, 328] on input "glicosil" at bounding box center [426, 339] width 800 height 26
checkbox Glicosilada "false"
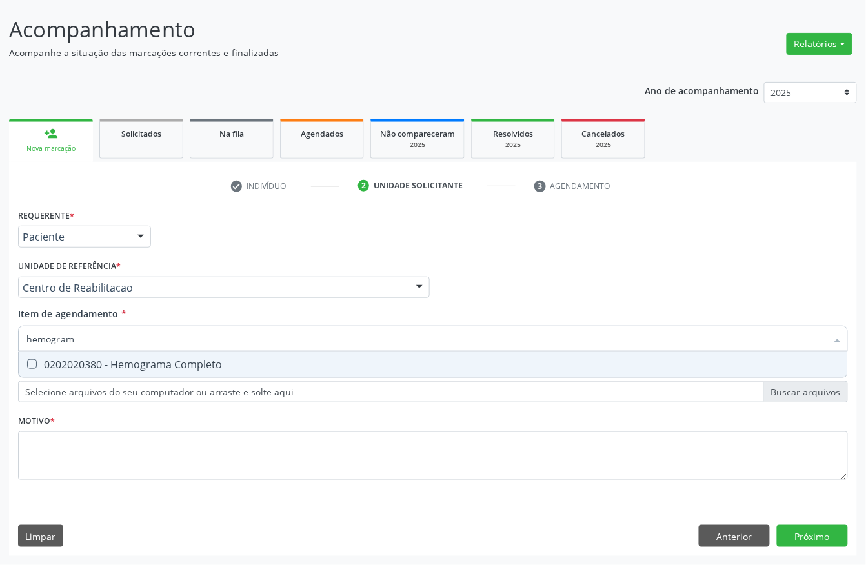
type input "hemograma"
click at [81, 359] on div "0202020380 - Hemograma Completo" at bounding box center [432, 364] width 813 height 10
checkbox Completo "true"
click at [81, 335] on input "hemograma" at bounding box center [426, 339] width 800 height 26
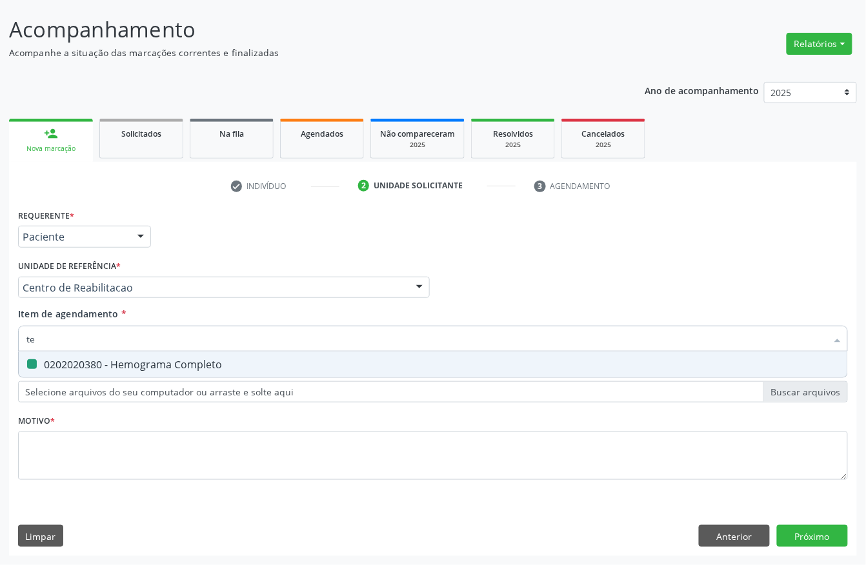
type input "tem"
checkbox Completo "false"
type input "tempo de co"
click at [74, 359] on div "0202020070 - Determinação de Tempo de Coagulação" at bounding box center [432, 364] width 813 height 10
checkbox Coagulação "true"
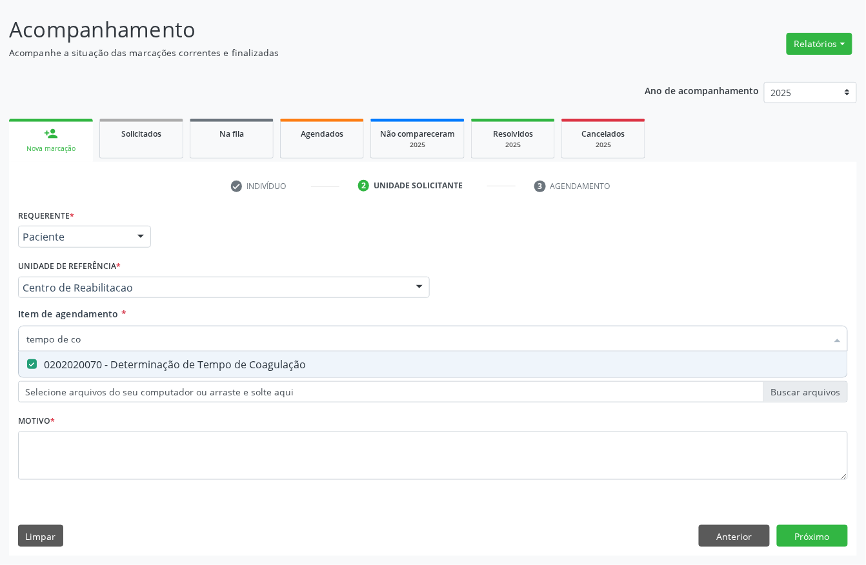
click at [84, 346] on input "tempo de co" at bounding box center [426, 339] width 800 height 26
type input "tempo de s"
checkbox Coagulação "false"
type input "tempo de sang"
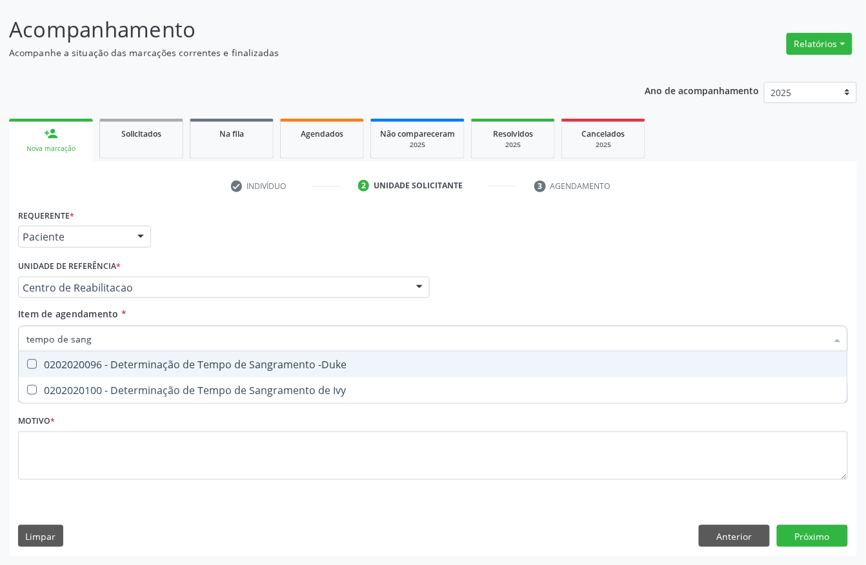
click at [101, 372] on span "0202020096 - Determinação de Tempo de Sangramento -Duke" at bounding box center [433, 365] width 828 height 26
checkbox -Duke "true"
click at [101, 339] on input "tempo de sang" at bounding box center [426, 339] width 800 height 26
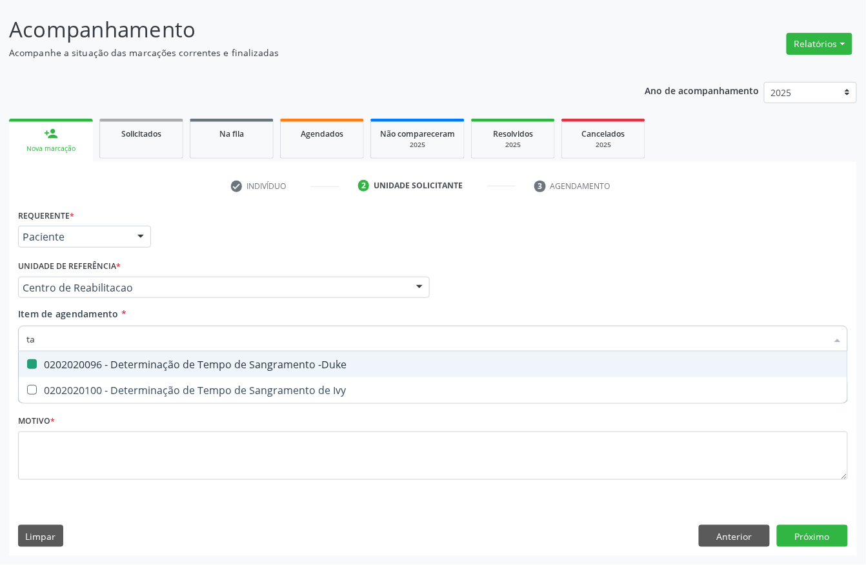
type input "tap"
checkbox -Duke "false"
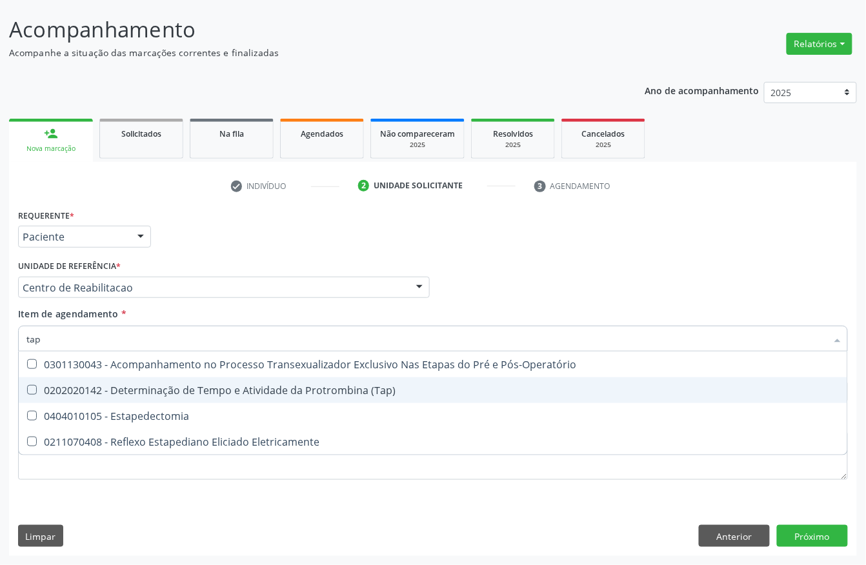
click at [117, 377] on span "0202020142 - Determinação de Tempo e Atividade da Protrombina (Tap)" at bounding box center [433, 390] width 828 height 26
checkbox \(Tap\) "true"
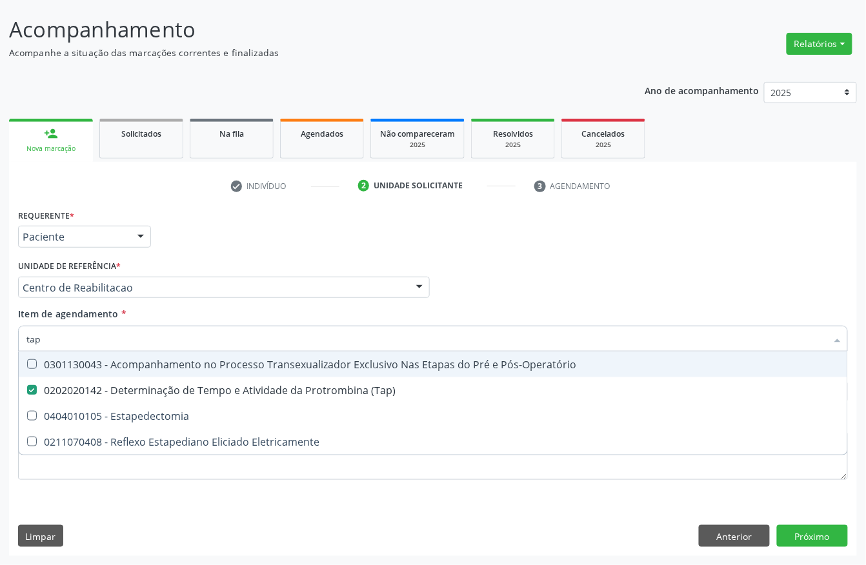
click at [173, 238] on div "Requerente * Paciente Profissional de Saúde Paciente Nenhum resultado encontrad…" at bounding box center [433, 231] width 836 height 50
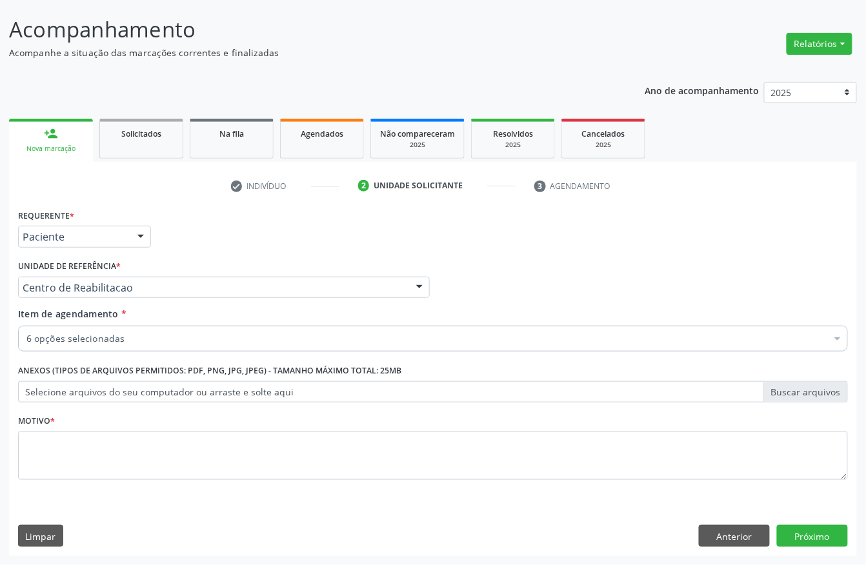
click at [119, 326] on div "6 opções selecionadas" at bounding box center [433, 339] width 830 height 26
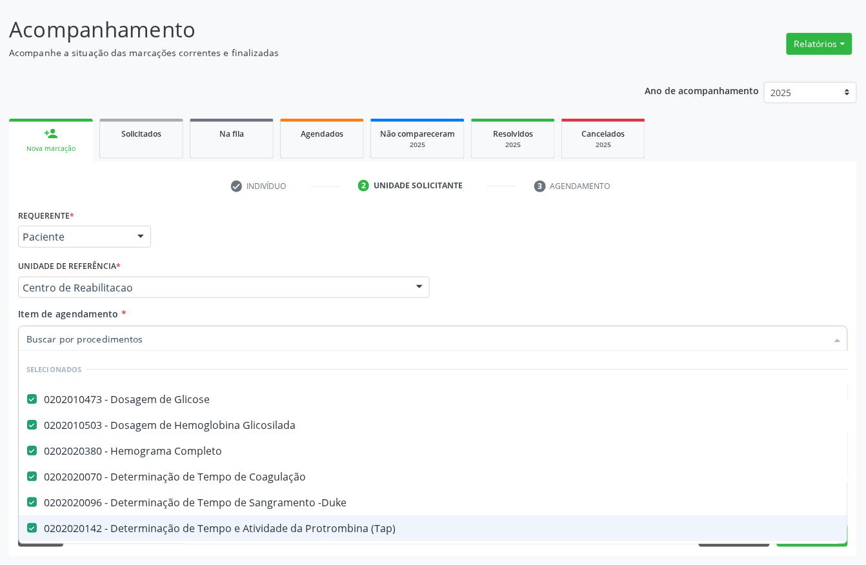
scroll to position [68, 0]
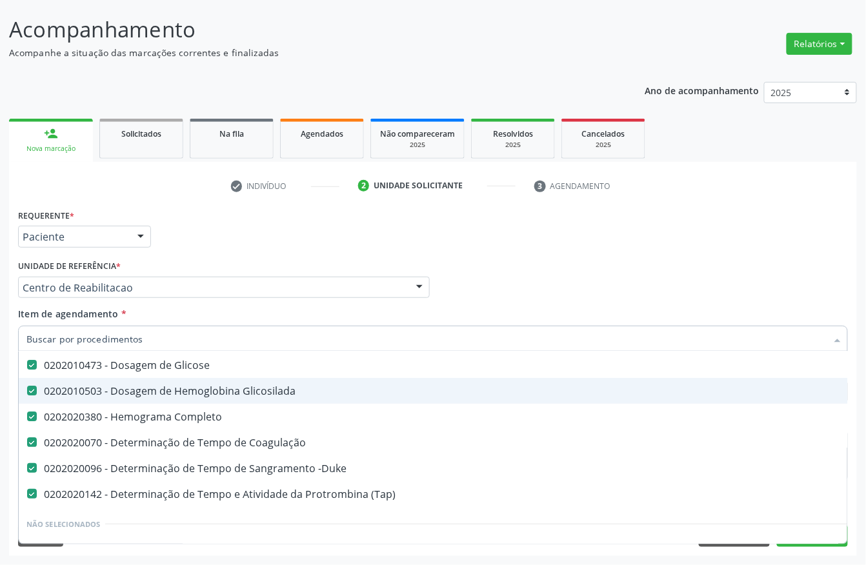
click at [499, 279] on div "Profissional Solicitante Por favor, selecione a Unidade de Atendimento primeiro…" at bounding box center [433, 282] width 836 height 50
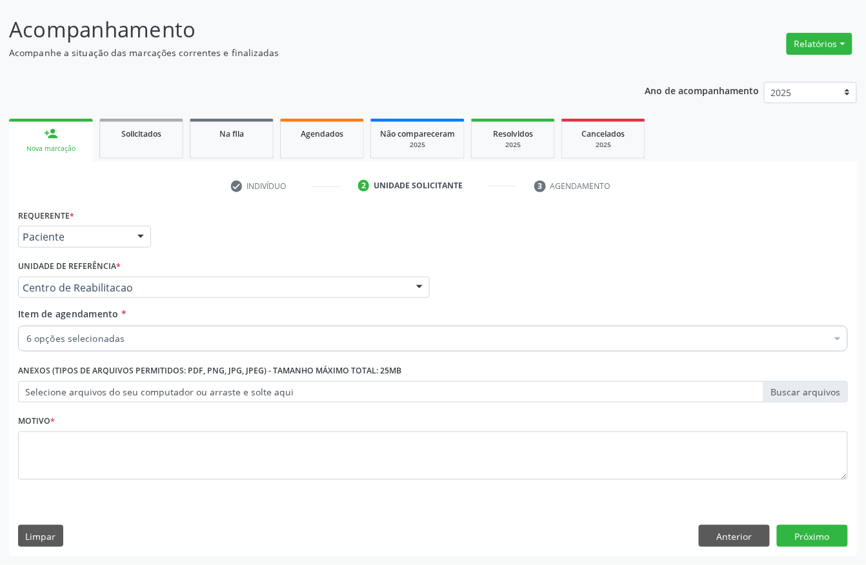
scroll to position [0, 0]
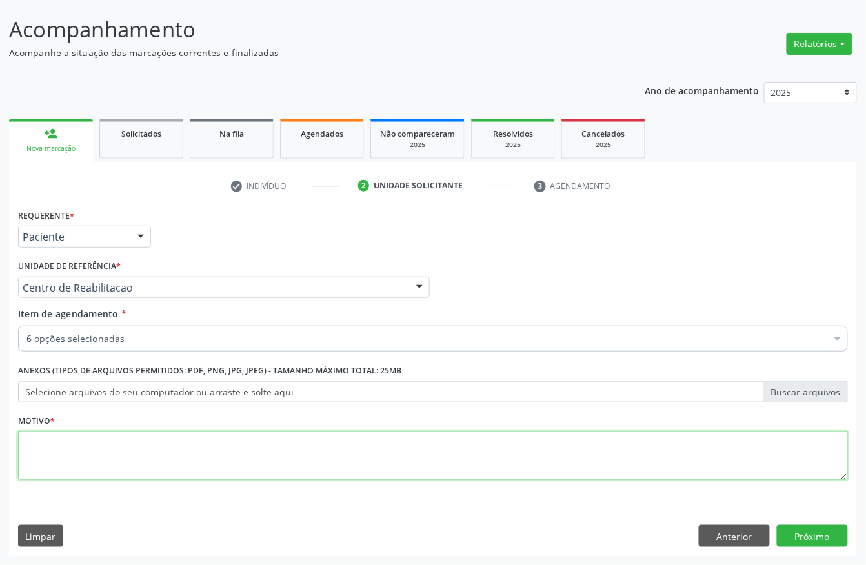
click at [94, 445] on textarea at bounding box center [433, 456] width 830 height 49
type textarea "a"
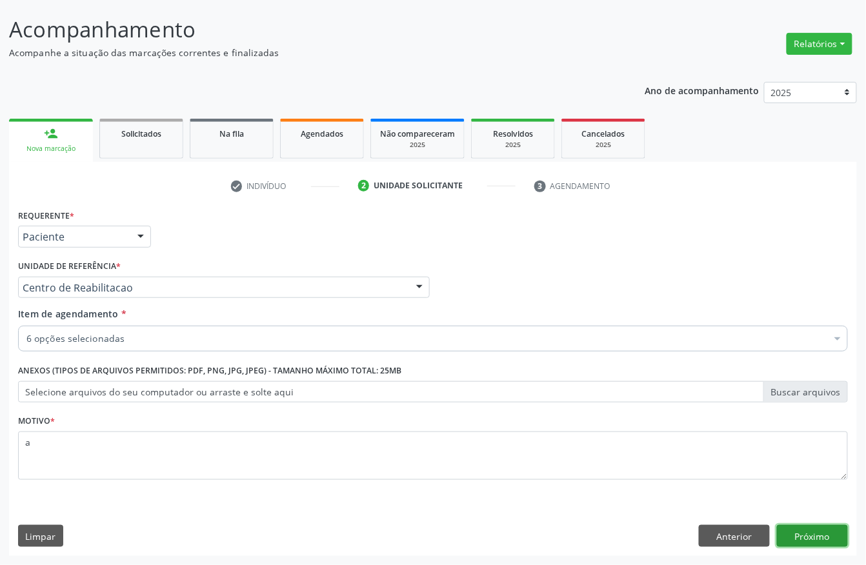
click at [834, 539] on button "Próximo" at bounding box center [812, 536] width 71 height 22
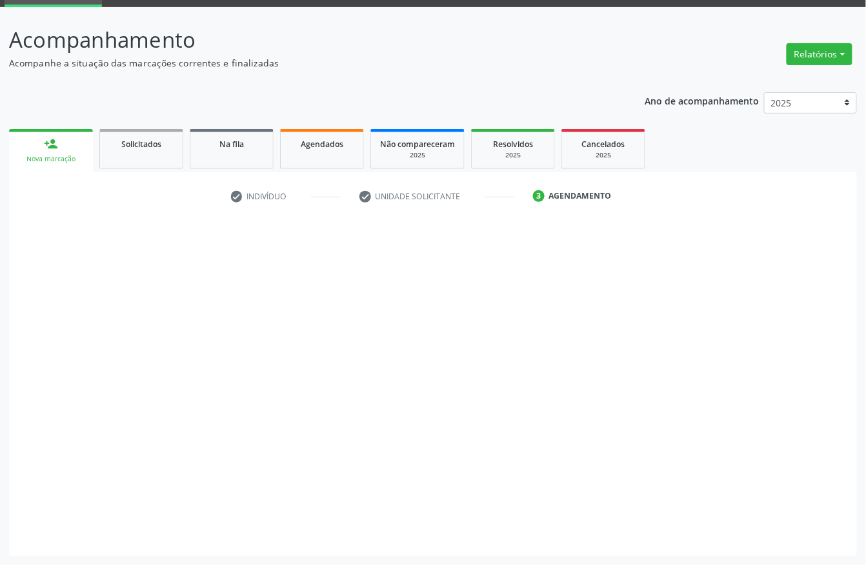
scroll to position [65, 0]
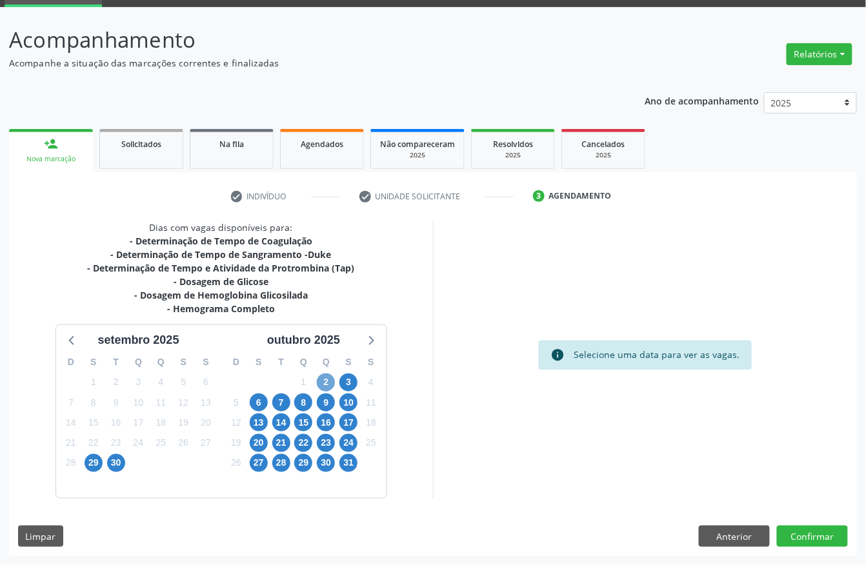
click at [332, 385] on span "2" at bounding box center [326, 383] width 18 height 18
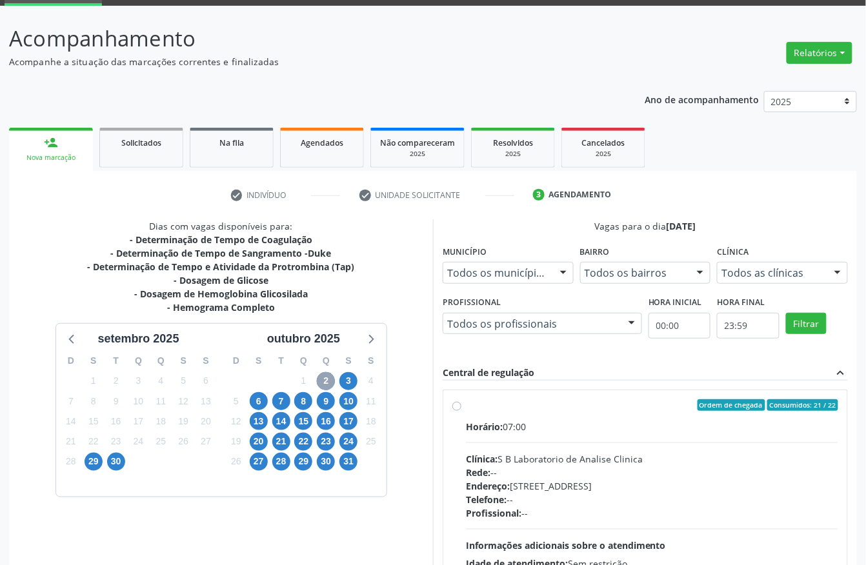
scroll to position [151, 0]
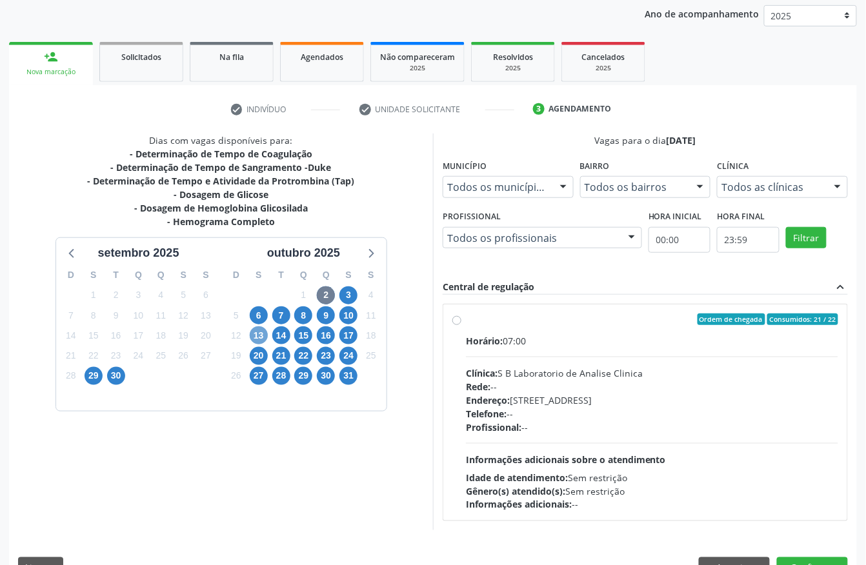
click at [256, 330] on span "13" at bounding box center [259, 335] width 18 height 18
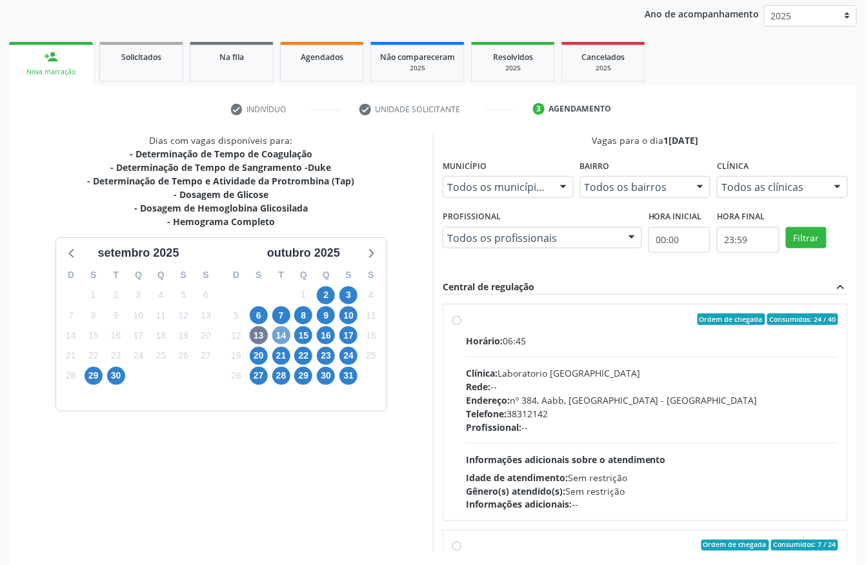
click at [281, 341] on span "14" at bounding box center [281, 335] width 18 height 18
click at [523, 436] on div "Horário: 06:45 Clínica: Laboratorio Sao Francisco Rede: -- Endereço: nº 384, Aa…" at bounding box center [652, 422] width 372 height 177
click at [461, 325] on input "Ordem de chegada Consumidos: 2 / 40 Horário: 06:45 Clínica: Laboratorio Sao Fra…" at bounding box center [456, 320] width 9 height 12
radio input "true"
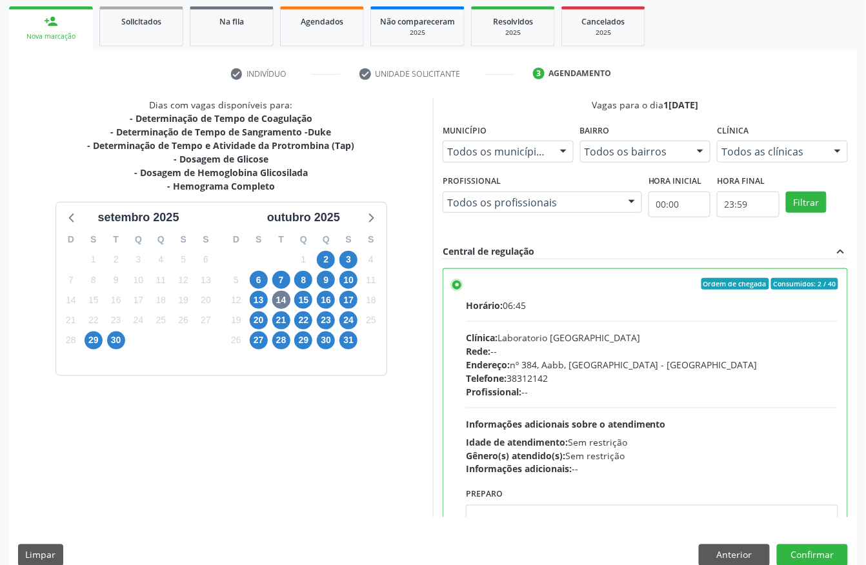
scroll to position [206, 0]
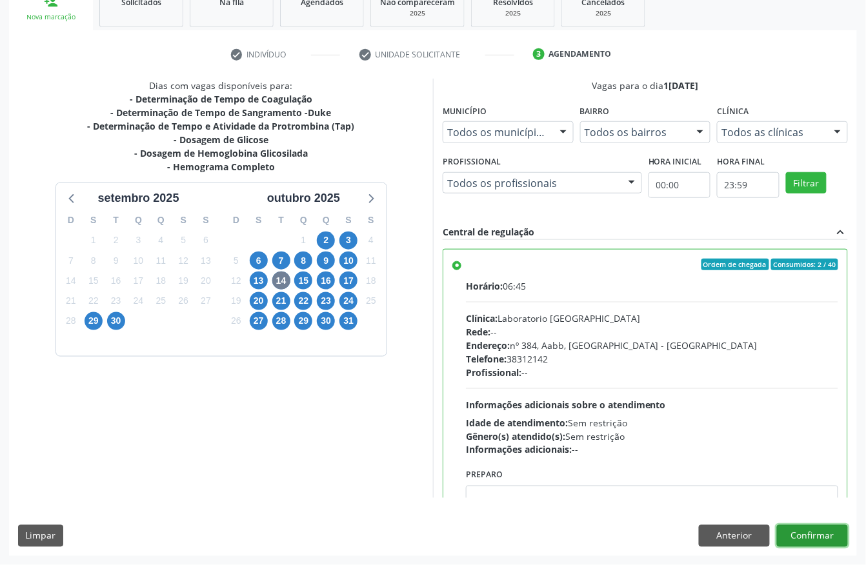
click at [826, 533] on button "Confirmar" at bounding box center [812, 536] width 71 height 22
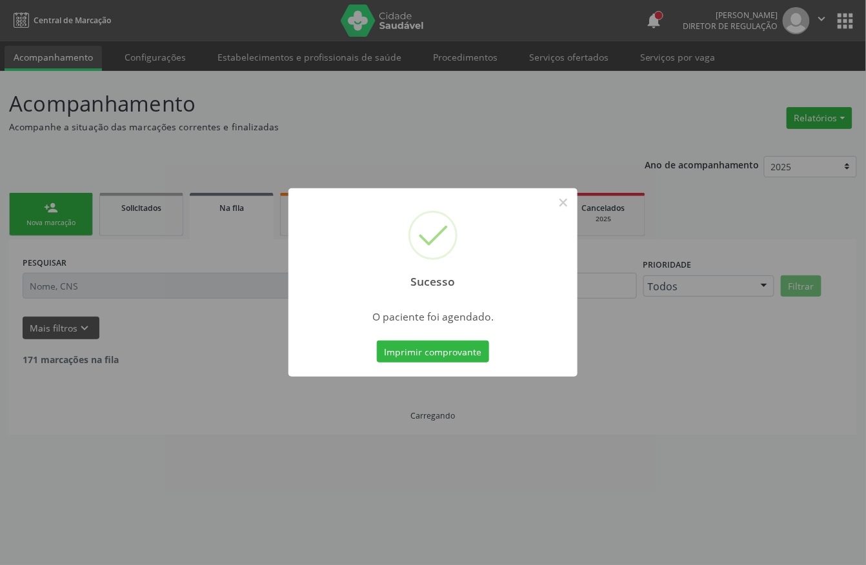
scroll to position [0, 0]
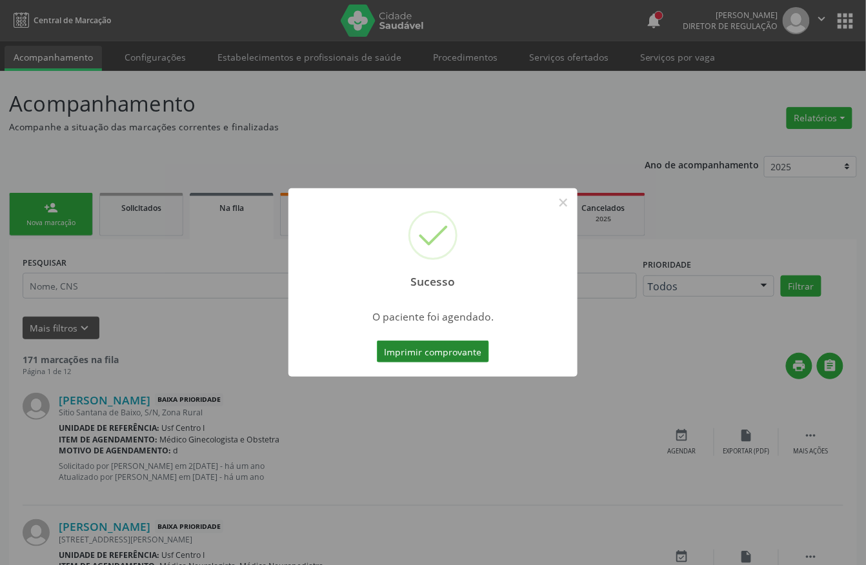
click at [443, 354] on button "Imprimir comprovante" at bounding box center [433, 352] width 112 height 22
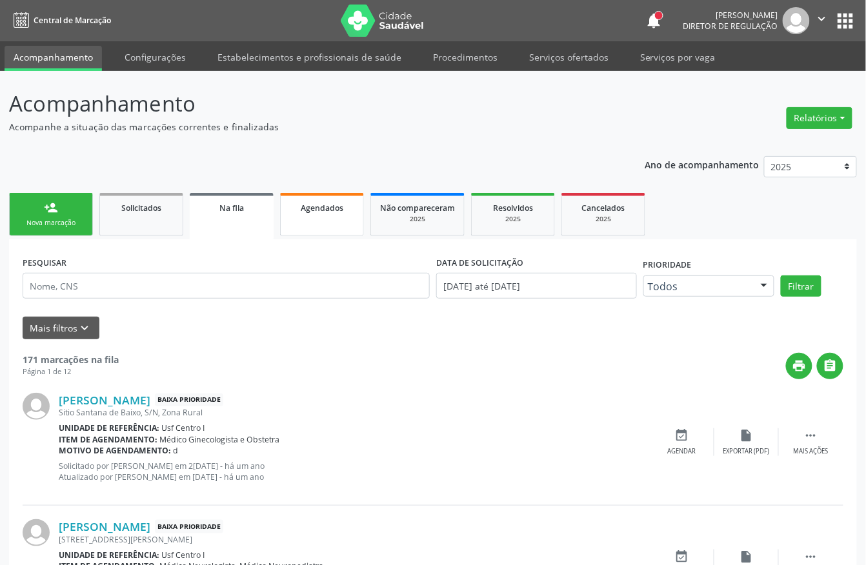
click at [329, 213] on div "Agendados" at bounding box center [322, 208] width 65 height 14
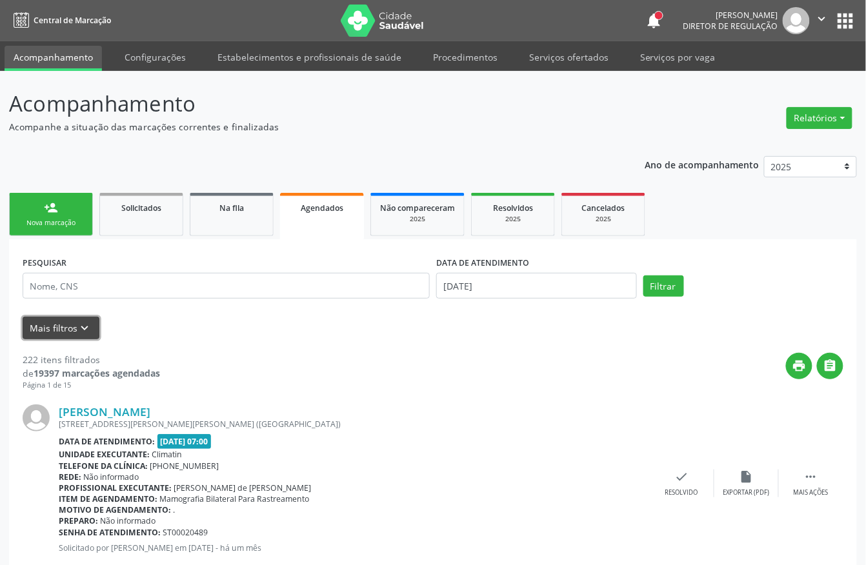
click at [79, 329] on icon "keyboard_arrow_down" at bounding box center [85, 328] width 14 height 14
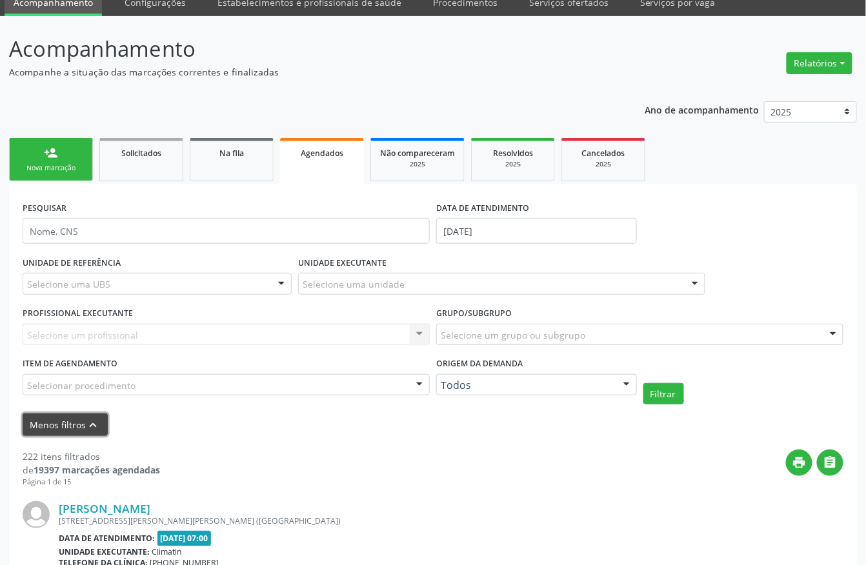
scroll to position [86, 0]
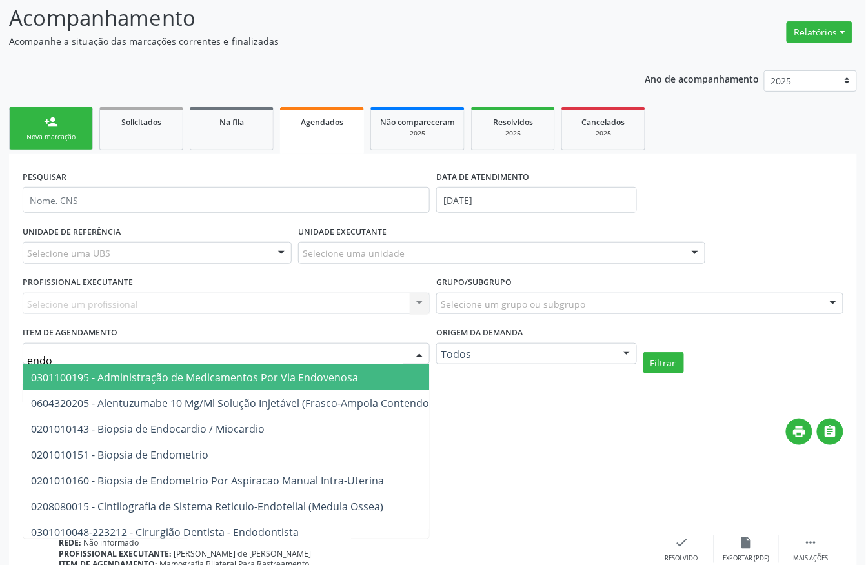
type input "endoc"
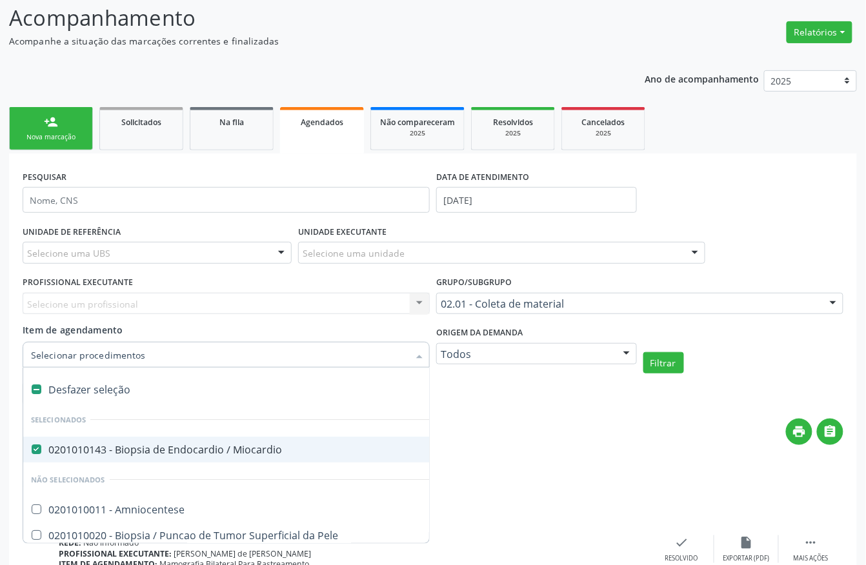
click at [145, 454] on div "0201010143 - Biopsia de Endocardio / Miocardio" at bounding box center [357, 450] width 652 height 10
checkbox Miocardio "false"
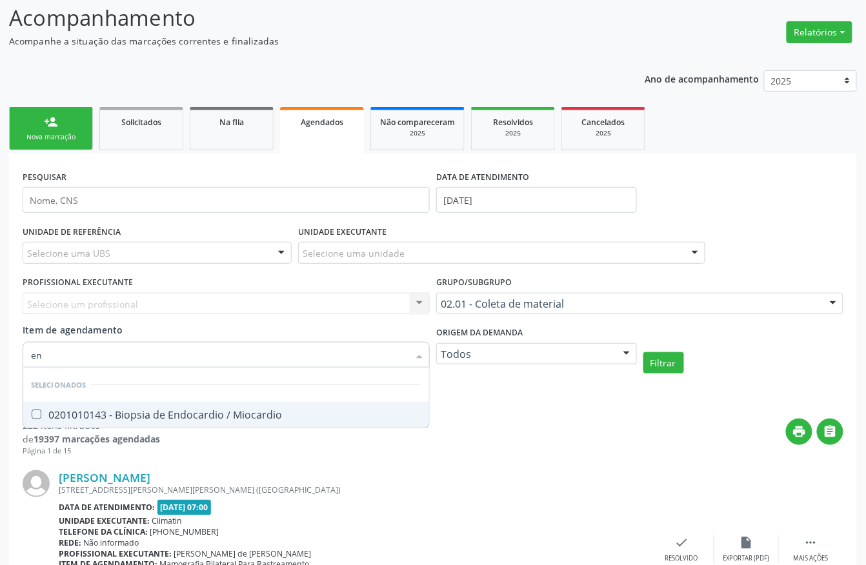
type input "e"
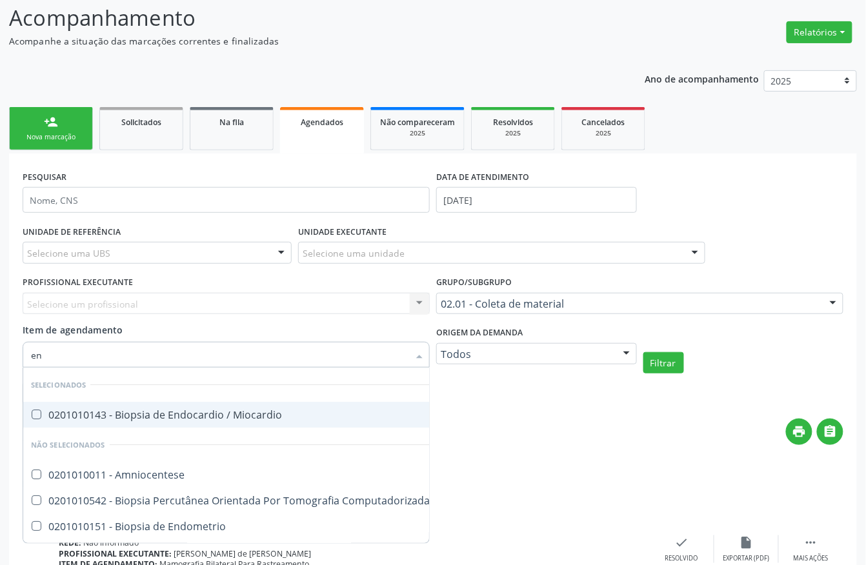
type input "e"
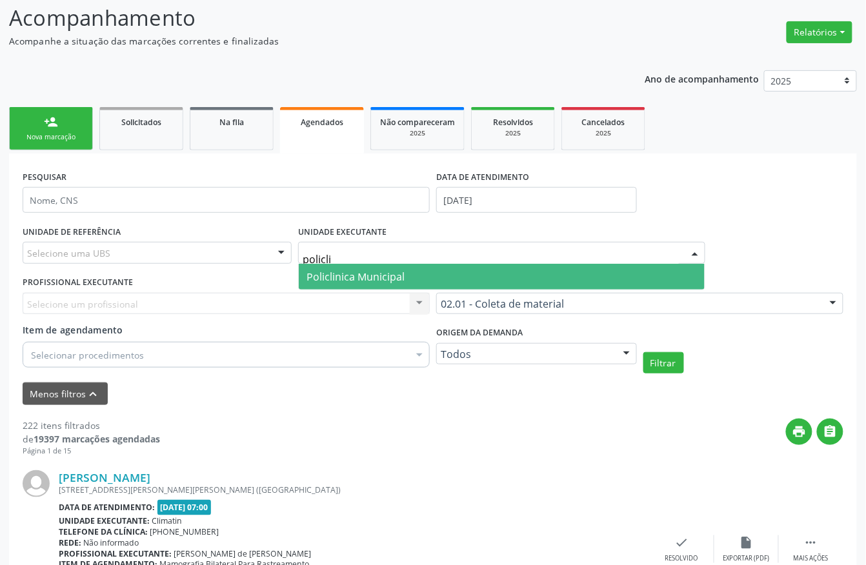
type input "policlin"
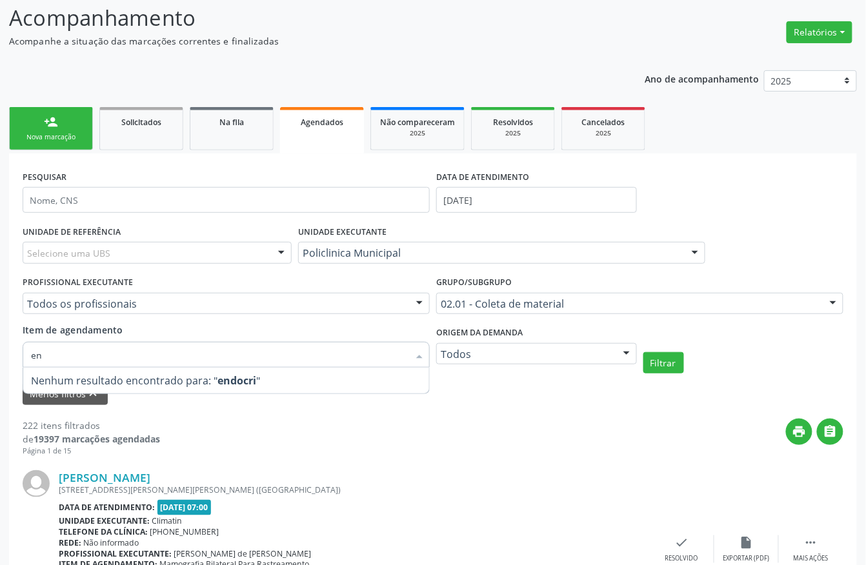
type input "e"
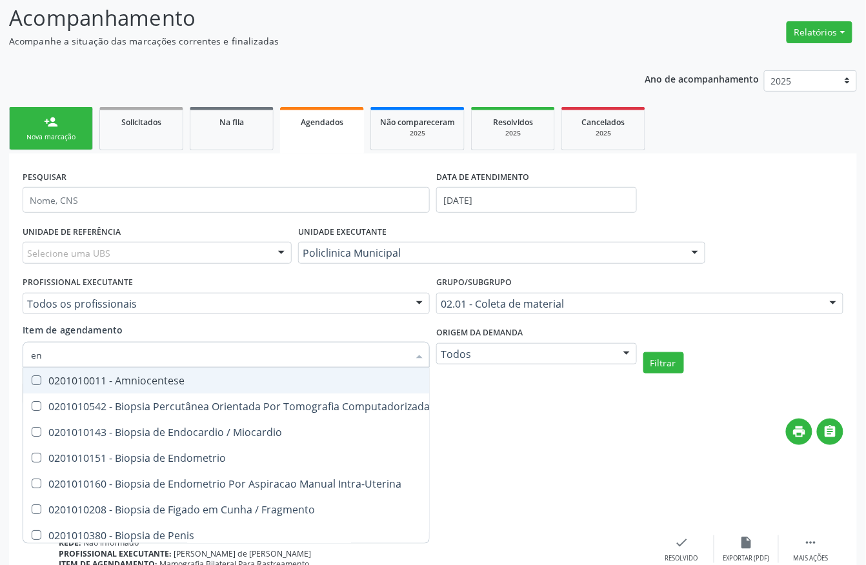
type input "end"
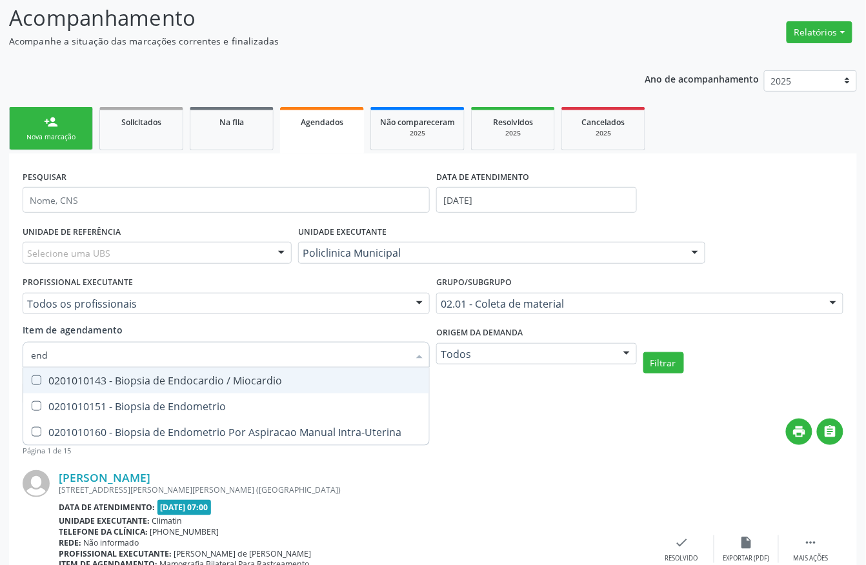
click at [101, 354] on input "end" at bounding box center [219, 355] width 377 height 26
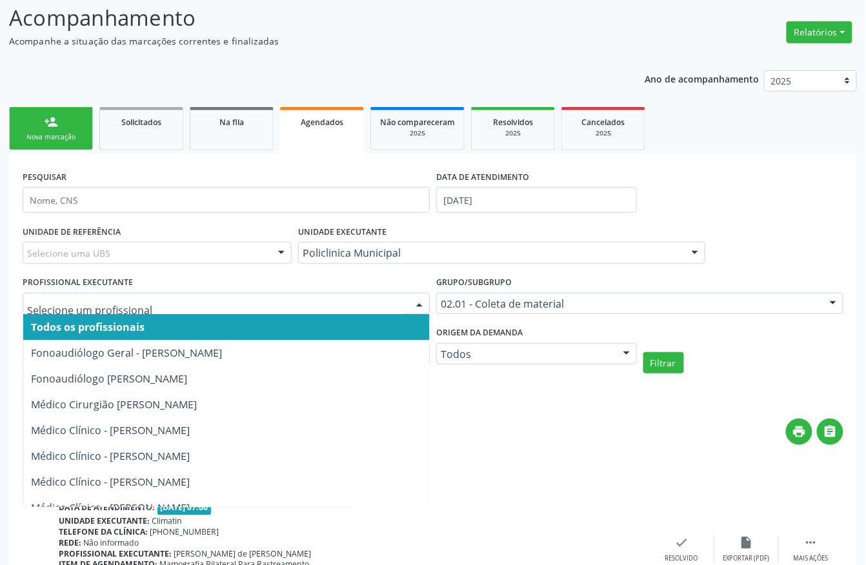
click at [220, 168] on div "PESQUISAR" at bounding box center [226, 194] width 414 height 55
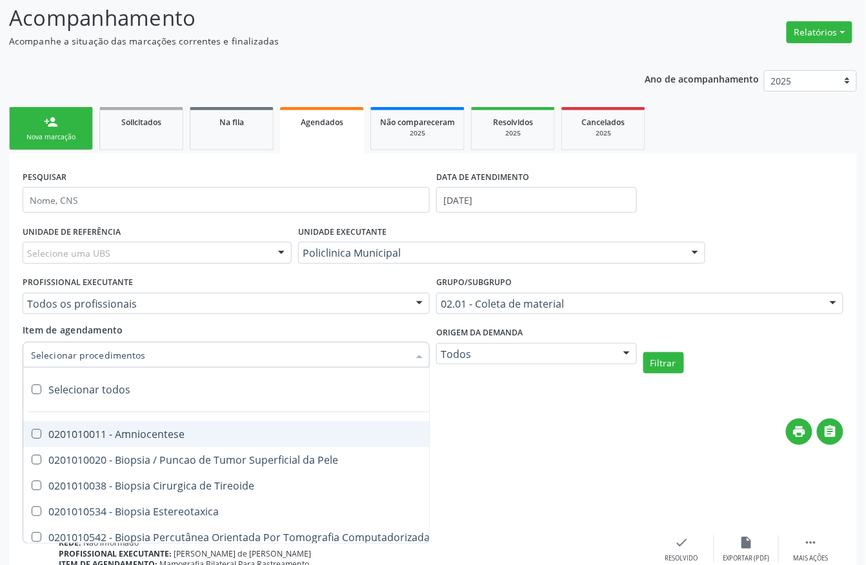
click at [156, 354] on div at bounding box center [226, 355] width 407 height 26
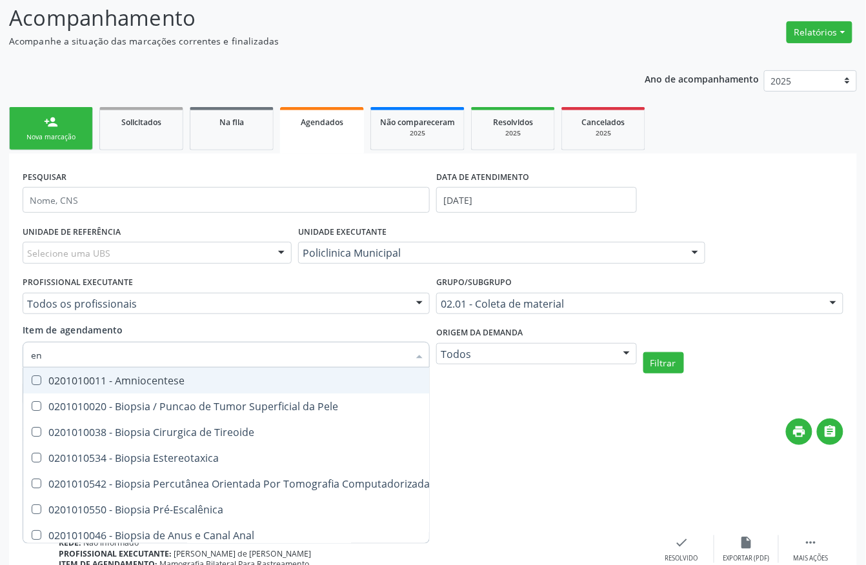
type input "e"
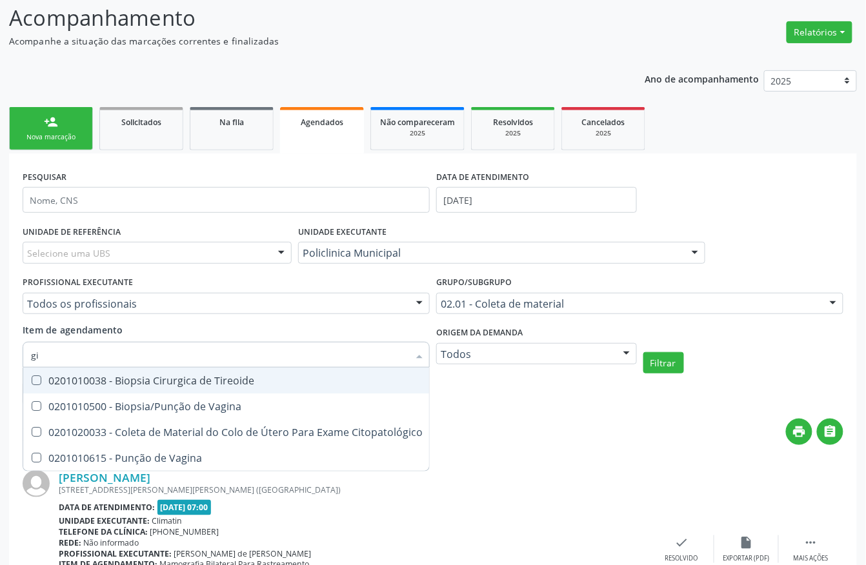
type input "g"
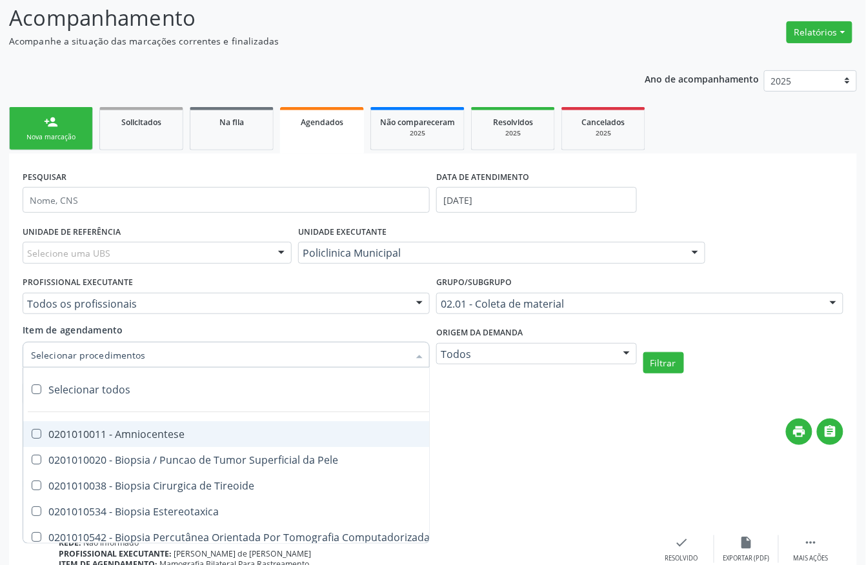
click at [734, 182] on div "PESQUISAR DATA DE ATENDIMENTO 29/09/2025" at bounding box center [432, 194] width 827 height 55
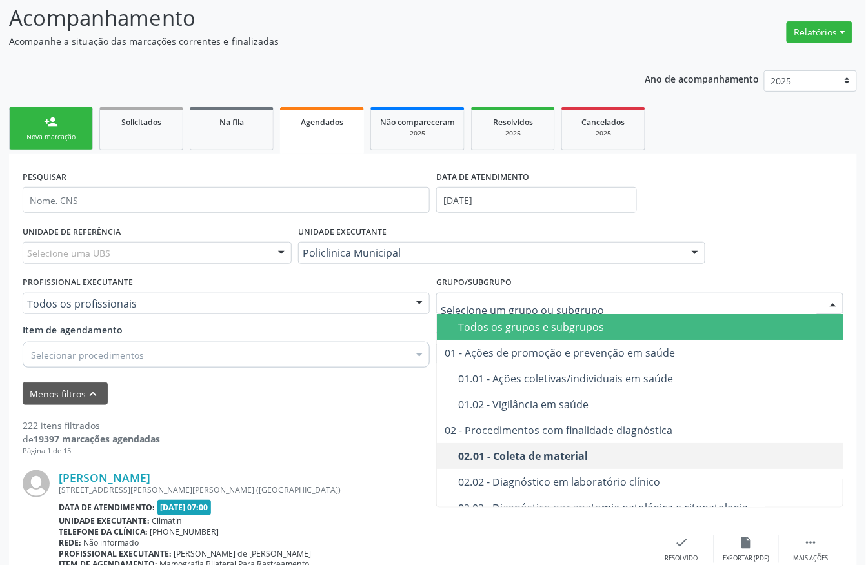
click at [569, 332] on div "Todos os grupos e subgrupos" at bounding box center [676, 327] width 436 height 10
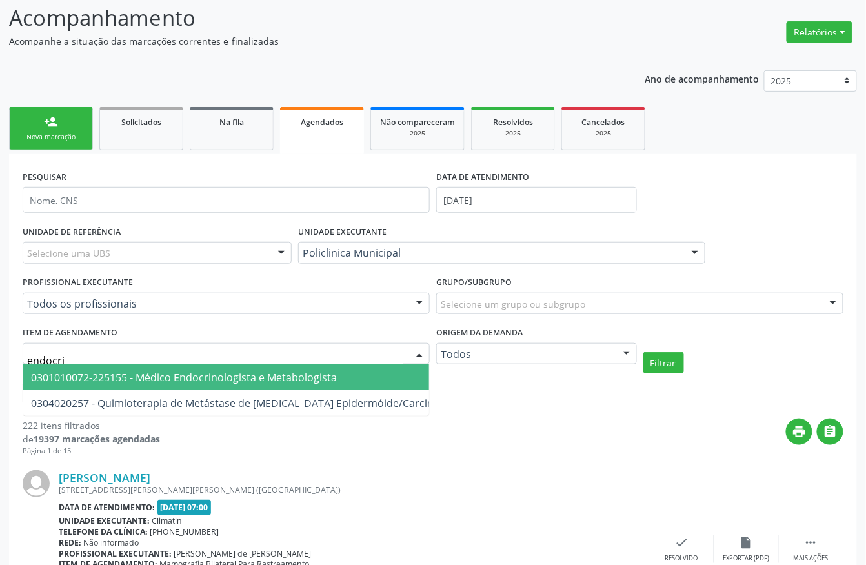
type input "endocrin"
click at [114, 368] on span "0301010072-225155 - Médico Endocrinologista e Metabologista" at bounding box center [347, 378] width 649 height 26
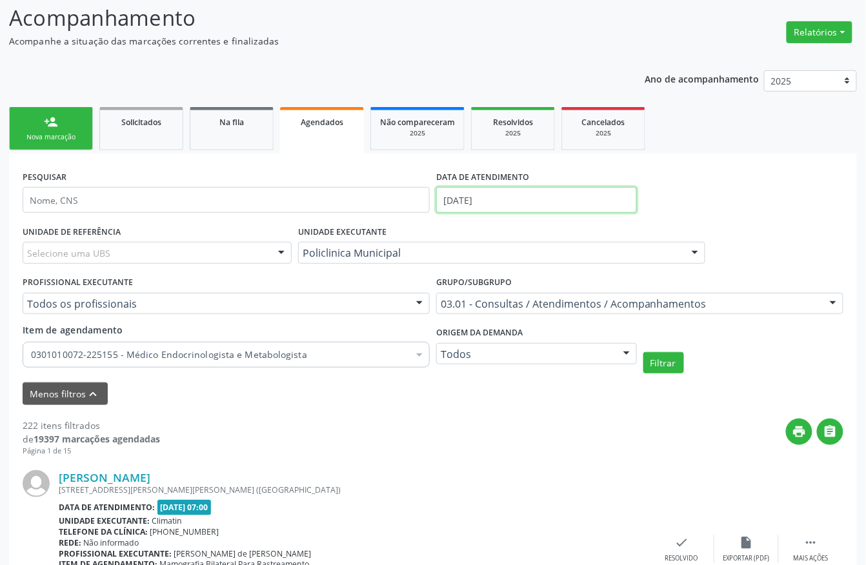
click at [501, 201] on input "29/09/2025" at bounding box center [536, 200] width 201 height 26
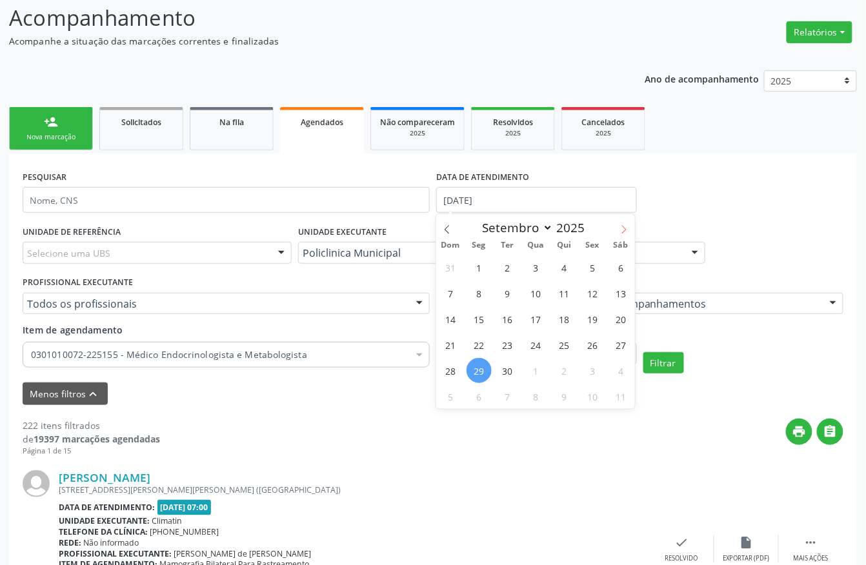
click at [622, 222] on span at bounding box center [624, 225] width 22 height 22
select select "9"
click at [535, 262] on span "1" at bounding box center [535, 267] width 25 height 25
type input "01/10/2025"
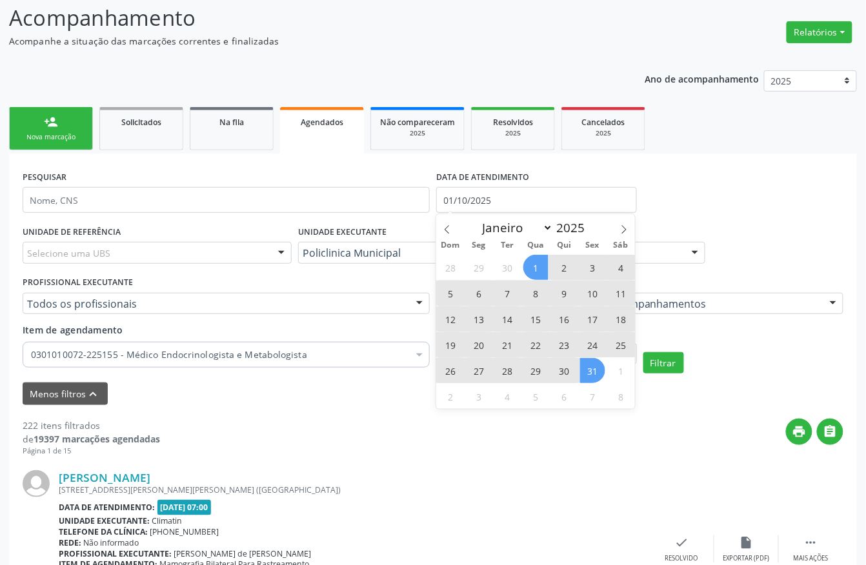
click at [595, 365] on span "31" at bounding box center [592, 370] width 25 height 25
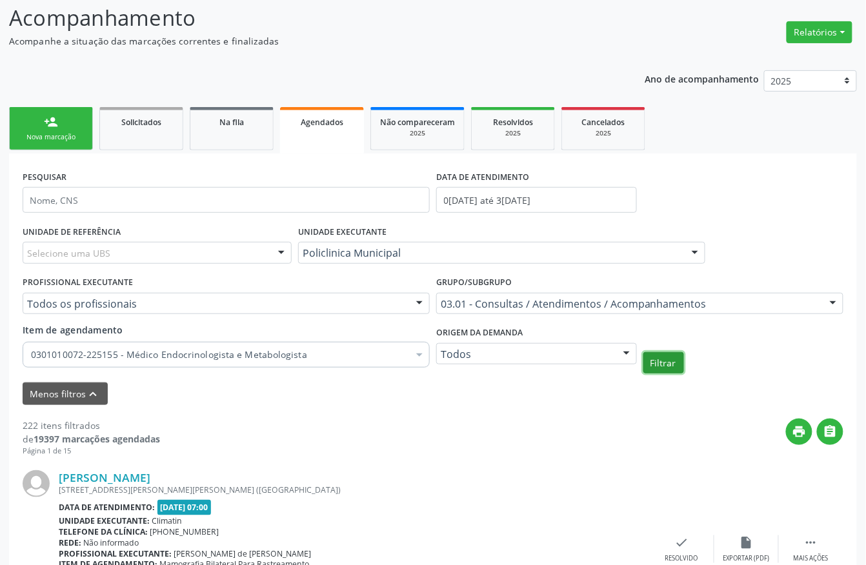
click at [672, 367] on button "Filtrar" at bounding box center [663, 363] width 41 height 22
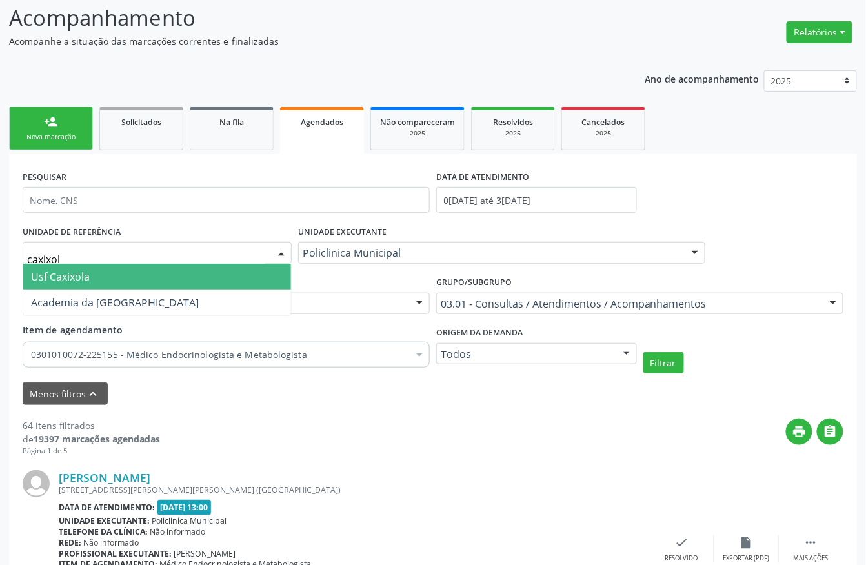
type input "caxixola"
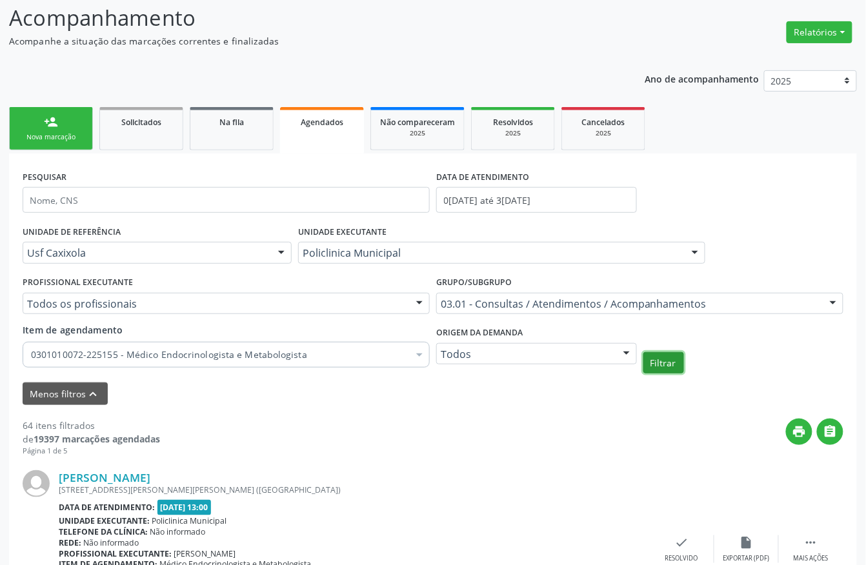
click at [668, 368] on button "Filtrar" at bounding box center [663, 363] width 41 height 22
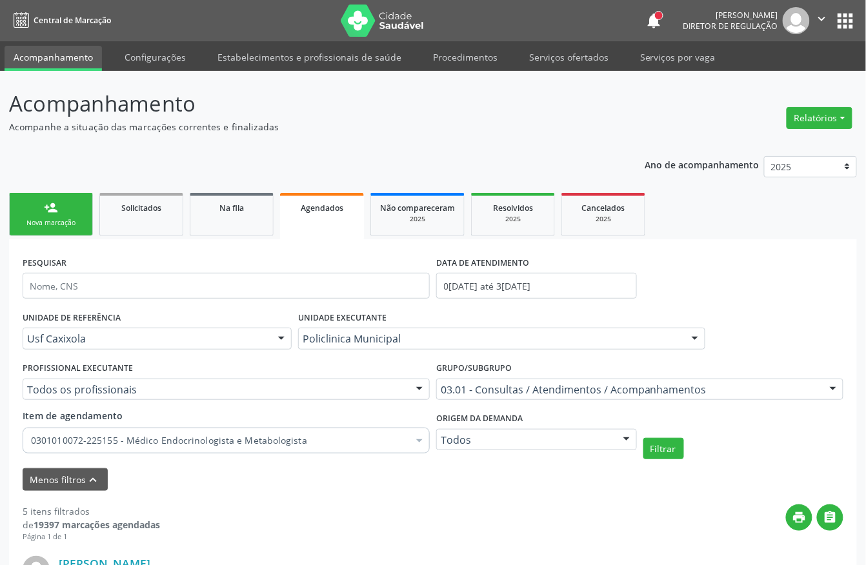
scroll to position [344, 0]
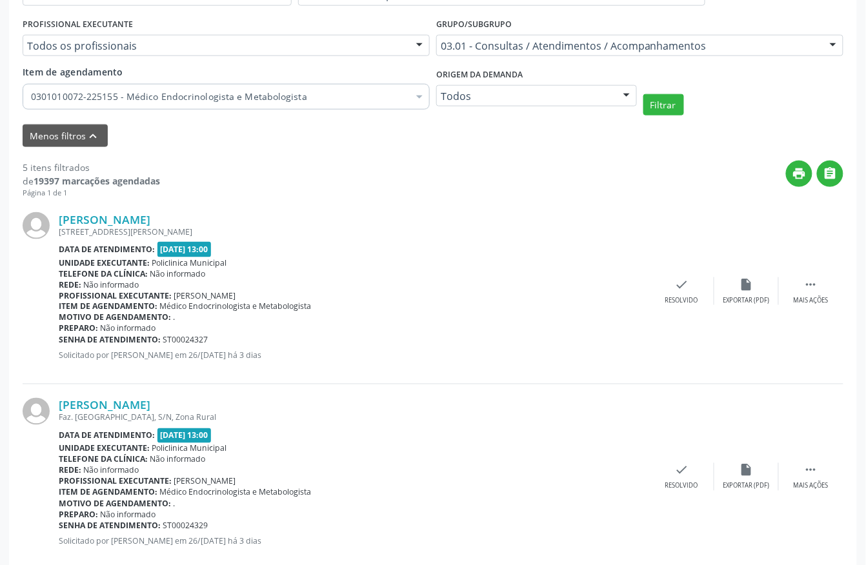
click at [186, 350] on p "Solicitado por Bruno Willian Araújo em 26/09/2025 - há 3 dias" at bounding box center [354, 355] width 591 height 11
drag, startPoint x: 111, startPoint y: 354, endPoint x: 160, endPoint y: 354, distance: 49.0
click at [160, 354] on p "Solicitado por Bruno Willian Araújo em 26/09/2025 - há 3 dias" at bounding box center [354, 355] width 591 height 11
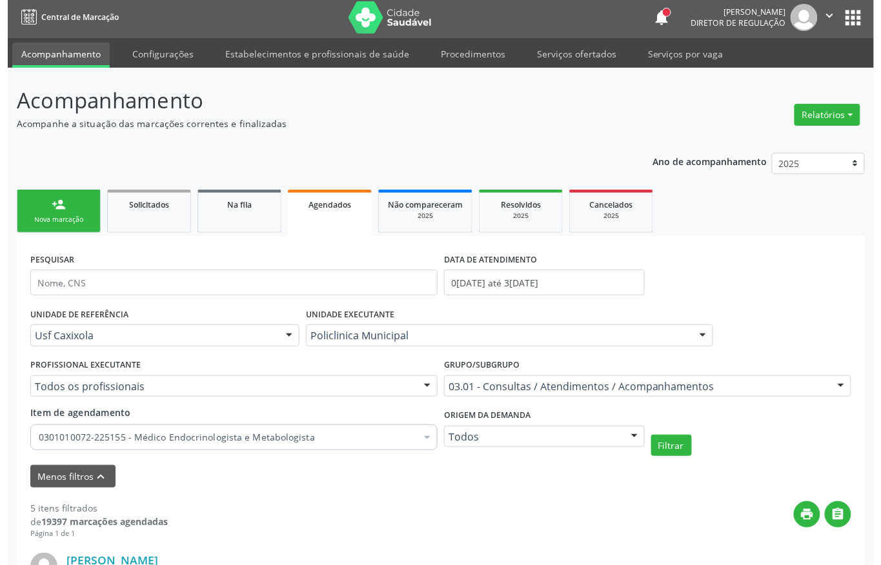
scroll to position [0, 0]
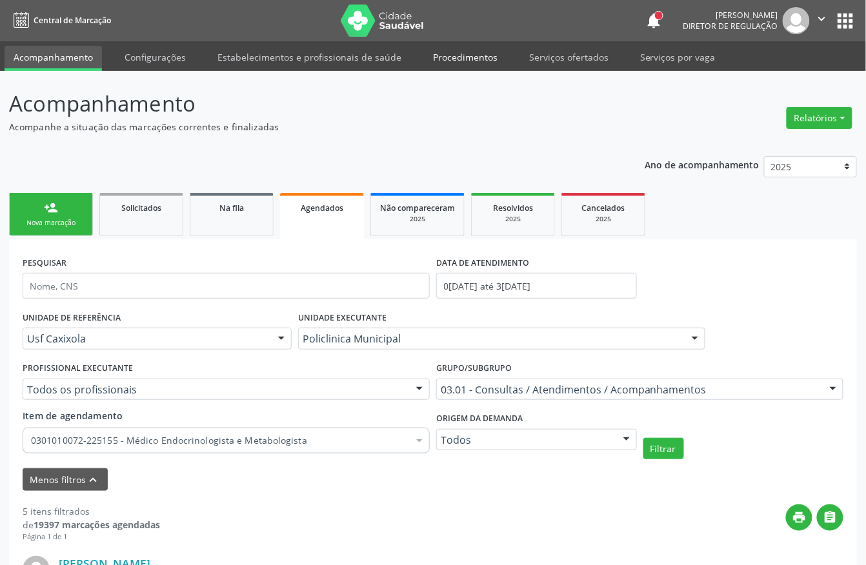
click at [445, 65] on link "Procedimentos" at bounding box center [465, 57] width 83 height 23
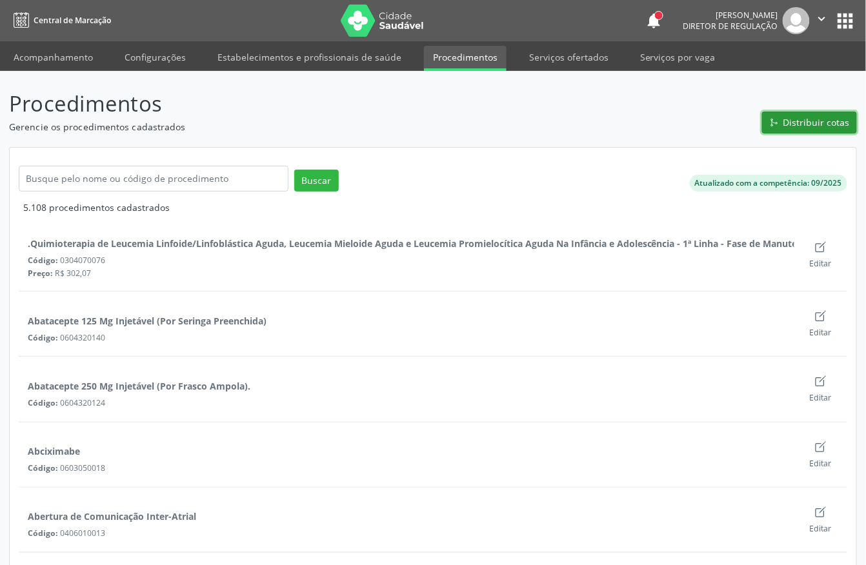
click at [806, 121] on span "Distribuir cotas" at bounding box center [816, 122] width 66 height 14
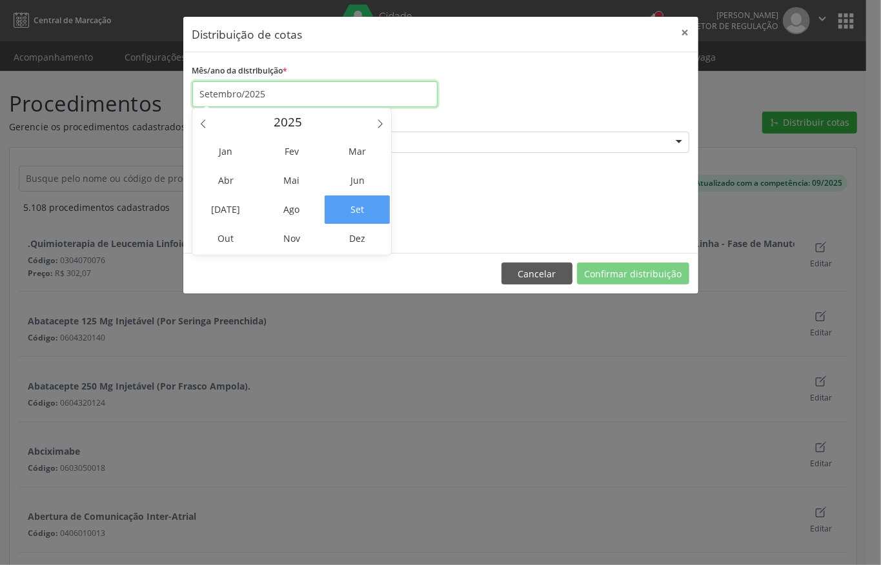
click at [268, 96] on input "Setembro/2025" at bounding box center [314, 94] width 245 height 26
click at [243, 233] on span "Out" at bounding box center [226, 239] width 65 height 28
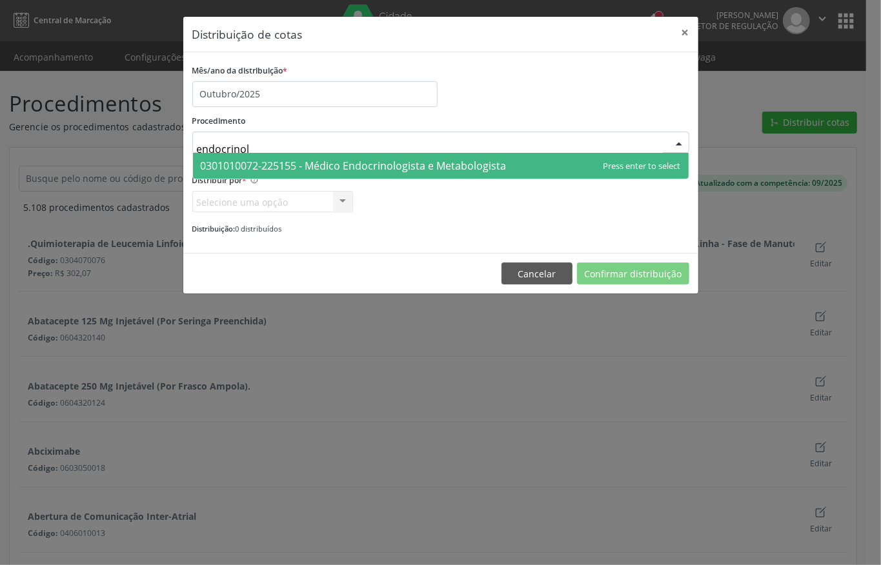
type input "endocrinolo"
click at [275, 166] on span "0301010072-225155 - Médico Endocrinologista e Metabologista" at bounding box center [354, 166] width 306 height 14
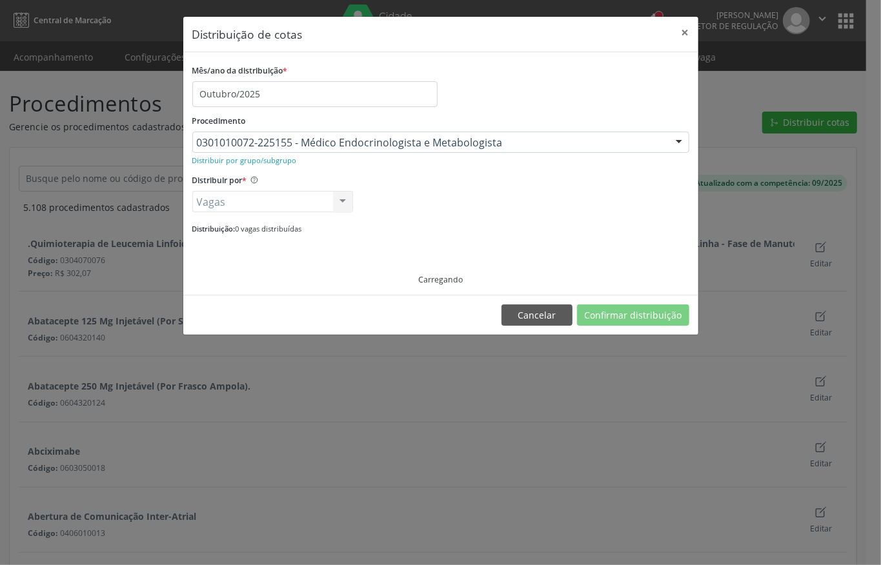
click at [538, 90] on div "Mês/ano da distribuição * Outubro/2025" at bounding box center [440, 84] width 503 height 46
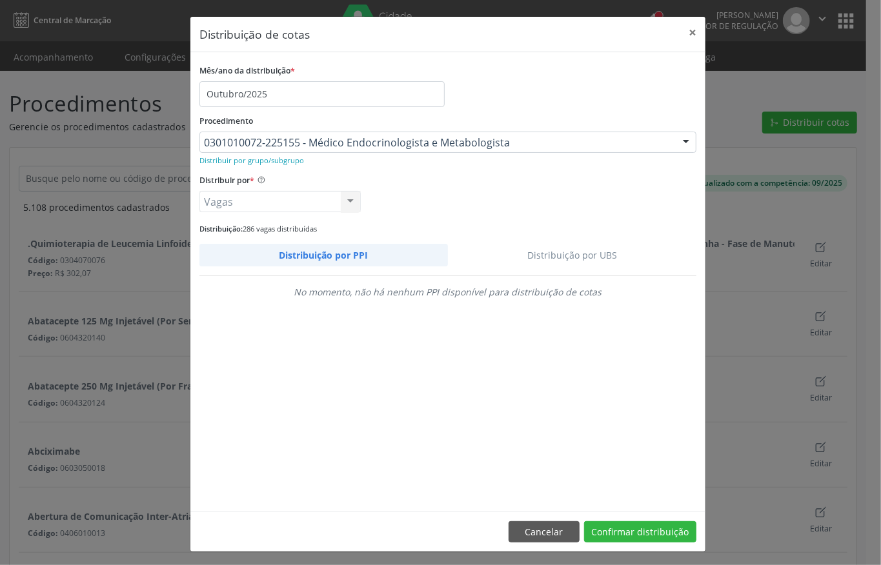
click at [550, 246] on link "Distribuição por UBS" at bounding box center [572, 255] width 249 height 23
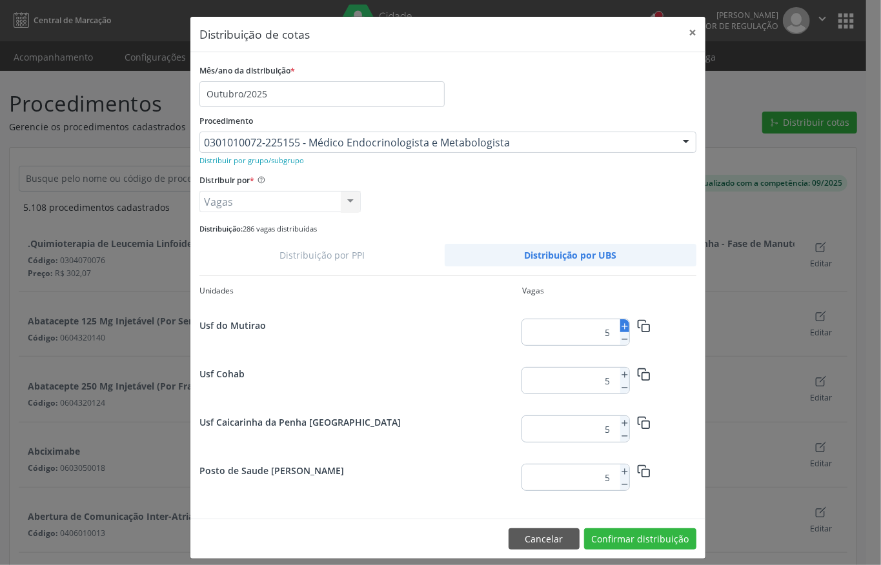
click at [625, 326] on line at bounding box center [625, 326] width 0 height 5
type input "6"
click at [641, 329] on rect "button" at bounding box center [644, 328] width 7 height 7
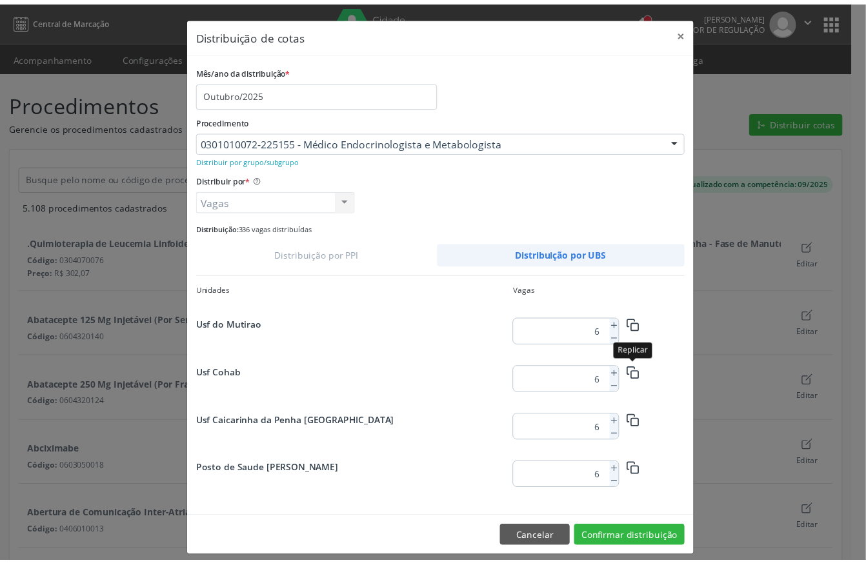
scroll to position [1659, 0]
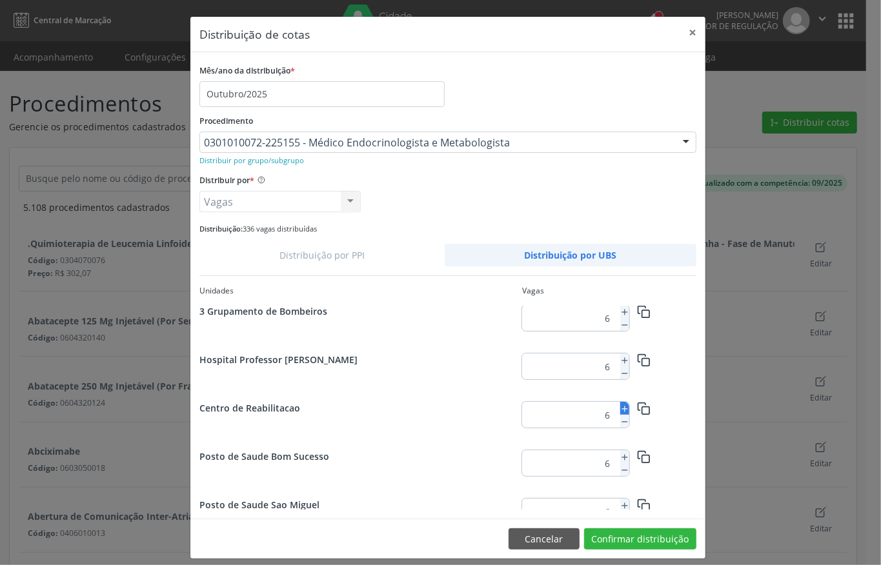
click at [620, 408] on icon at bounding box center [624, 409] width 9 height 9
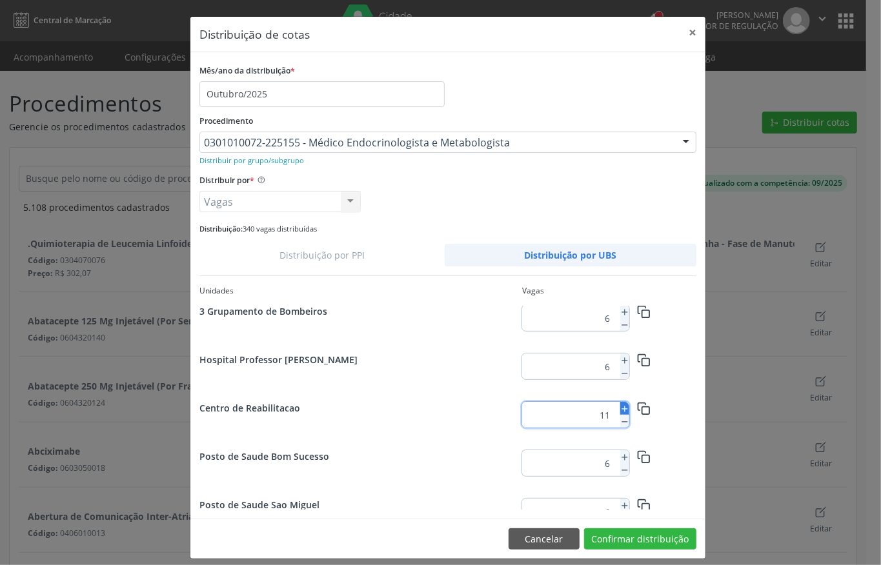
click at [620, 408] on icon at bounding box center [624, 409] width 9 height 9
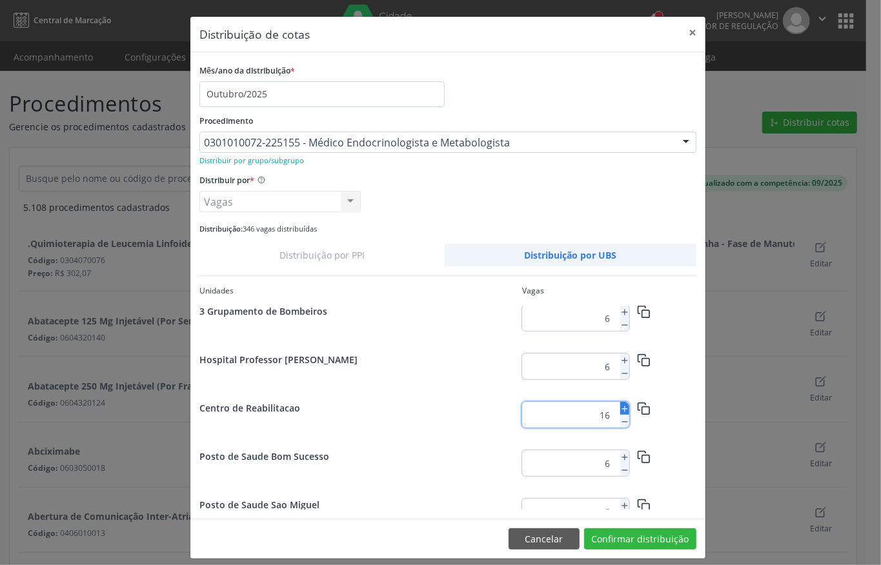
click at [620, 408] on icon at bounding box center [624, 409] width 9 height 9
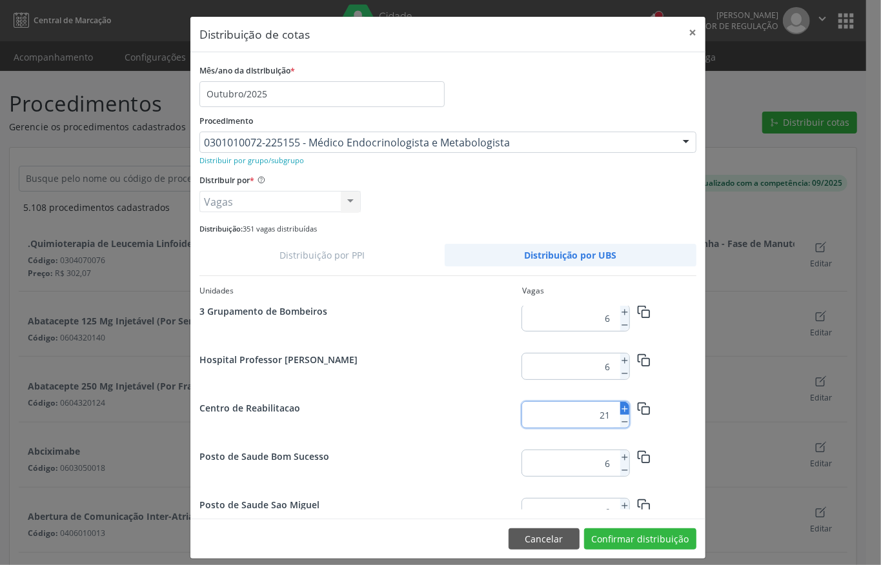
click at [620, 408] on icon at bounding box center [624, 409] width 9 height 9
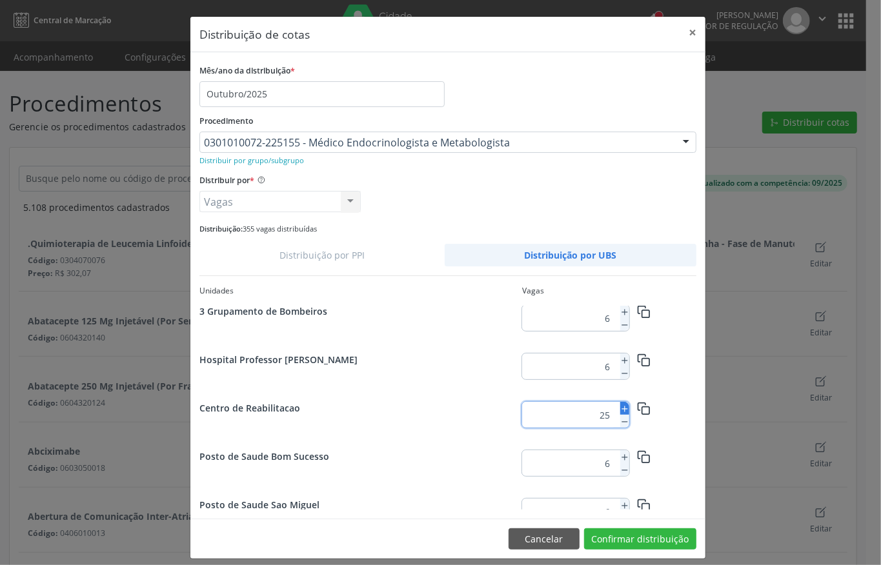
type input "26"
click at [635, 533] on button "Confirmar distribuição" at bounding box center [640, 539] width 112 height 22
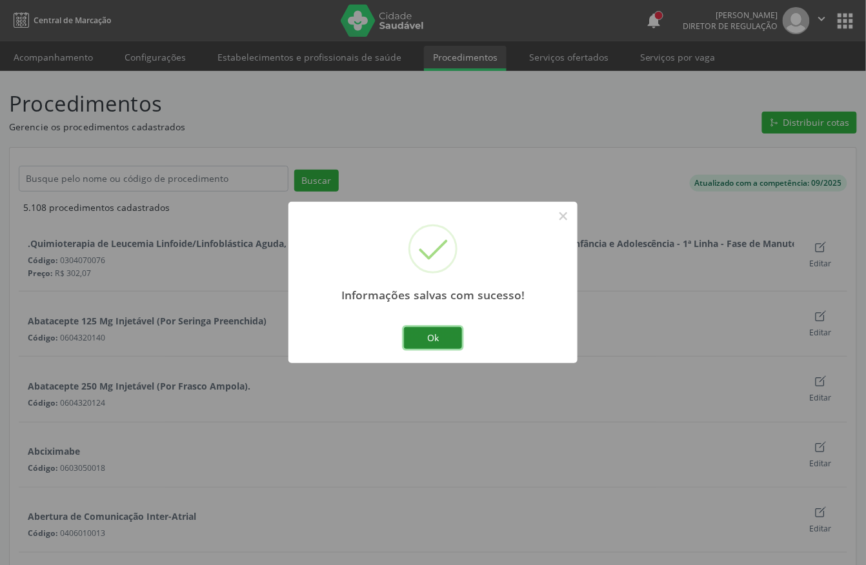
click at [455, 343] on button "Ok" at bounding box center [433, 338] width 58 height 22
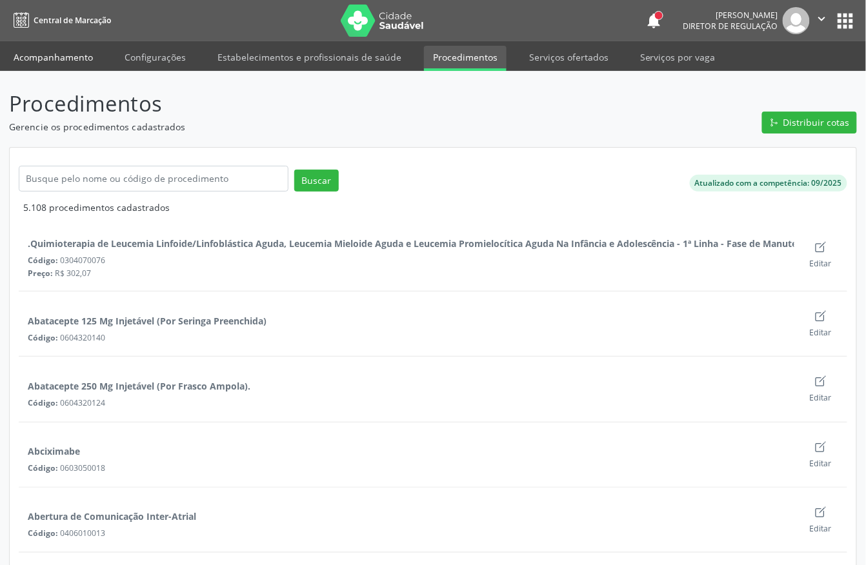
click at [57, 60] on link "Acompanhamento" at bounding box center [53, 57] width 97 height 23
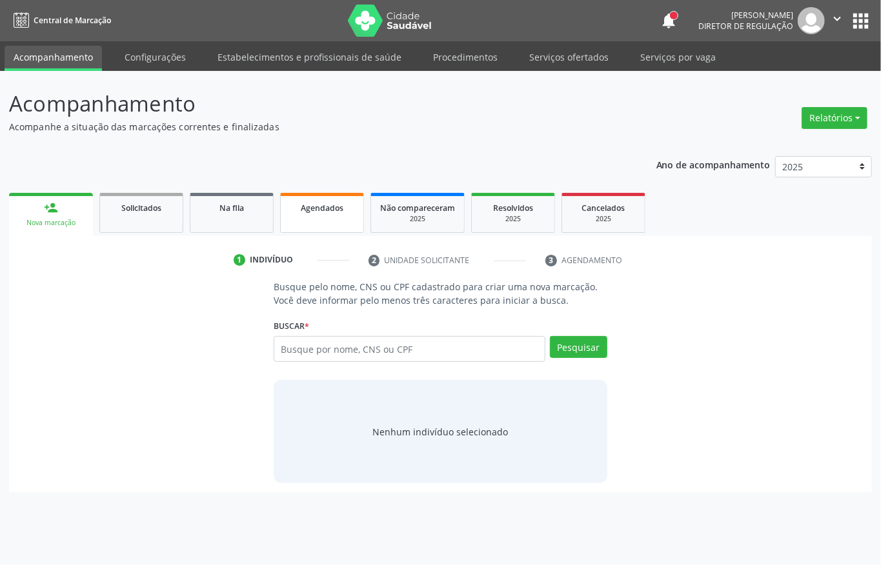
click at [317, 215] on link "Agendados" at bounding box center [322, 213] width 84 height 40
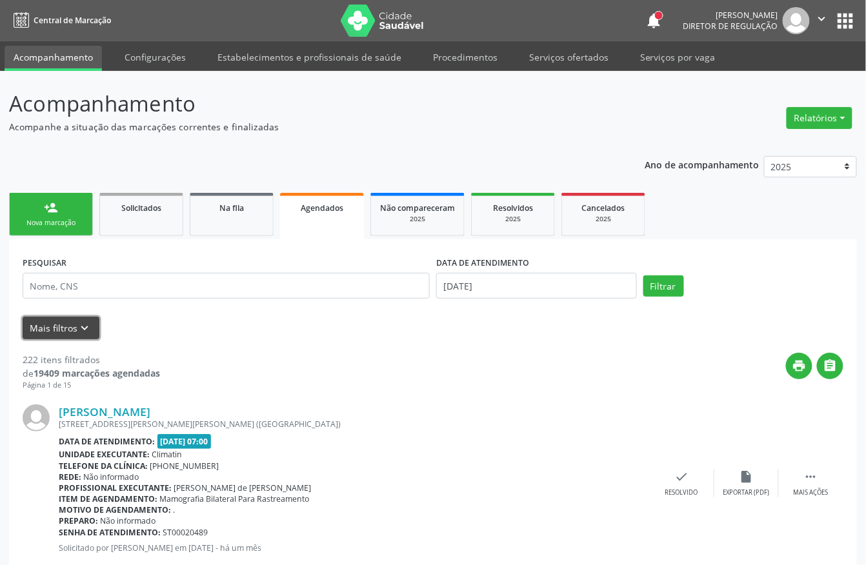
click at [90, 326] on icon "keyboard_arrow_down" at bounding box center [85, 328] width 14 height 14
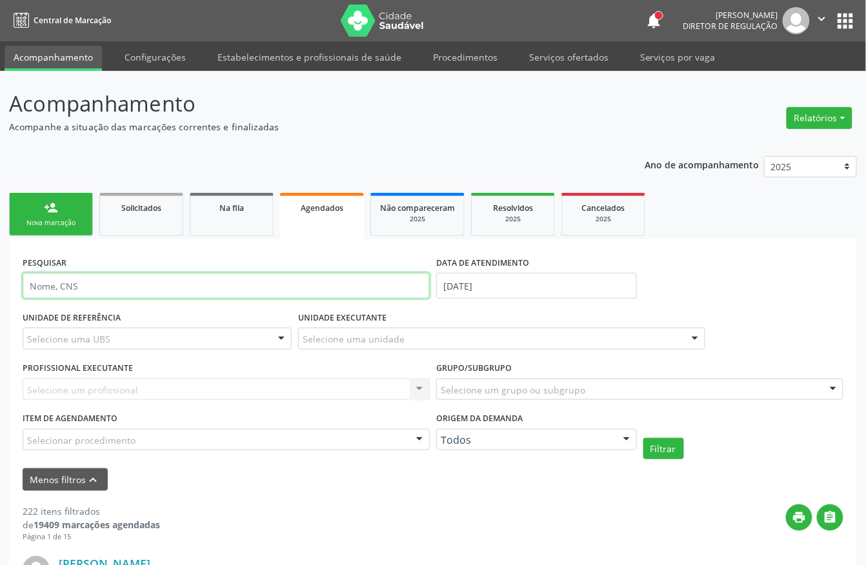
click at [85, 281] on input "text" at bounding box center [226, 286] width 407 height 26
type input "701800271884873"
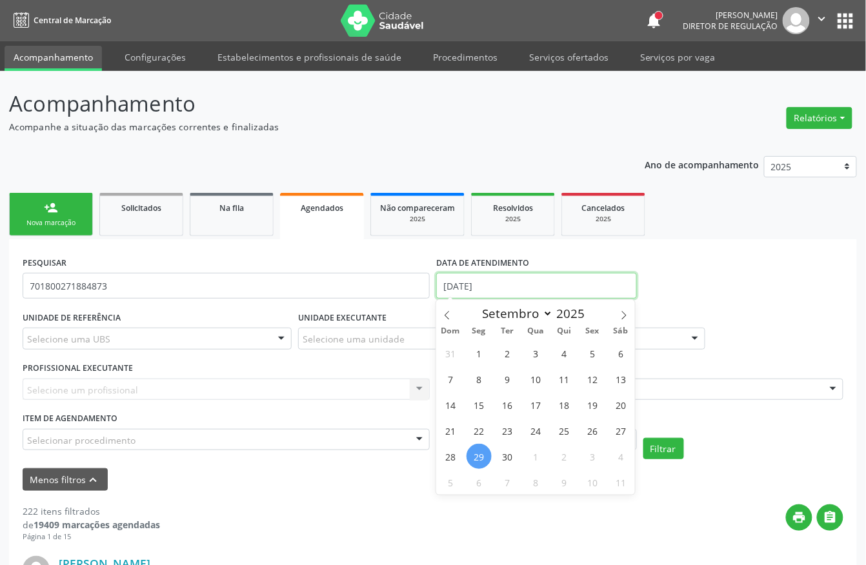
click at [481, 285] on input "29/09/2025" at bounding box center [536, 286] width 201 height 26
click at [506, 452] on span "30" at bounding box center [507, 456] width 25 height 25
type input "30/09/2025"
click at [506, 452] on span "30" at bounding box center [507, 456] width 25 height 25
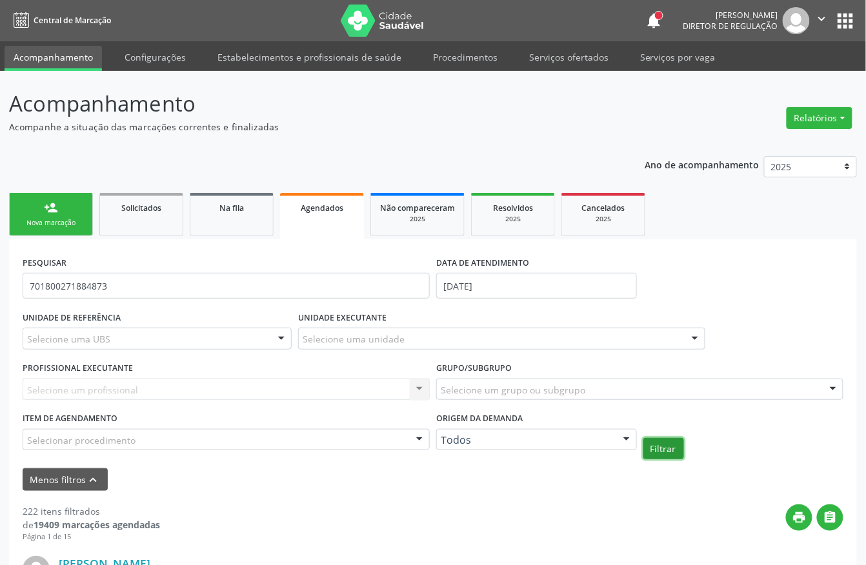
click at [662, 452] on button "Filtrar" at bounding box center [663, 449] width 41 height 22
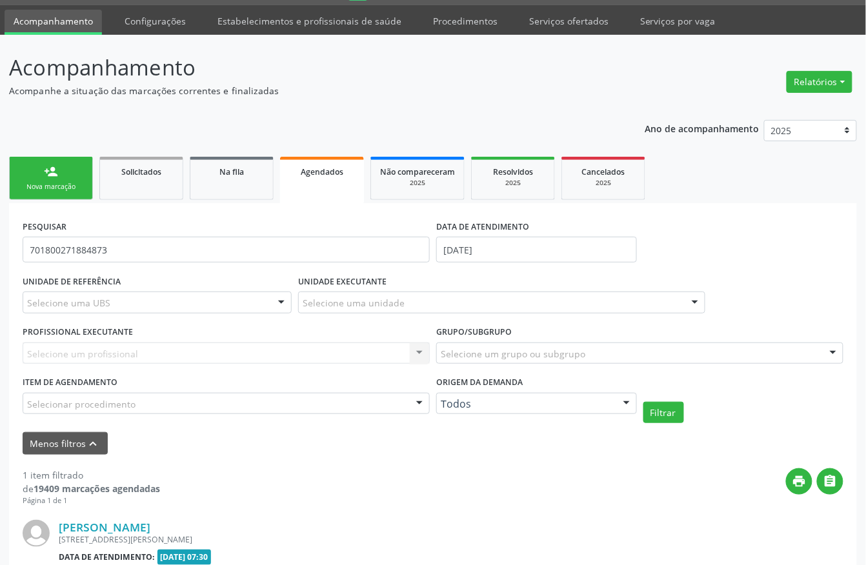
scroll to position [186, 0]
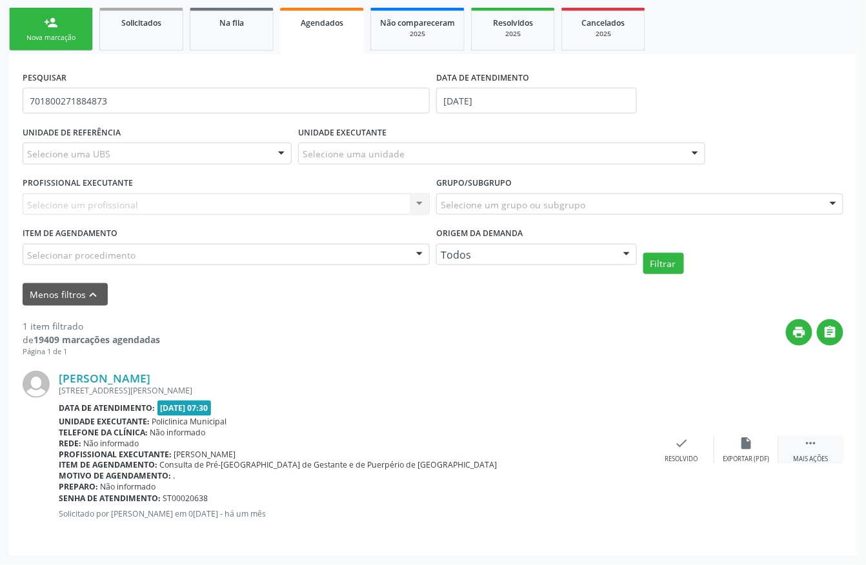
click at [819, 440] on div " Mais ações" at bounding box center [811, 450] width 65 height 28
click at [552, 442] on icon "print" at bounding box center [553, 443] width 14 height 14
click at [45, 29] on link "person_add Nova marcação" at bounding box center [51, 29] width 84 height 43
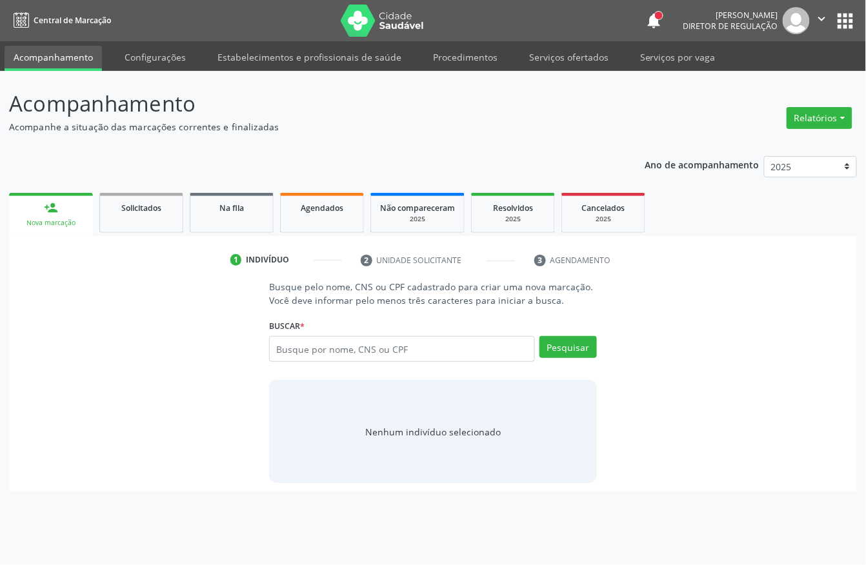
scroll to position [0, 0]
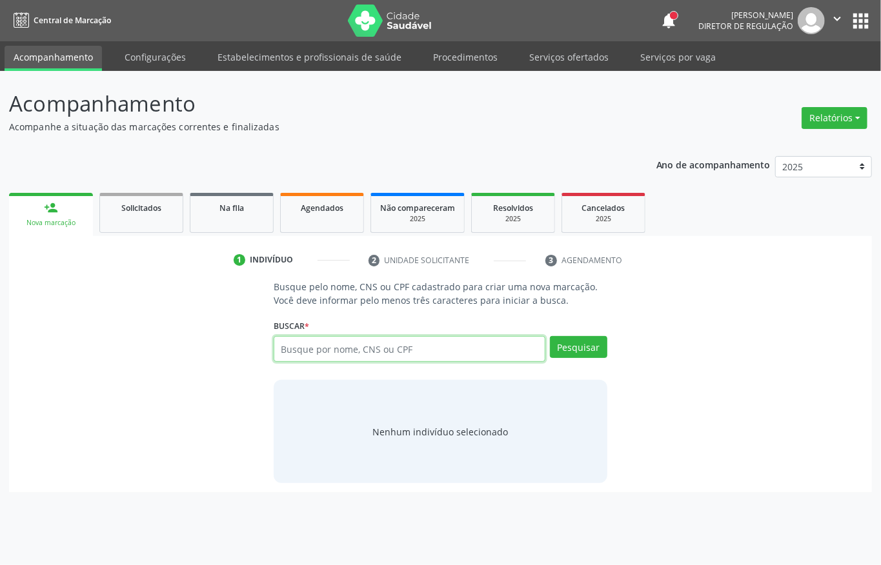
drag, startPoint x: 306, startPoint y: 354, endPoint x: 339, endPoint y: 348, distance: 34.0
click at [306, 354] on input "text" at bounding box center [410, 349] width 272 height 26
click at [342, 347] on input "text" at bounding box center [410, 349] width 272 height 26
click at [306, 352] on input "text" at bounding box center [410, 349] width 272 height 26
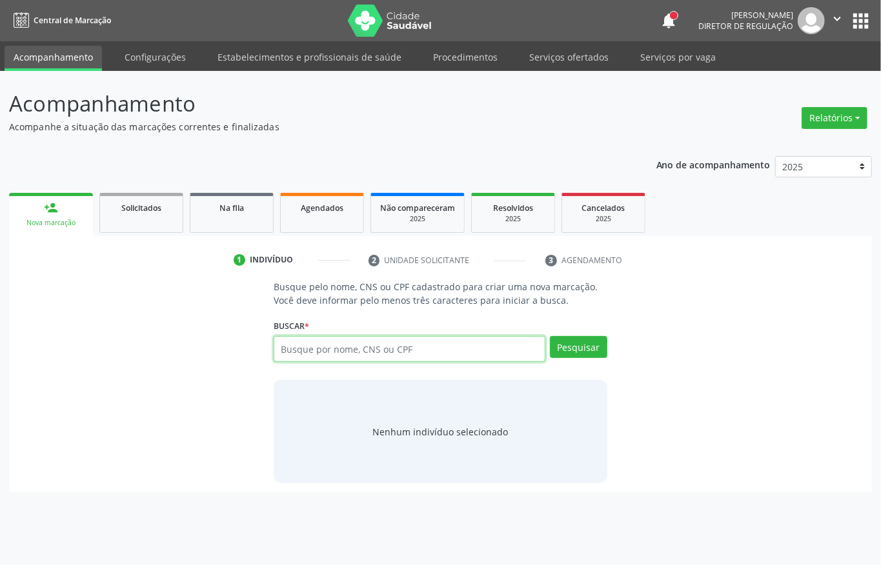
click at [427, 346] on input "text" at bounding box center [410, 349] width 272 height 26
click at [330, 364] on div "Busque por nome, CNS ou CPF Nenhum resultado encontrado para: " " Digite nome, …" at bounding box center [441, 353] width 334 height 35
click at [314, 348] on input "text" at bounding box center [410, 349] width 272 height 26
type input "08969743405"
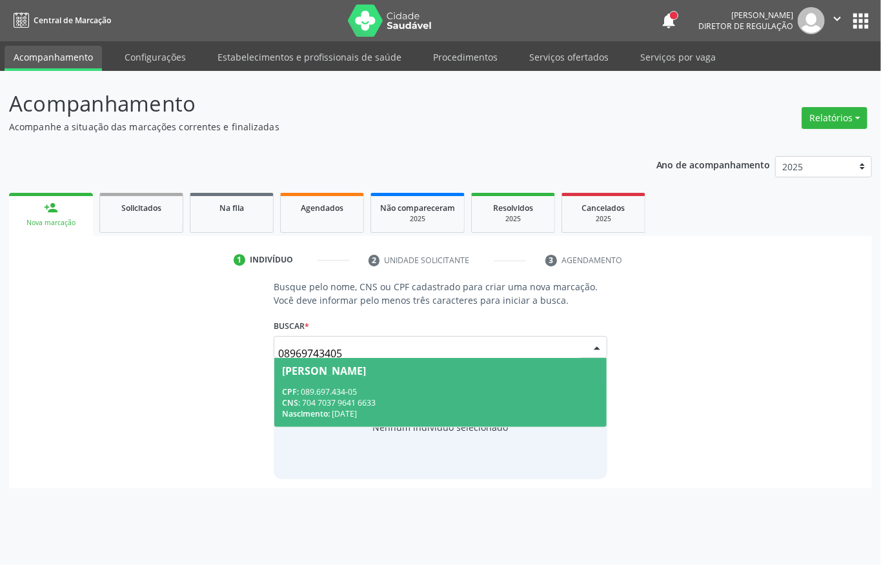
click at [380, 400] on div "CNS: 704 7037 9641 6633" at bounding box center [440, 402] width 317 height 11
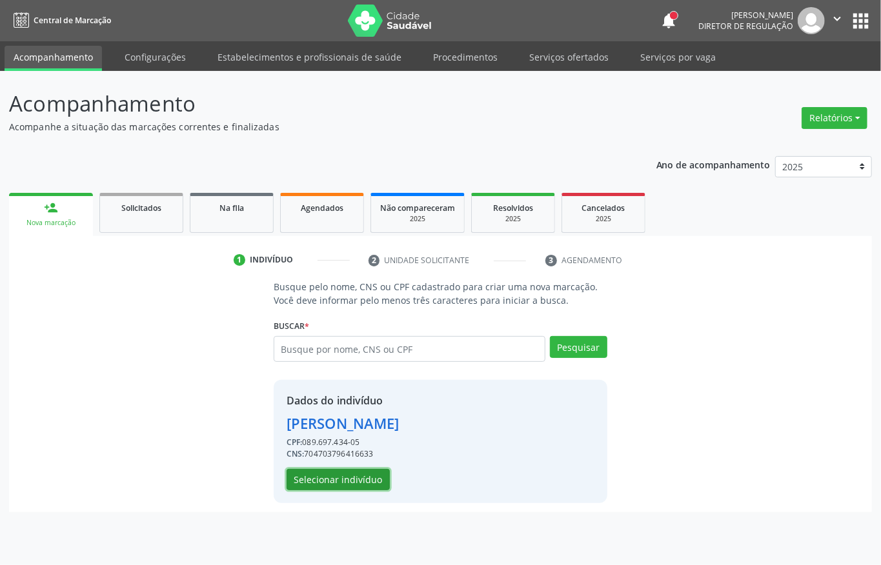
drag, startPoint x: 349, startPoint y: 483, endPoint x: 349, endPoint y: 492, distance: 8.4
click at [349, 492] on div "Dados do indivíduo Wivielly Daillany Silva Furtado CPF: 089.697.434-05 CNS: 704…" at bounding box center [441, 441] width 334 height 123
click at [348, 480] on button "Selecionar indivíduo" at bounding box center [337, 480] width 103 height 22
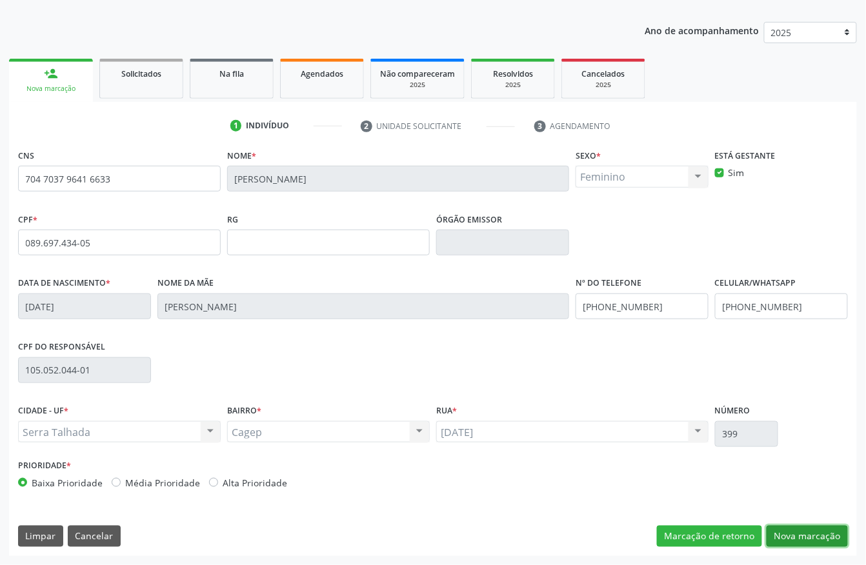
click at [800, 530] on button "Nova marcação" at bounding box center [806, 537] width 81 height 22
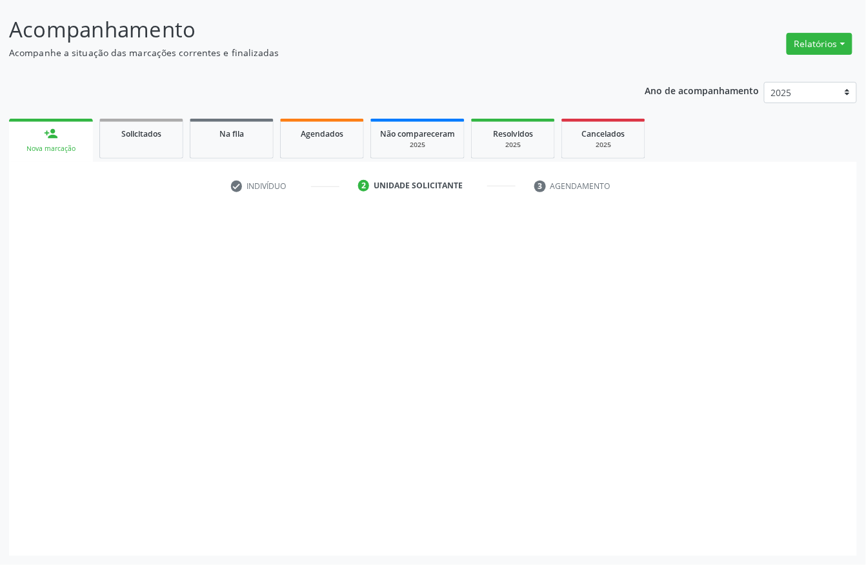
scroll to position [75, 0]
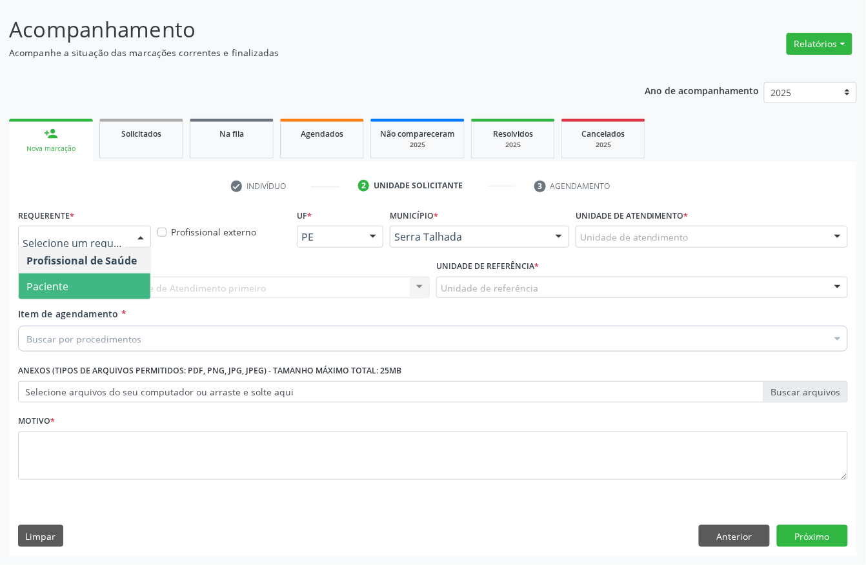
click at [101, 277] on span "Paciente" at bounding box center [85, 287] width 132 height 26
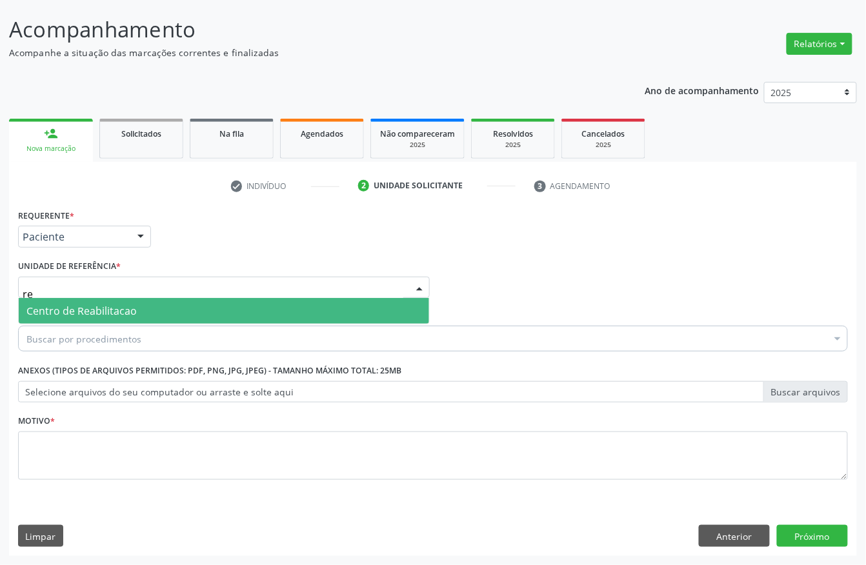
type input "rea"
click at [116, 311] on span "Centro de Reabilitacao" at bounding box center [81, 311] width 110 height 14
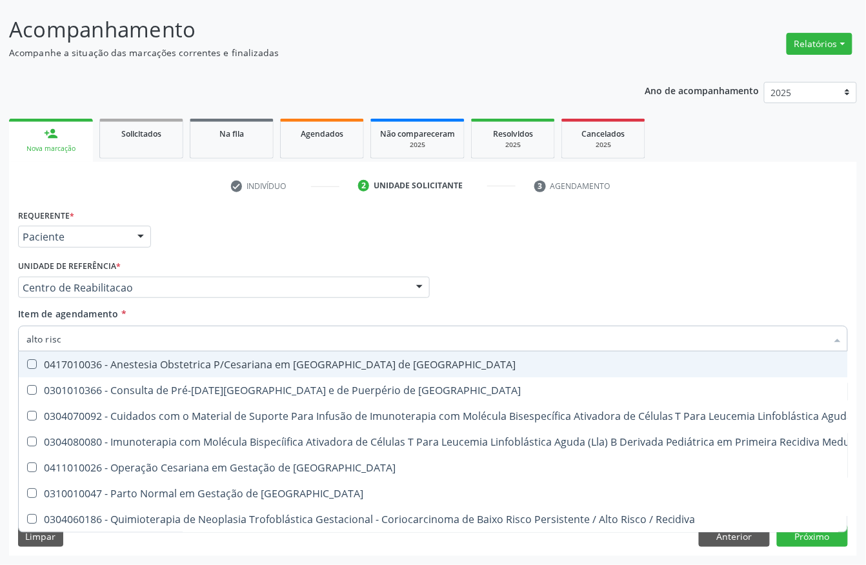
type input "alto risco"
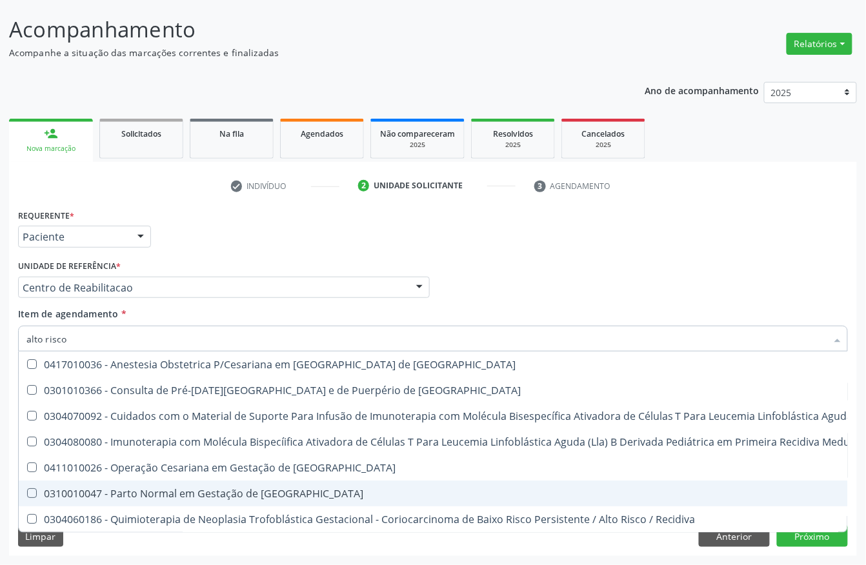
scroll to position [3, 0]
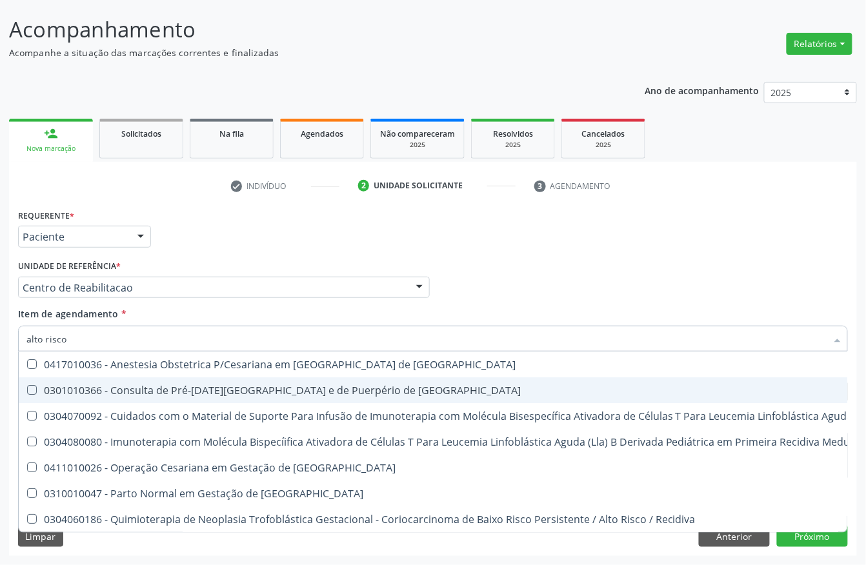
click at [181, 385] on div "0301010366 - Consulta de Pré-[DATE][GEOGRAPHIC_DATA] e de Puerpério de [GEOGRAP…" at bounding box center [688, 390] width 1325 height 10
checkbox Risco "true"
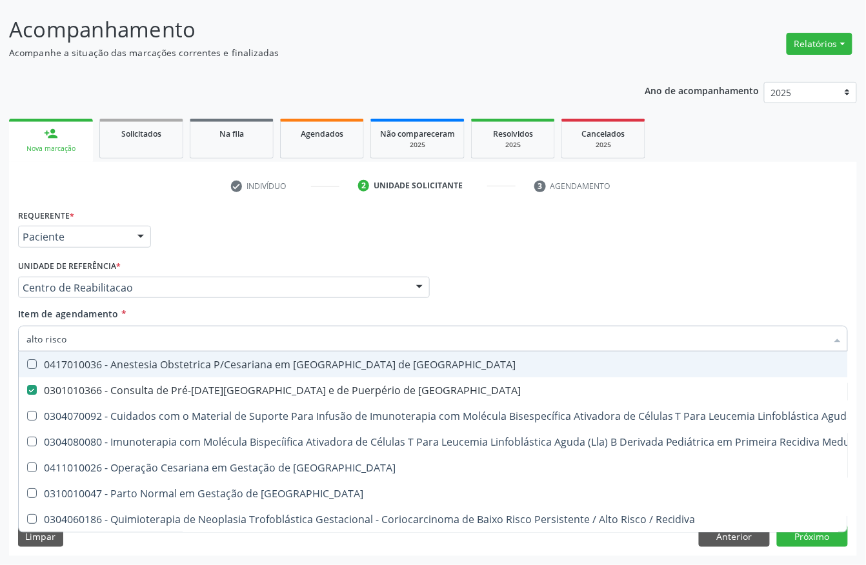
click at [274, 246] on div "Requerente * Paciente Profissional de Saúde Paciente Nenhum resultado encontrad…" at bounding box center [433, 231] width 836 height 50
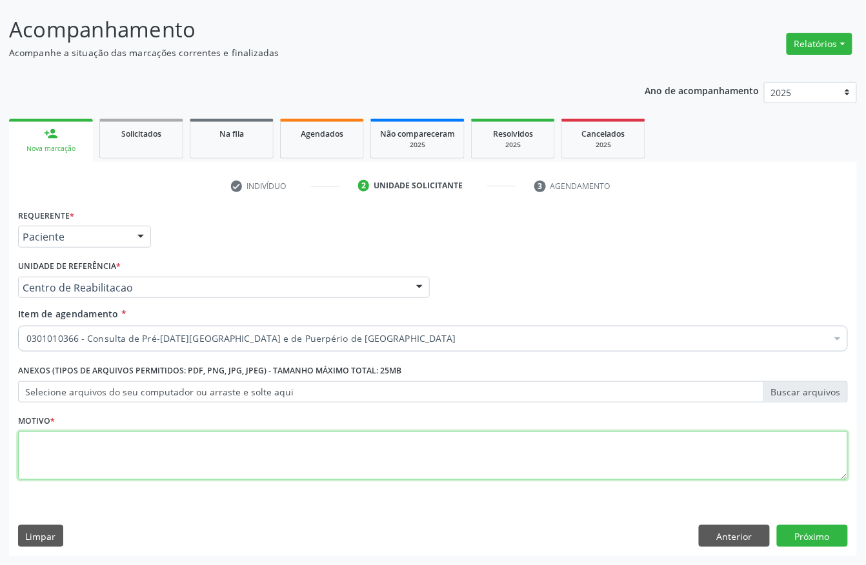
scroll to position [0, 0]
click at [57, 450] on textarea at bounding box center [433, 456] width 830 height 49
type textarea "s"
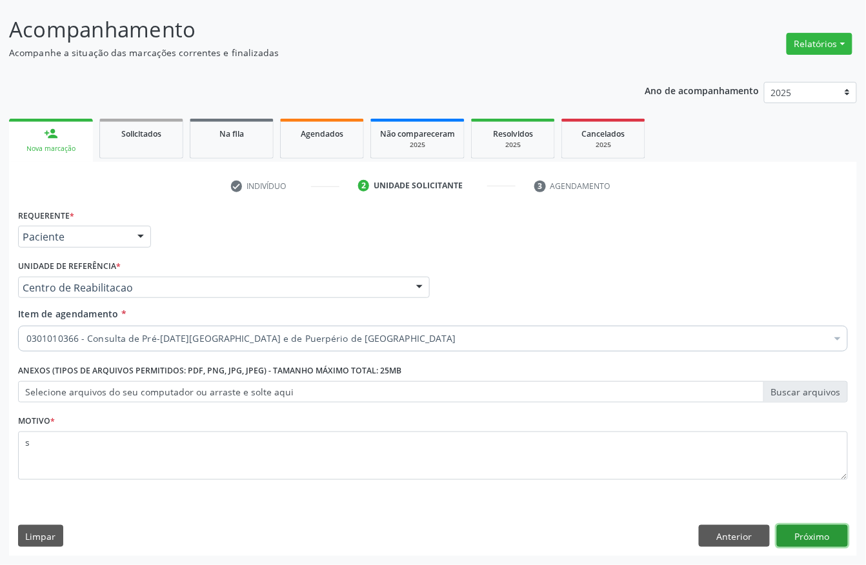
click at [799, 533] on button "Próximo" at bounding box center [812, 536] width 71 height 22
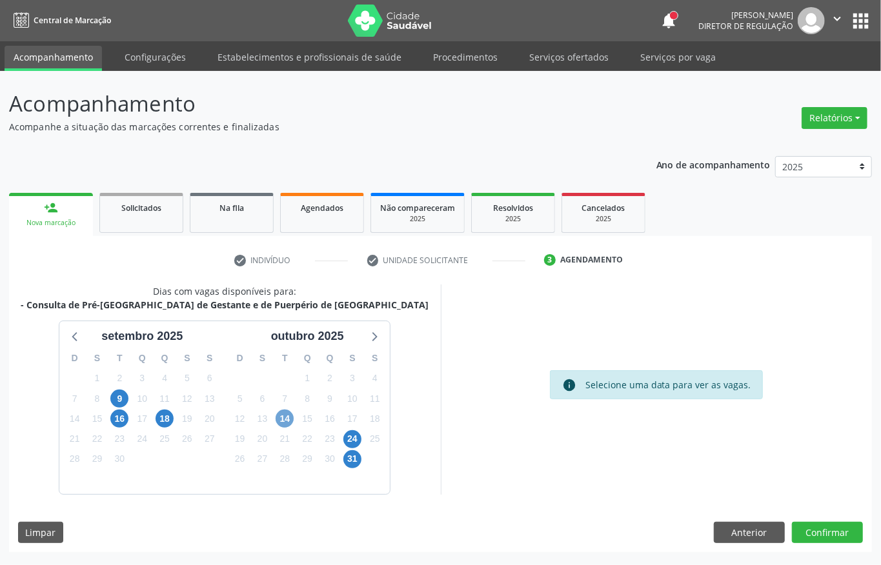
drag, startPoint x: 279, startPoint y: 421, endPoint x: 274, endPoint y: 426, distance: 7.8
click at [277, 422] on span "14" at bounding box center [284, 419] width 18 height 18
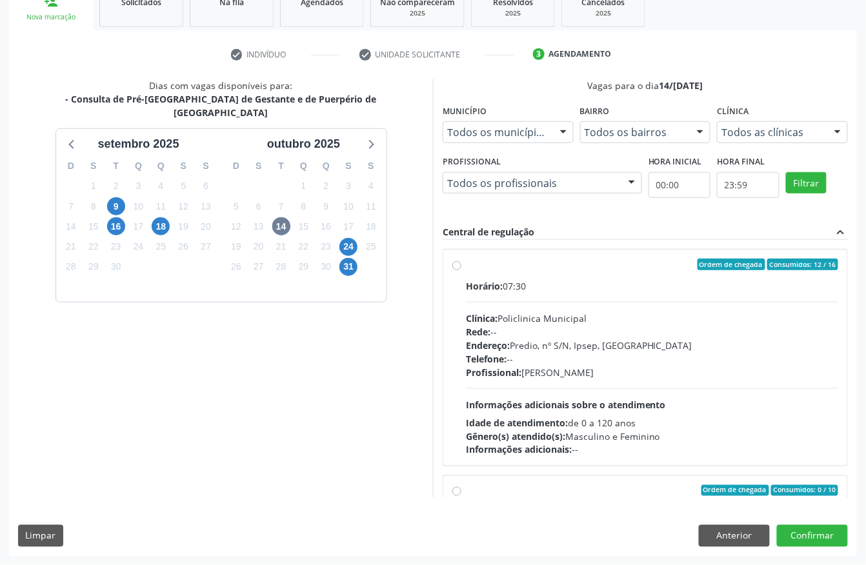
click at [564, 368] on div "Profissional: Joao Vitor Torres de Lima" at bounding box center [652, 373] width 372 height 14
click at [461, 270] on input "Ordem de chegada Consumidos: 12 / 16 Horário: 07:30 Clínica: Policlinica Munici…" at bounding box center [456, 265] width 9 height 12
radio input "true"
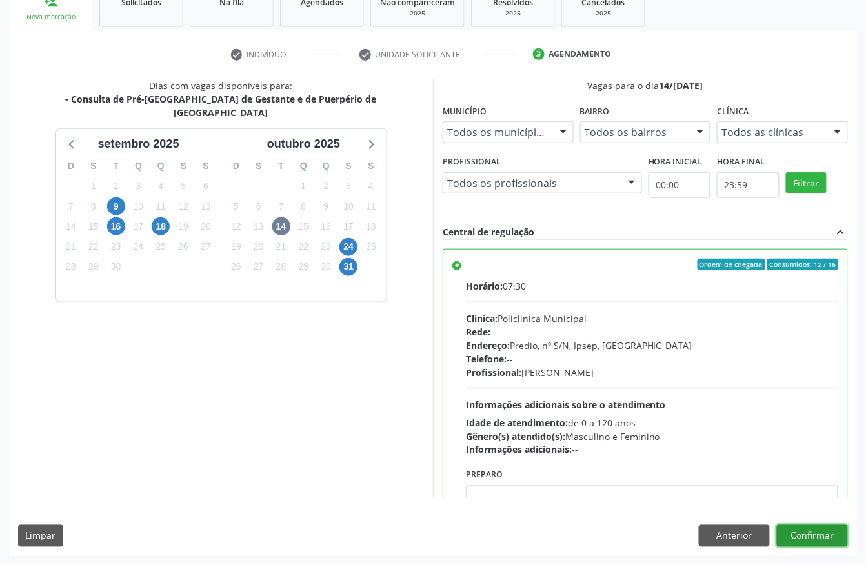
drag, startPoint x: 819, startPoint y: 537, endPoint x: 858, endPoint y: 545, distance: 40.2
click at [819, 537] on button "Confirmar" at bounding box center [812, 536] width 71 height 22
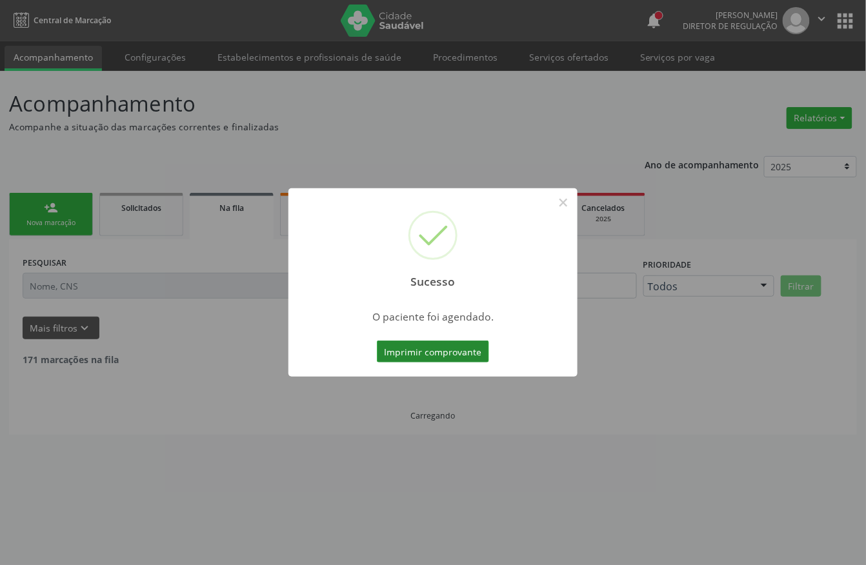
click at [439, 346] on button "Imprimir comprovante" at bounding box center [433, 352] width 112 height 22
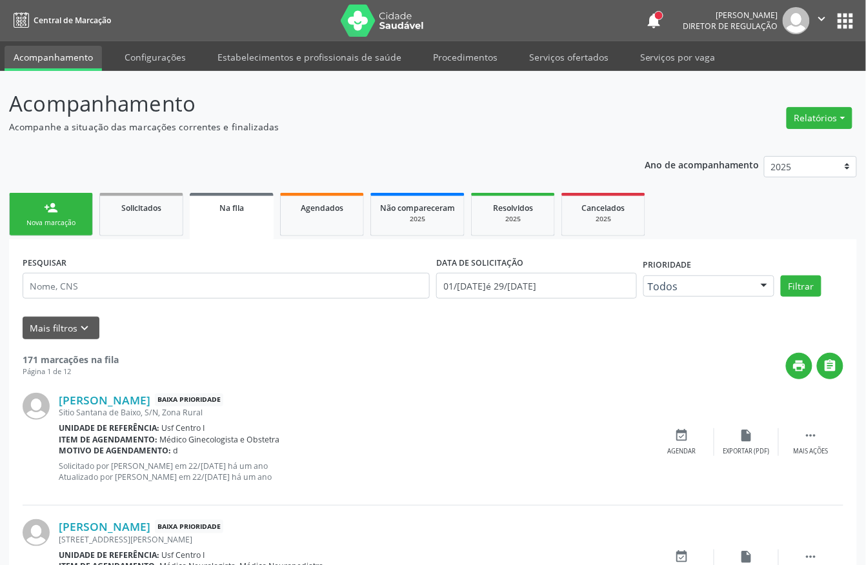
click at [76, 223] on div "Nova marcação" at bounding box center [51, 223] width 65 height 10
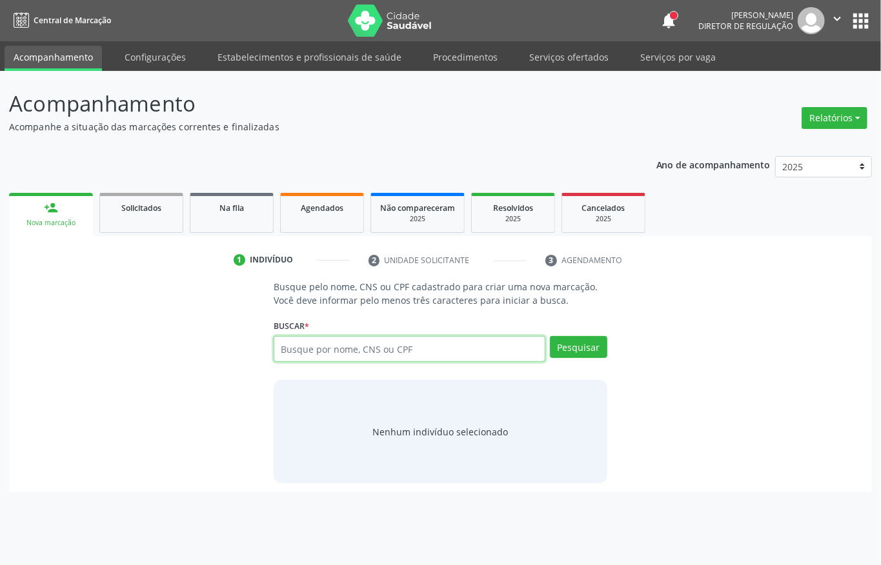
click at [314, 354] on input "text" at bounding box center [410, 349] width 272 height 26
type input "08969743405"
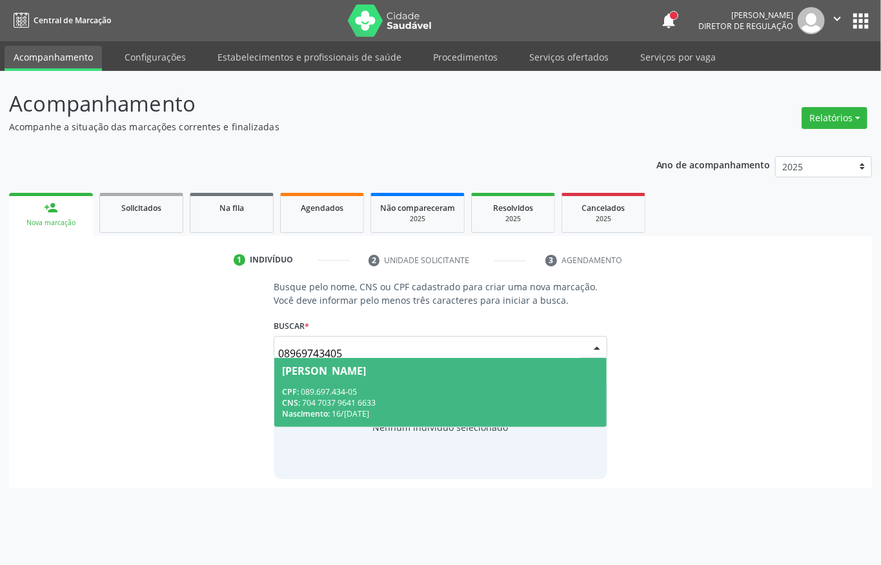
click at [378, 403] on div "CNS: 704 7037 9641 6633" at bounding box center [440, 402] width 317 height 11
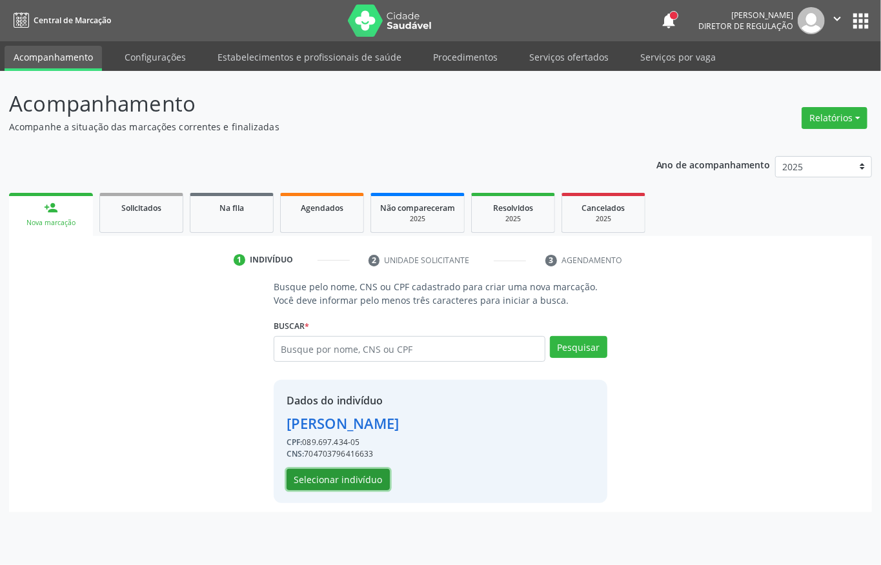
click at [372, 476] on button "Selecionar indivíduo" at bounding box center [337, 480] width 103 height 22
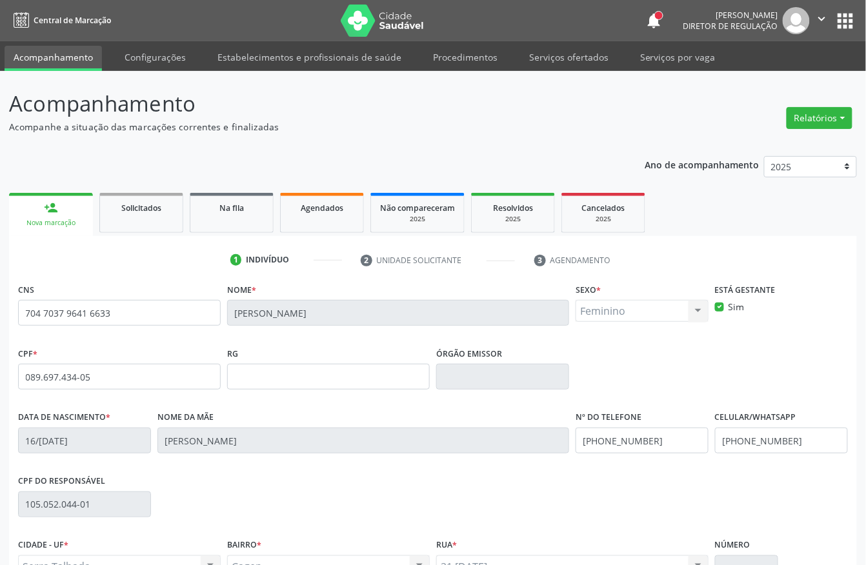
scroll to position [135, 0]
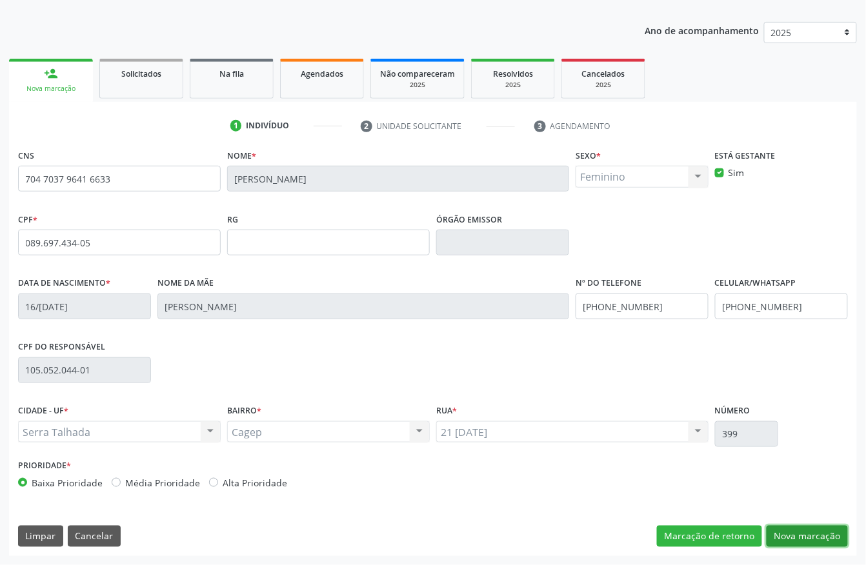
drag, startPoint x: 824, startPoint y: 545, endPoint x: 809, endPoint y: 521, distance: 27.6
click at [824, 545] on button "Nova marcação" at bounding box center [806, 537] width 81 height 22
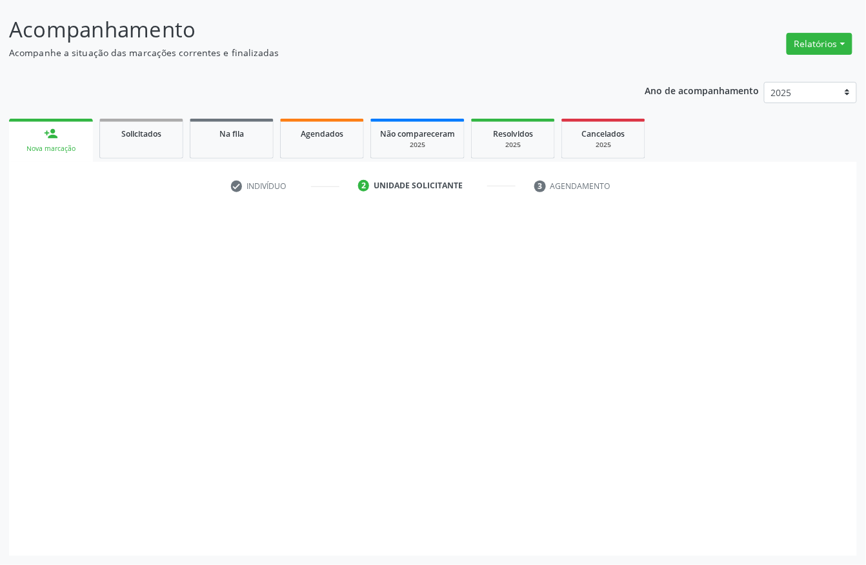
scroll to position [75, 0]
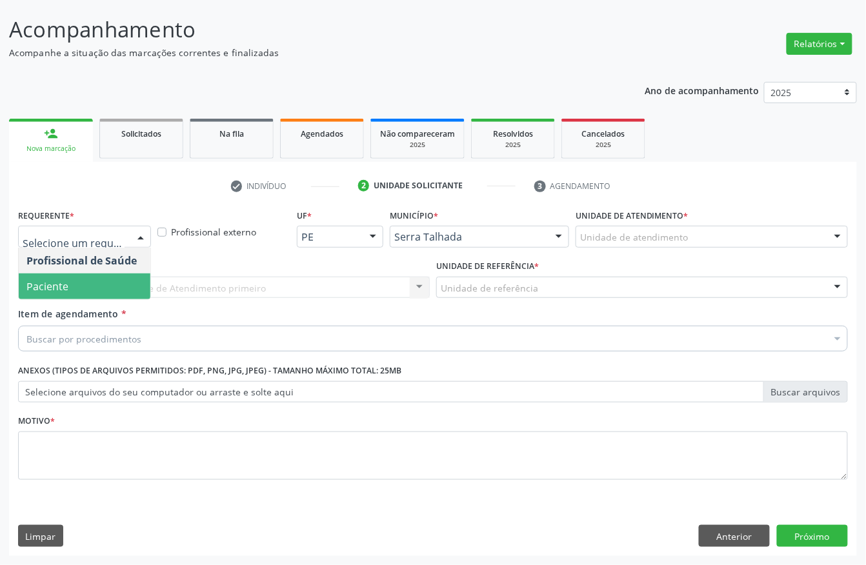
click at [81, 282] on span "Paciente" at bounding box center [85, 287] width 132 height 26
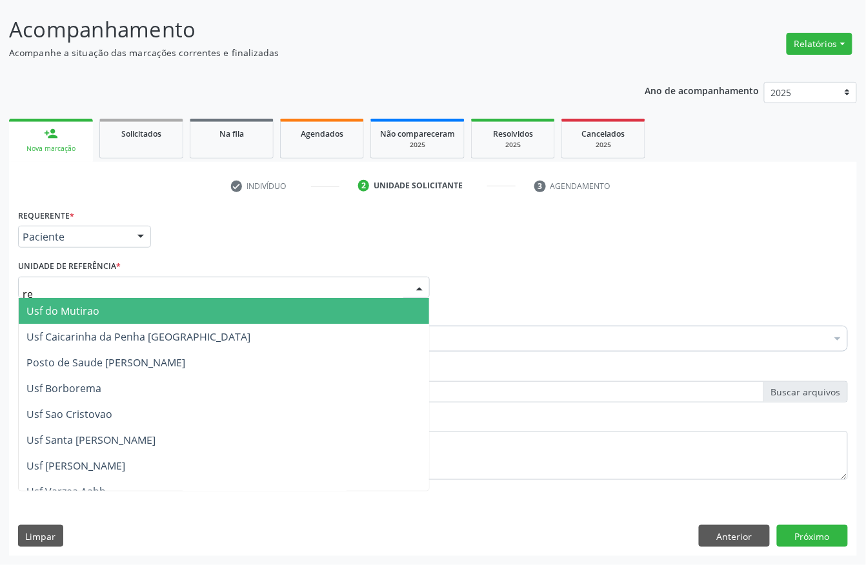
type input "rea"
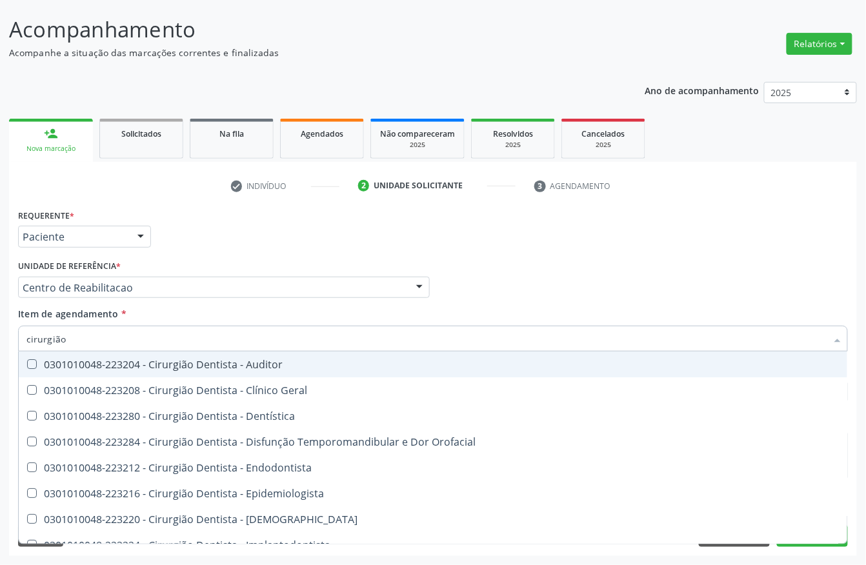
type input "cirurgião g"
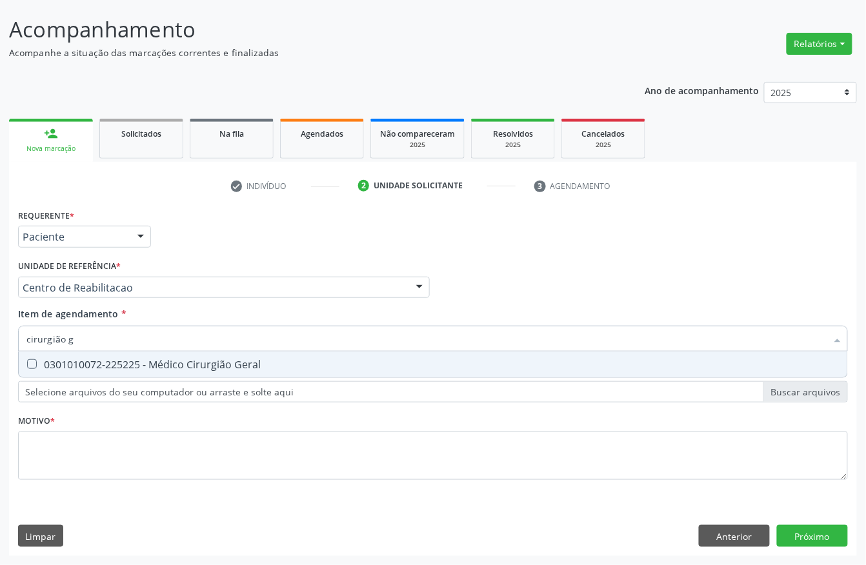
click at [107, 368] on div "0301010072-225225 - Médico Cirurgião Geral" at bounding box center [432, 364] width 813 height 10
checkbox Geral "true"
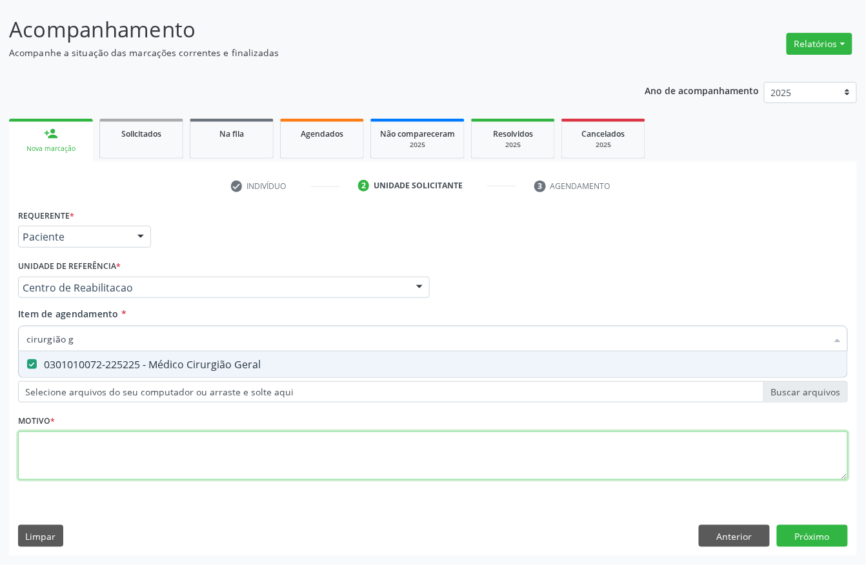
click at [67, 449] on div "Requerente * Paciente Profissional de Saúde Paciente Nenhum resultado encontrad…" at bounding box center [433, 352] width 830 height 292
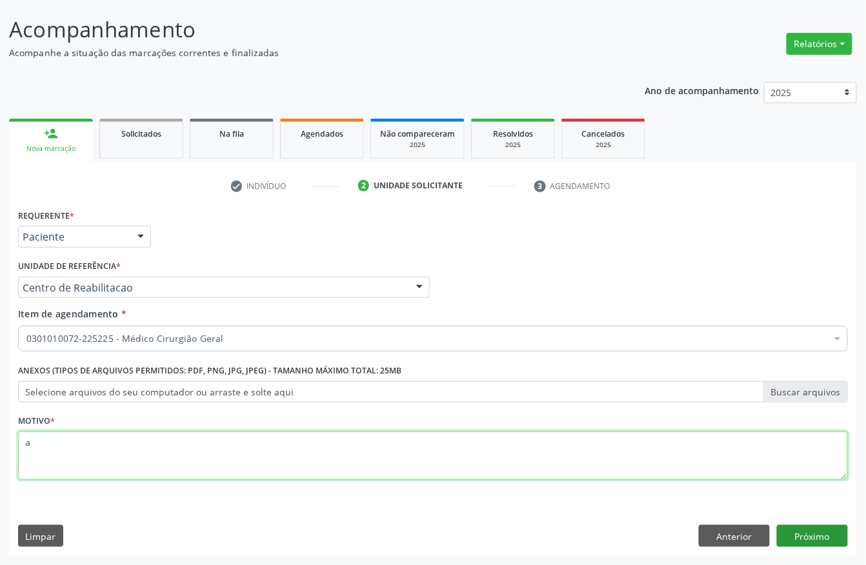
type textarea "a"
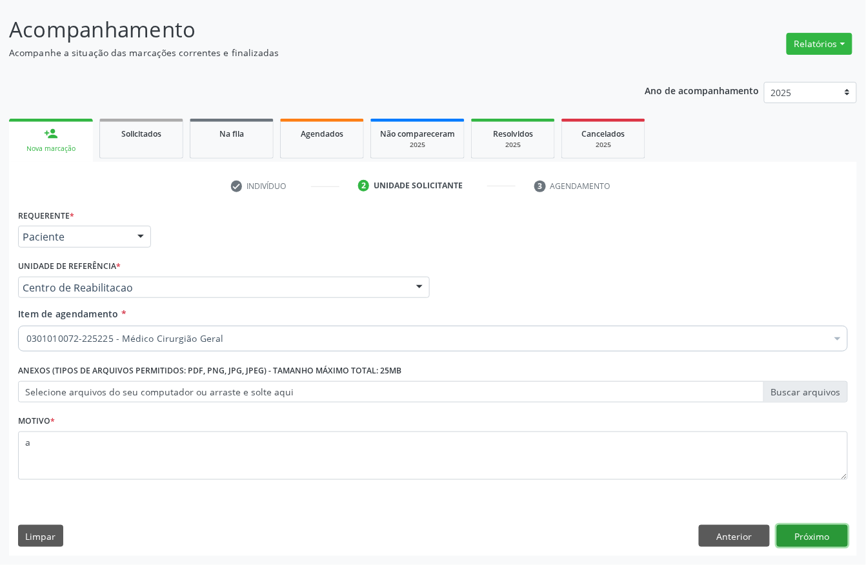
drag, startPoint x: 803, startPoint y: 530, endPoint x: 801, endPoint y: 563, distance: 33.0
click at [803, 530] on button "Próximo" at bounding box center [812, 536] width 71 height 22
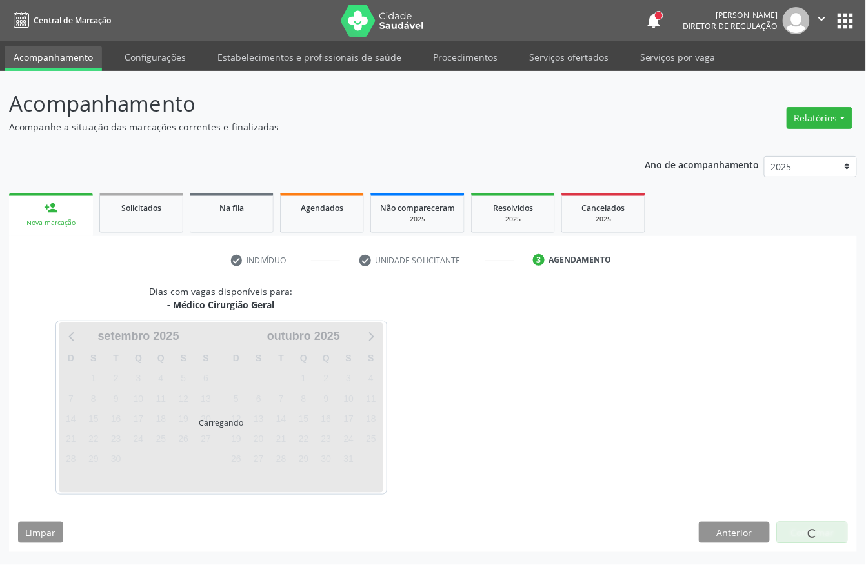
scroll to position [0, 0]
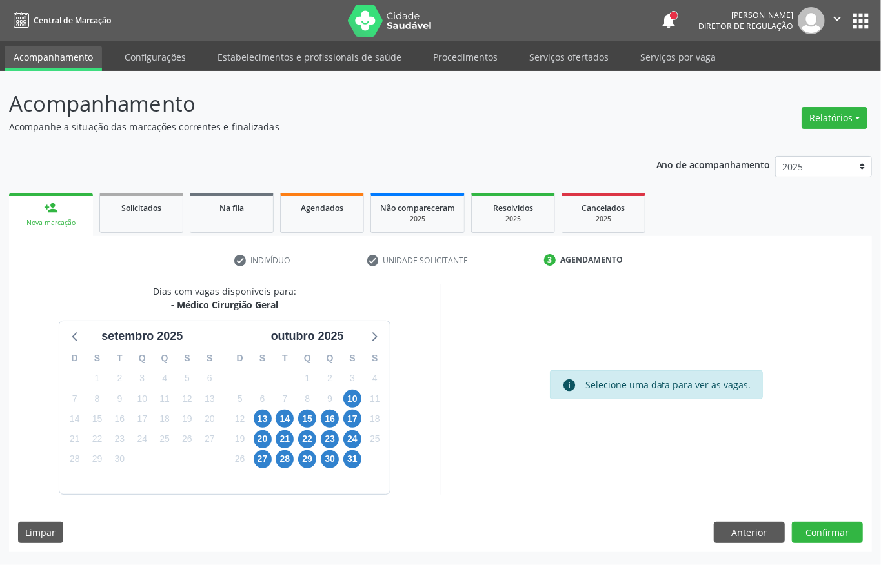
click at [359, 391] on div "10" at bounding box center [352, 399] width 18 height 20
click at [350, 403] on span "10" at bounding box center [352, 399] width 18 height 18
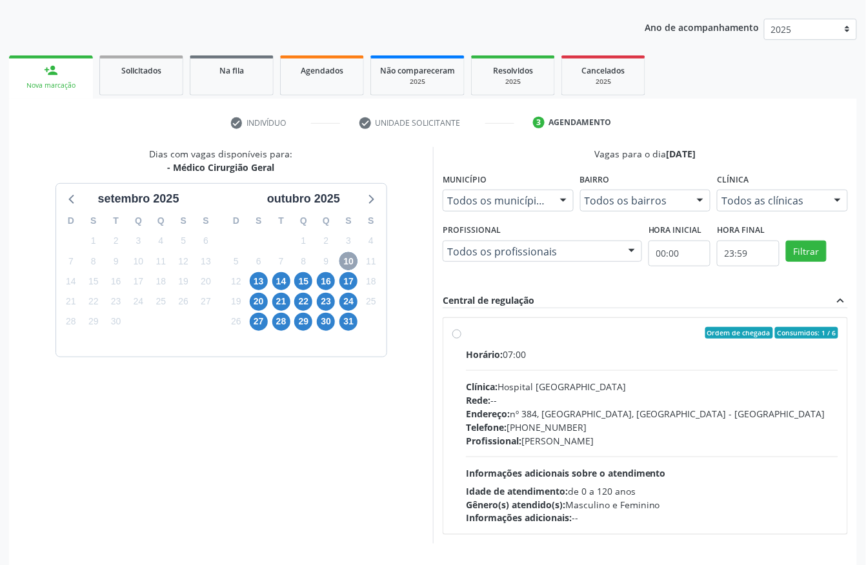
scroll to position [172, 0]
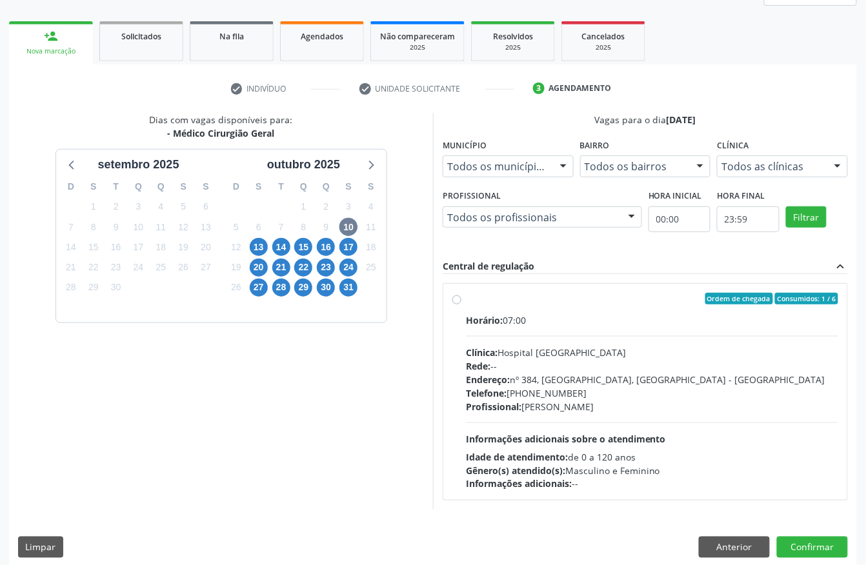
click at [530, 397] on div "Telefone: (81) 38312142" at bounding box center [652, 393] width 372 height 14
click at [461, 305] on input "Ordem de chegada Consumidos: 1 / 6 Horário: 07:00 Clínica: Hospital Sao Francis…" at bounding box center [456, 299] width 9 height 12
radio input "true"
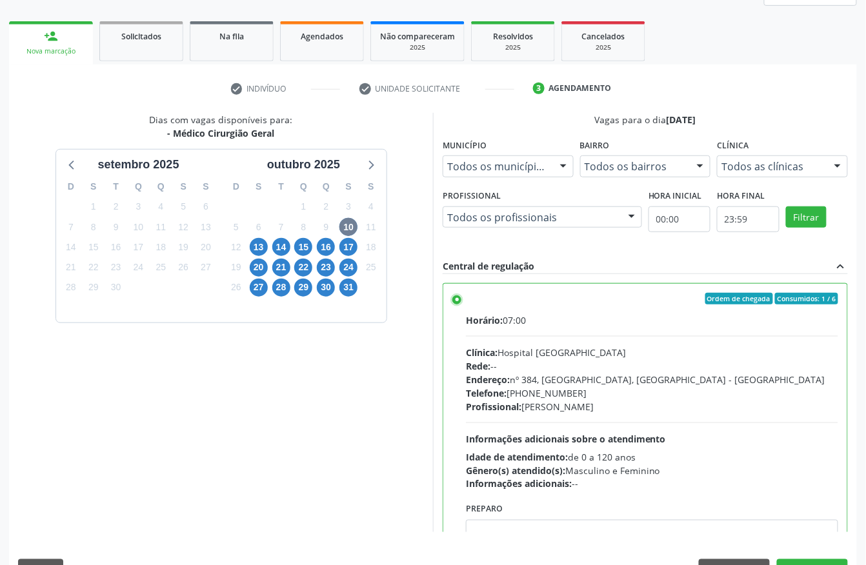
scroll to position [206, 0]
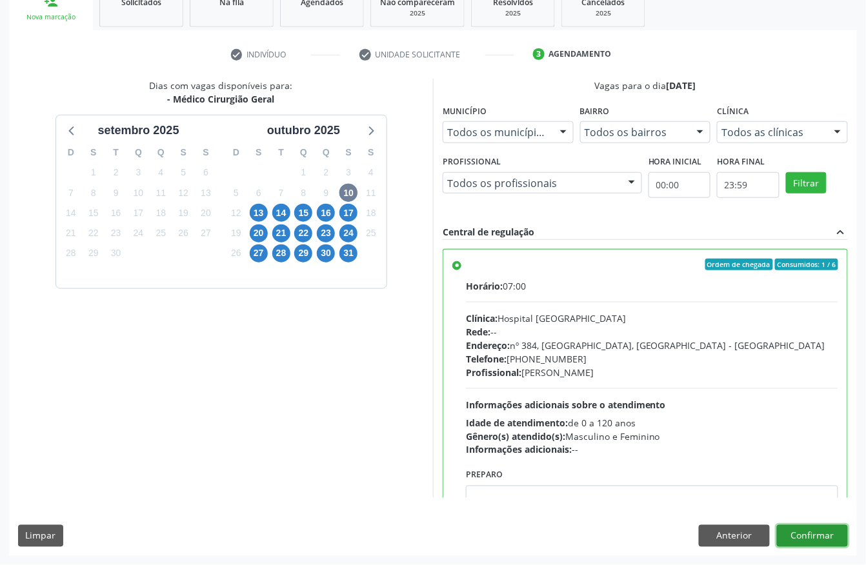
click at [832, 532] on button "Confirmar" at bounding box center [812, 536] width 71 height 22
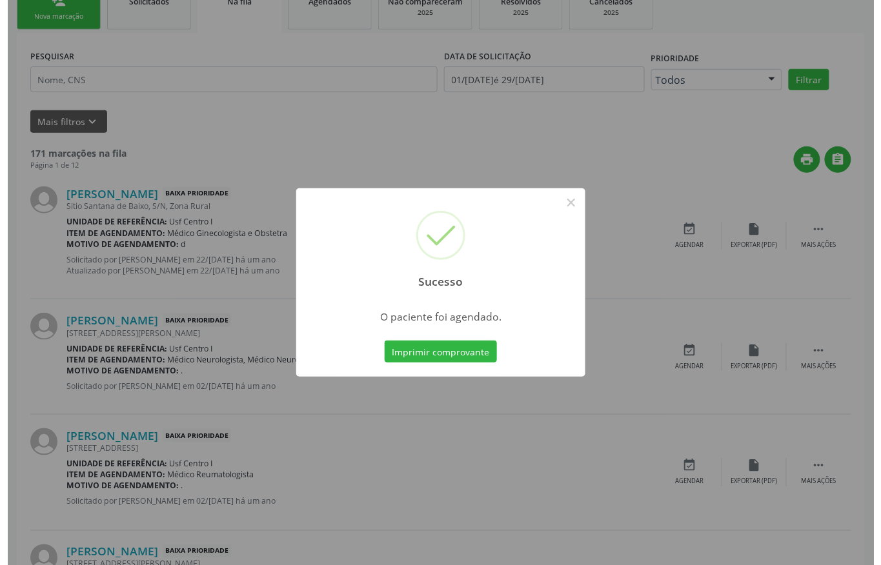
scroll to position [0, 0]
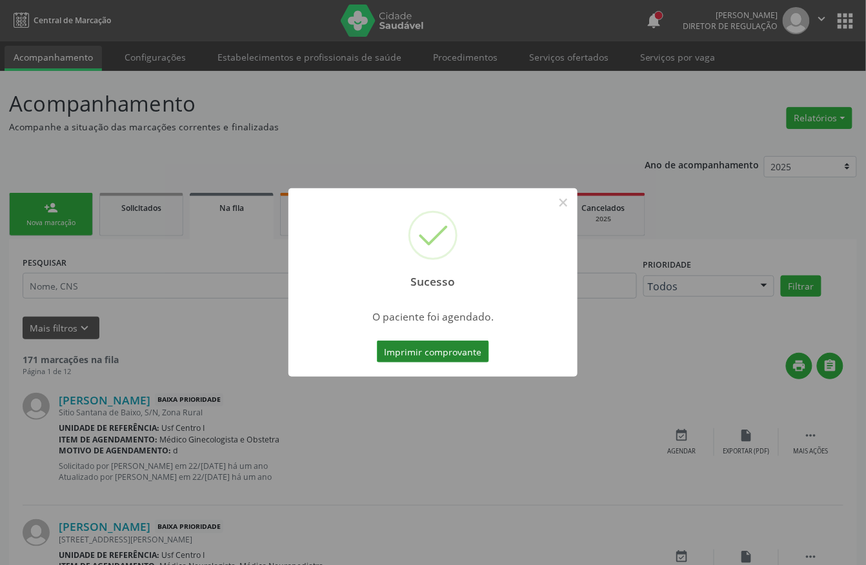
click at [404, 351] on button "Imprimir comprovante" at bounding box center [433, 352] width 112 height 22
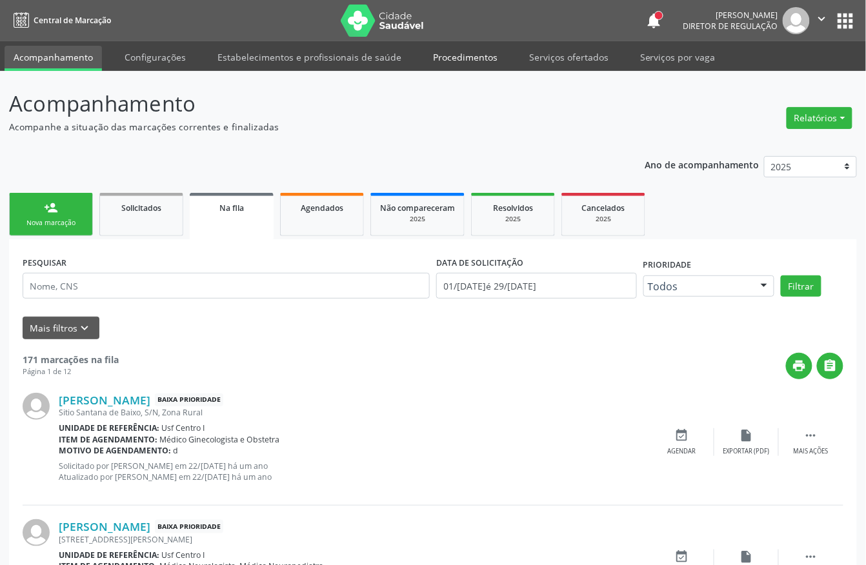
click at [468, 60] on link "Procedimentos" at bounding box center [465, 57] width 83 height 23
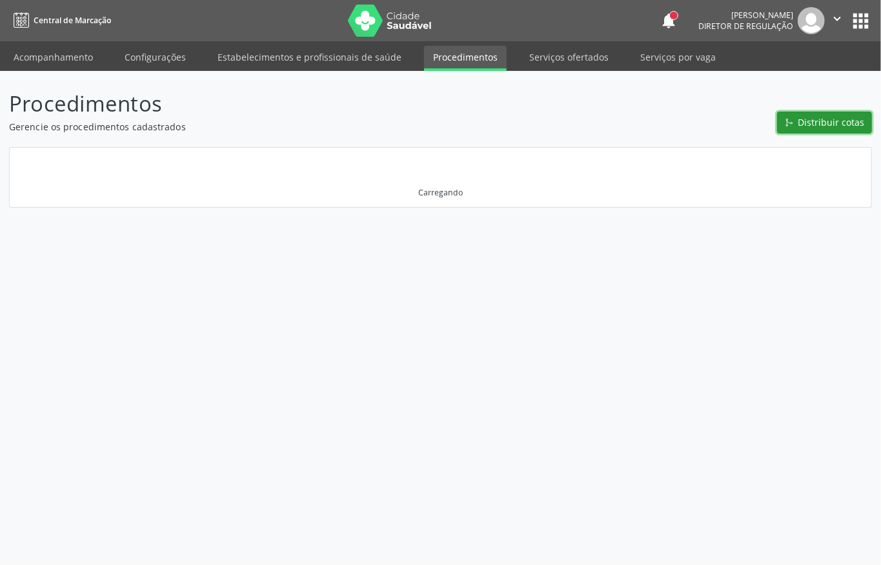
click at [813, 128] on span "Distribuir cotas" at bounding box center [831, 122] width 66 height 14
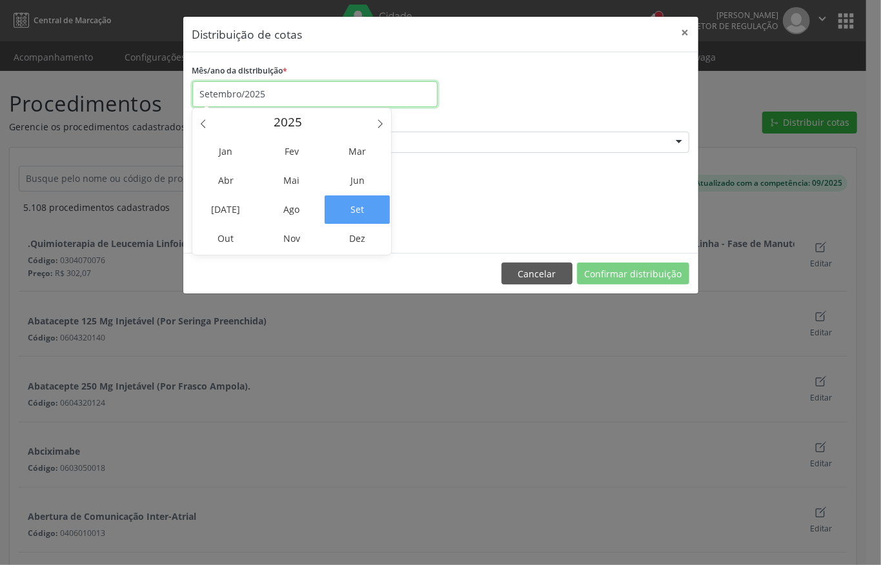
click at [272, 94] on input "Setembro/2025" at bounding box center [314, 94] width 245 height 26
click at [232, 239] on span "Out" at bounding box center [226, 239] width 65 height 28
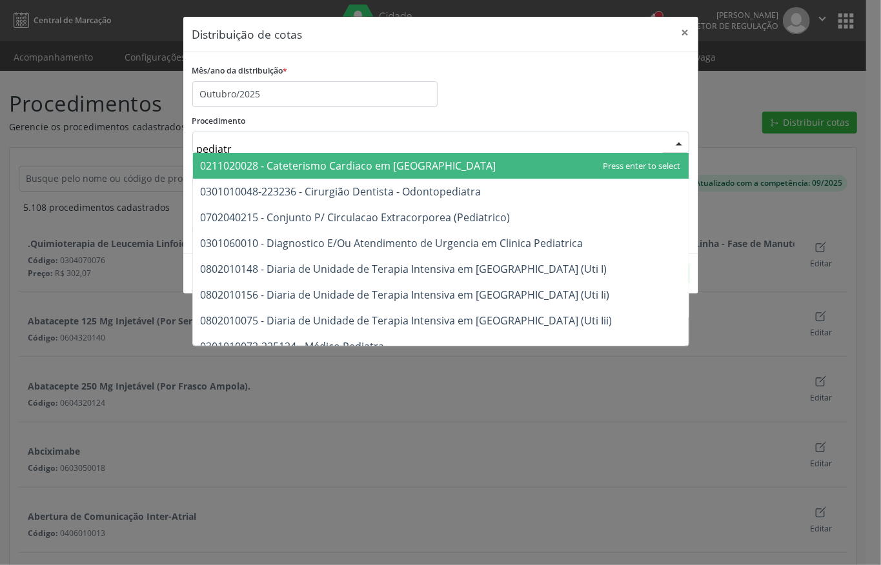
type input "pediatra"
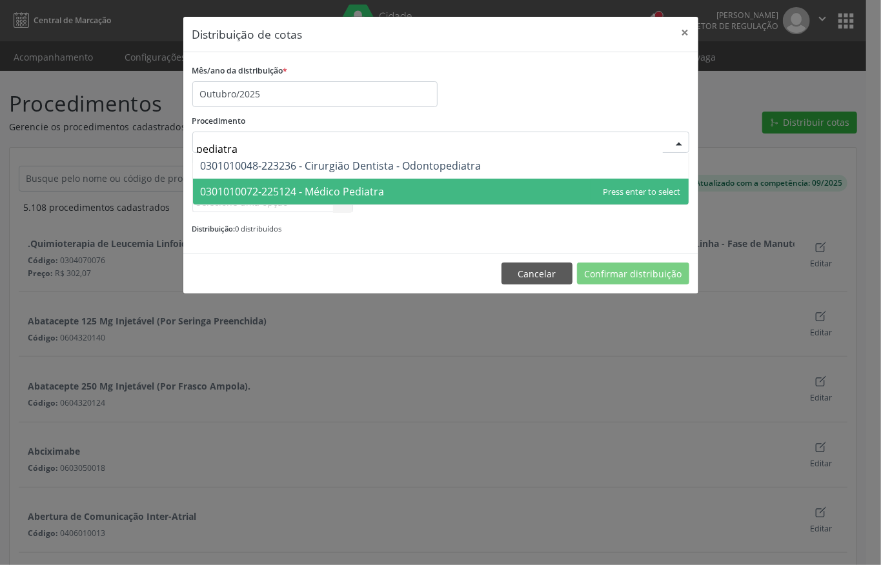
drag, startPoint x: 315, startPoint y: 192, endPoint x: 315, endPoint y: 199, distance: 7.1
click at [315, 192] on span "0301010072-225124 - Médico Pediatra" at bounding box center [293, 192] width 184 height 14
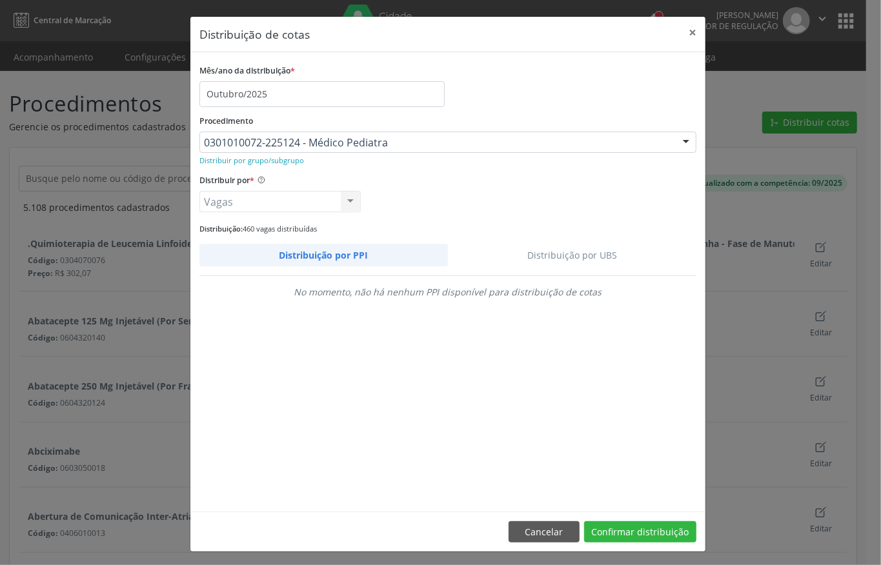
click at [546, 249] on link "Distribuição por UBS" at bounding box center [572, 255] width 249 height 23
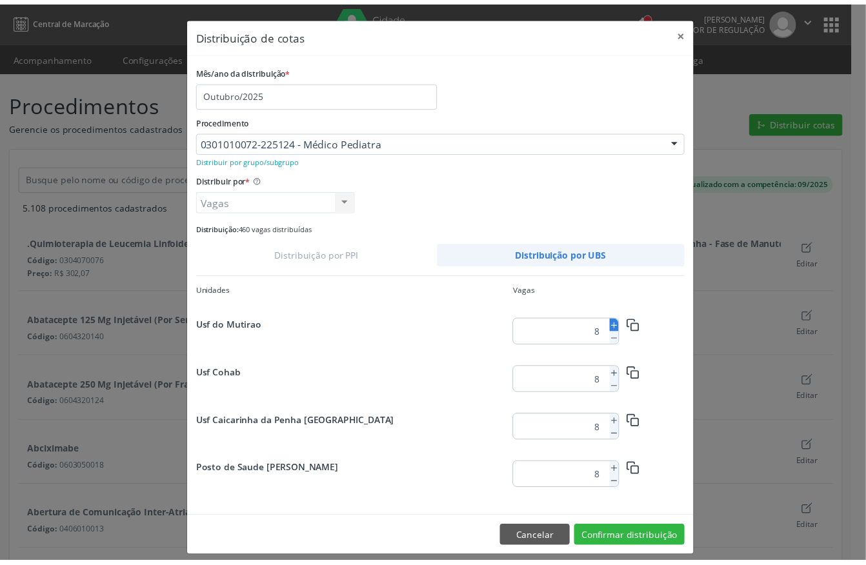
scroll to position [1659, 0]
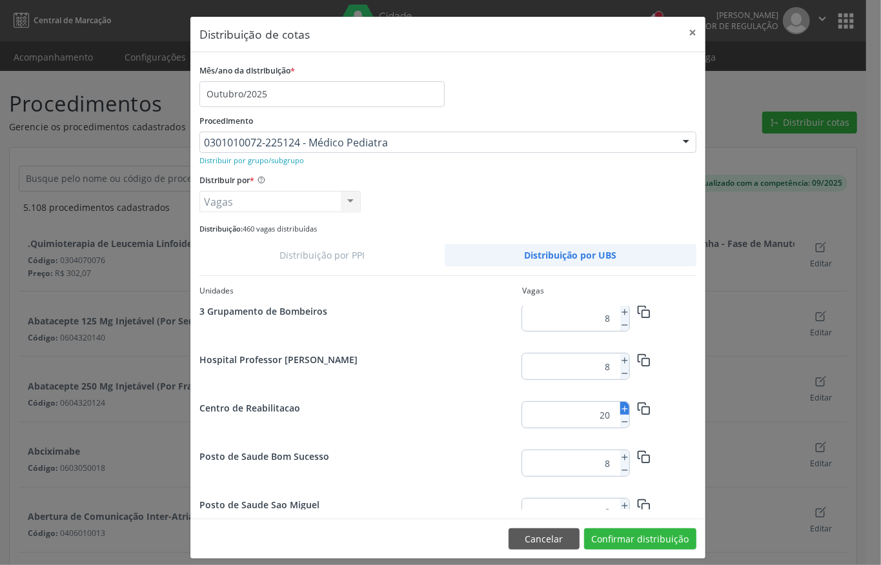
click at [620, 408] on icon at bounding box center [624, 409] width 9 height 9
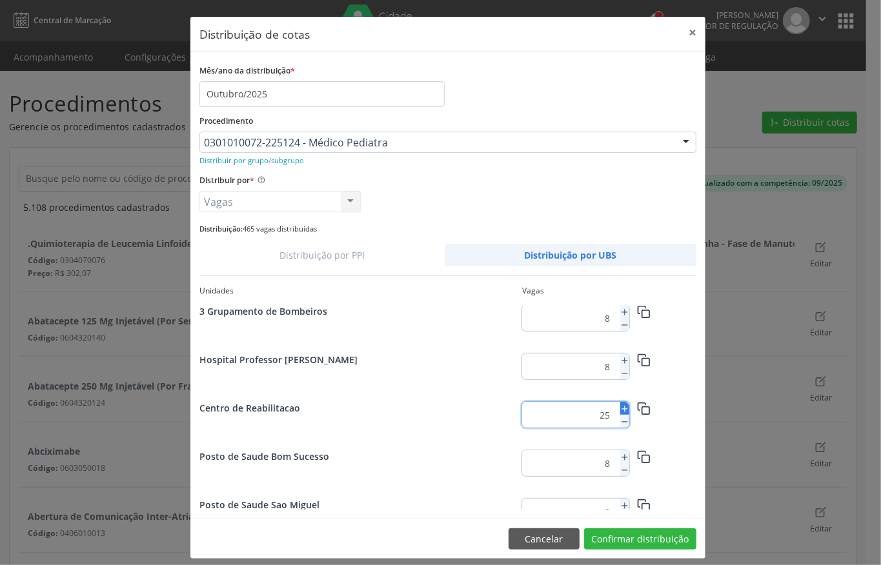
click at [620, 408] on icon at bounding box center [624, 409] width 9 height 9
type input "29"
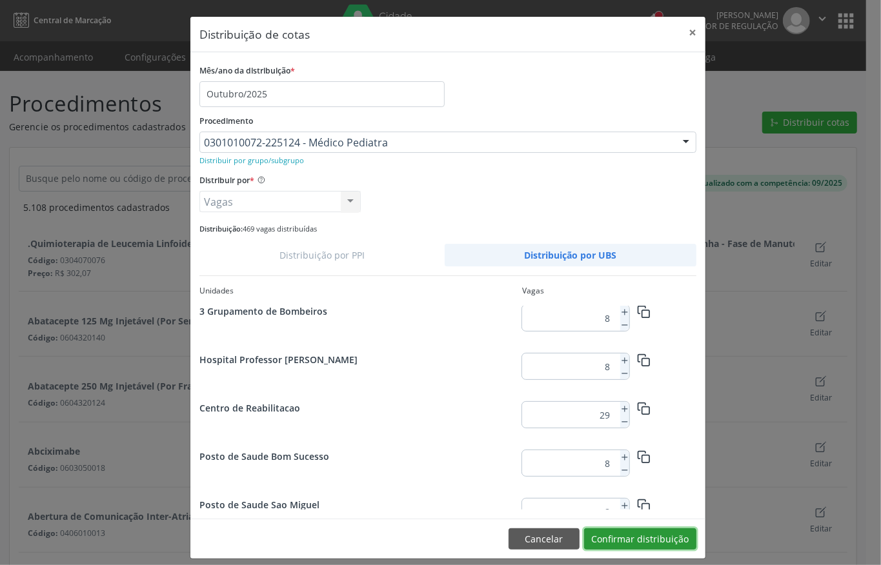
click at [641, 535] on button "Confirmar distribuição" at bounding box center [640, 539] width 112 height 22
